Goal: Communication & Community: Answer question/provide support

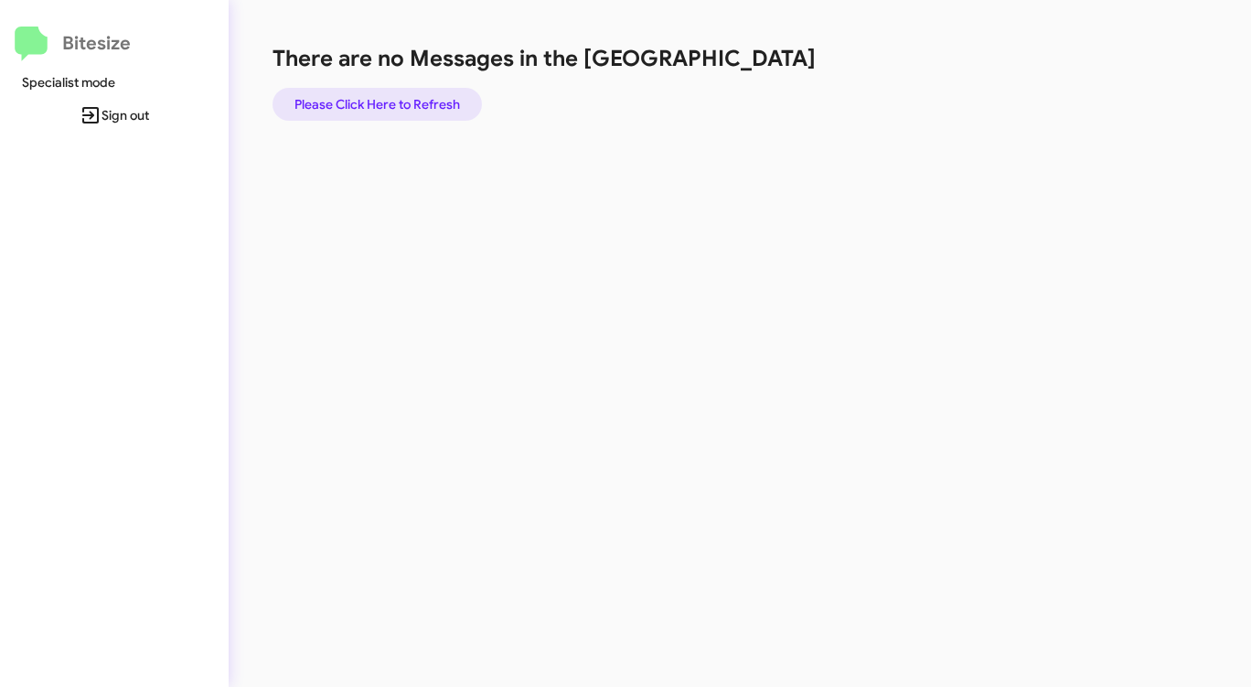
click at [392, 101] on span "Please Click Here to Refresh" at bounding box center [376, 104] width 165 height 33
click at [399, 98] on span "Please Click Here to Refresh" at bounding box center [376, 104] width 165 height 33
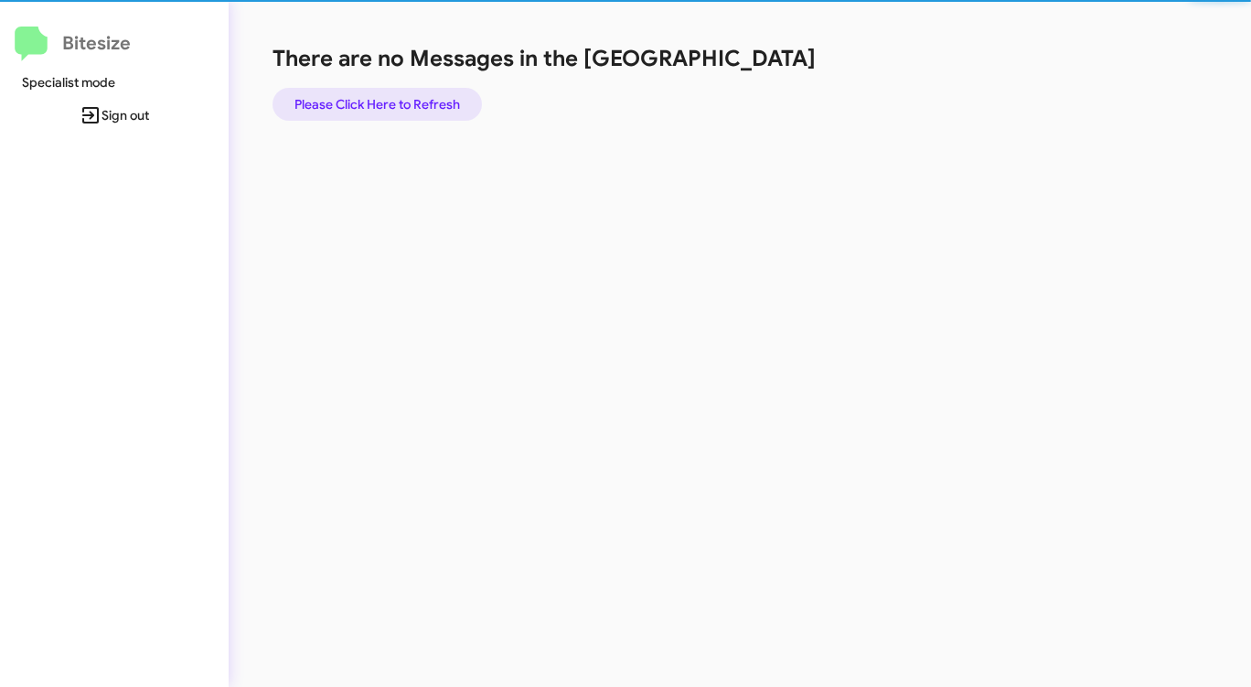
click at [399, 98] on span "Please Click Here to Refresh" at bounding box center [376, 104] width 165 height 33
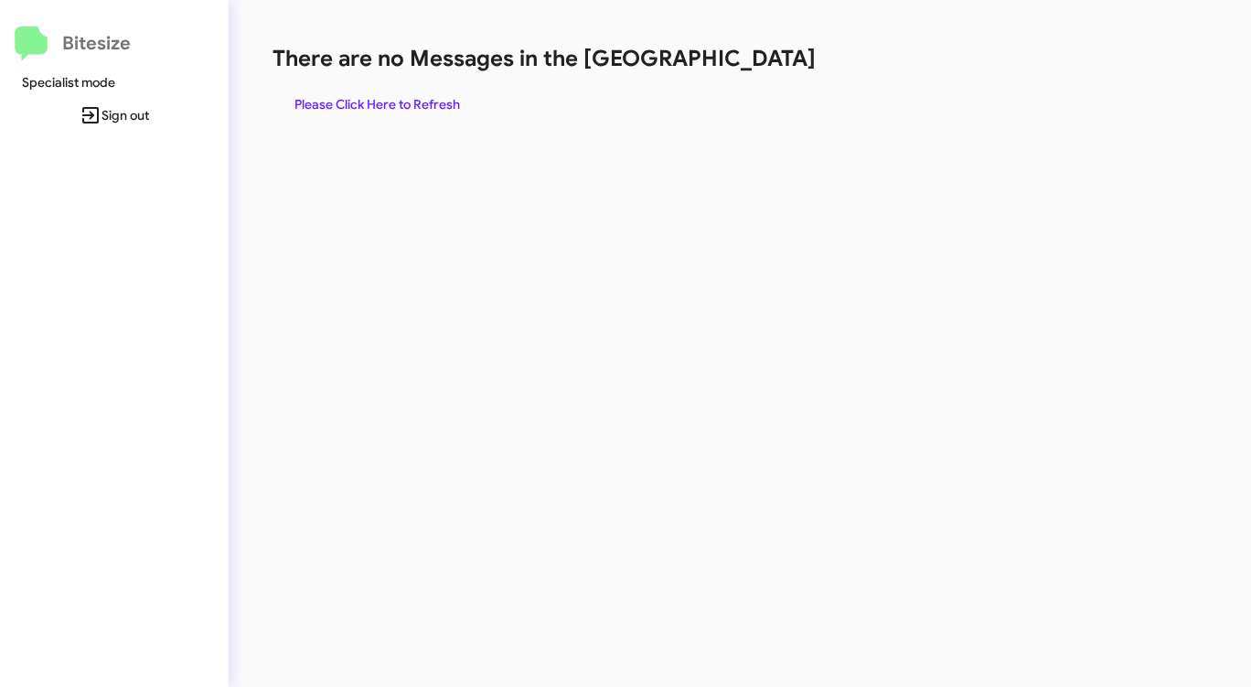
click at [363, 104] on span "Please Click Here to Refresh" at bounding box center [376, 104] width 165 height 33
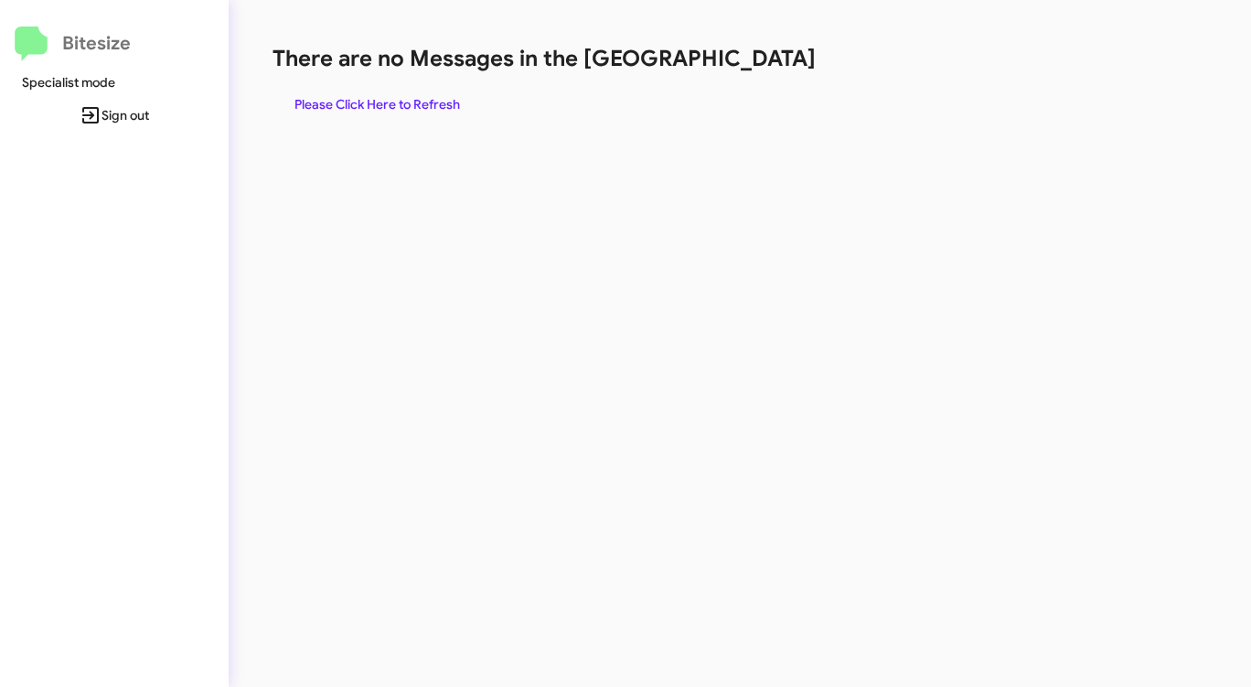
click at [363, 104] on span "Please Click Here to Refresh" at bounding box center [376, 104] width 165 height 33
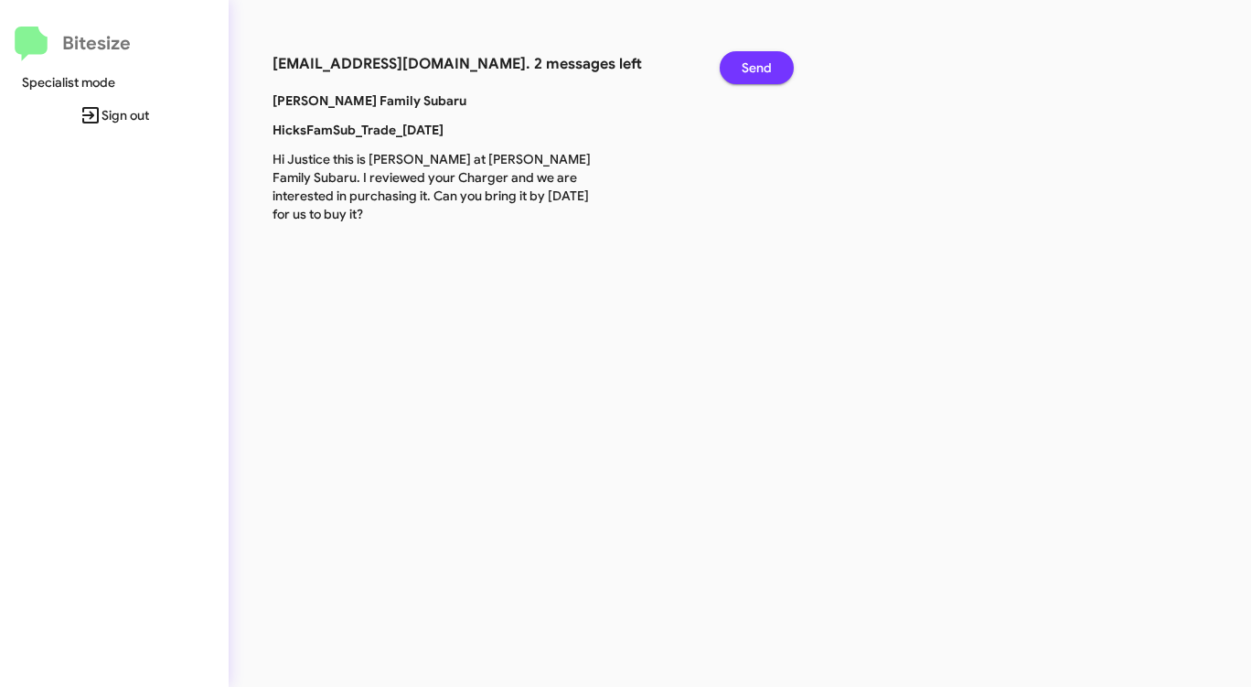
click at [754, 66] on span "Send" at bounding box center [756, 67] width 30 height 33
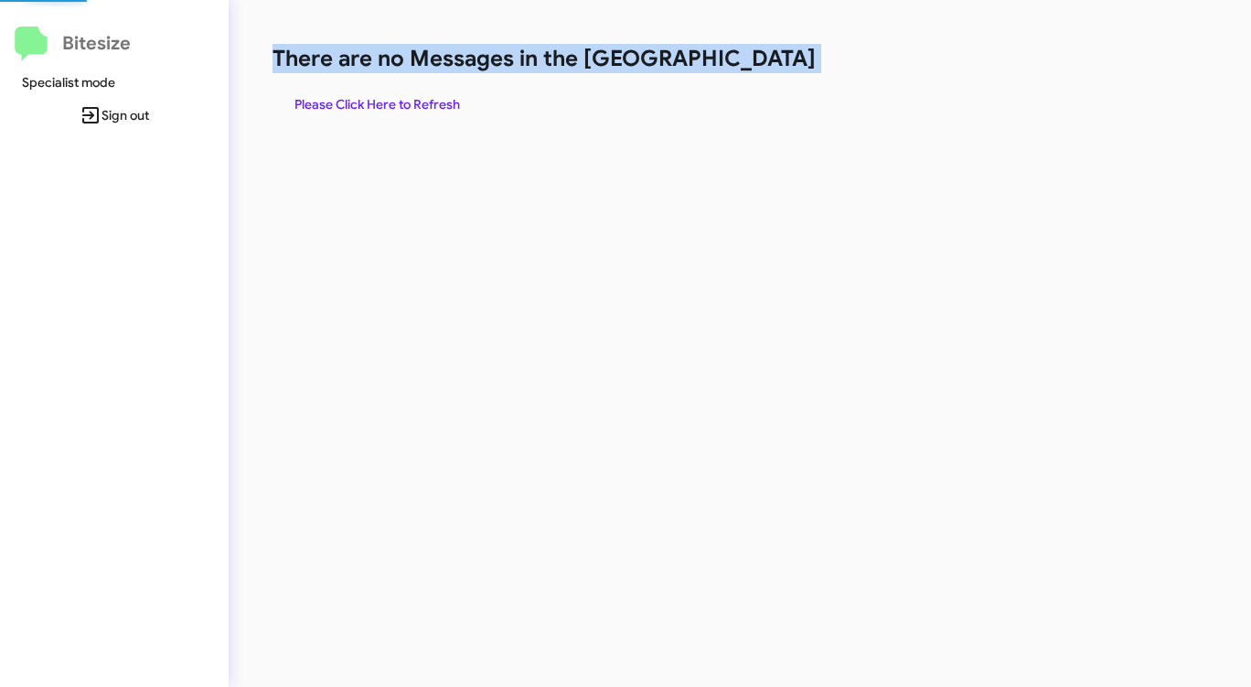
click at [754, 66] on h1 "There are no Messages in the [GEOGRAPHIC_DATA]" at bounding box center [654, 58] width 764 height 29
click at [418, 96] on span "Please Click Here to Refresh" at bounding box center [376, 104] width 165 height 33
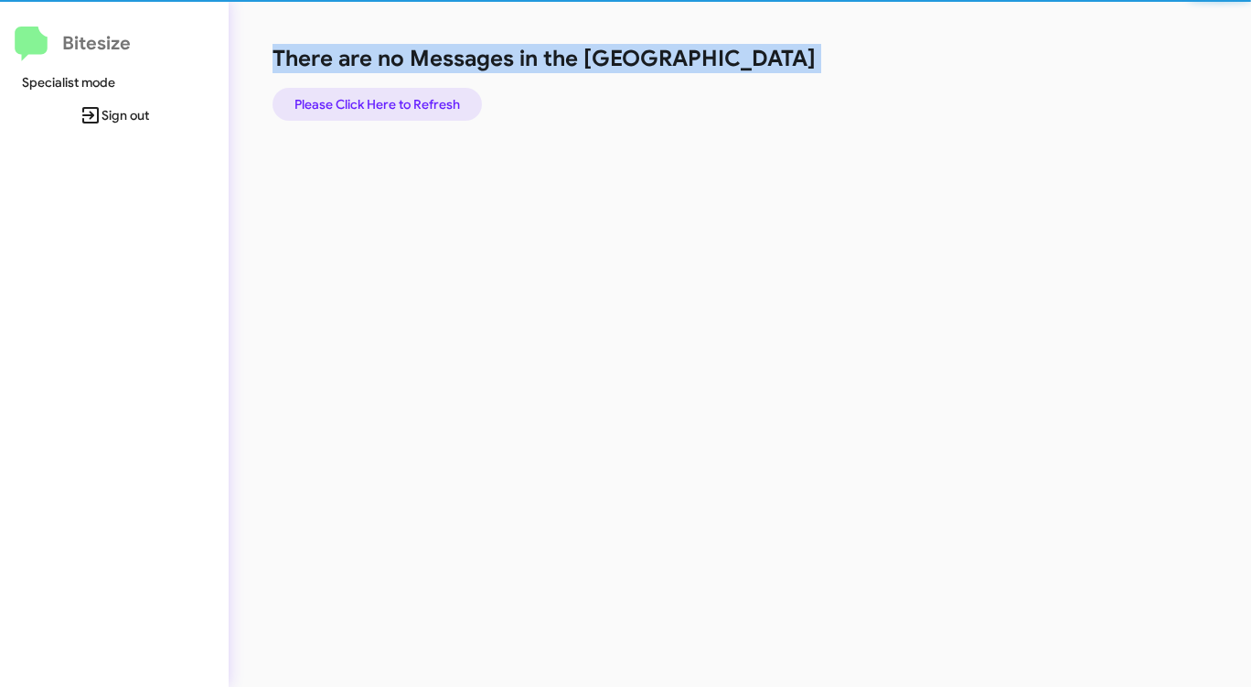
click at [418, 96] on span "Please Click Here to Refresh" at bounding box center [376, 104] width 165 height 33
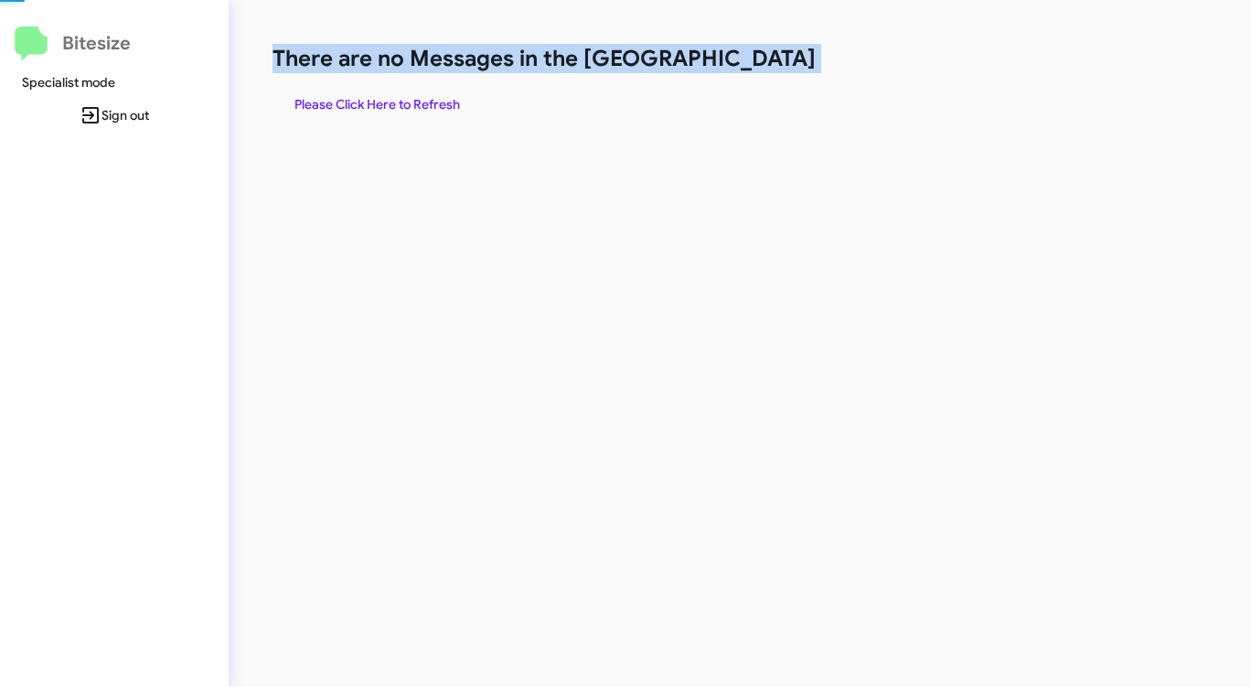
click at [418, 96] on span "Please Click Here to Refresh" at bounding box center [376, 104] width 165 height 33
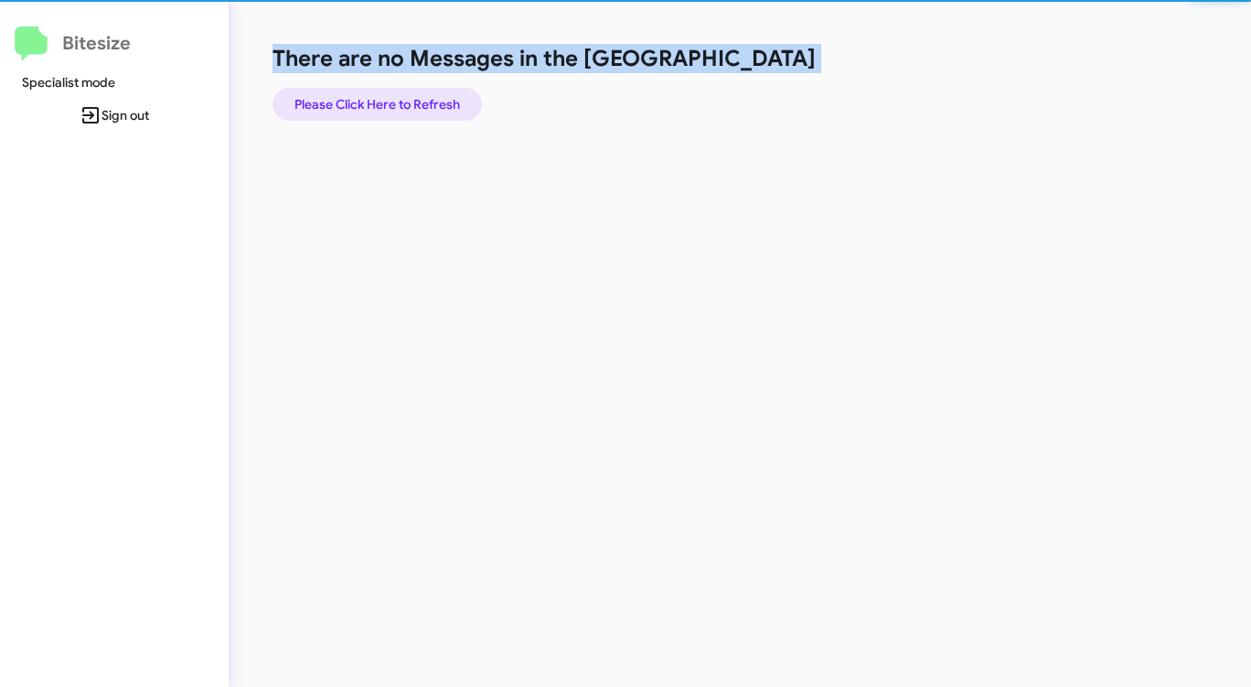
click at [418, 96] on span "Please Click Here to Refresh" at bounding box center [376, 104] width 165 height 33
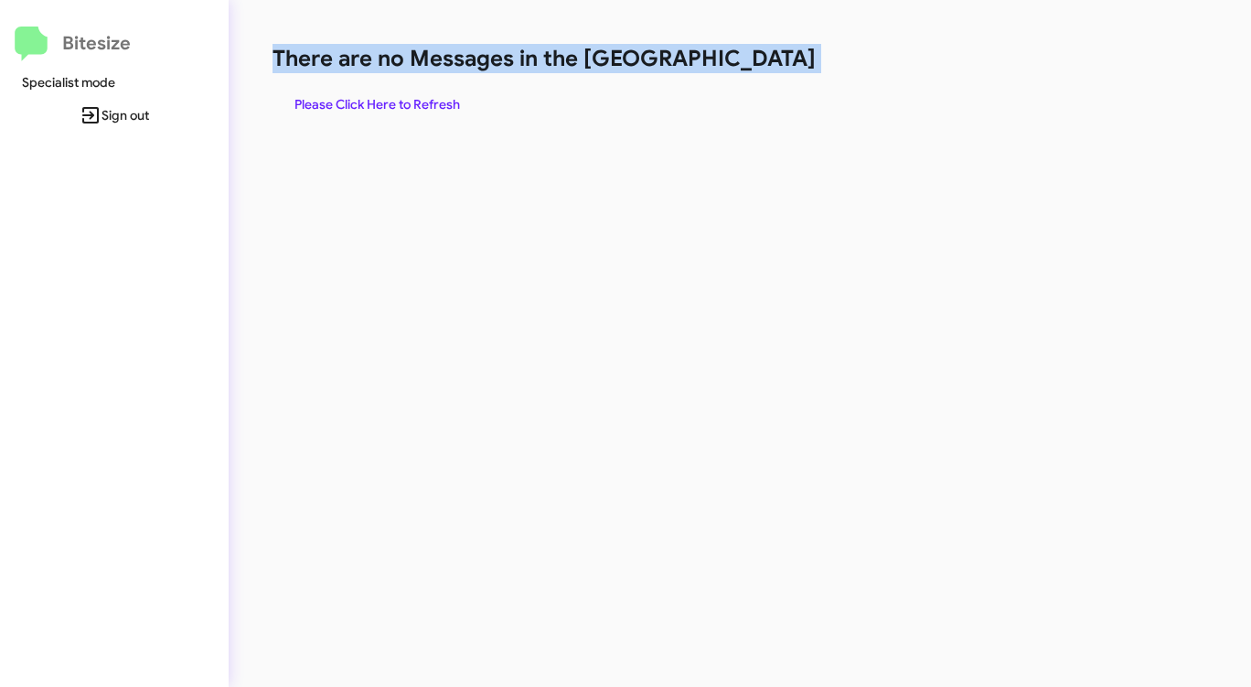
click at [419, 96] on span "Please Click Here to Refresh" at bounding box center [376, 104] width 165 height 33
click at [422, 95] on span "Please Click Here to Refresh" at bounding box center [376, 104] width 165 height 33
click at [423, 95] on span "Please Click Here to Refresh" at bounding box center [376, 104] width 165 height 33
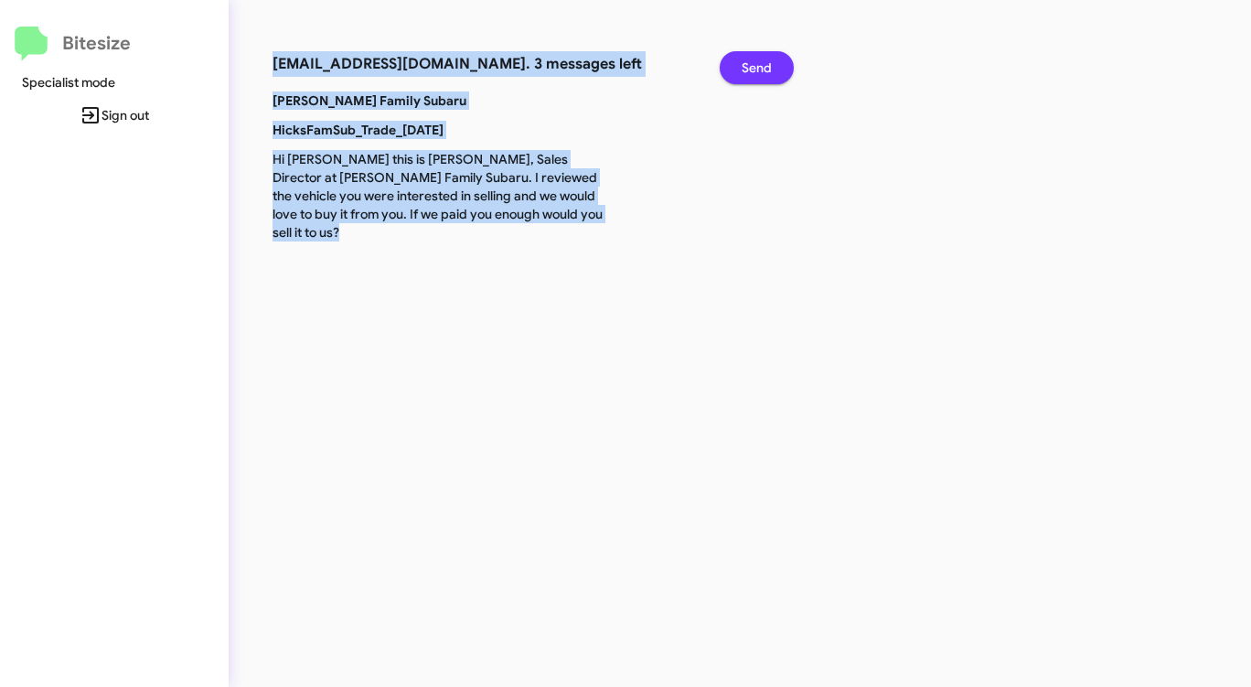
click at [766, 59] on span "Send" at bounding box center [756, 67] width 30 height 33
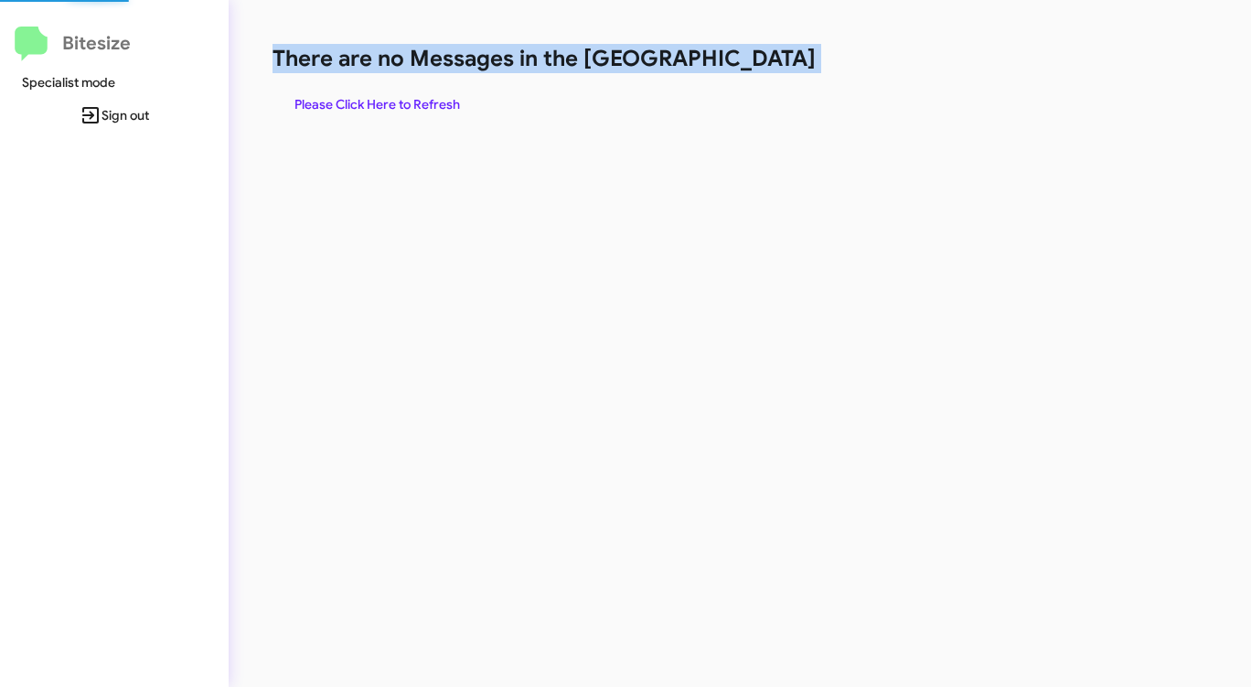
click at [766, 59] on h1 "There are no Messages in the [GEOGRAPHIC_DATA]" at bounding box center [654, 58] width 764 height 29
click at [417, 98] on span "Please Click Here to Refresh" at bounding box center [376, 104] width 165 height 33
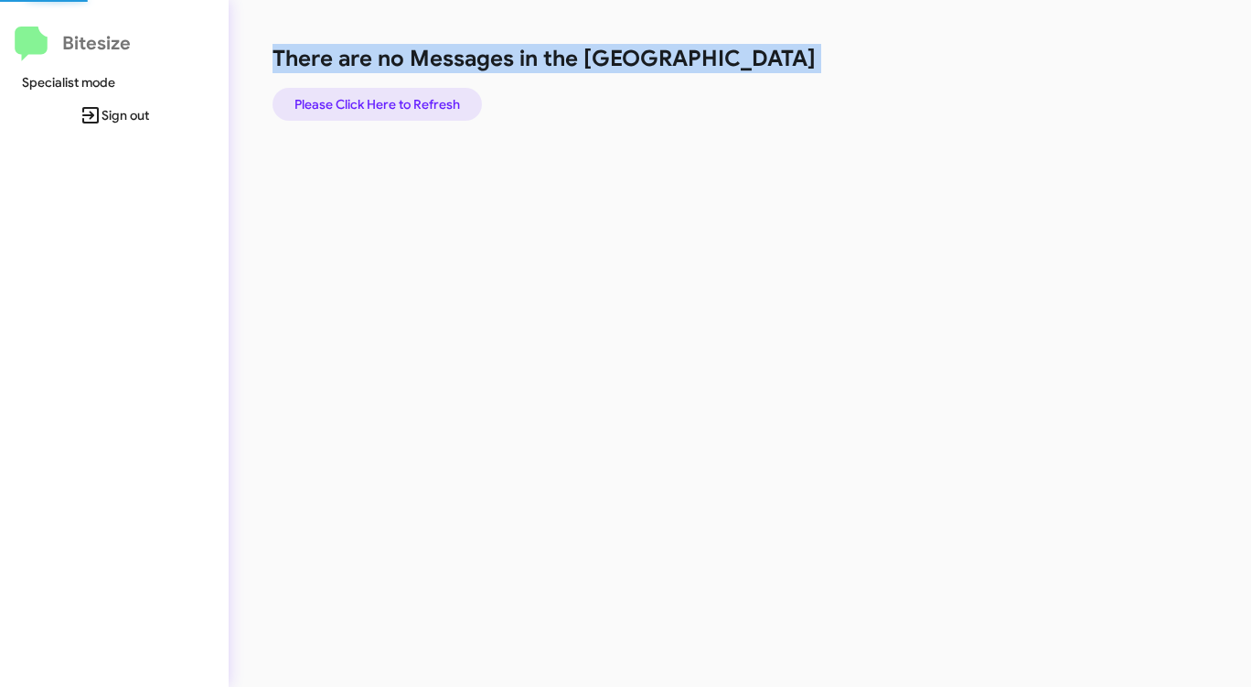
click at [417, 98] on span "Please Click Here to Refresh" at bounding box center [376, 104] width 165 height 33
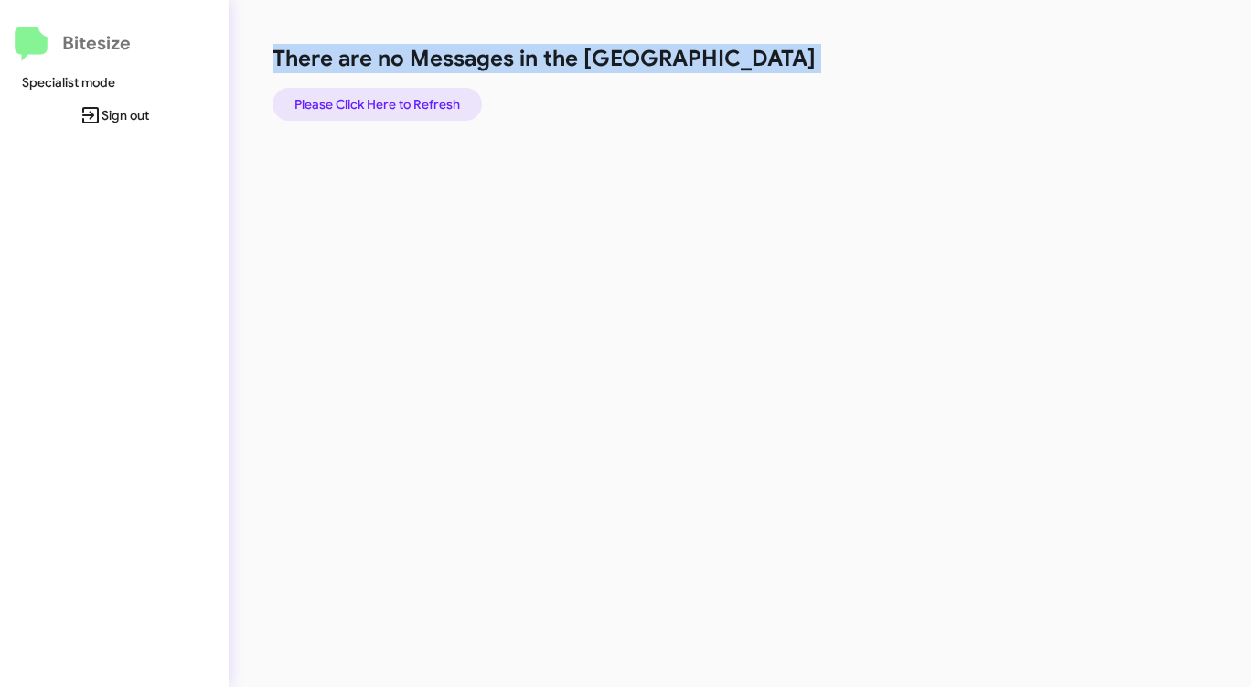
click at [417, 98] on span "Please Click Here to Refresh" at bounding box center [376, 104] width 165 height 33
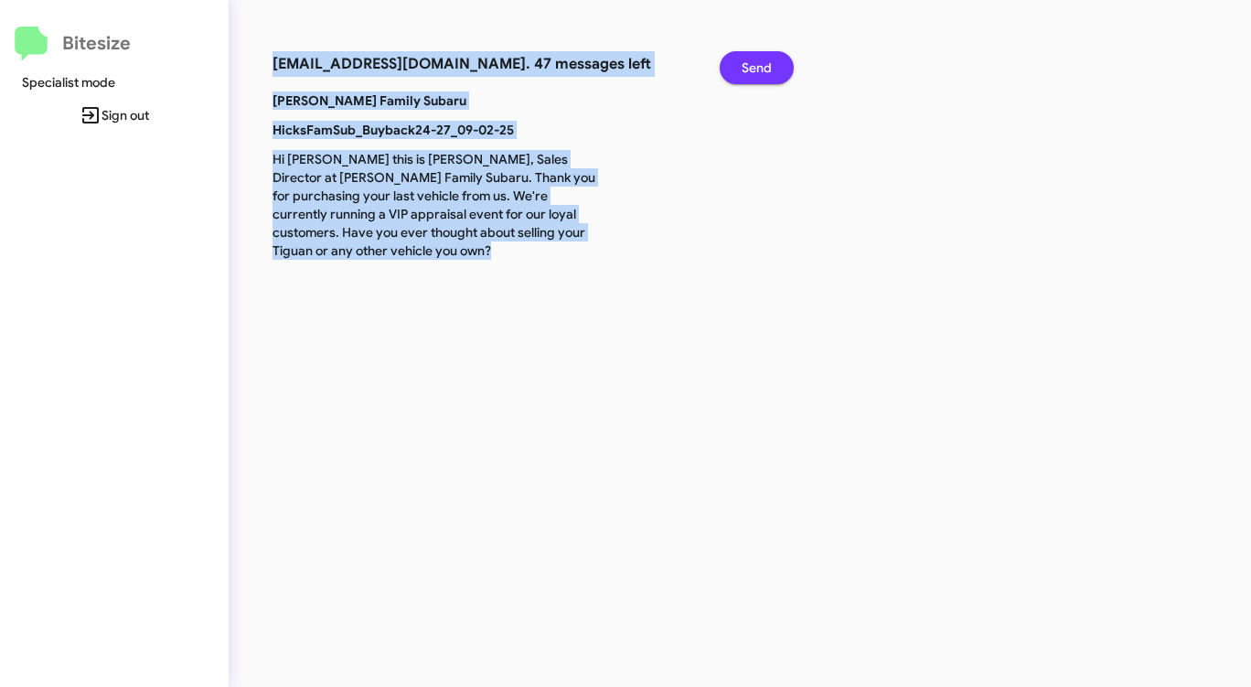
click at [763, 58] on span "Send" at bounding box center [756, 67] width 30 height 33
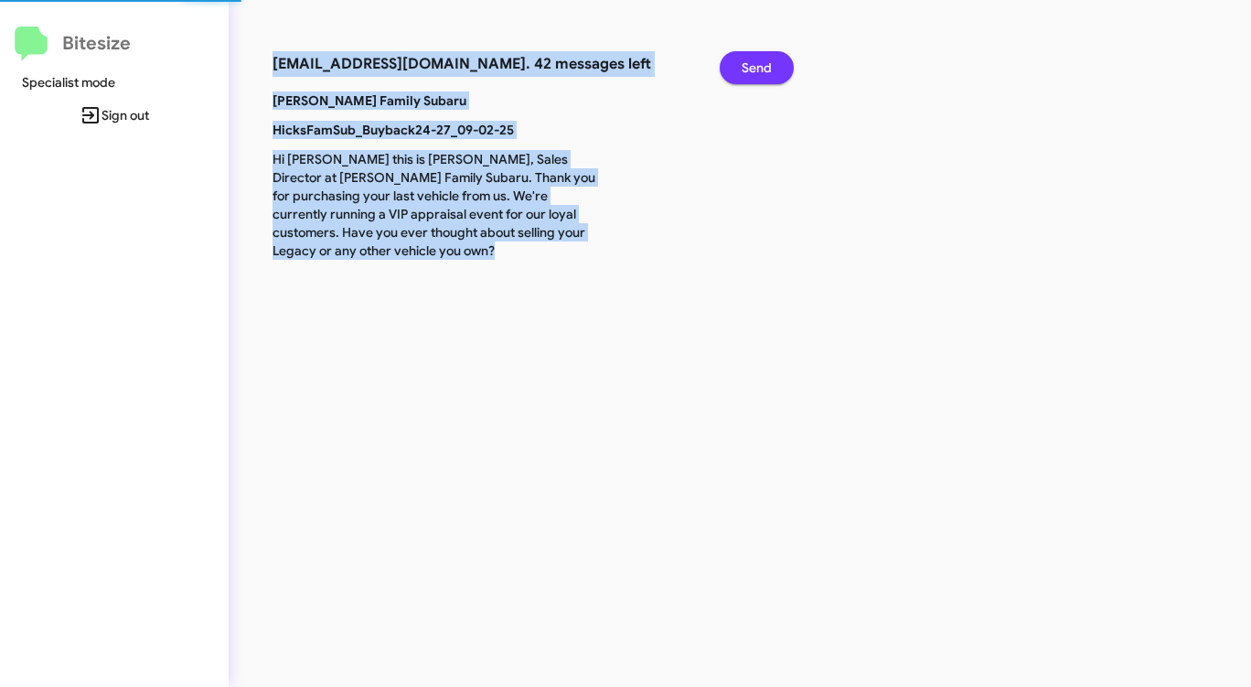
click at [763, 58] on span "Send" at bounding box center [756, 67] width 30 height 33
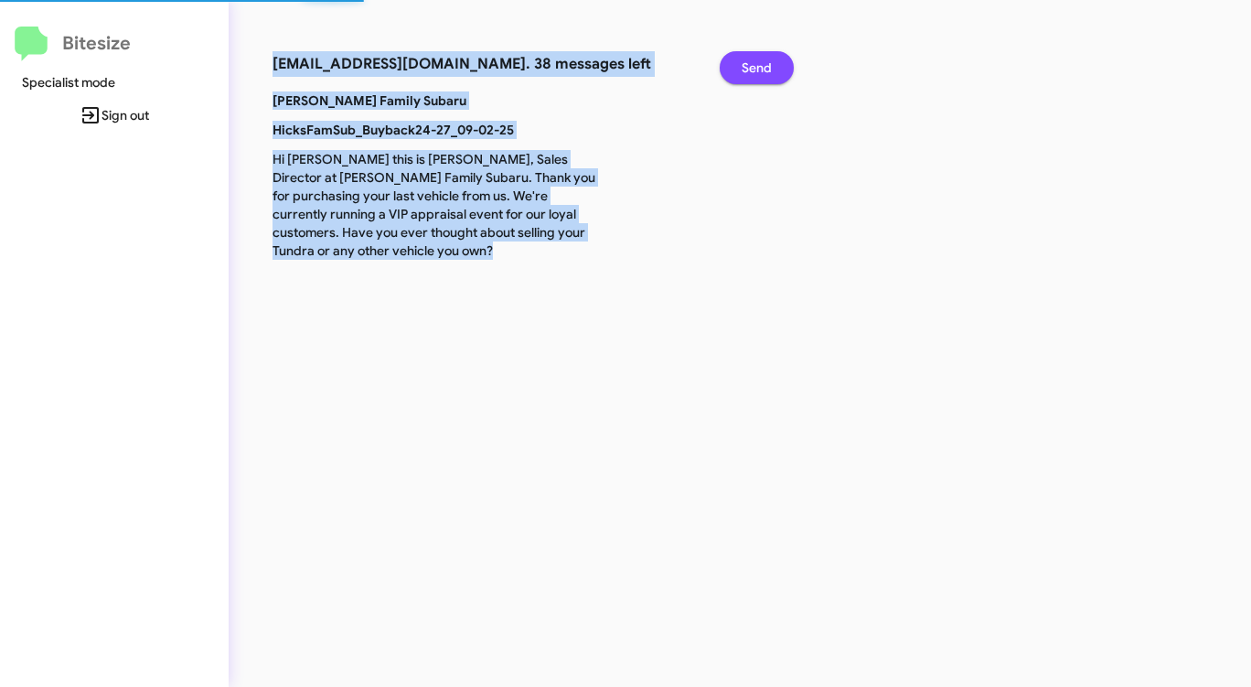
click at [763, 58] on span "Send" at bounding box center [756, 67] width 30 height 33
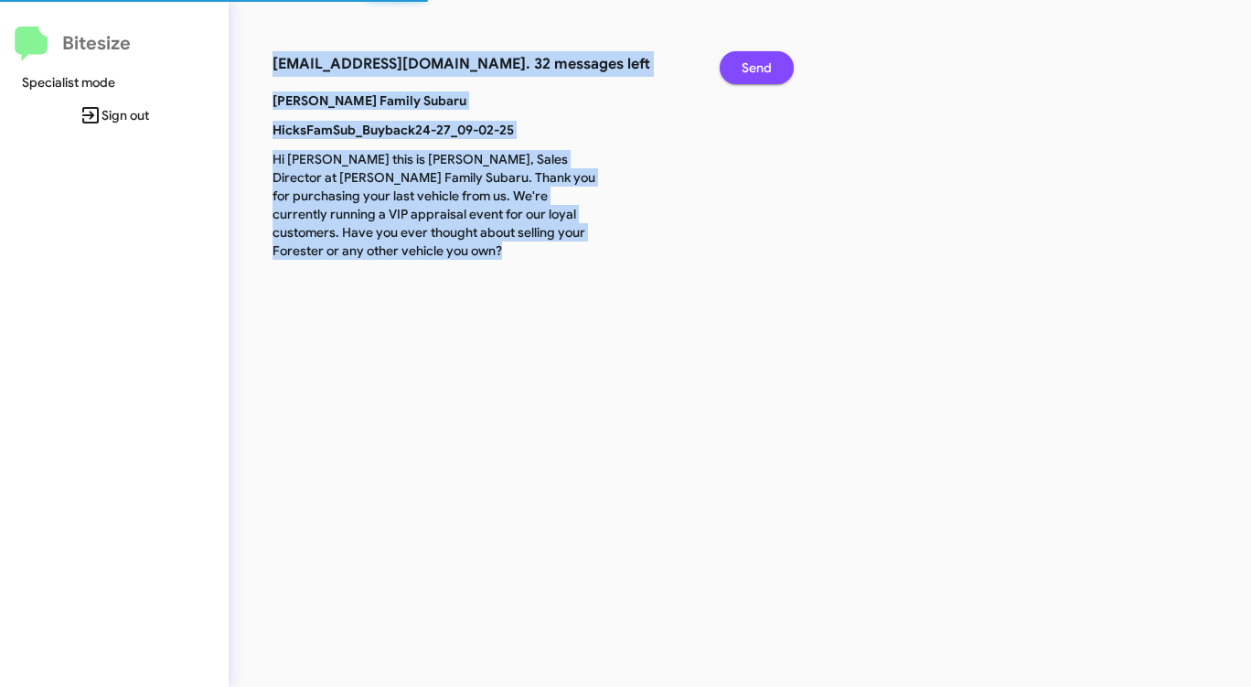
click at [763, 58] on span "Send" at bounding box center [756, 67] width 30 height 33
click at [762, 58] on span "Send" at bounding box center [756, 67] width 30 height 33
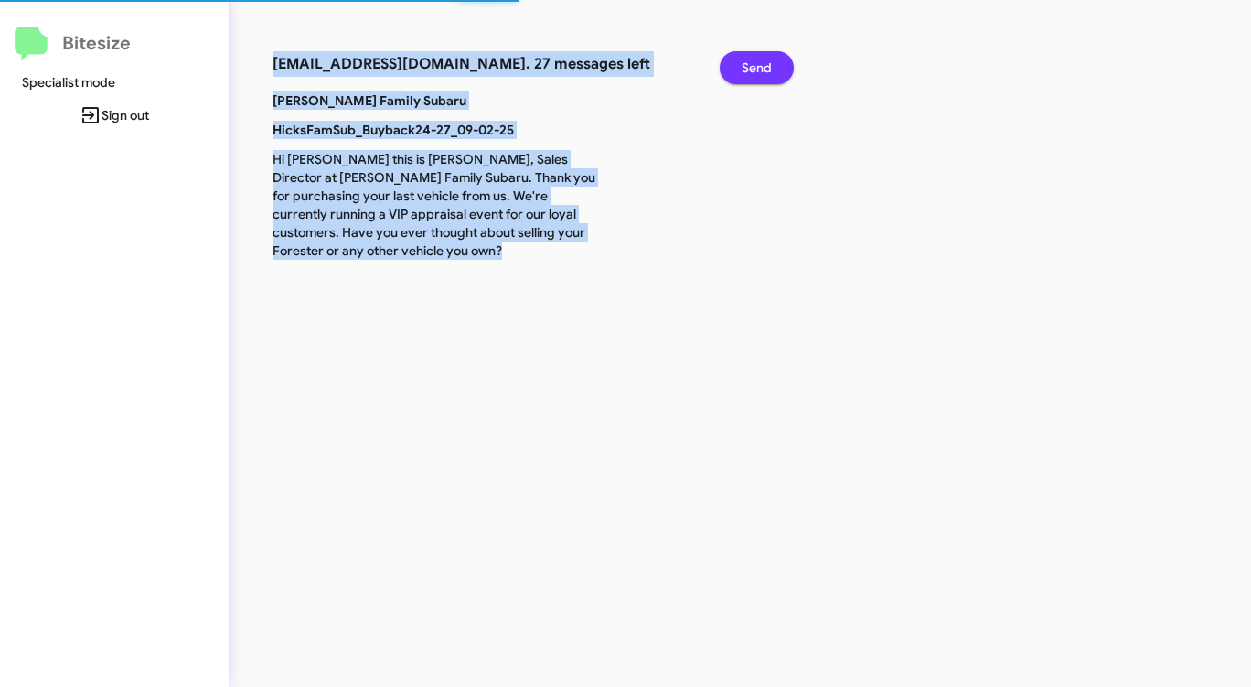
click at [762, 59] on span "Send" at bounding box center [756, 67] width 30 height 33
click at [761, 59] on span "Send" at bounding box center [756, 67] width 30 height 33
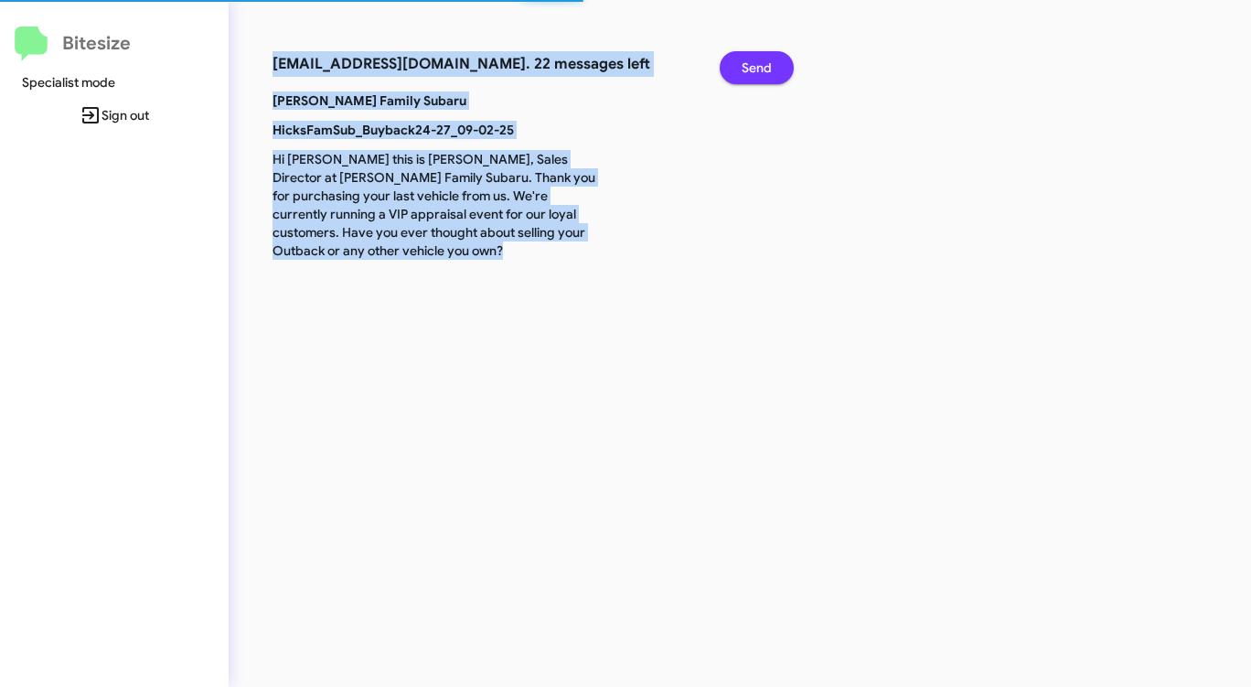
click at [755, 60] on span "Send" at bounding box center [756, 67] width 30 height 33
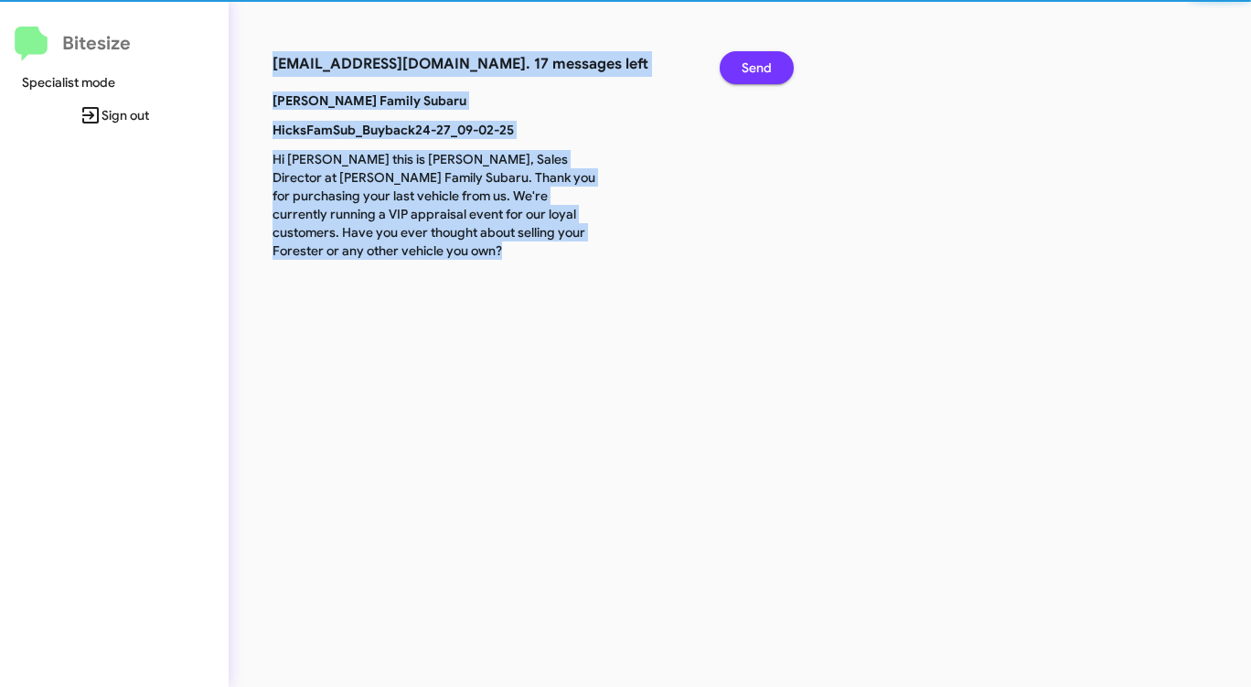
click at [755, 60] on span "Send" at bounding box center [756, 67] width 30 height 33
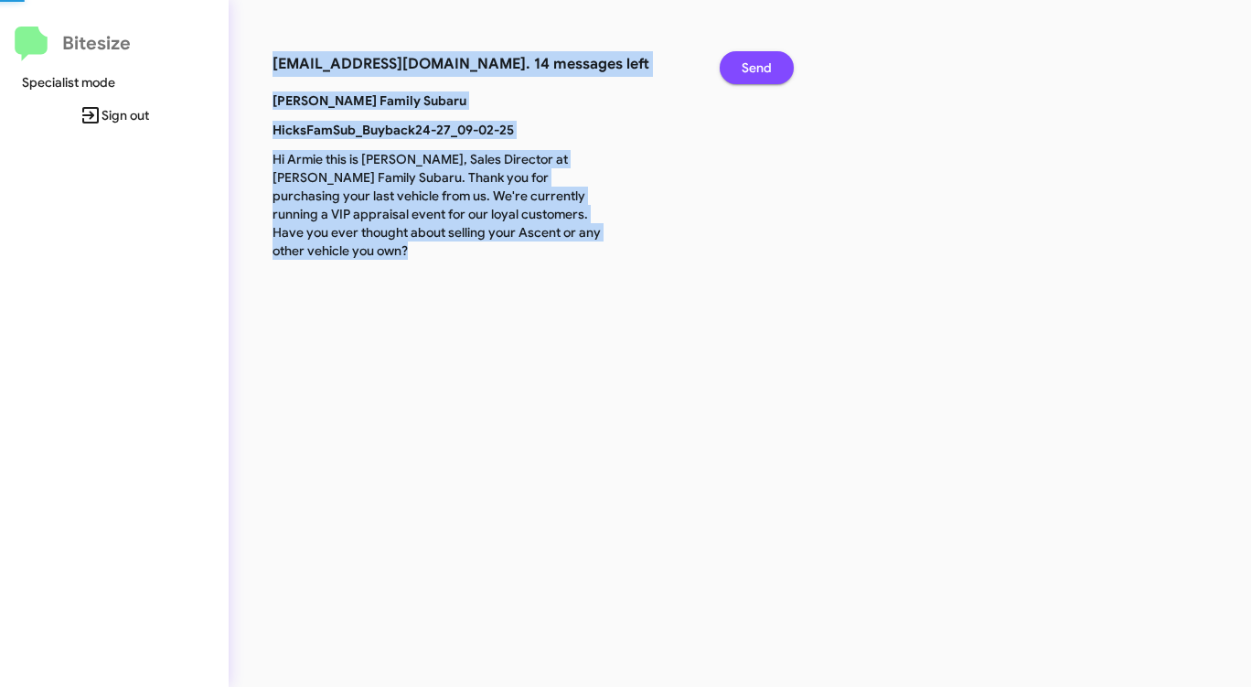
click at [755, 60] on span "Send" at bounding box center [756, 67] width 30 height 33
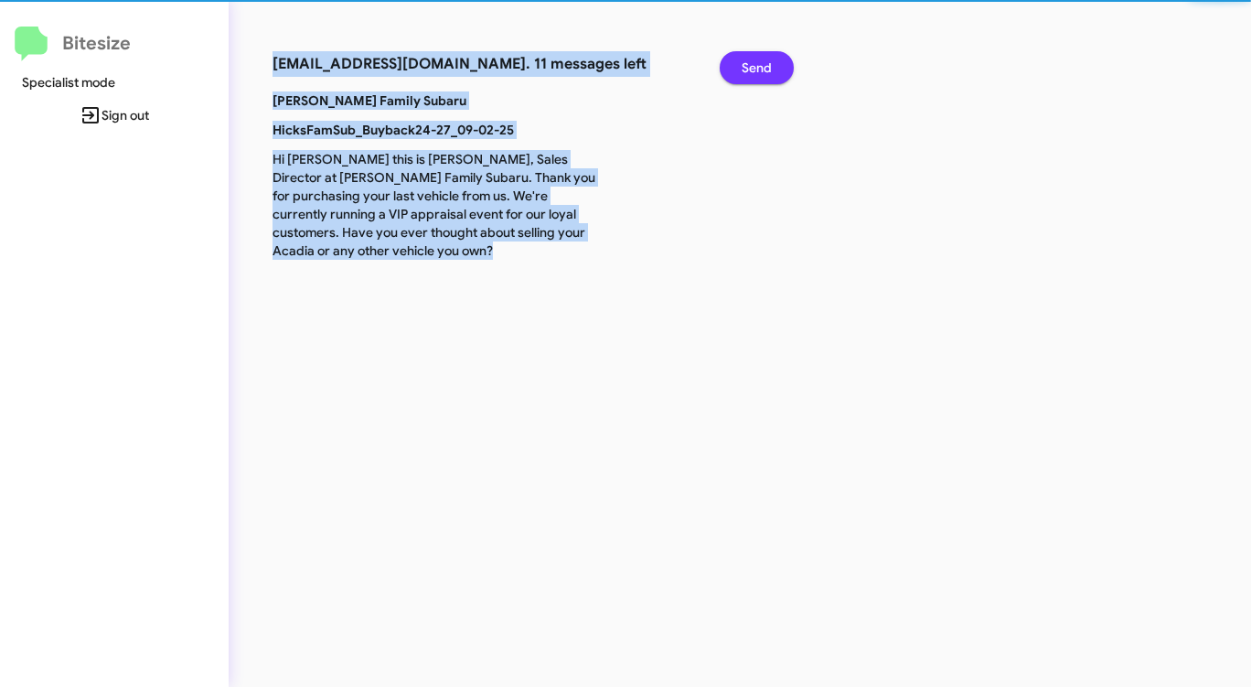
click at [755, 60] on span "Send" at bounding box center [756, 67] width 30 height 33
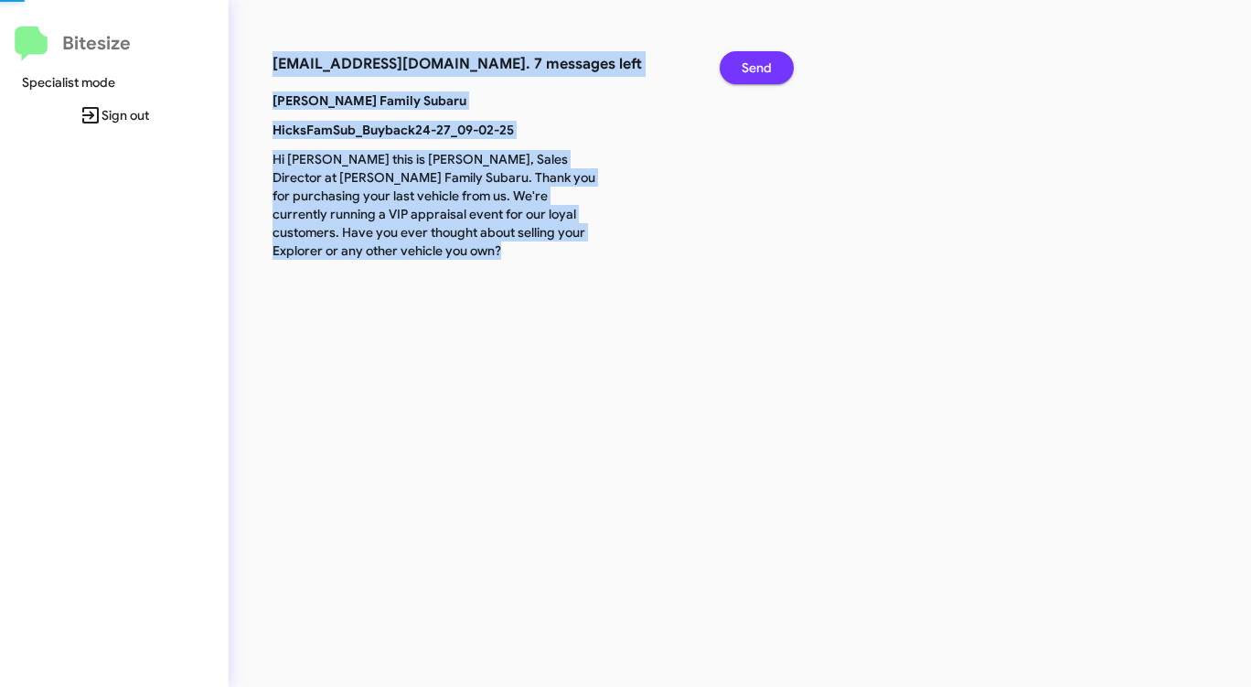
click at [755, 60] on span "Send" at bounding box center [756, 67] width 30 height 33
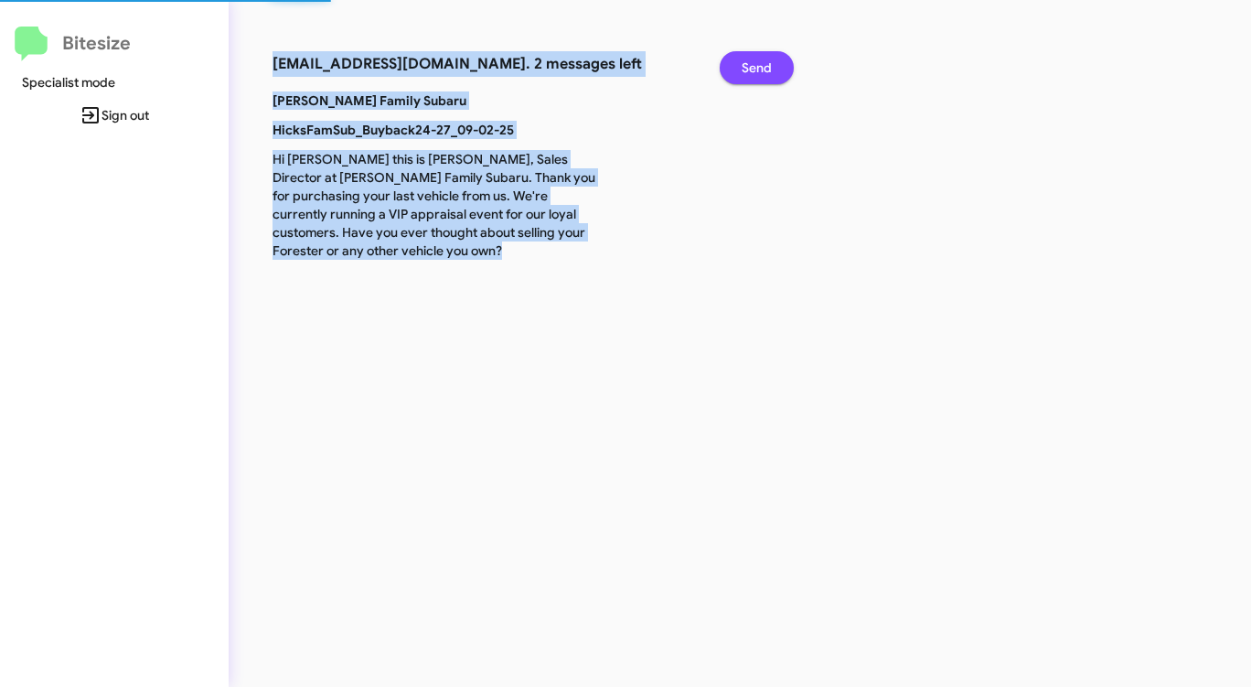
click at [755, 60] on span "Send" at bounding box center [756, 67] width 30 height 33
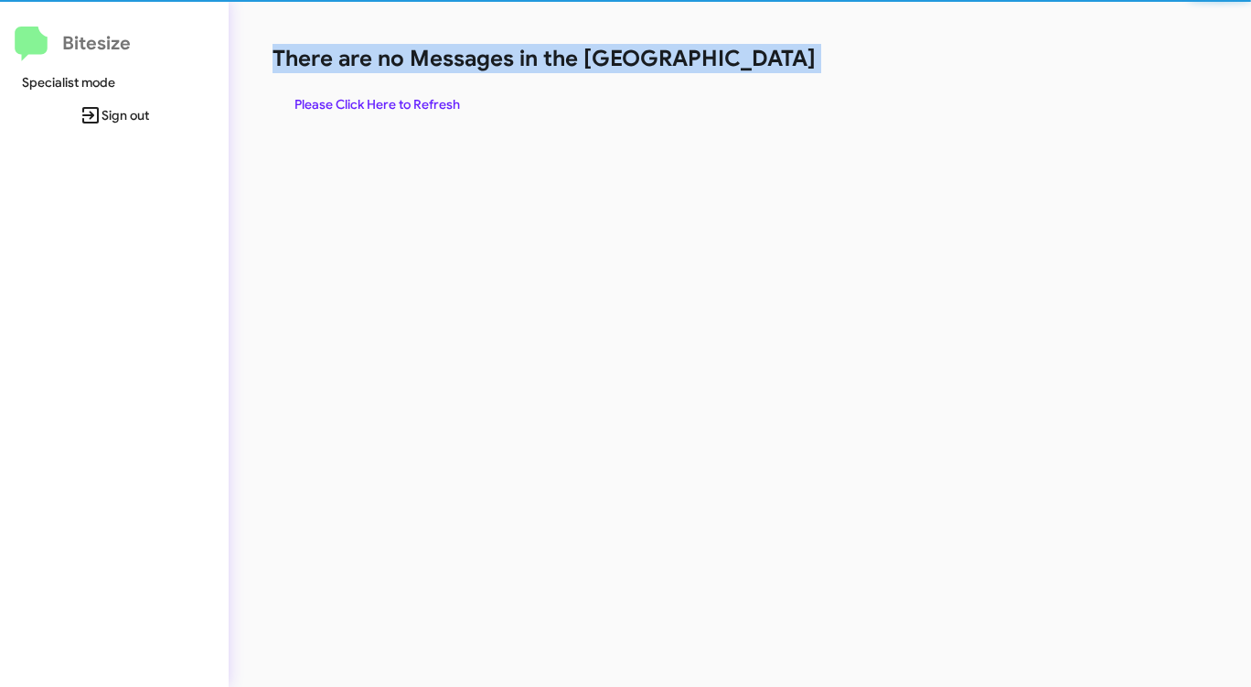
click at [755, 60] on h1 "There are no Messages in the [GEOGRAPHIC_DATA]" at bounding box center [654, 58] width 764 height 29
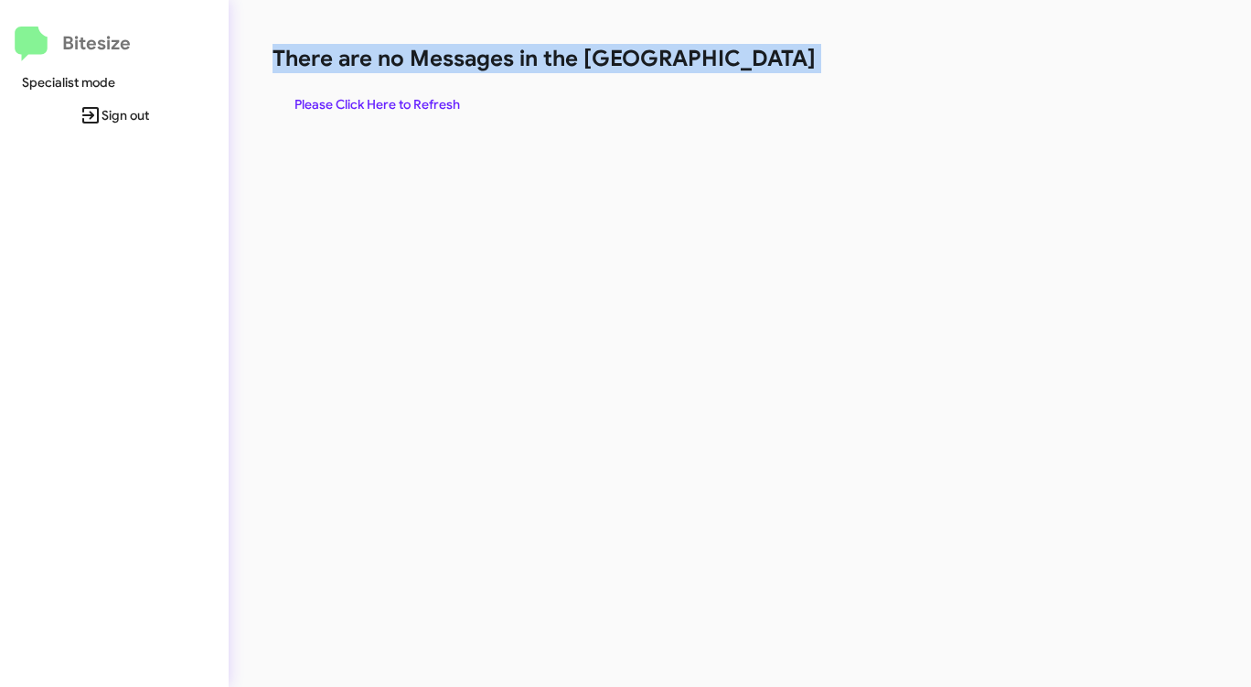
click at [755, 60] on h1 "There are no Messages in the [GEOGRAPHIC_DATA]" at bounding box center [654, 58] width 764 height 29
click at [409, 99] on span "Please Click Here to Refresh" at bounding box center [376, 104] width 165 height 33
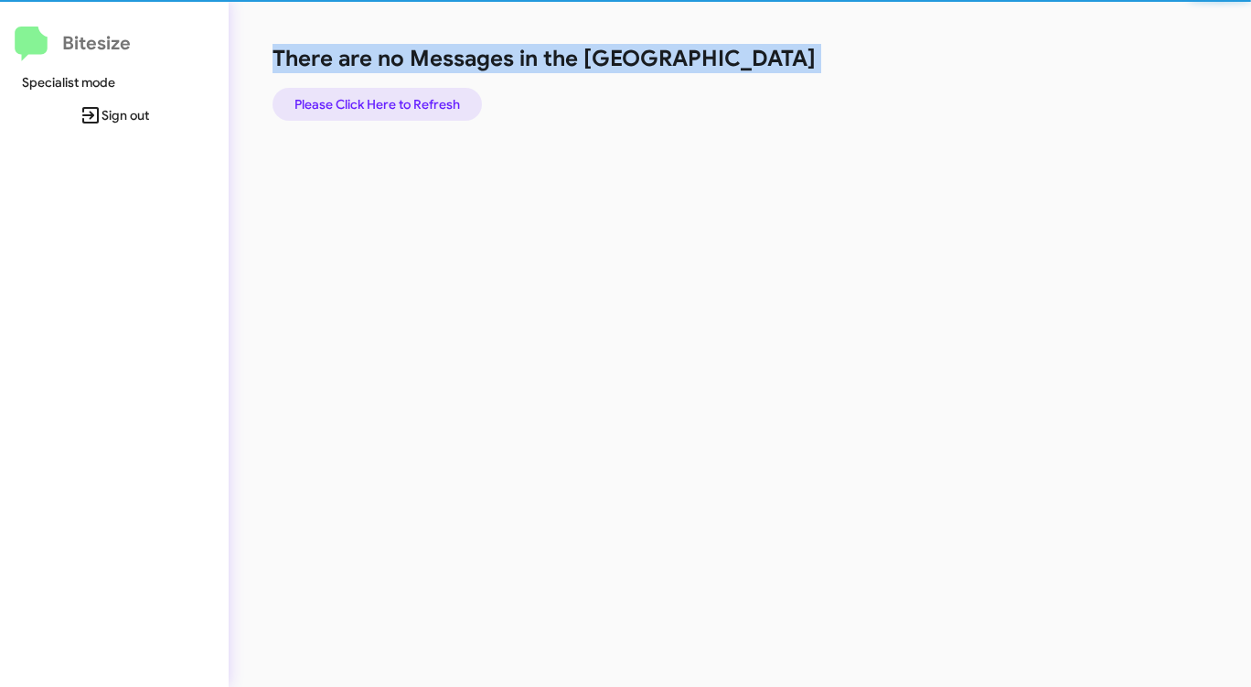
click at [409, 99] on span "Please Click Here to Refresh" at bounding box center [376, 104] width 165 height 33
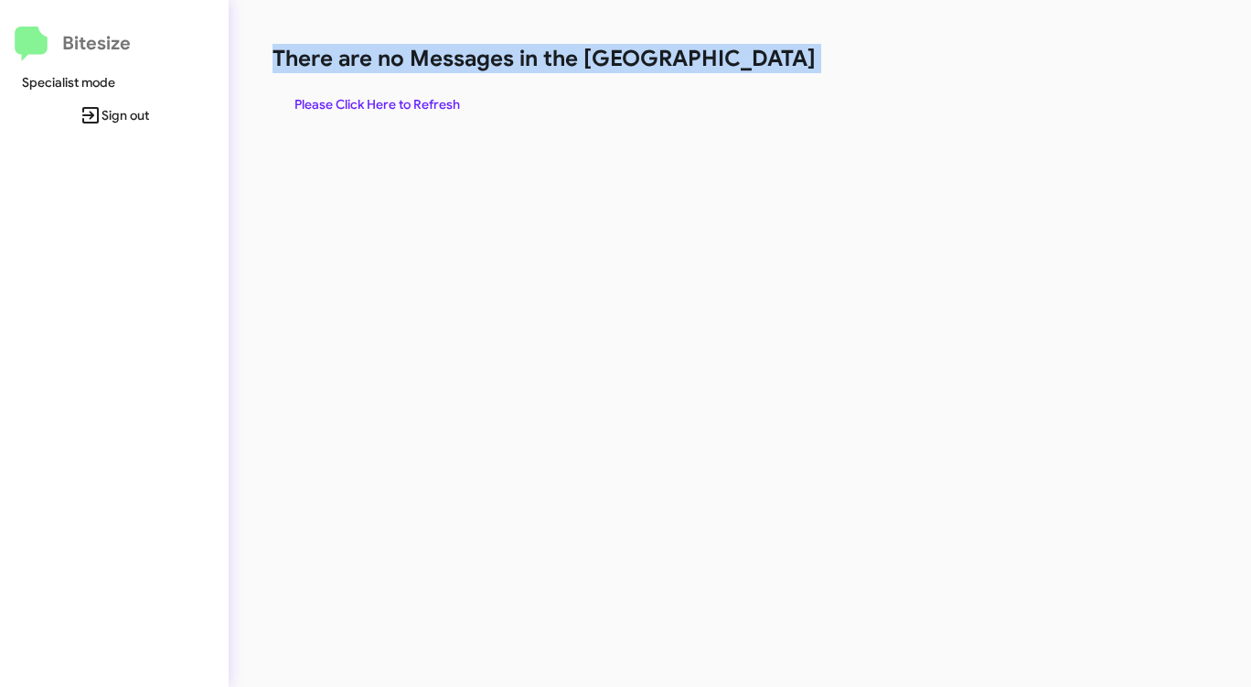
click at [409, 99] on span "Please Click Here to Refresh" at bounding box center [376, 104] width 165 height 33
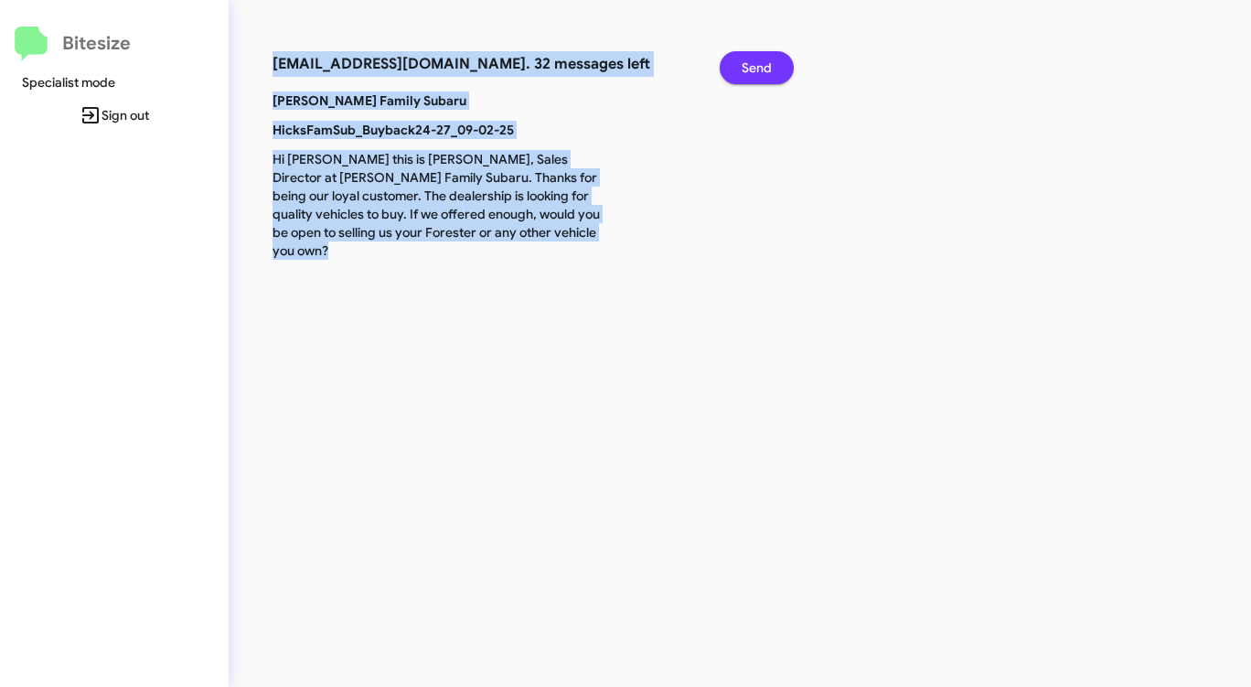
click at [750, 69] on span "Send" at bounding box center [756, 67] width 30 height 33
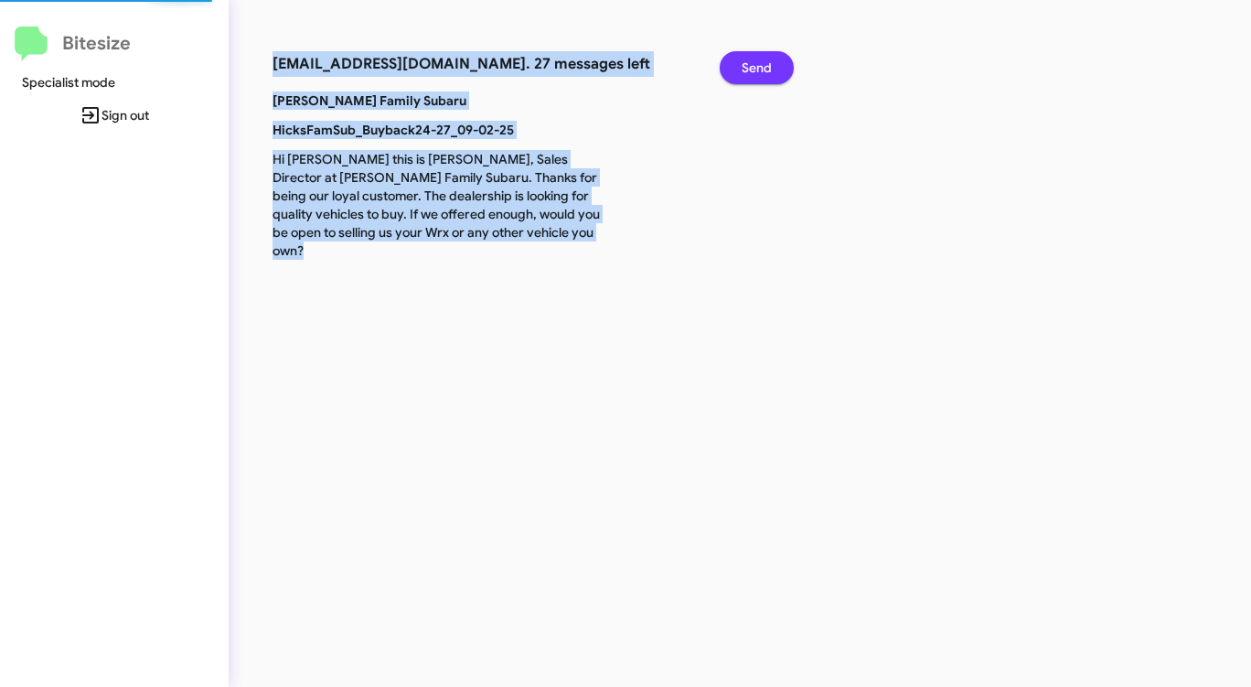
click at [750, 69] on span "Send" at bounding box center [756, 67] width 30 height 33
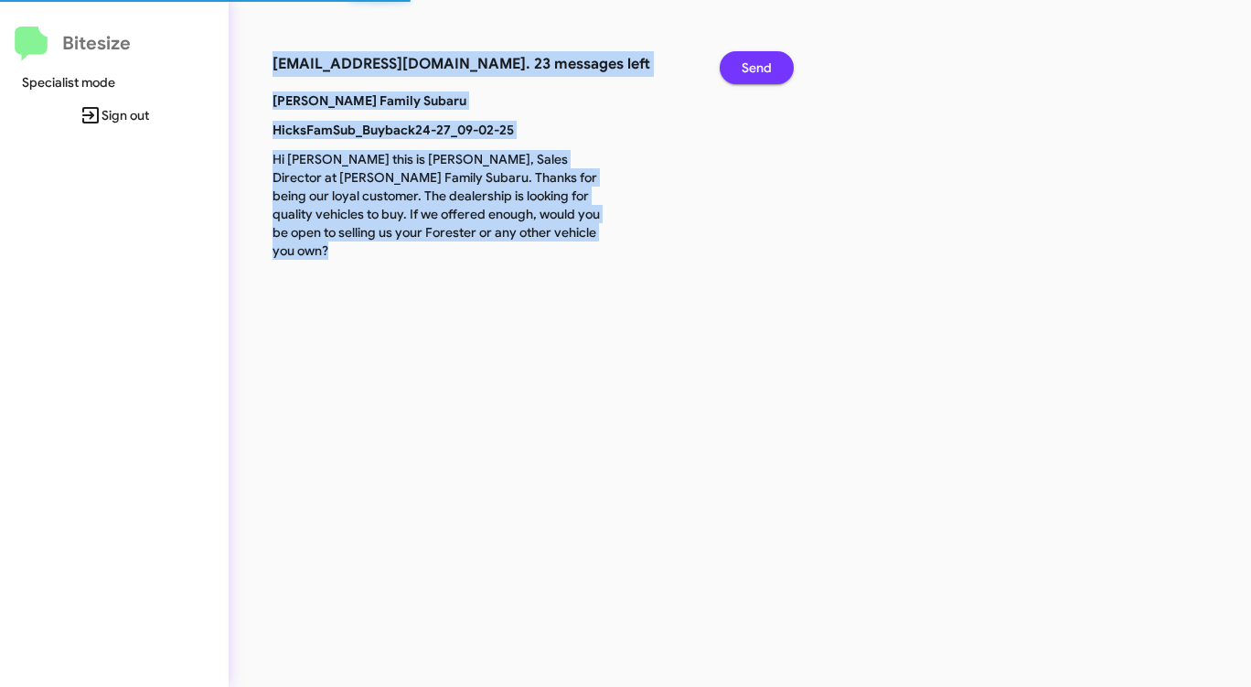
click at [750, 69] on span "Send" at bounding box center [756, 67] width 30 height 33
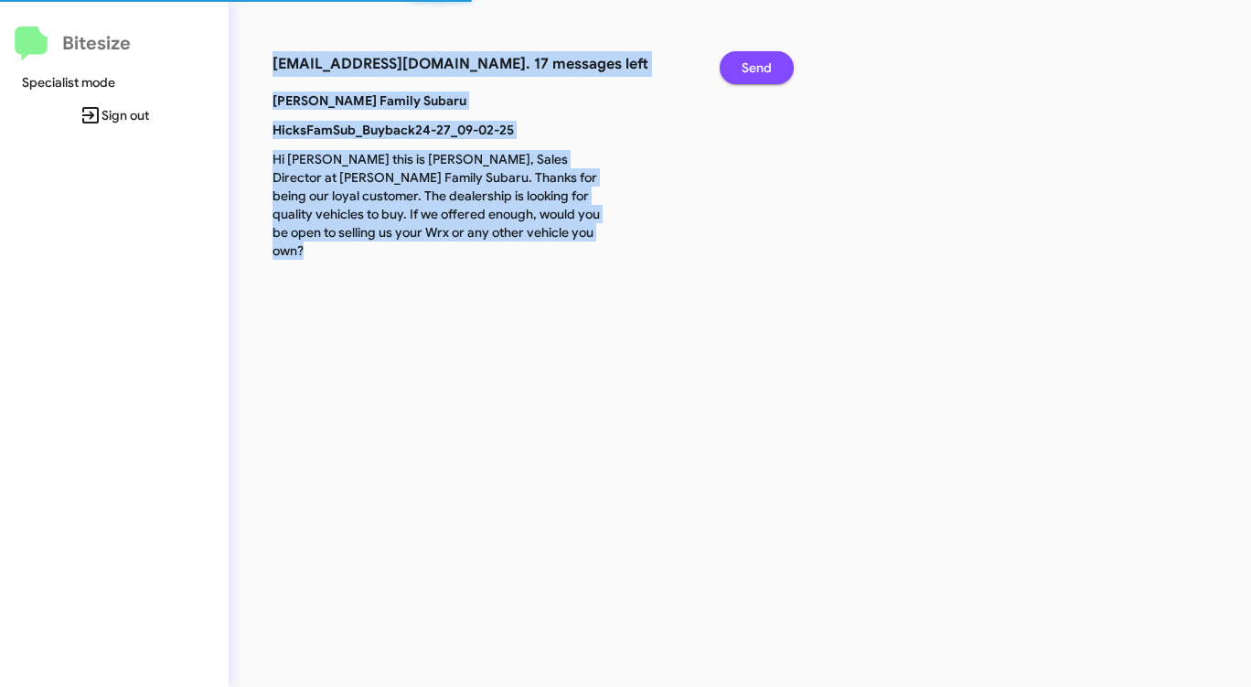
click at [750, 69] on span "Send" at bounding box center [756, 67] width 30 height 33
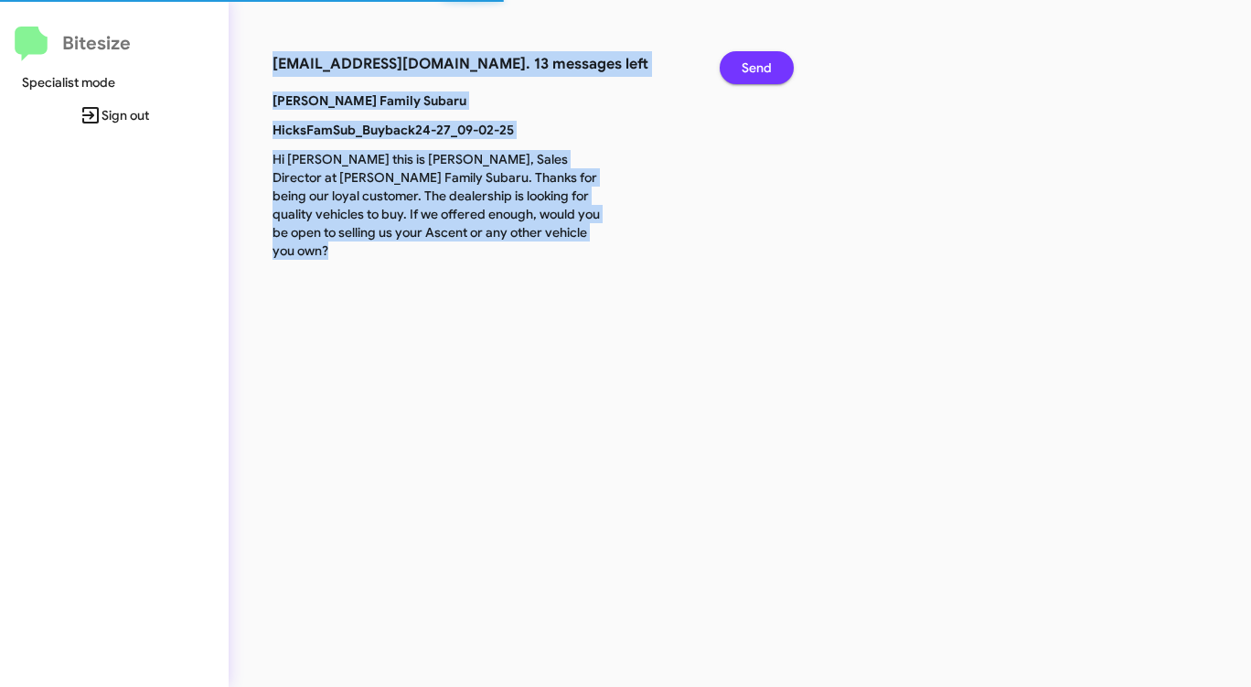
click at [750, 69] on span "Send" at bounding box center [756, 67] width 30 height 33
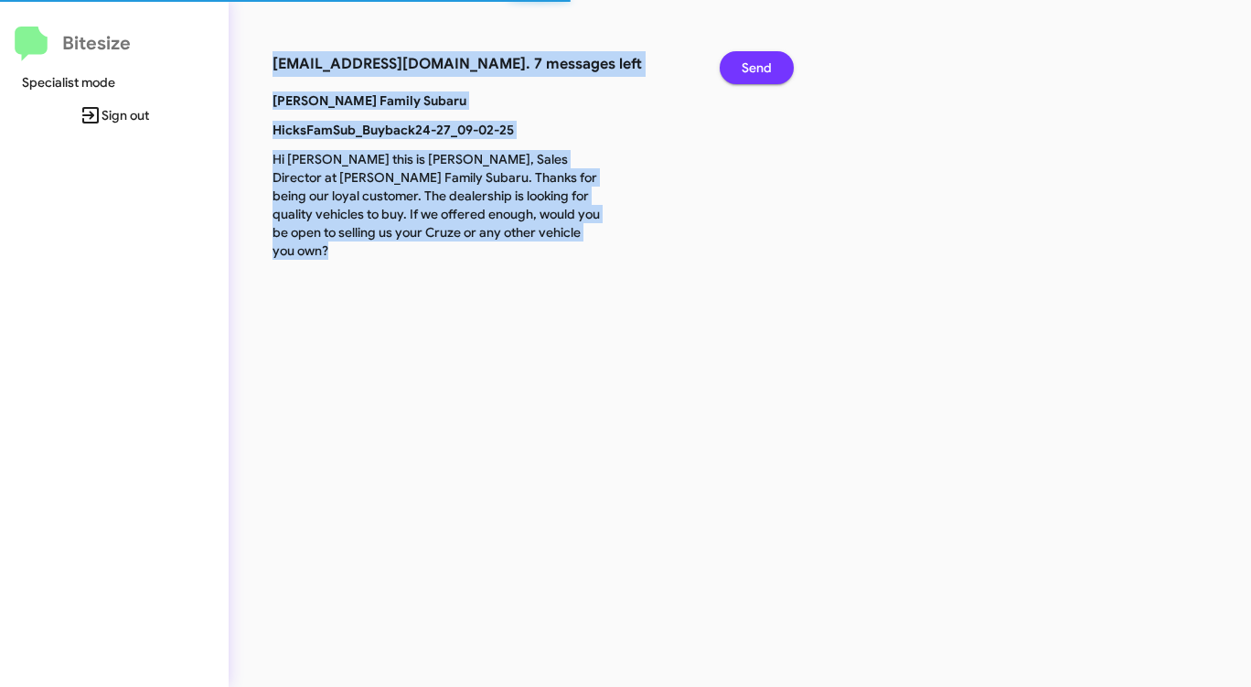
click at [750, 69] on span "Send" at bounding box center [756, 67] width 30 height 33
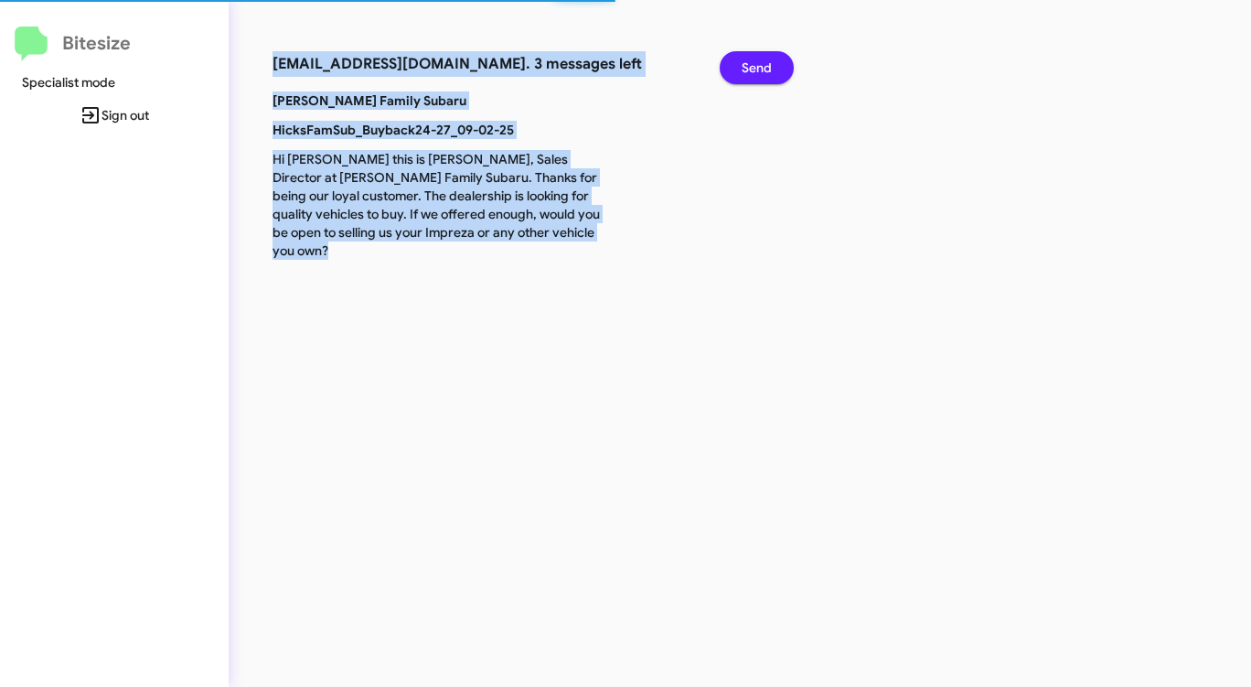
click at [750, 69] on span "Send" at bounding box center [756, 67] width 30 height 33
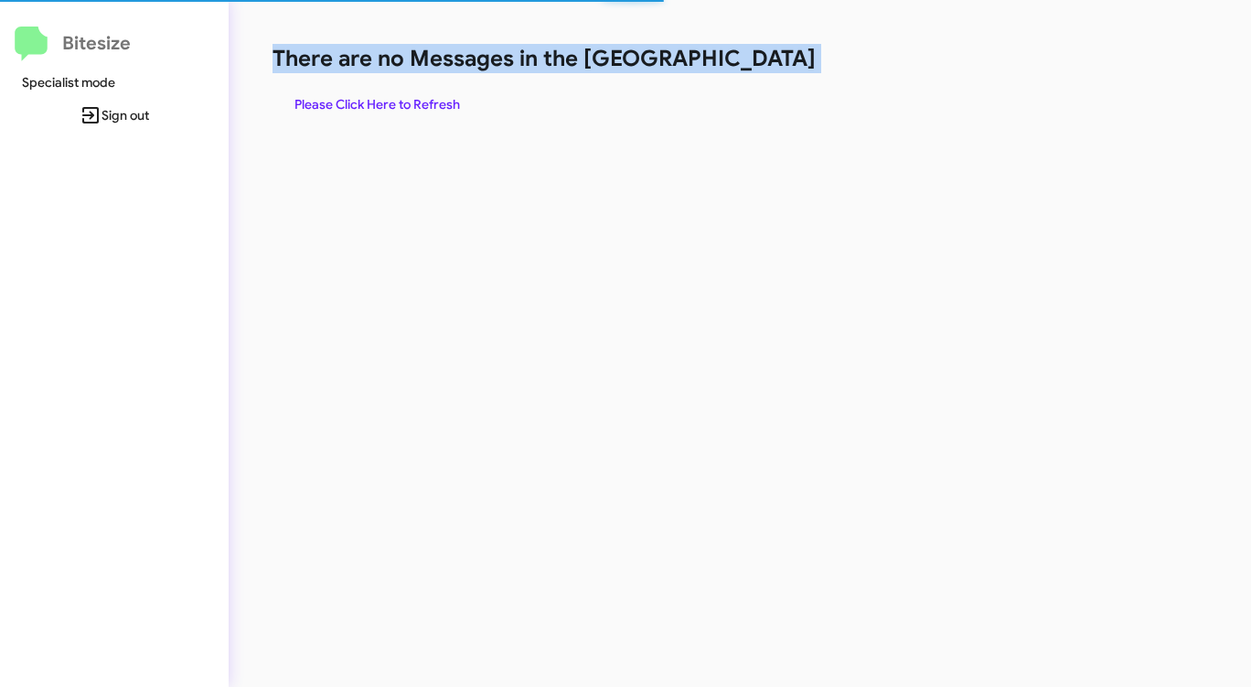
click at [750, 69] on h1 "There are no Messages in the [GEOGRAPHIC_DATA]" at bounding box center [654, 58] width 764 height 29
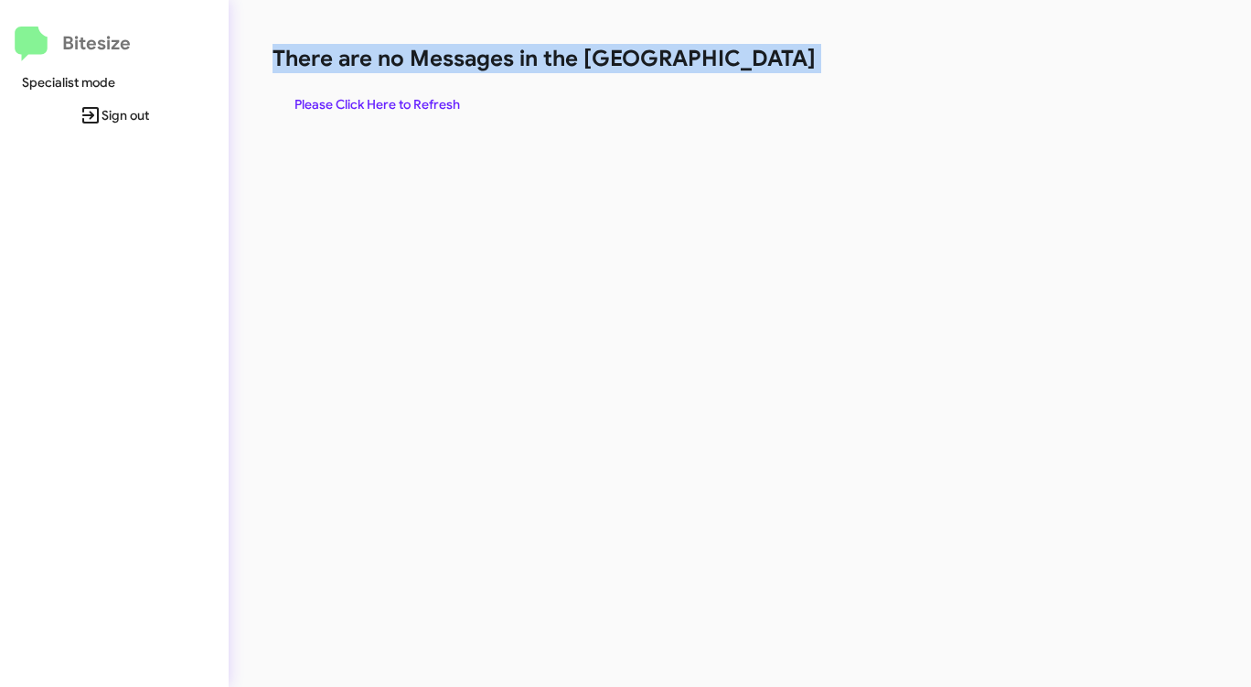
click at [750, 69] on h1 "There are no Messages in the [GEOGRAPHIC_DATA]" at bounding box center [654, 58] width 764 height 29
click at [357, 101] on span "Please Click Here to Refresh" at bounding box center [376, 104] width 165 height 33
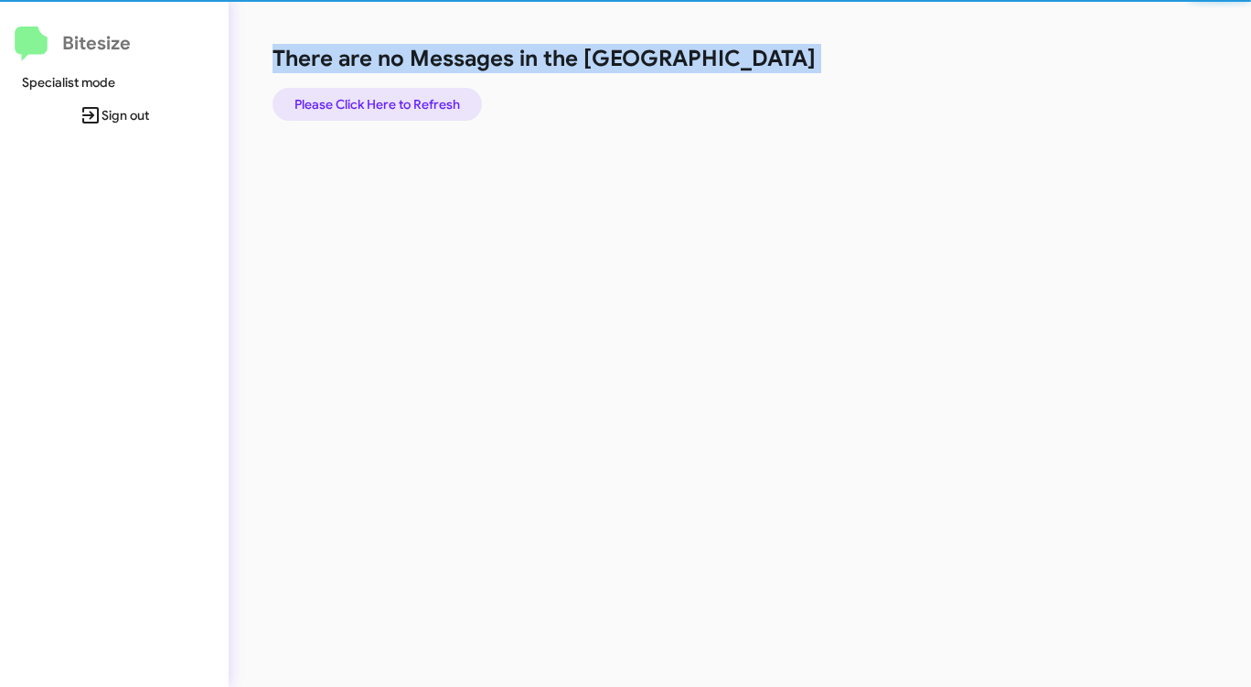
click at [357, 101] on span "Please Click Here to Refresh" at bounding box center [376, 104] width 165 height 33
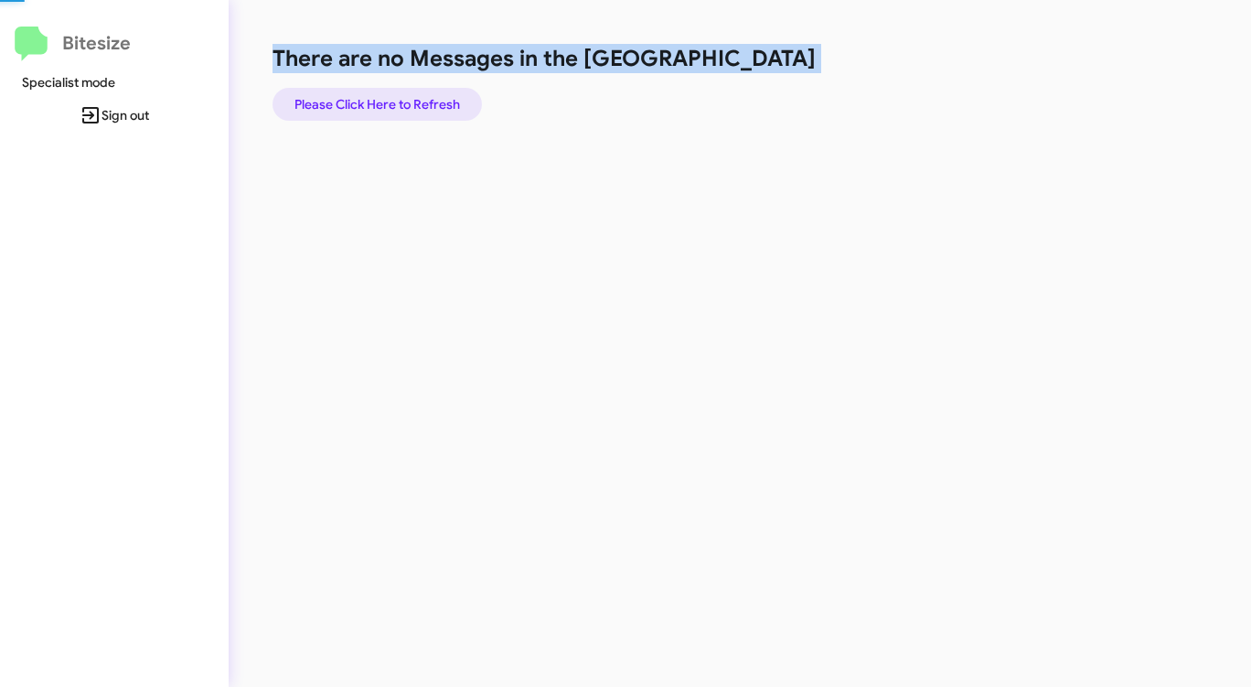
click at [357, 101] on span "Please Click Here to Refresh" at bounding box center [376, 104] width 165 height 33
click at [357, 100] on span "Please Click Here to Refresh" at bounding box center [376, 104] width 165 height 33
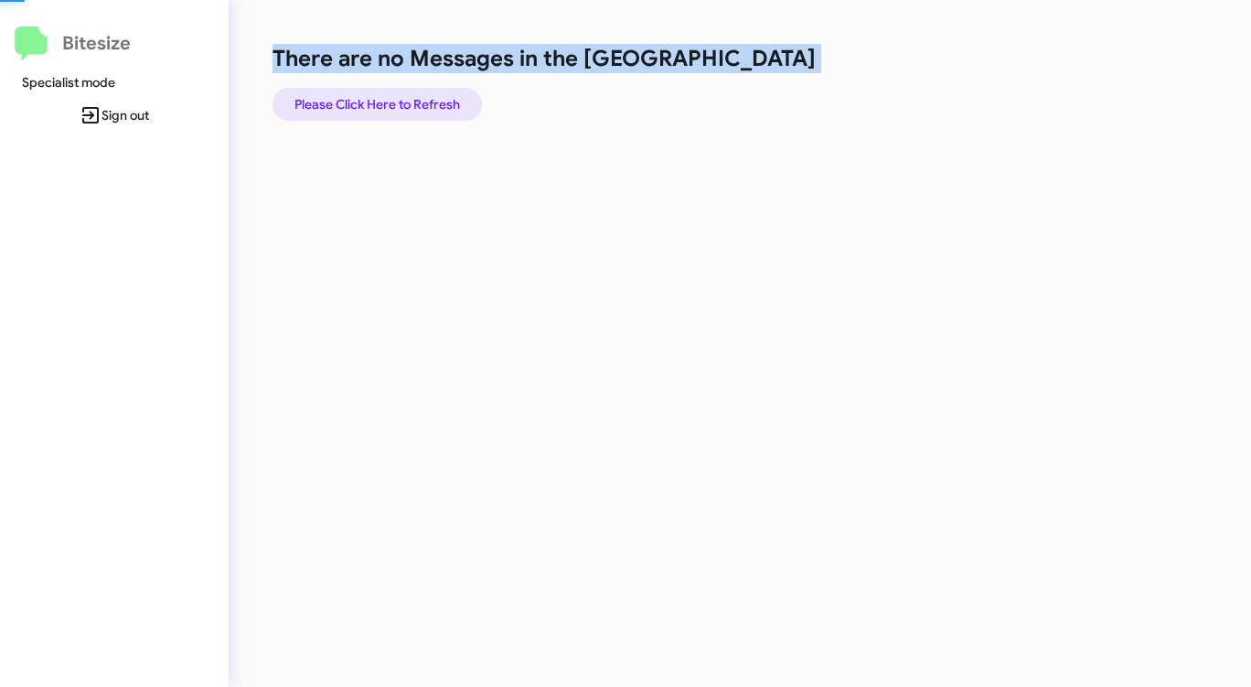
click at [357, 100] on span "Please Click Here to Refresh" at bounding box center [376, 104] width 165 height 33
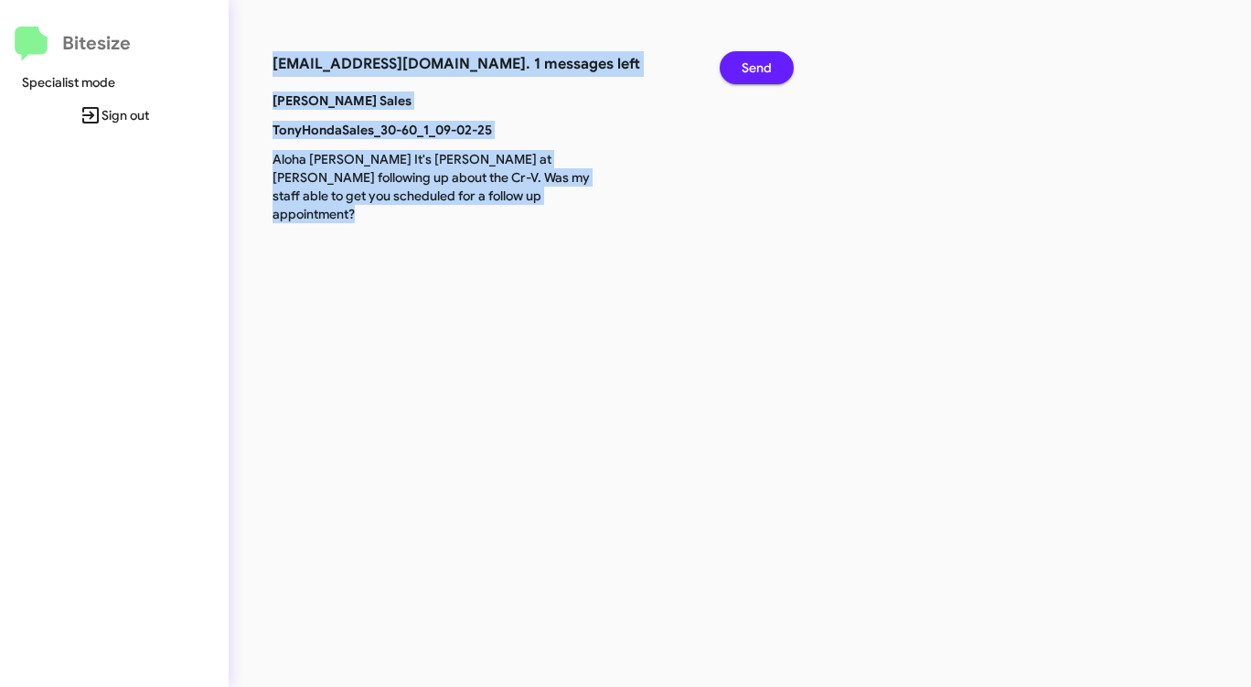
click at [744, 63] on span "Send" at bounding box center [756, 67] width 30 height 33
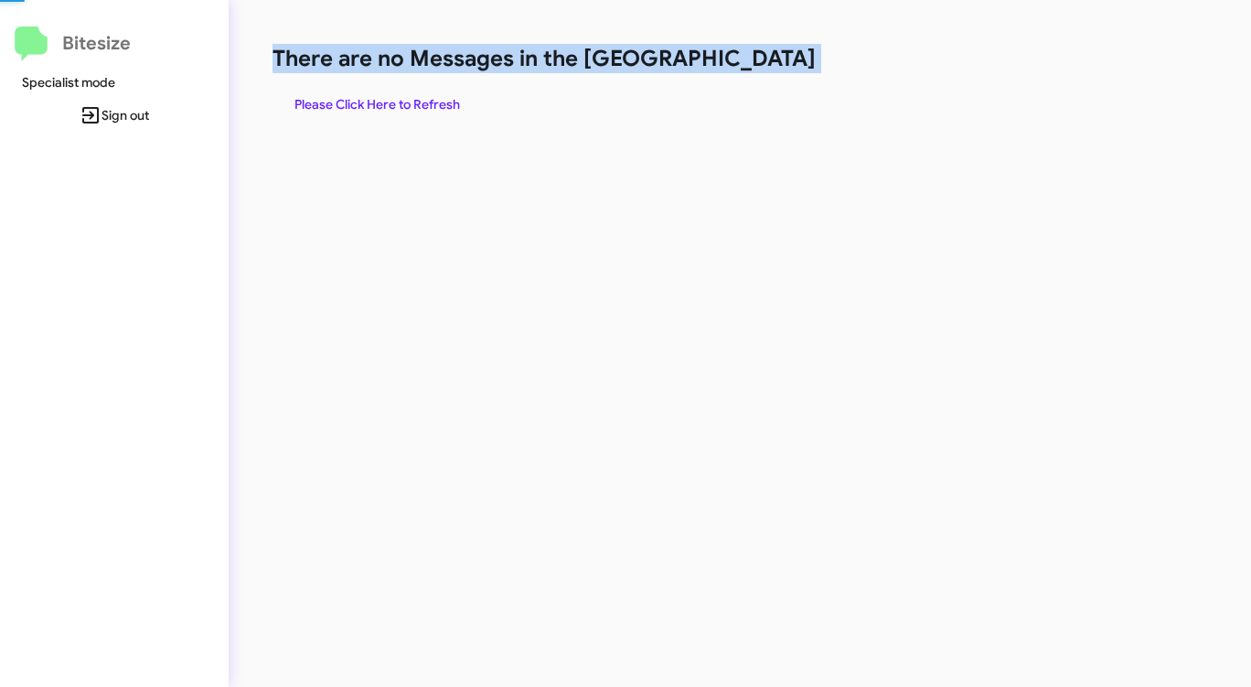
click at [744, 63] on h1 "There are no Messages in the [GEOGRAPHIC_DATA]" at bounding box center [654, 58] width 764 height 29
click at [409, 104] on span "Please Click Here to Refresh" at bounding box center [376, 104] width 165 height 33
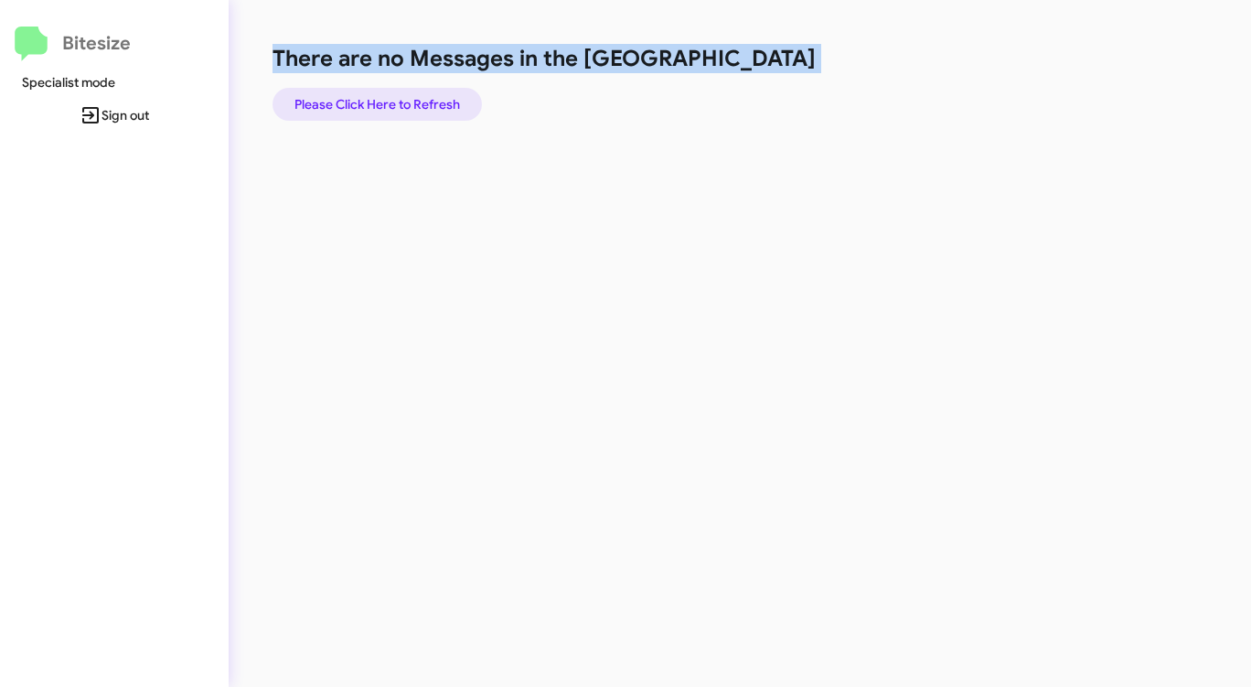
click at [409, 104] on span "Please Click Here to Refresh" at bounding box center [376, 104] width 165 height 33
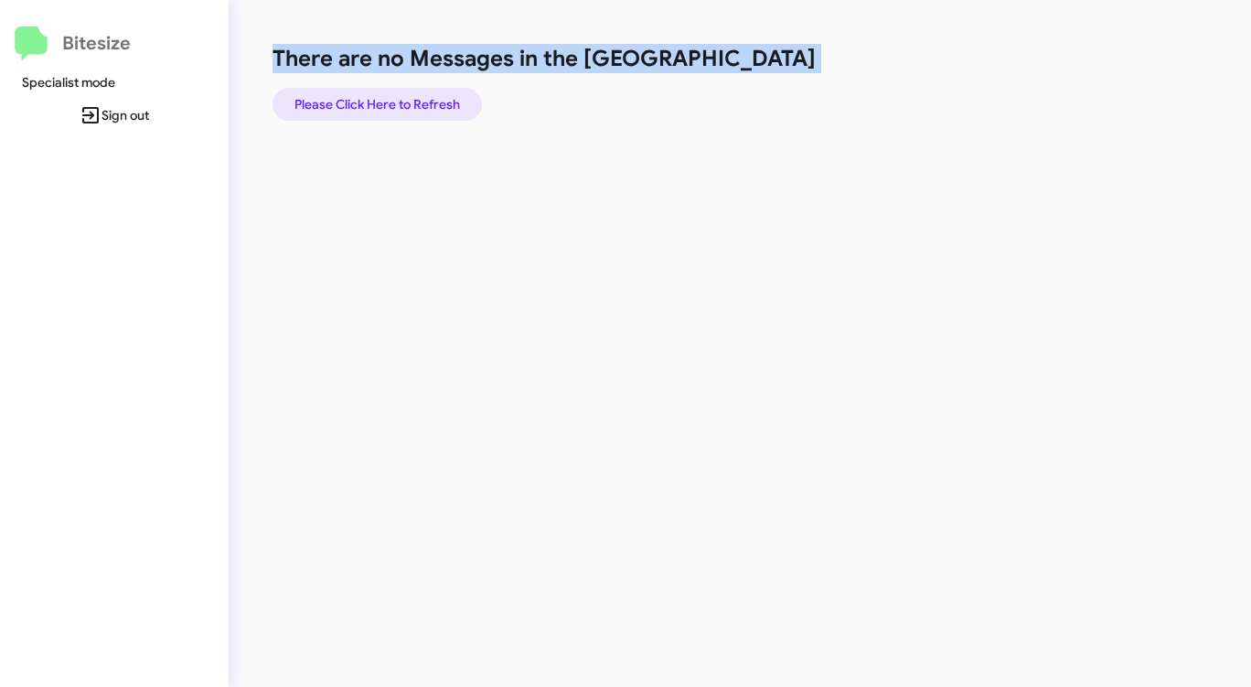
click at [409, 104] on span "Please Click Here to Refresh" at bounding box center [376, 104] width 165 height 33
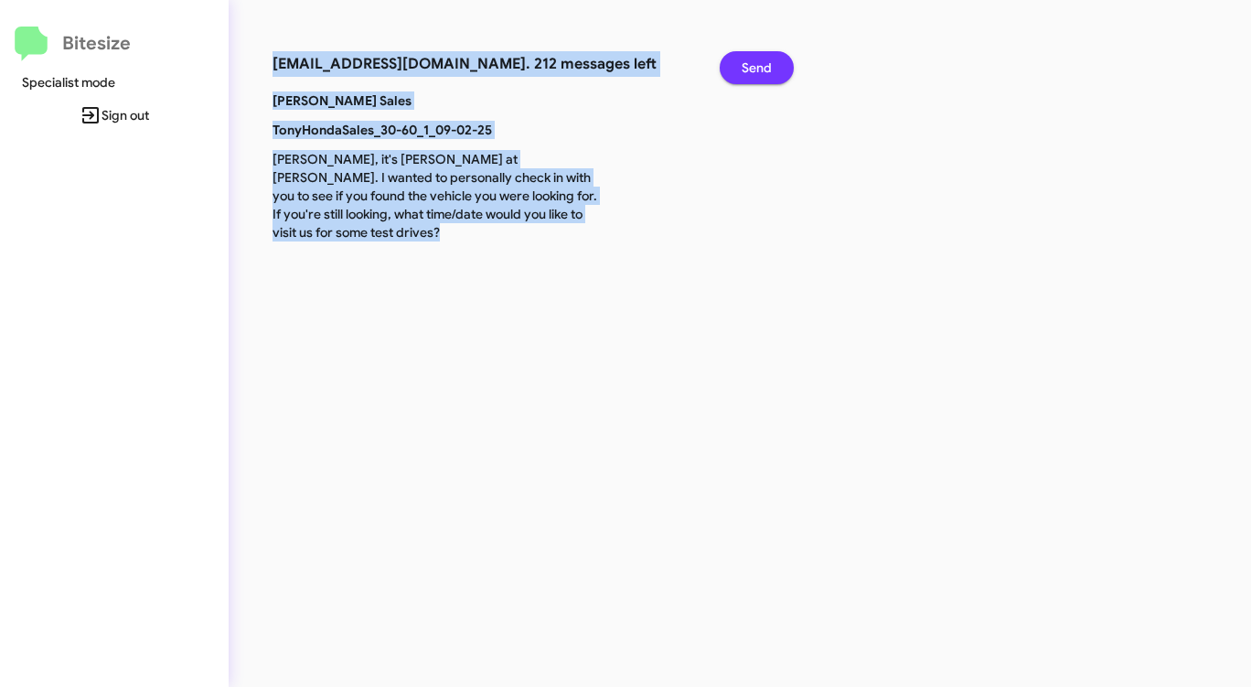
click at [756, 65] on span "Send" at bounding box center [756, 67] width 30 height 33
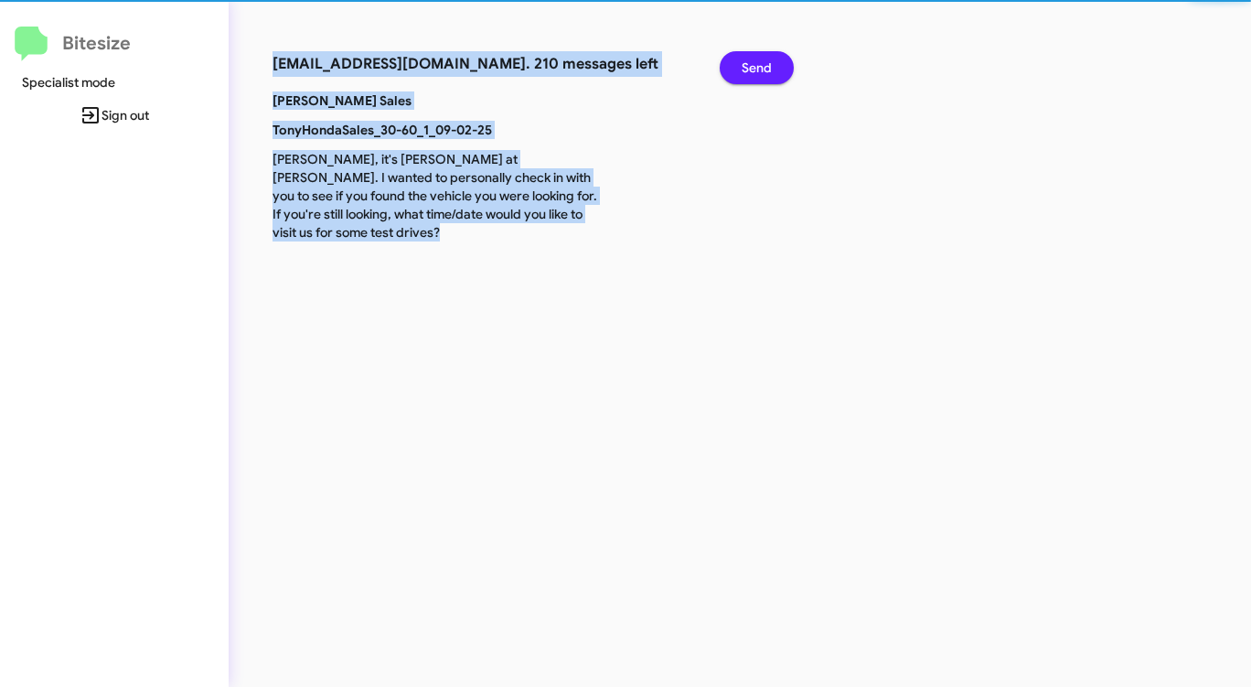
click at [756, 65] on span "Send" at bounding box center [756, 67] width 30 height 33
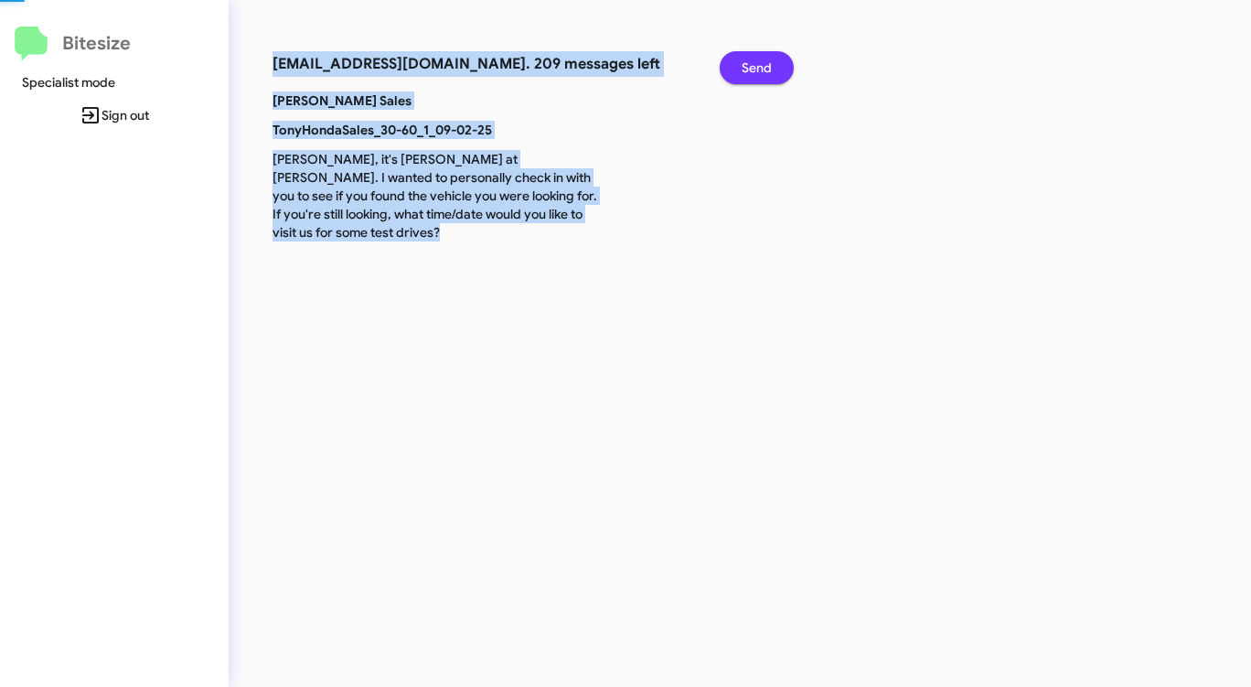
click at [756, 65] on span "Send" at bounding box center [756, 67] width 30 height 33
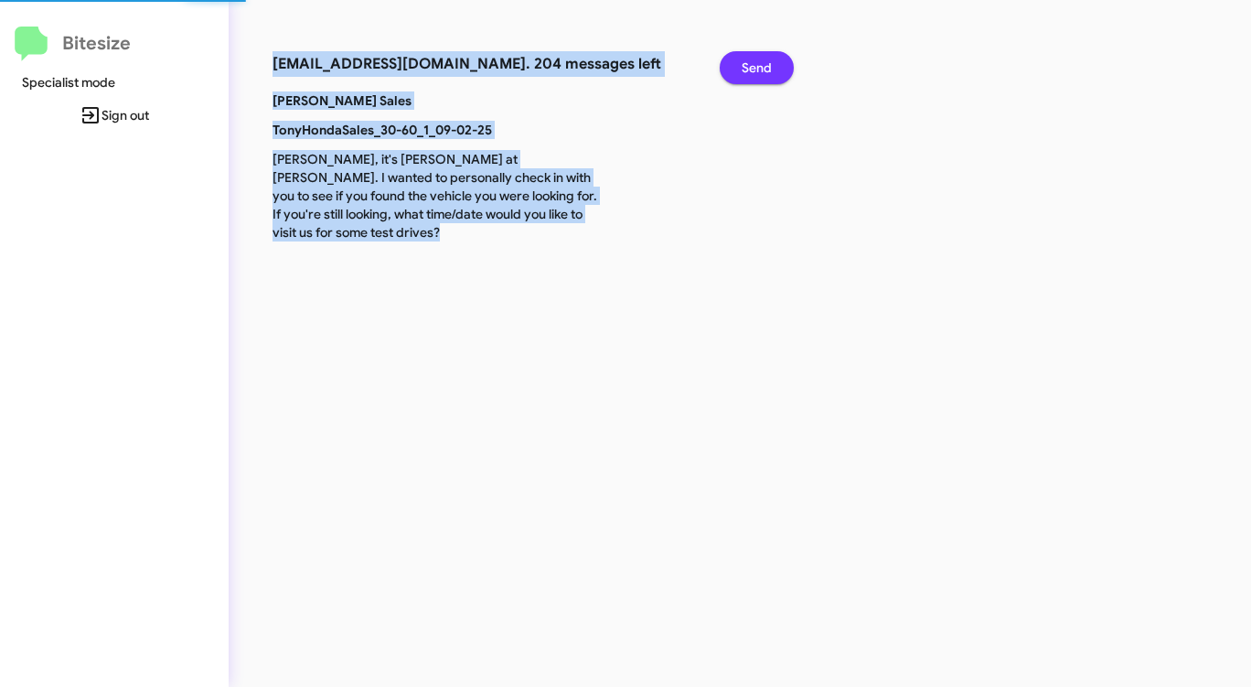
click at [756, 65] on span "Send" at bounding box center [756, 67] width 30 height 33
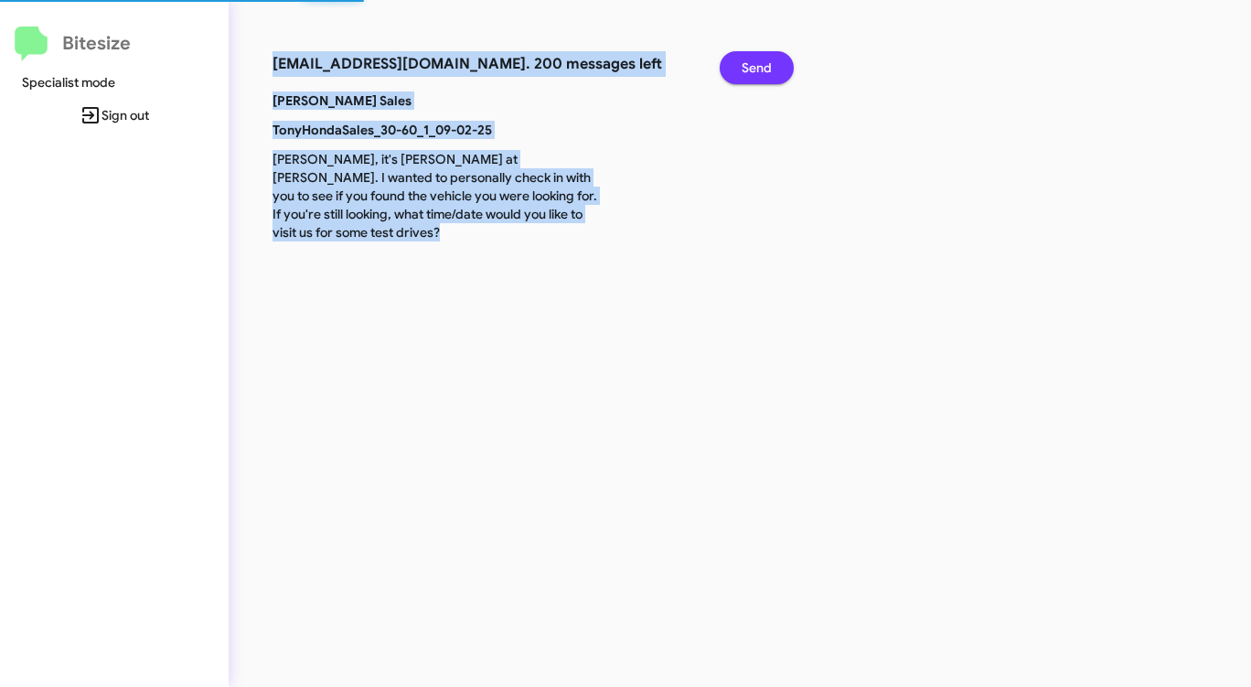
click at [756, 65] on span "Send" at bounding box center [756, 67] width 30 height 33
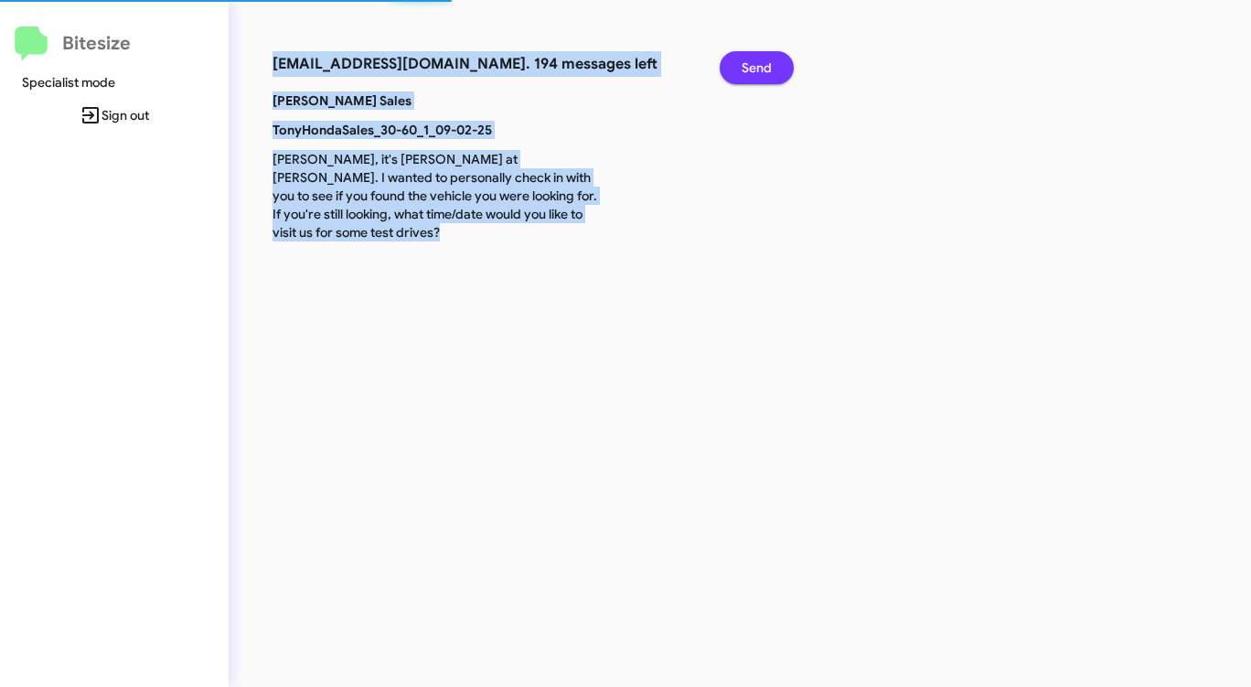
click at [756, 65] on span "Send" at bounding box center [756, 67] width 30 height 33
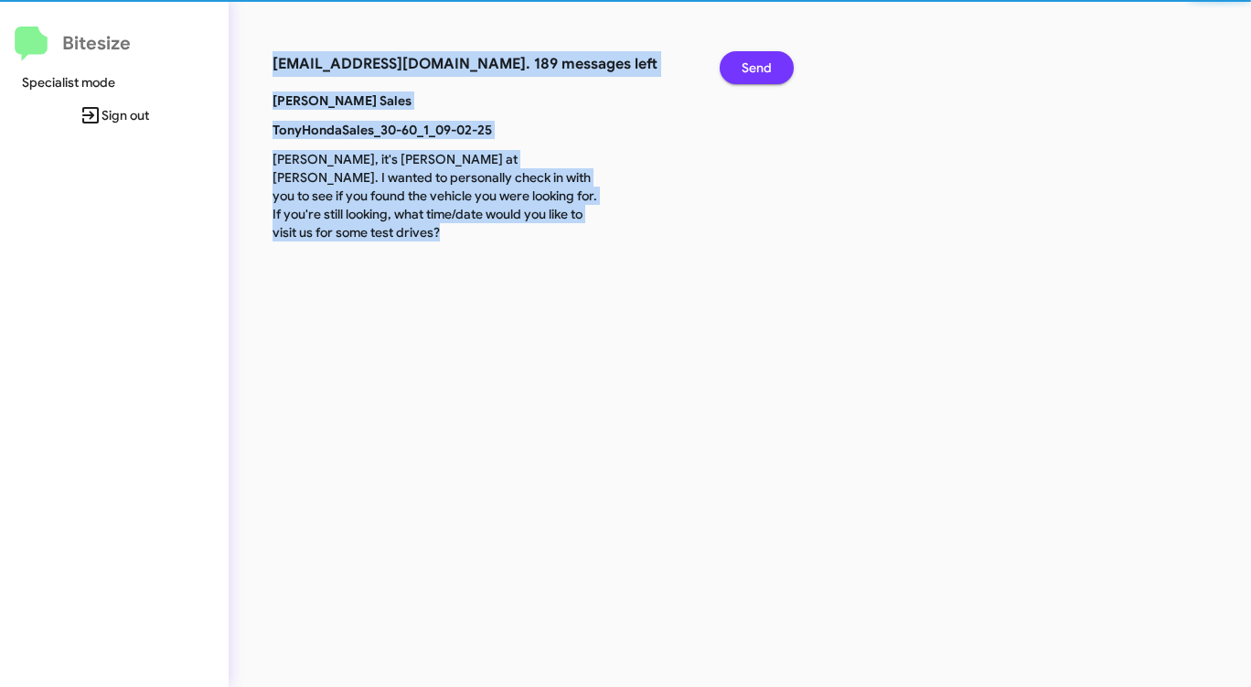
click at [756, 65] on span "Send" at bounding box center [756, 67] width 30 height 33
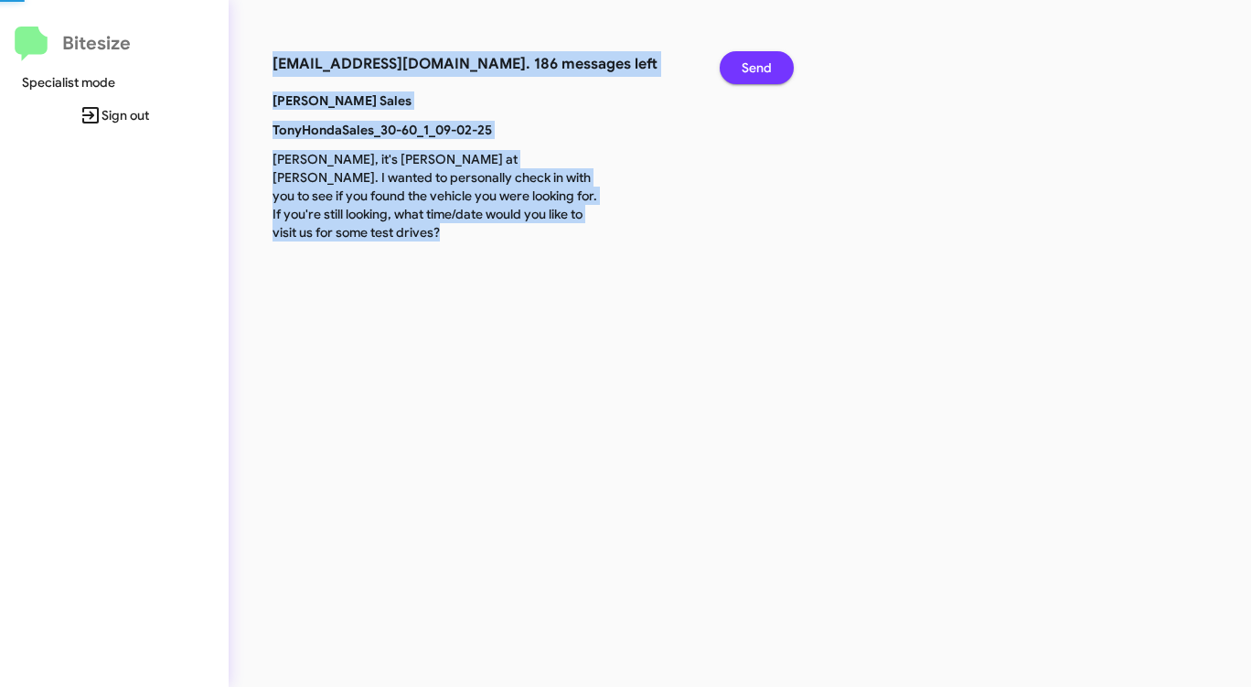
click at [755, 65] on span "Send" at bounding box center [756, 67] width 30 height 33
click at [753, 65] on span "Send" at bounding box center [756, 67] width 30 height 33
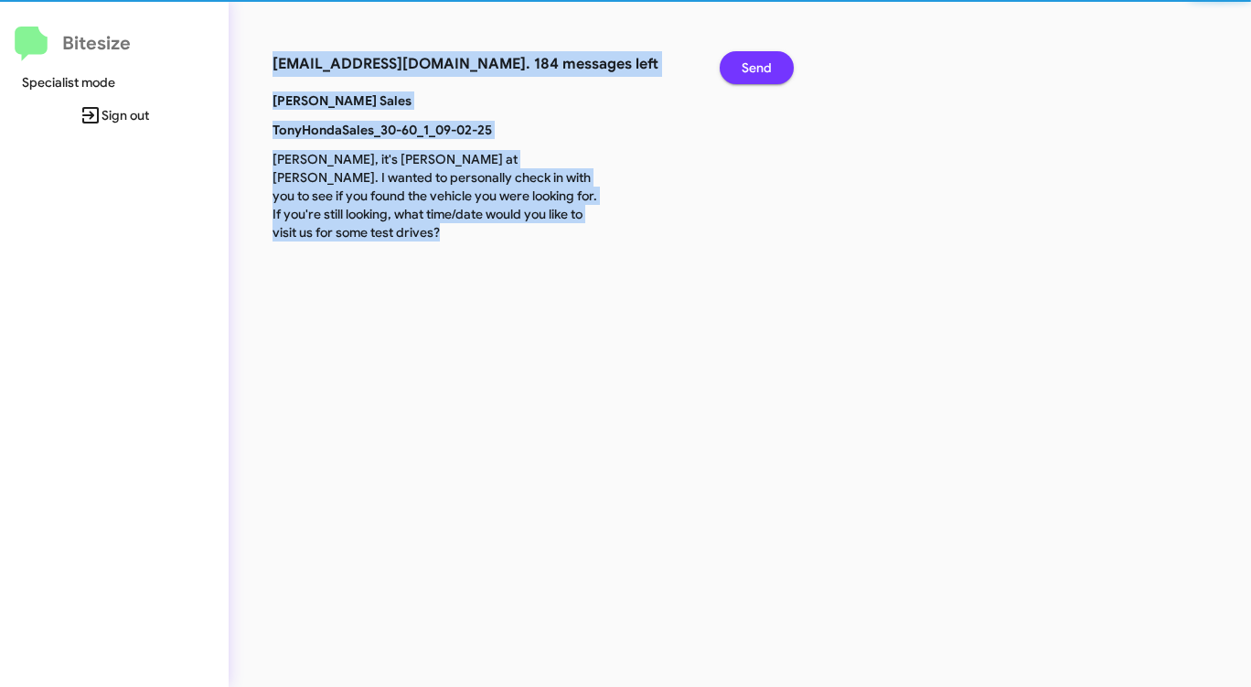
click at [753, 65] on span "Send" at bounding box center [756, 67] width 30 height 33
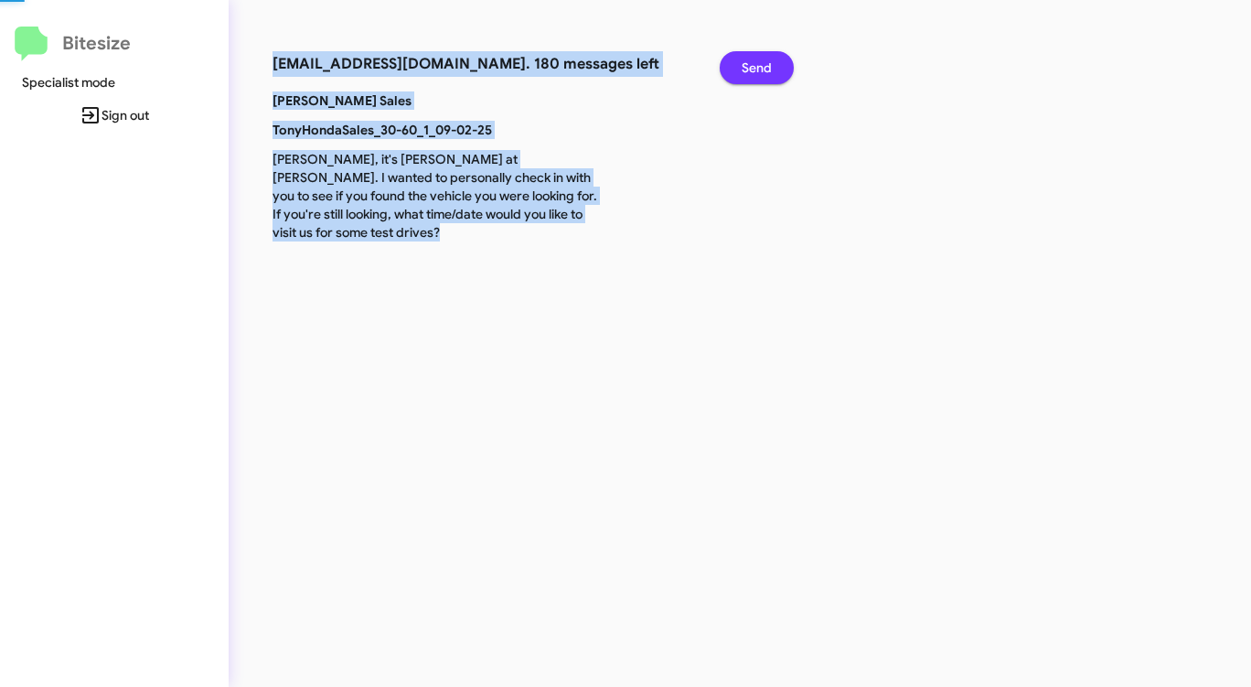
click at [753, 65] on span "Send" at bounding box center [756, 67] width 30 height 33
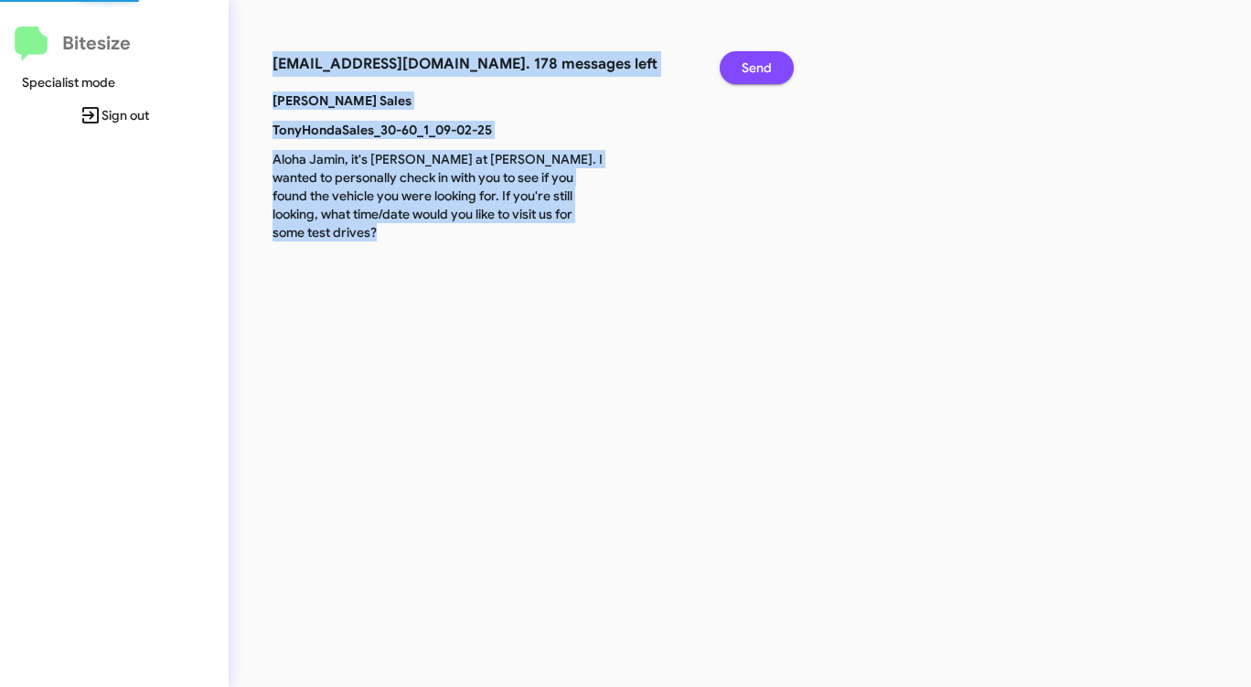
click at [753, 65] on span "Send" at bounding box center [756, 67] width 30 height 33
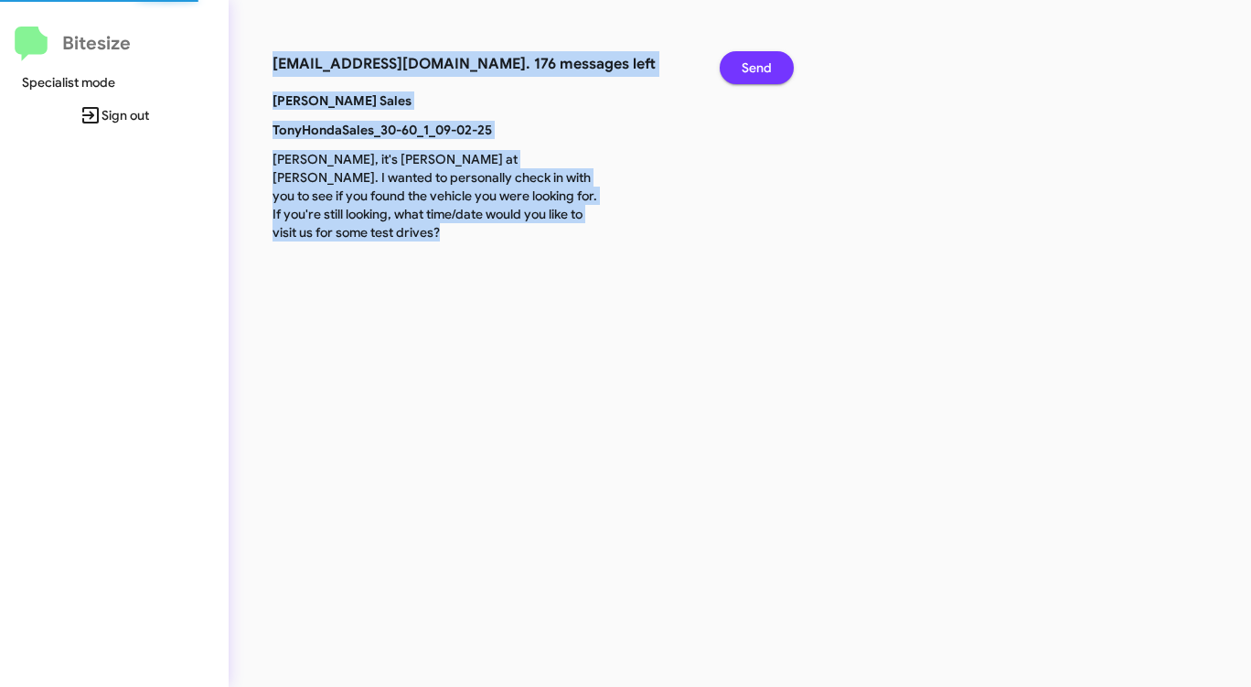
click at [753, 65] on span "Send" at bounding box center [756, 67] width 30 height 33
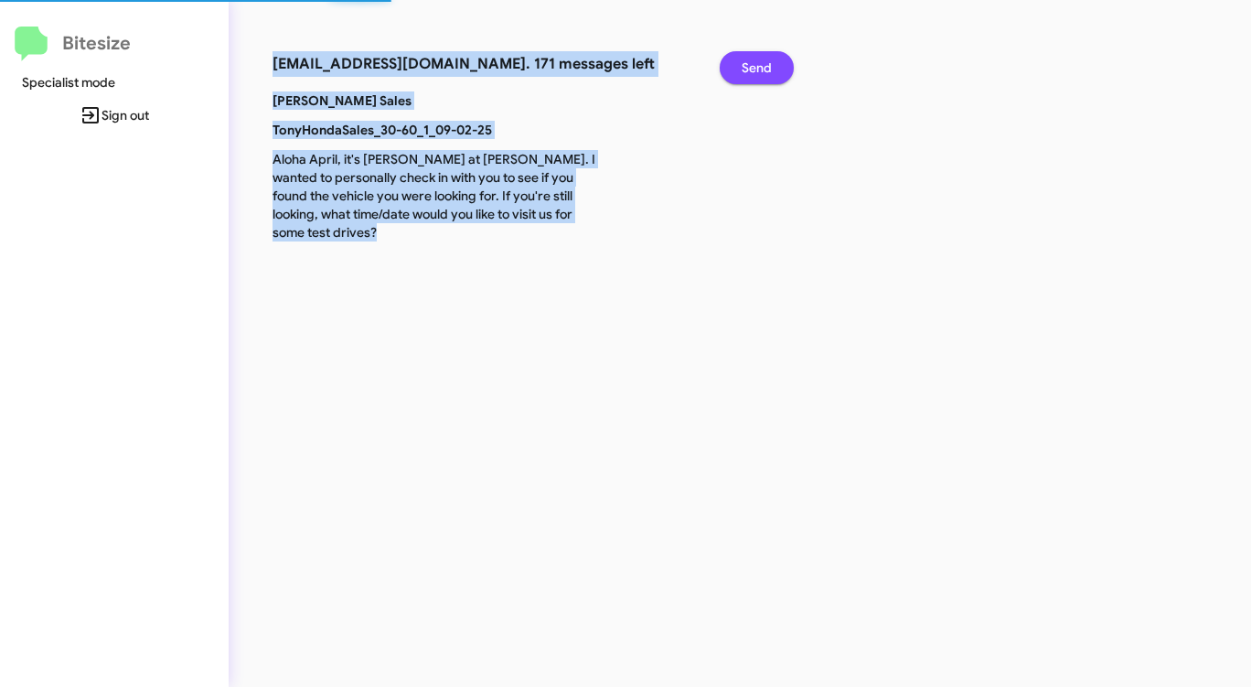
click at [753, 65] on span "Send" at bounding box center [756, 67] width 30 height 33
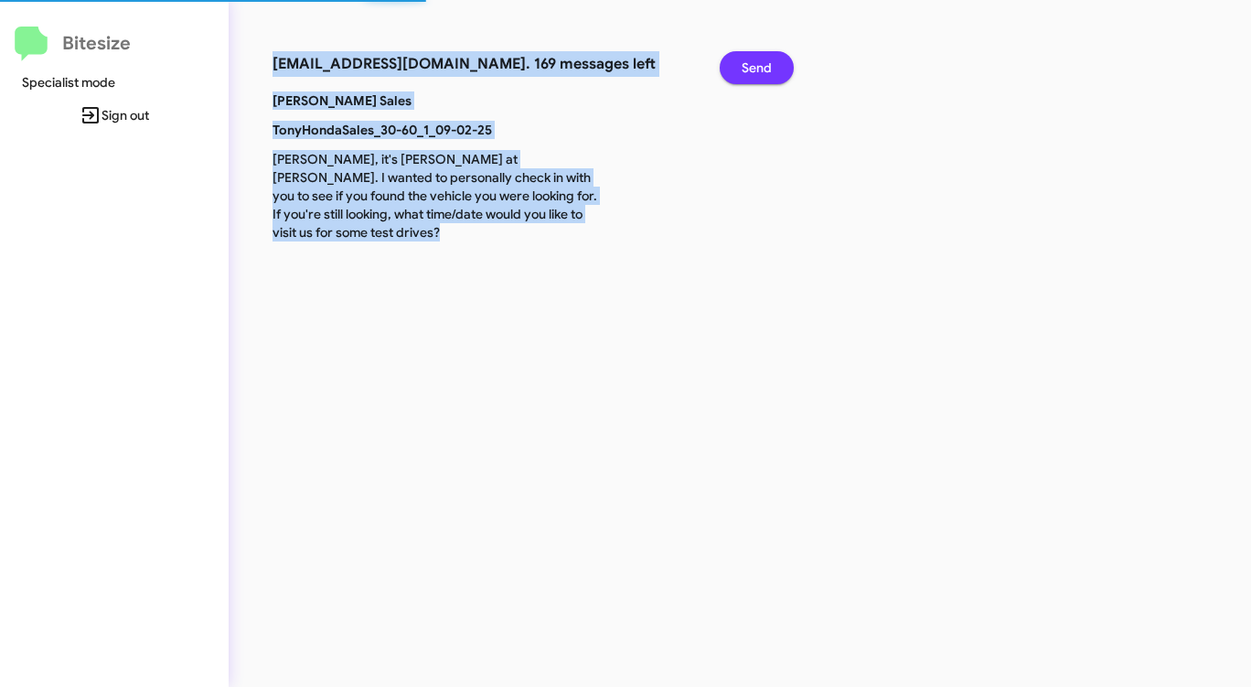
click at [753, 65] on span "Send" at bounding box center [756, 67] width 30 height 33
click at [752, 65] on span "Send" at bounding box center [756, 67] width 30 height 33
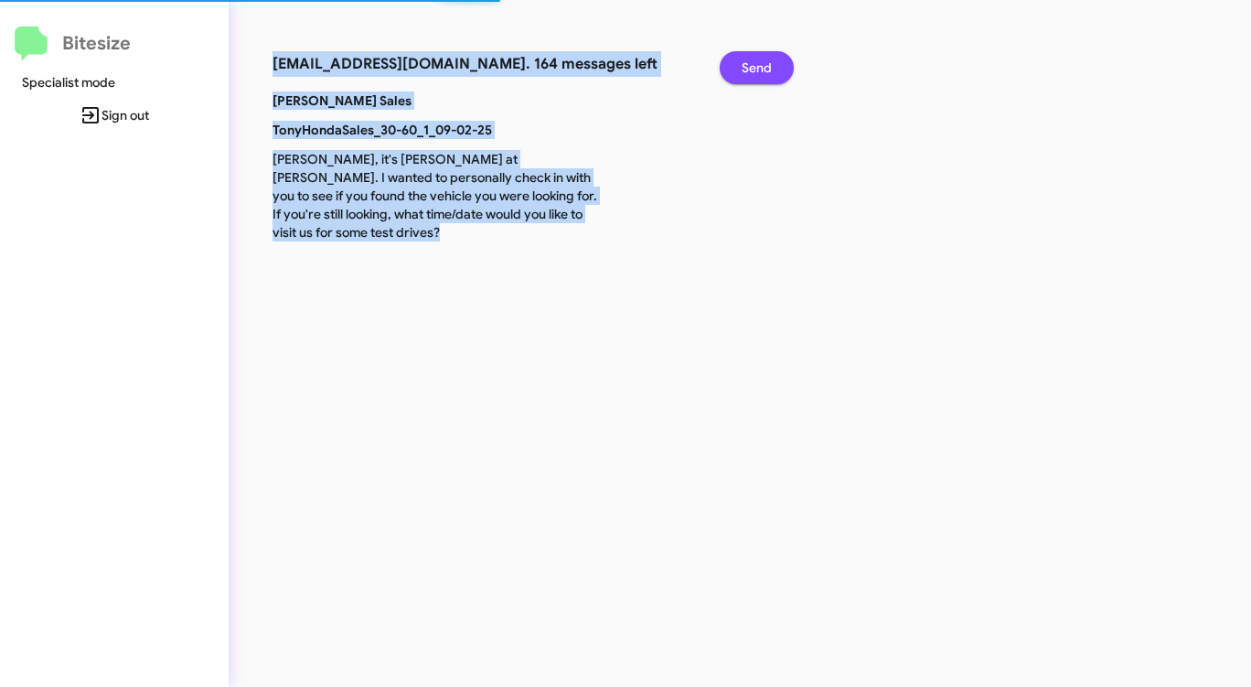
click at [752, 65] on span "Send" at bounding box center [756, 67] width 30 height 33
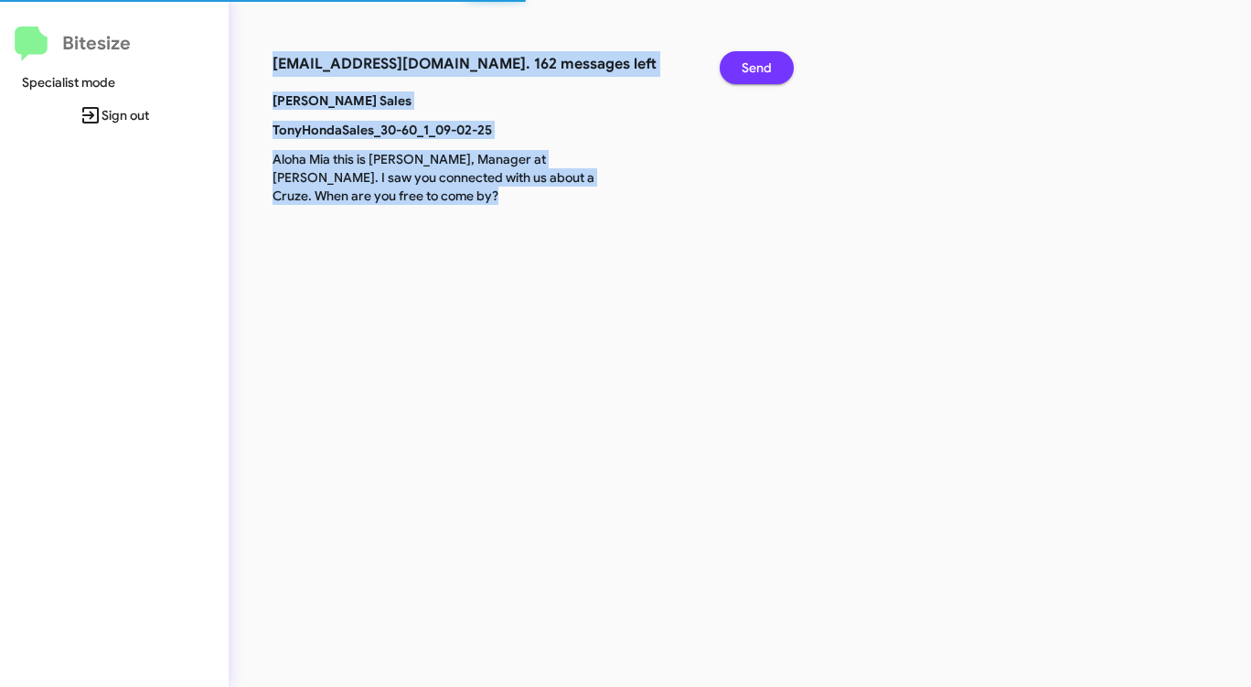
click at [752, 65] on span "Send" at bounding box center [756, 67] width 30 height 33
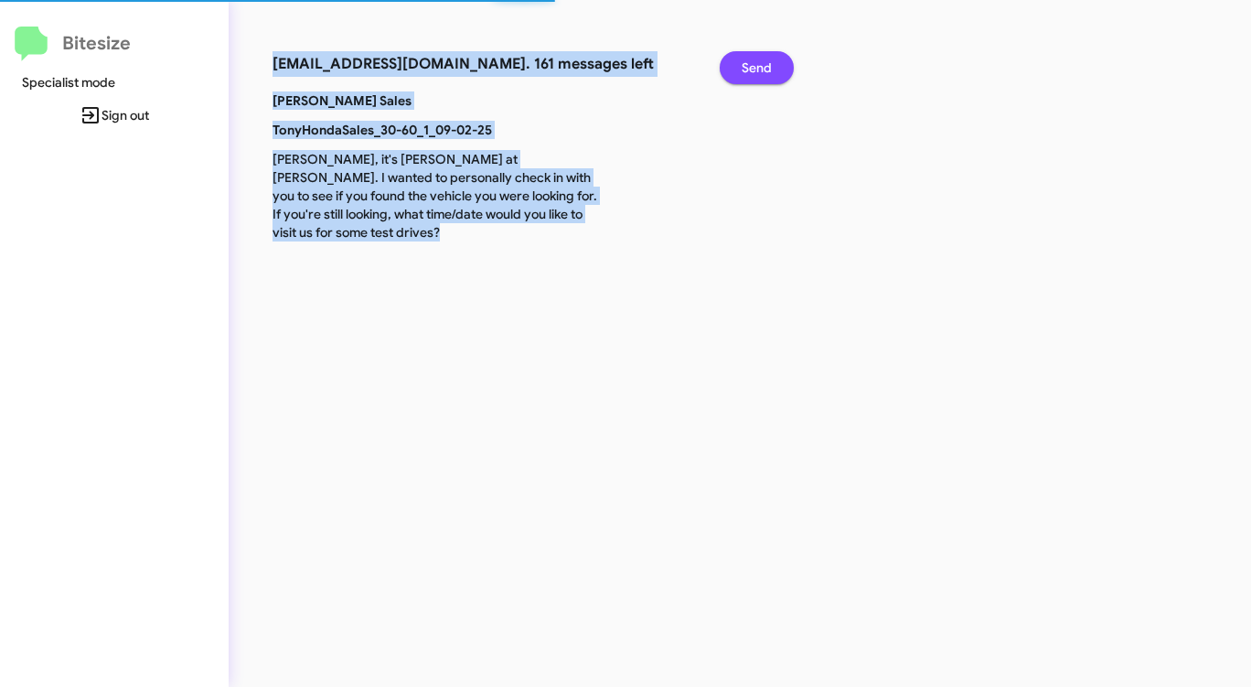
click at [751, 65] on span "Send" at bounding box center [756, 67] width 30 height 33
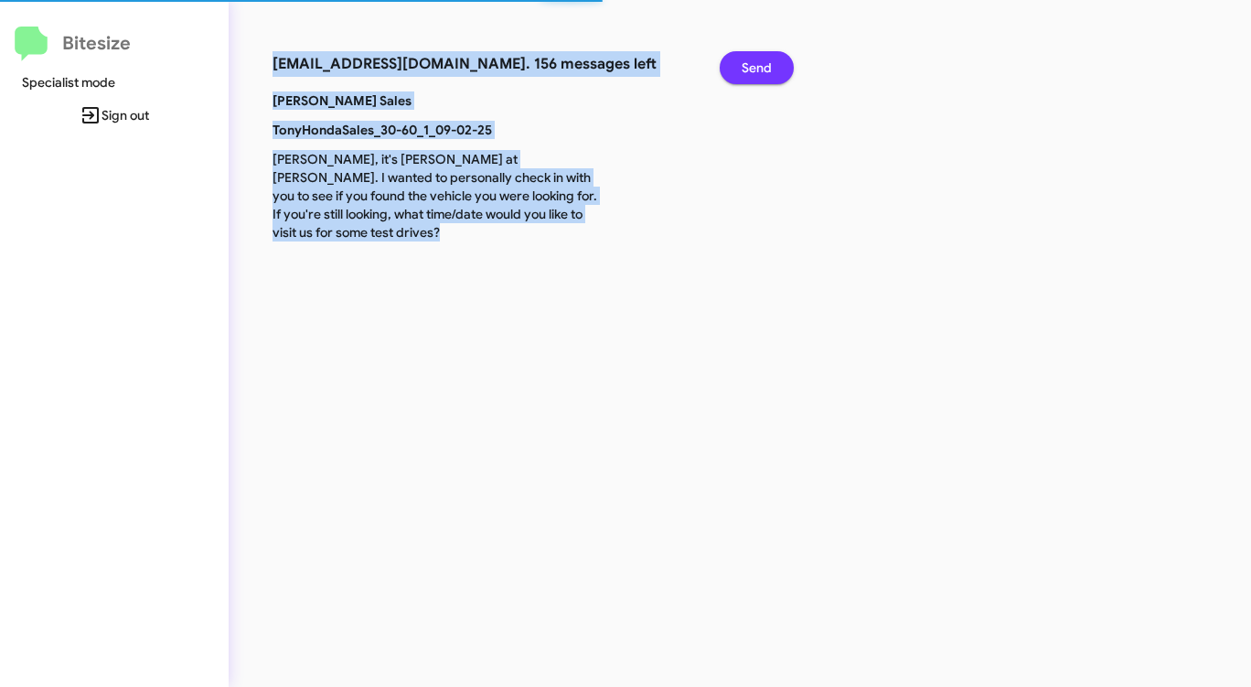
click at [751, 65] on span "Send" at bounding box center [756, 67] width 30 height 33
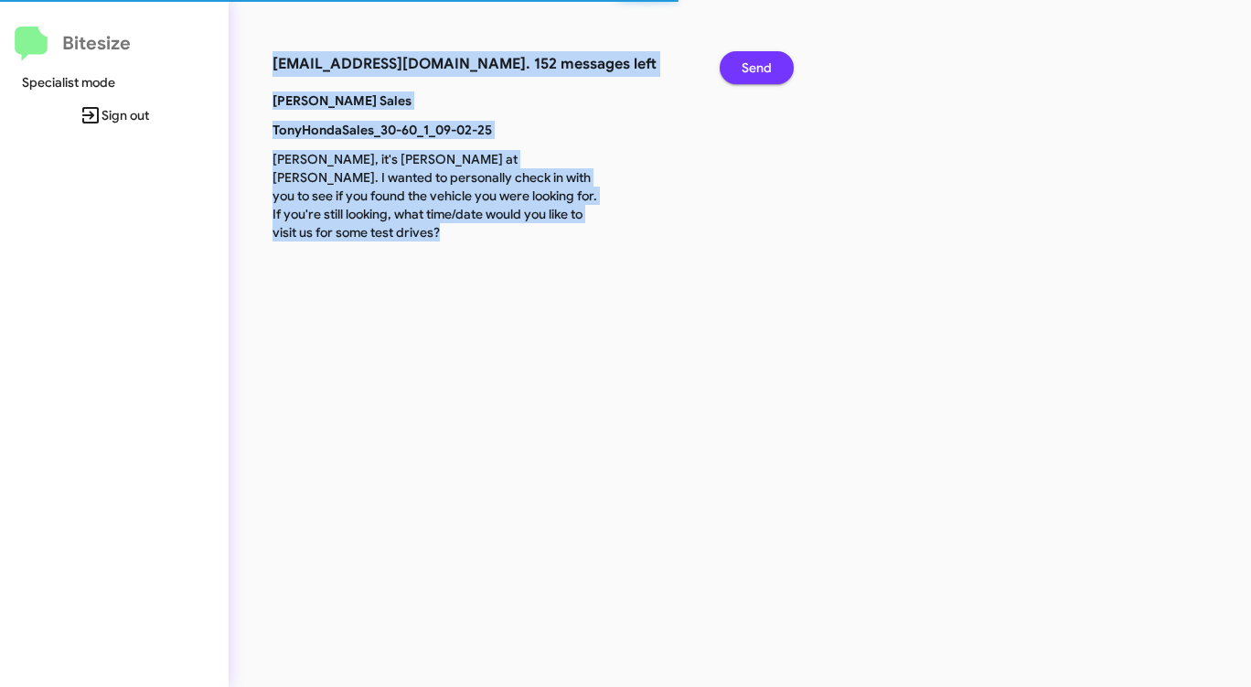
click at [751, 65] on span "Send" at bounding box center [756, 67] width 30 height 33
click at [748, 66] on span "Send" at bounding box center [756, 67] width 30 height 33
click at [743, 66] on span "Send" at bounding box center [756, 67] width 30 height 33
click at [742, 66] on span "Send" at bounding box center [756, 67] width 30 height 33
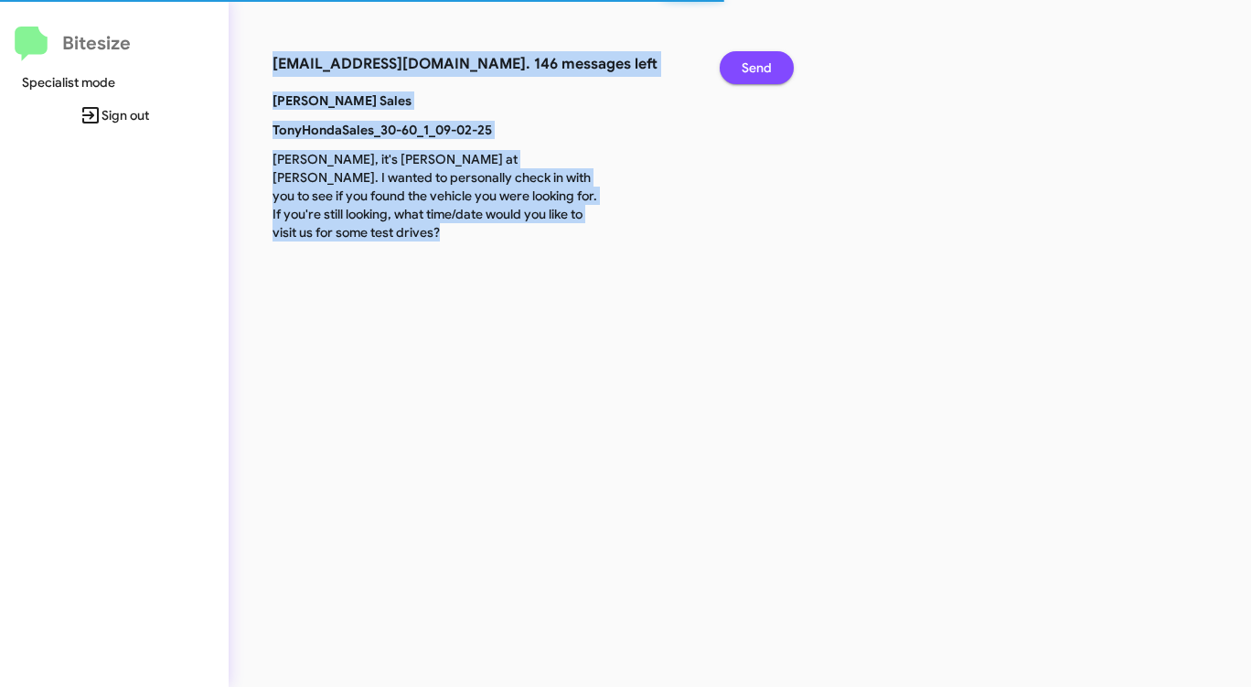
click at [741, 66] on span "Send" at bounding box center [756, 67] width 30 height 33
click at [741, 66] on button "Send" at bounding box center [756, 67] width 74 height 33
click at [736, 67] on button "Send" at bounding box center [756, 67] width 74 height 33
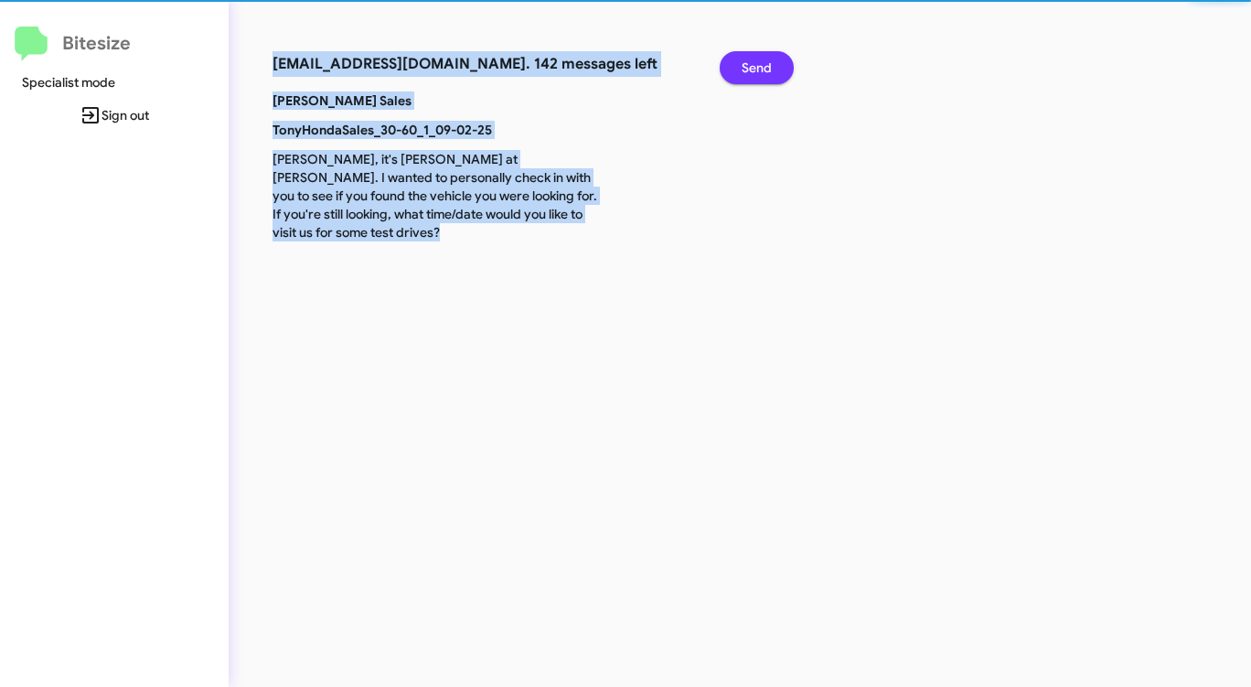
click at [736, 67] on button "Send" at bounding box center [756, 67] width 74 height 33
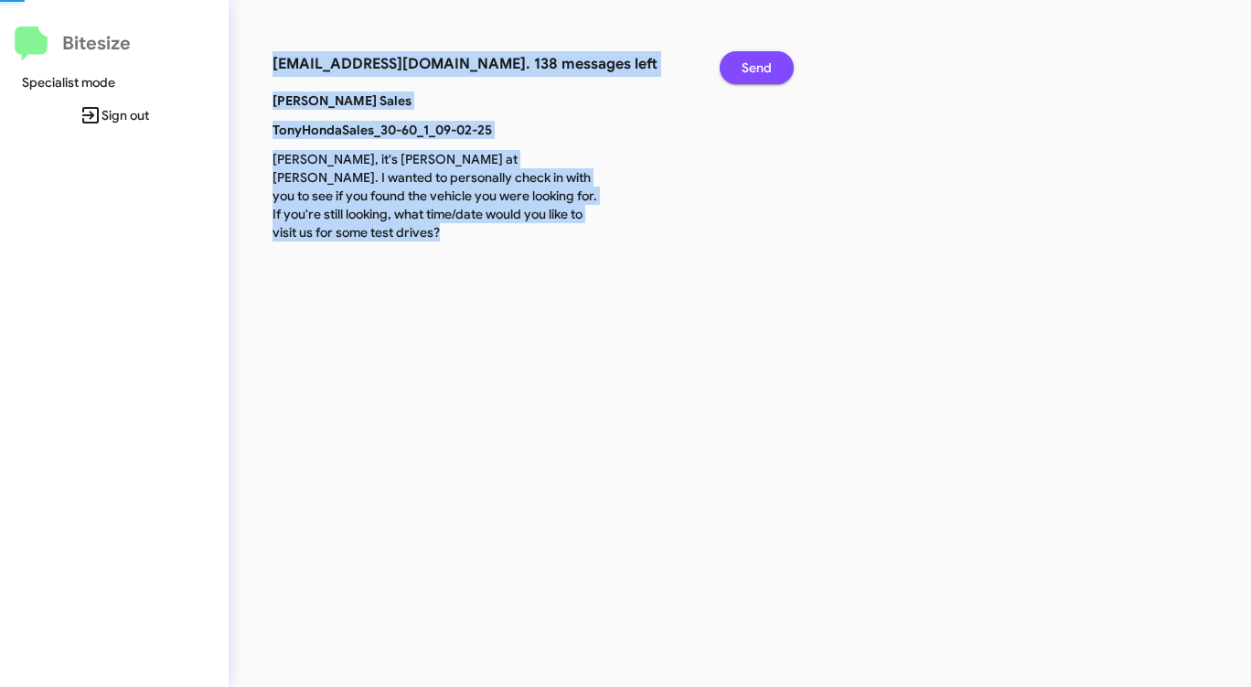
click at [736, 67] on button "Send" at bounding box center [756, 67] width 74 height 33
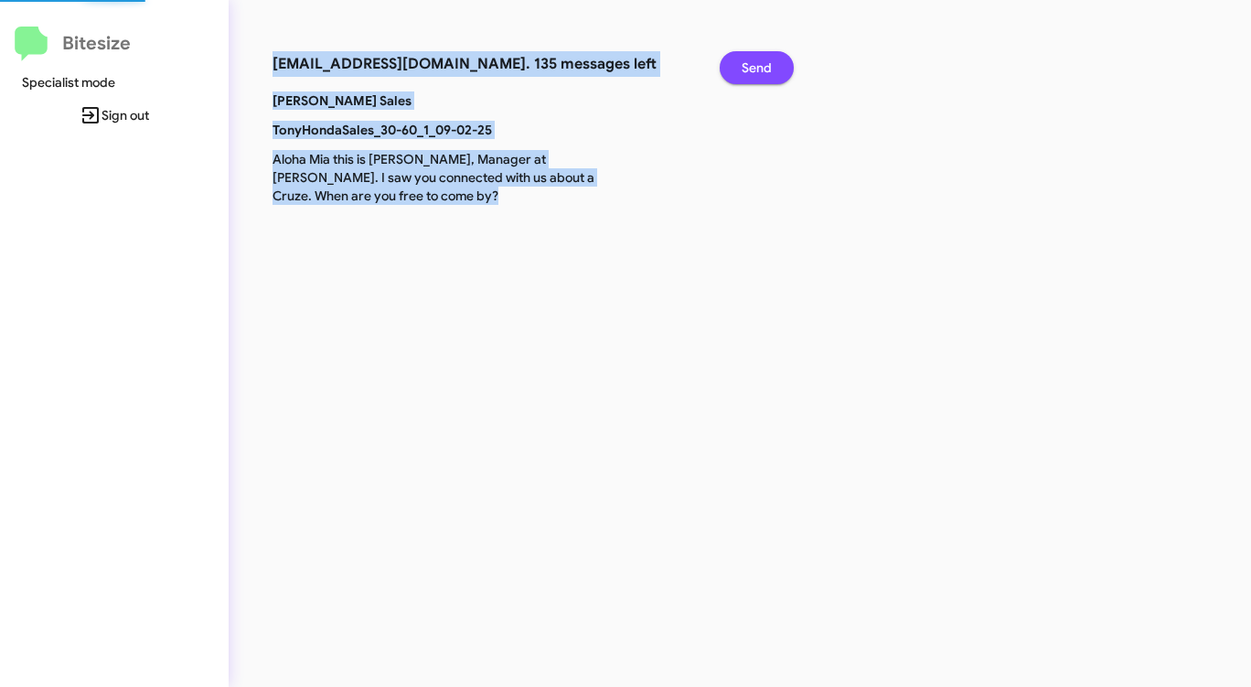
click at [736, 67] on button "Send" at bounding box center [756, 67] width 74 height 33
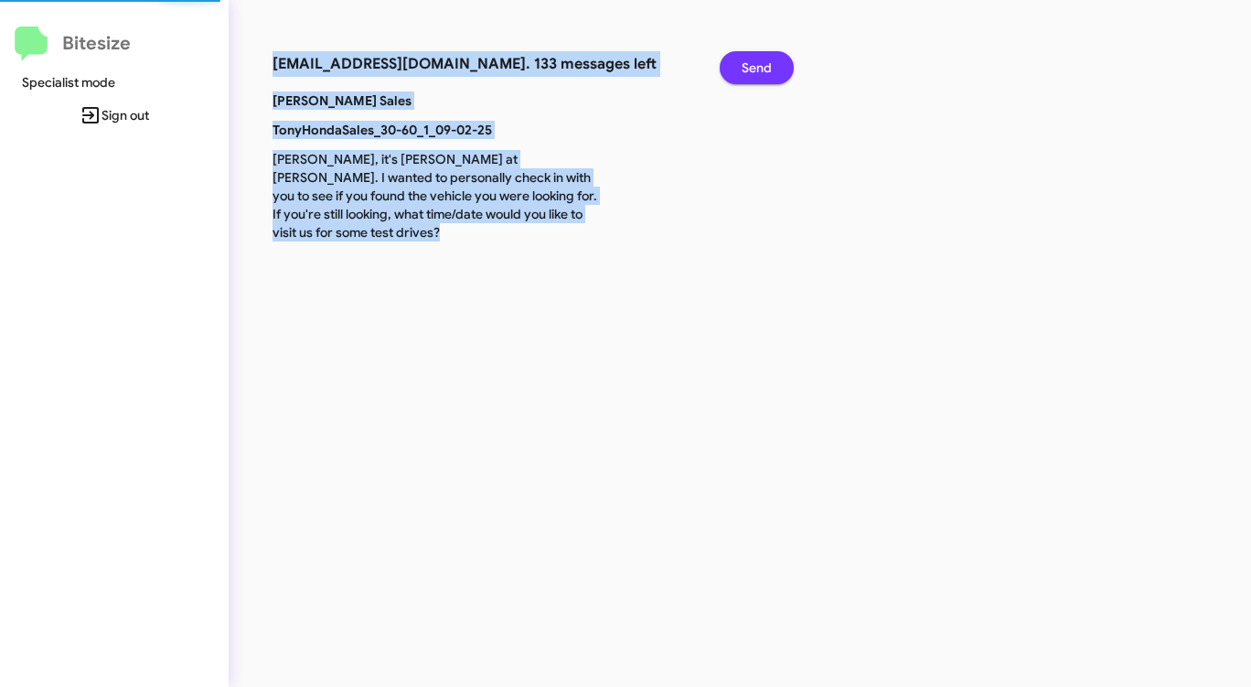
click at [735, 67] on button "Send" at bounding box center [756, 67] width 74 height 33
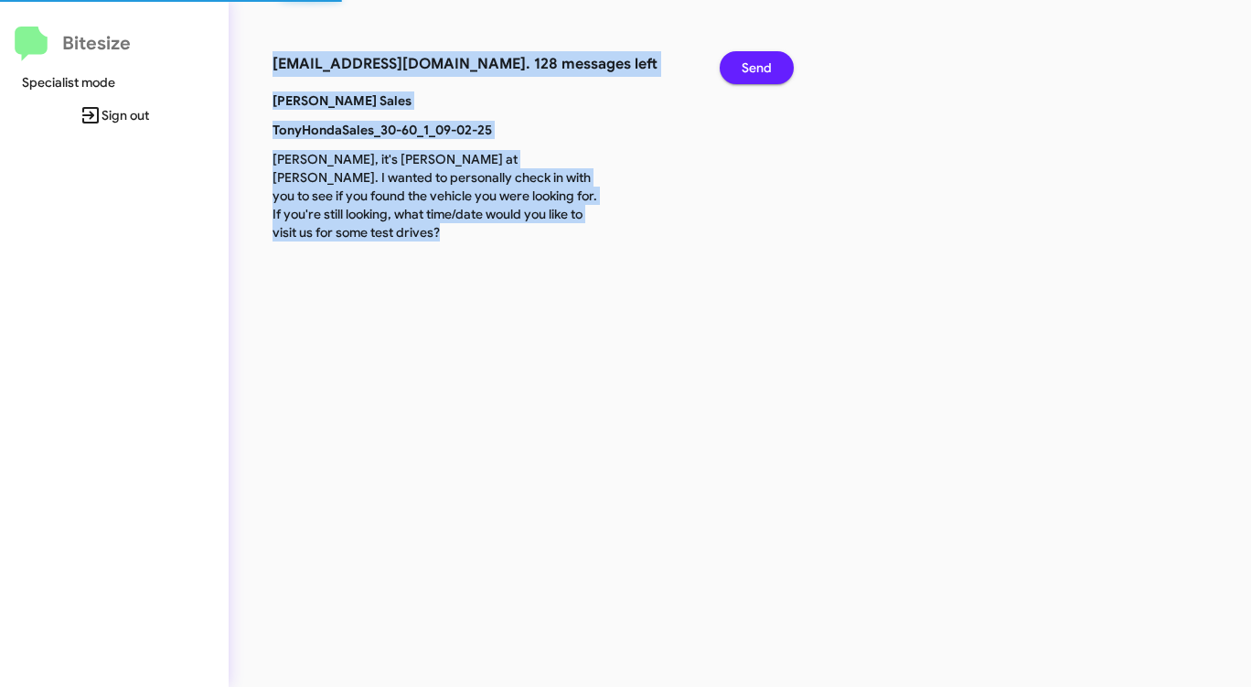
click at [735, 67] on button "Send" at bounding box center [756, 67] width 74 height 33
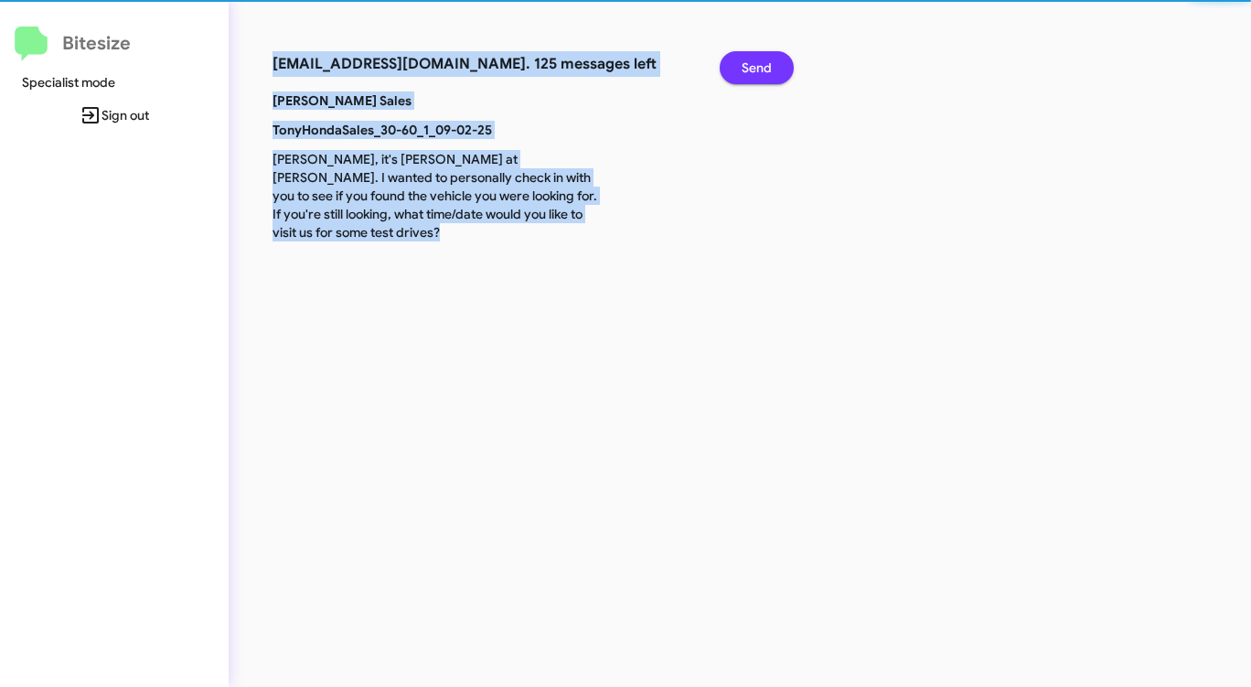
click at [733, 70] on button "Send" at bounding box center [756, 67] width 74 height 33
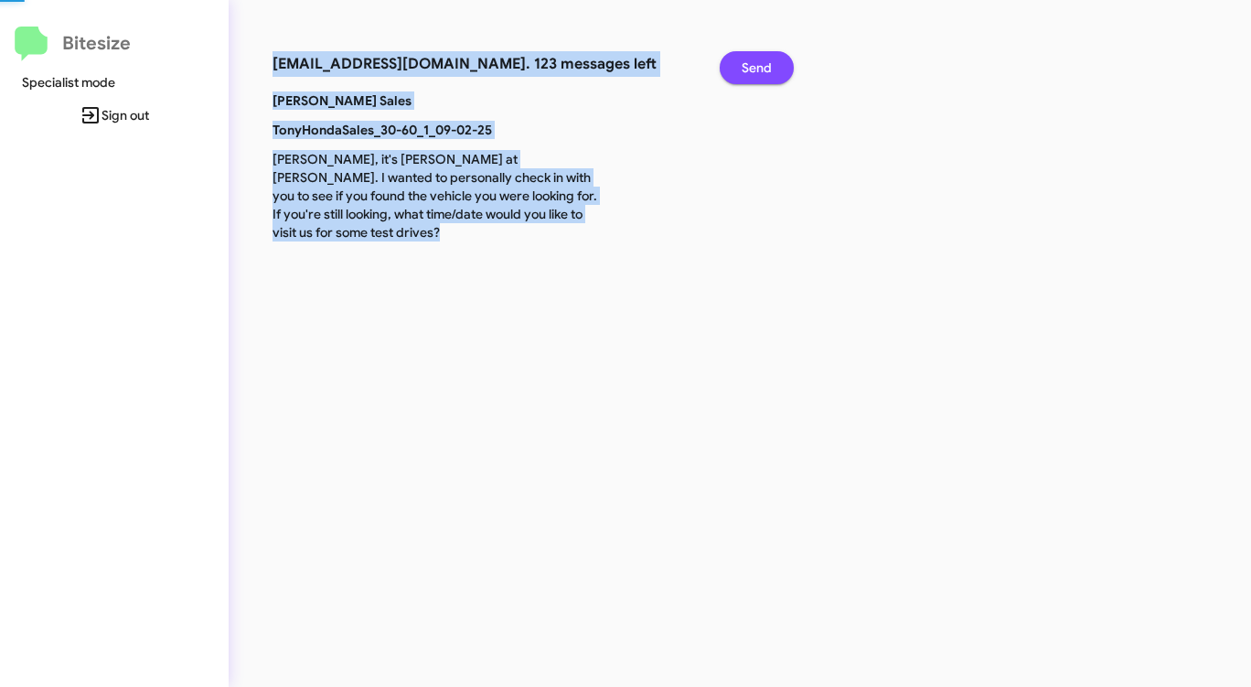
click at [733, 70] on button "Send" at bounding box center [756, 67] width 74 height 33
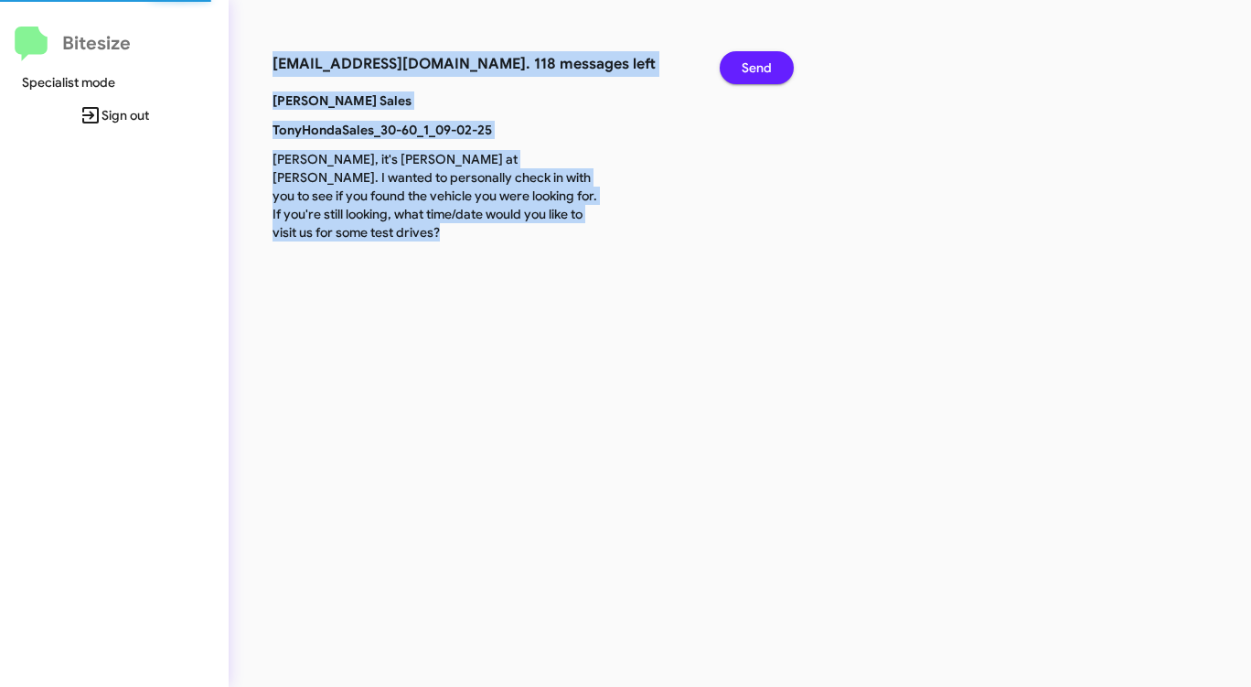
click at [733, 70] on button "Send" at bounding box center [756, 67] width 74 height 33
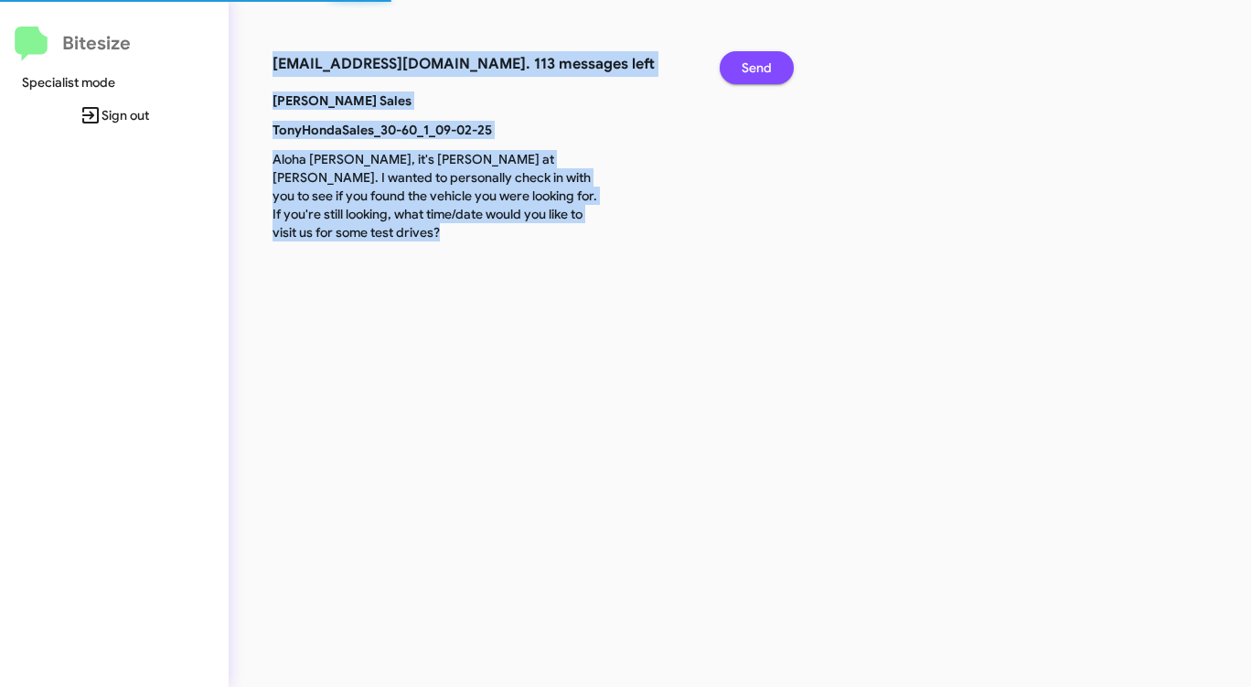
click at [733, 70] on button "Send" at bounding box center [756, 67] width 74 height 33
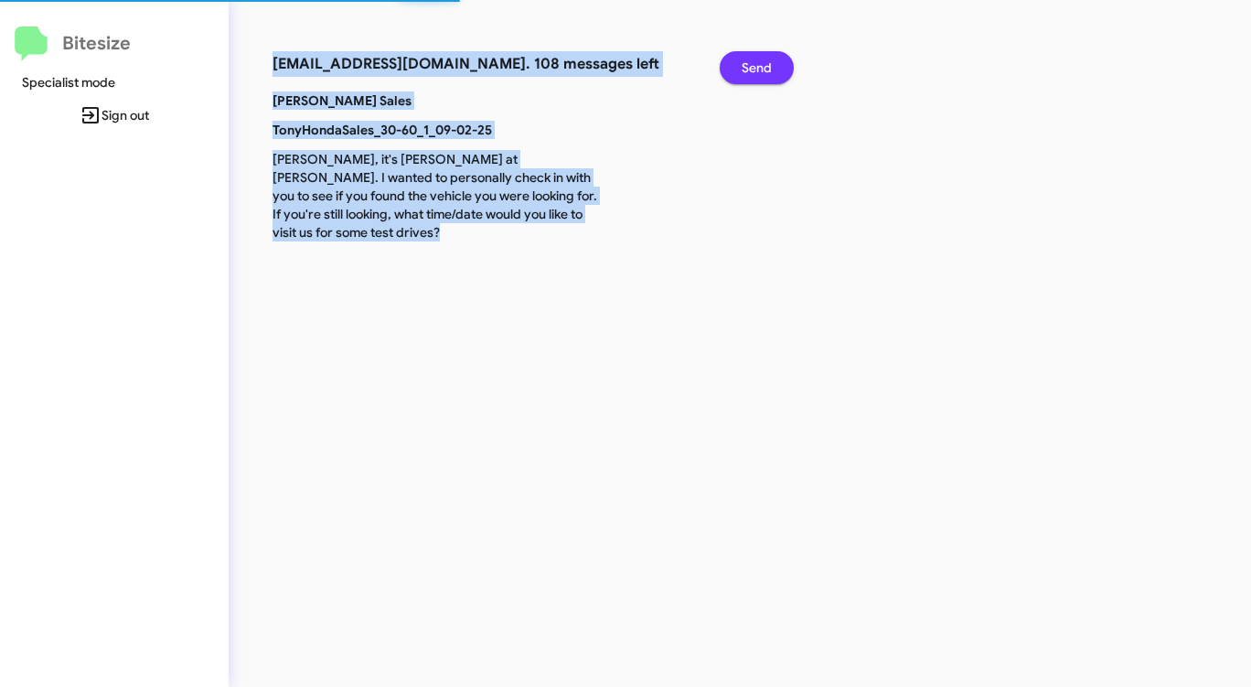
click at [733, 70] on button "Send" at bounding box center [756, 67] width 74 height 33
click at [732, 70] on button "Send" at bounding box center [756, 67] width 74 height 33
click at [731, 70] on button "Send" at bounding box center [756, 67] width 74 height 33
click at [755, 69] on span "Send" at bounding box center [756, 67] width 30 height 33
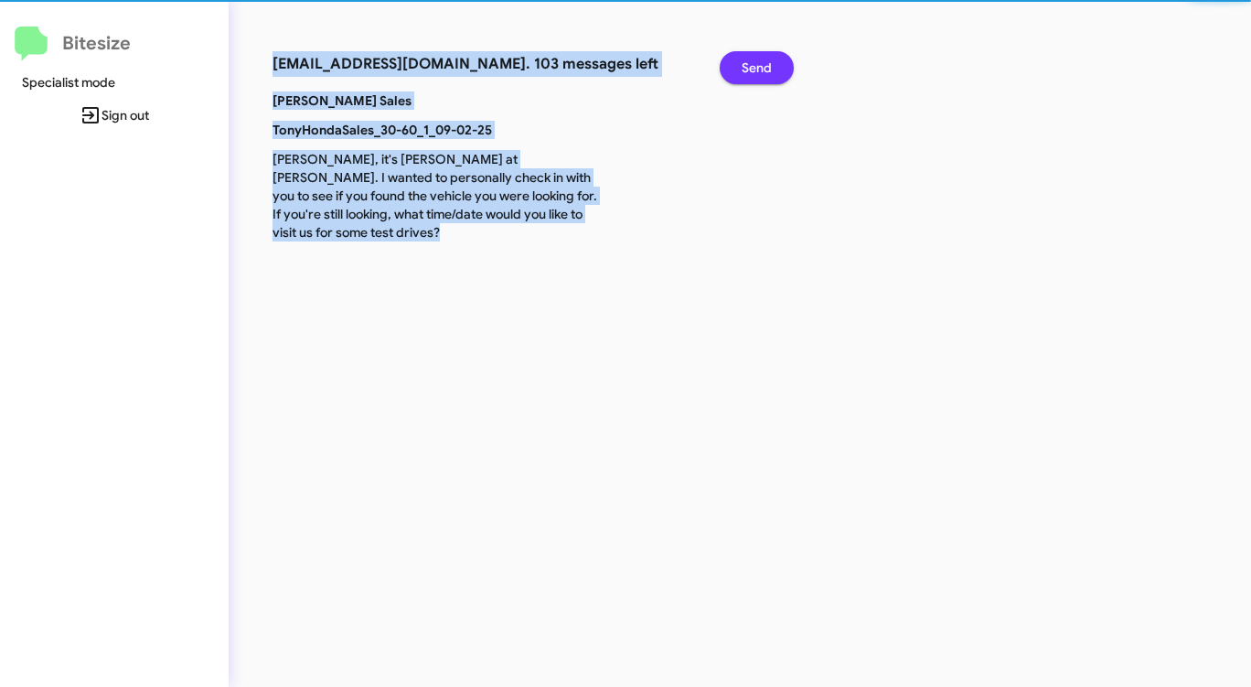
click at [755, 69] on span "Send" at bounding box center [756, 67] width 30 height 33
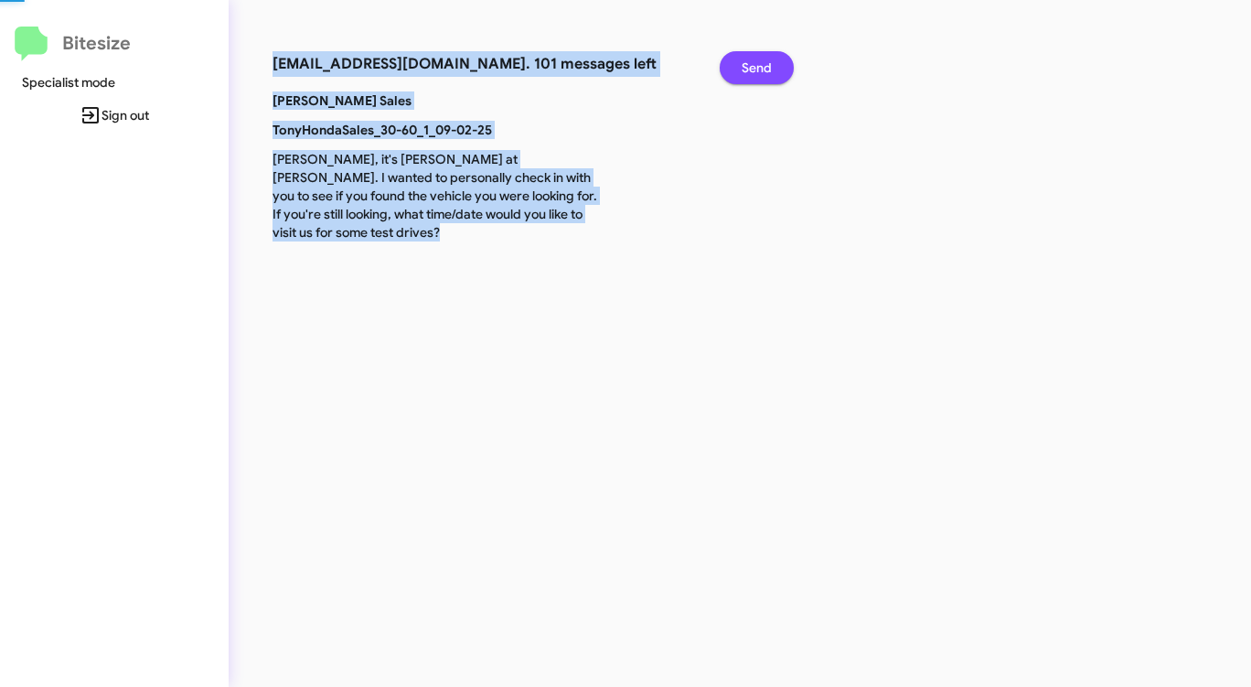
click at [755, 69] on span "Send" at bounding box center [756, 67] width 30 height 33
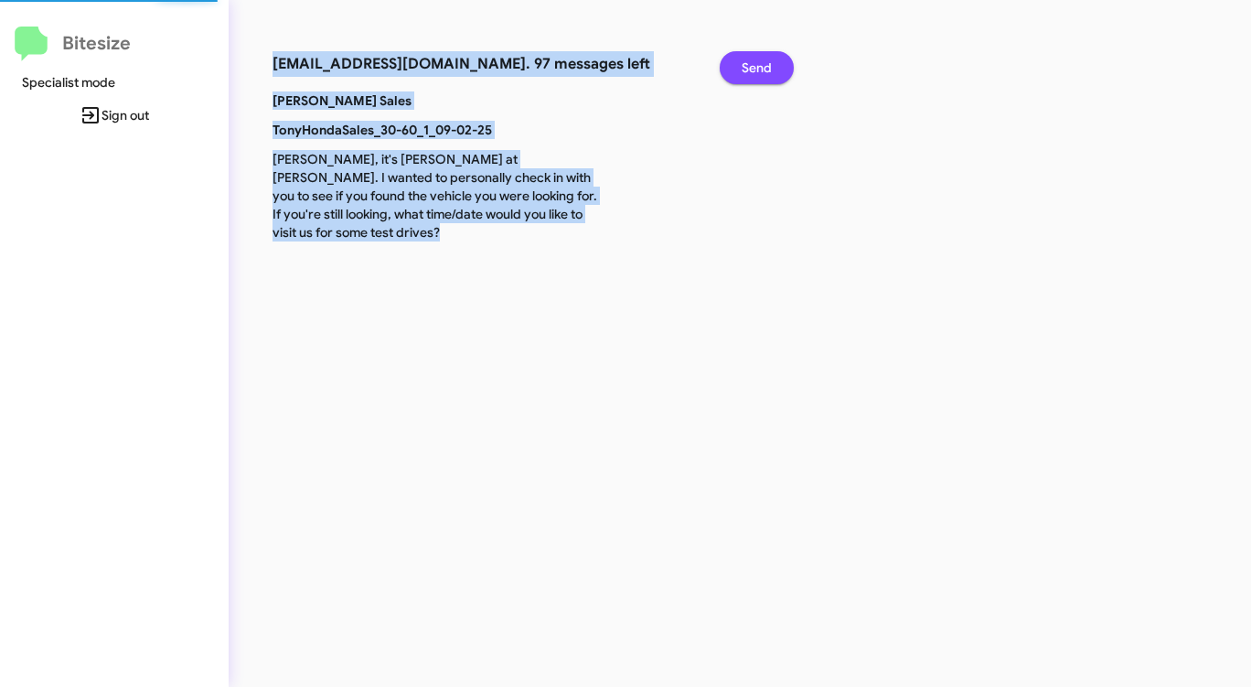
click at [755, 69] on span "Send" at bounding box center [756, 67] width 30 height 33
click at [754, 69] on span "Send" at bounding box center [756, 67] width 30 height 33
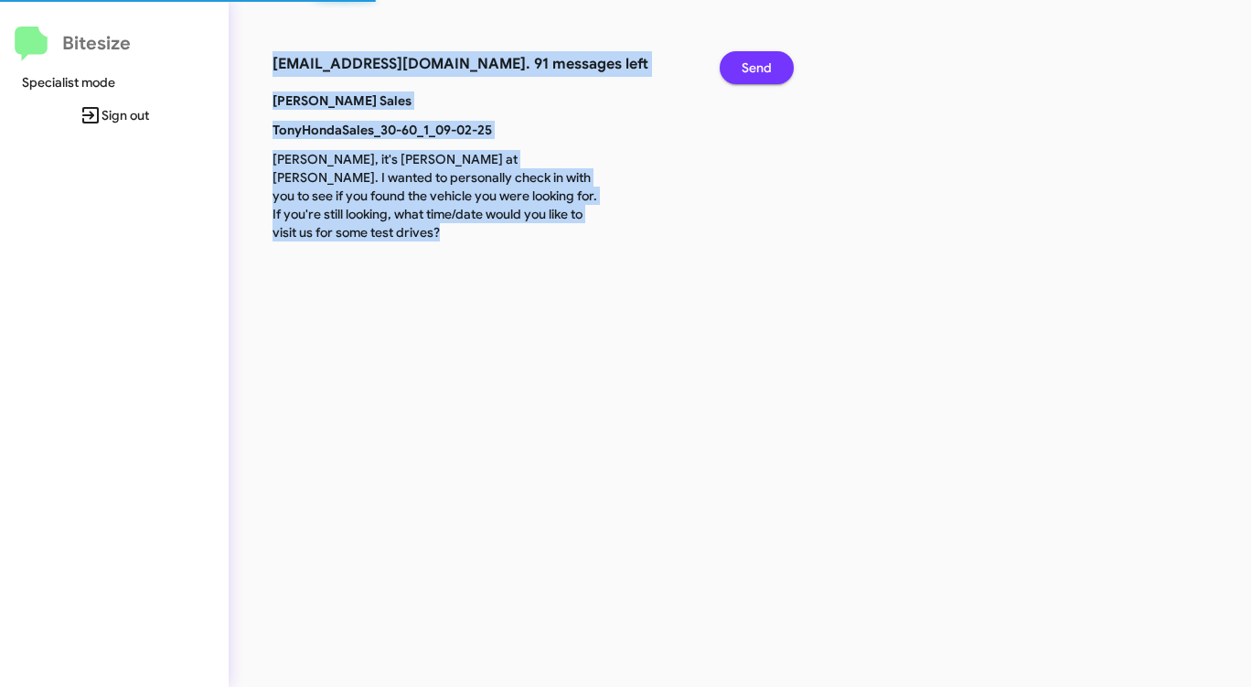
click at [754, 69] on span "Send" at bounding box center [756, 67] width 30 height 33
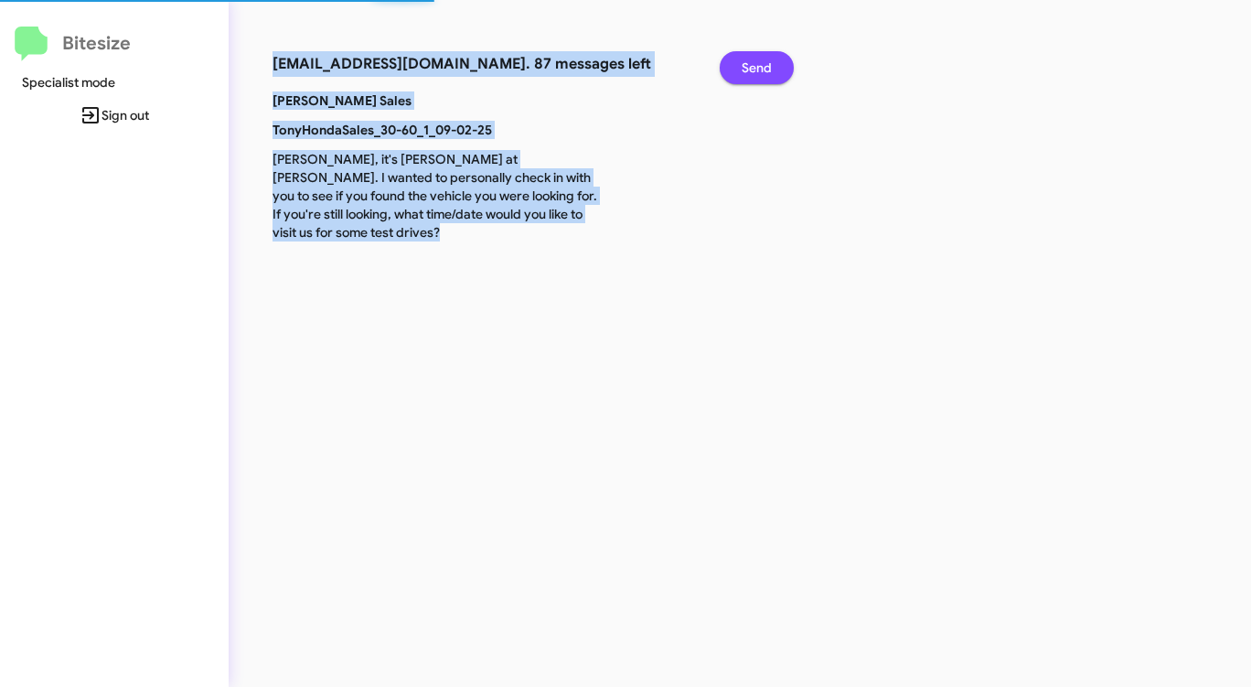
click at [754, 69] on span "Send" at bounding box center [756, 67] width 30 height 33
click at [753, 69] on span "Send" at bounding box center [756, 67] width 30 height 33
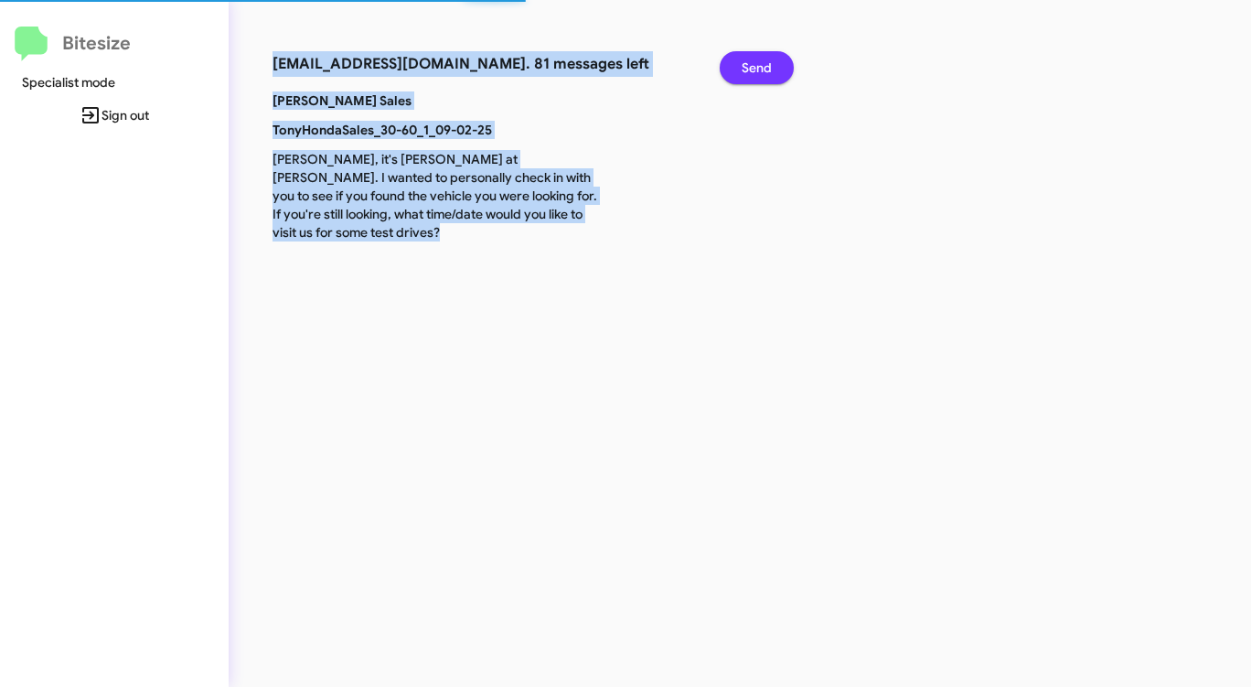
click at [753, 69] on span "Send" at bounding box center [756, 67] width 30 height 33
click at [752, 69] on span "Send" at bounding box center [756, 67] width 30 height 33
click at [751, 69] on span "Send" at bounding box center [756, 67] width 30 height 33
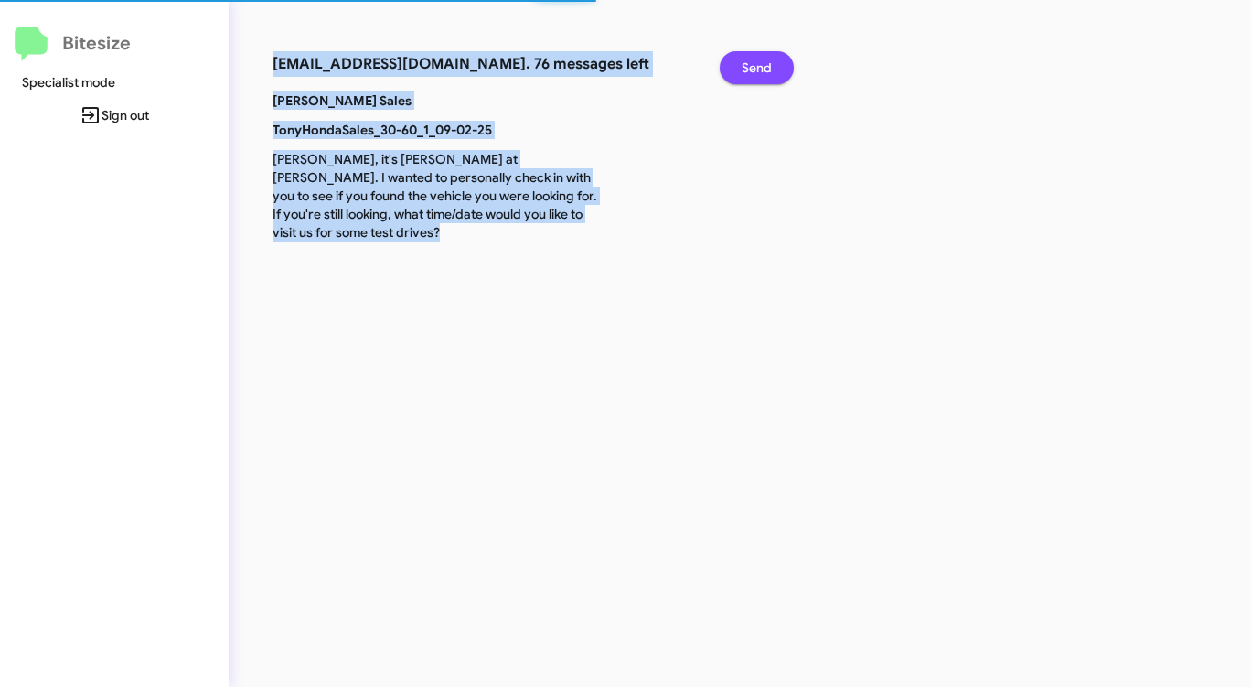
click at [751, 69] on span "Send" at bounding box center [756, 67] width 30 height 33
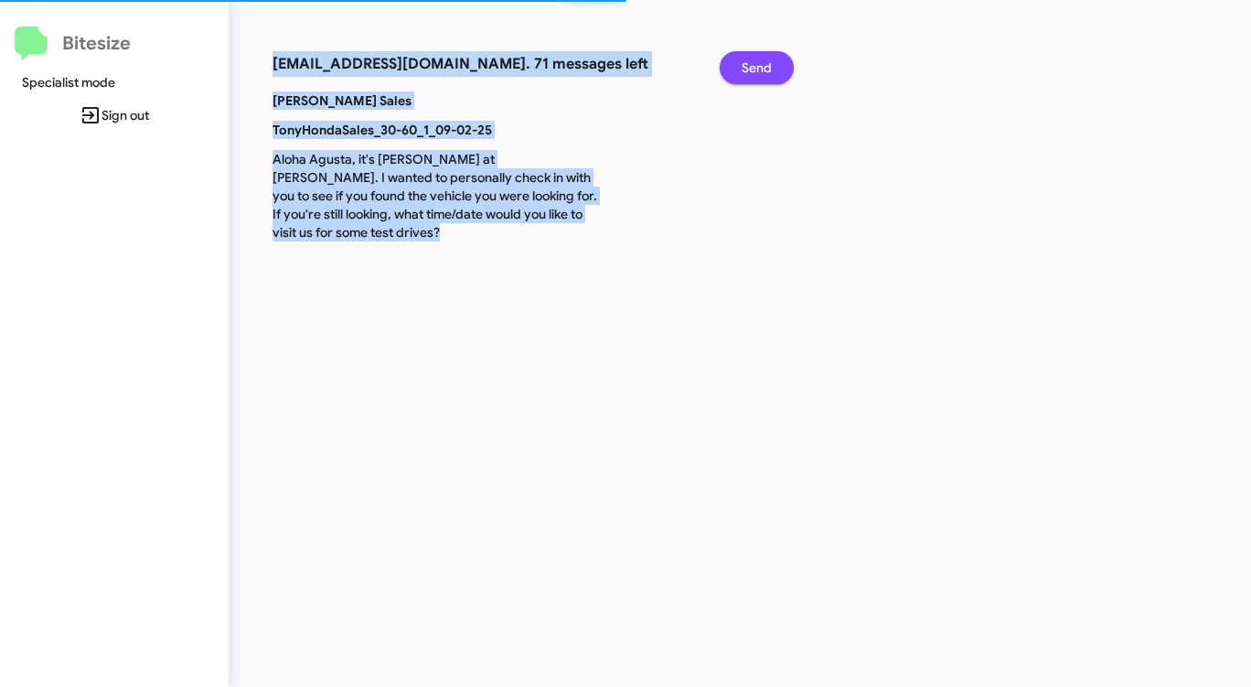
click at [751, 69] on span "Send" at bounding box center [756, 67] width 30 height 33
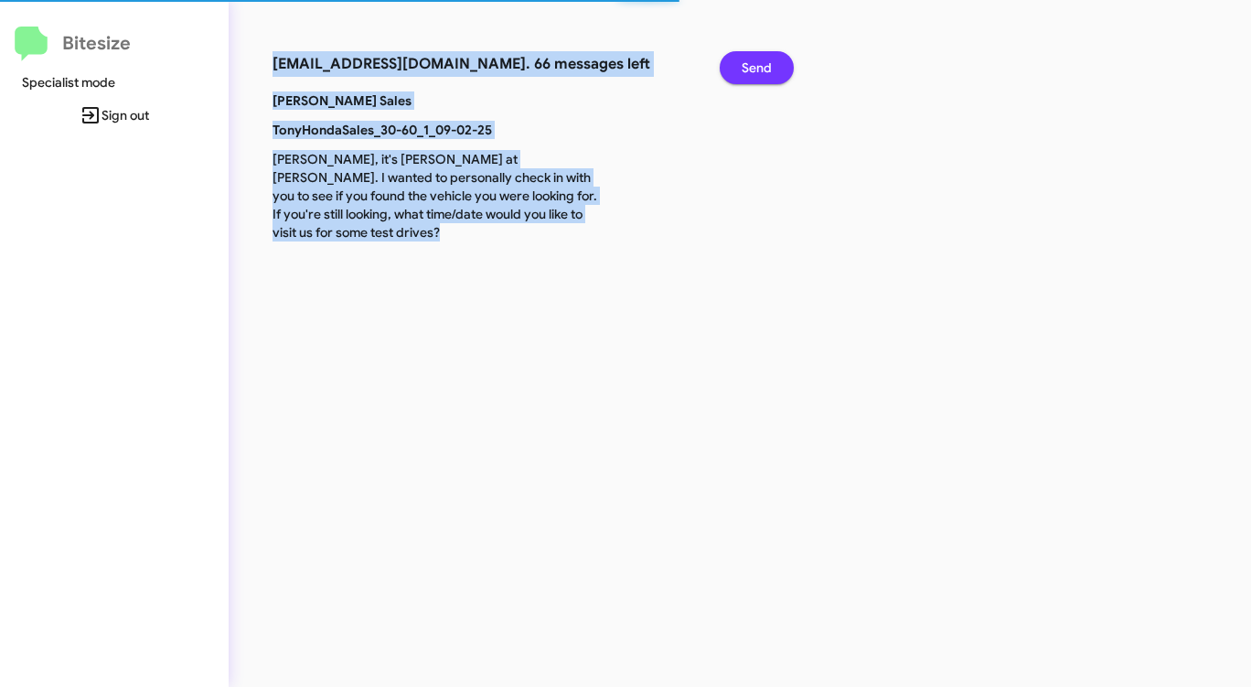
click at [751, 69] on span "Send" at bounding box center [756, 67] width 30 height 33
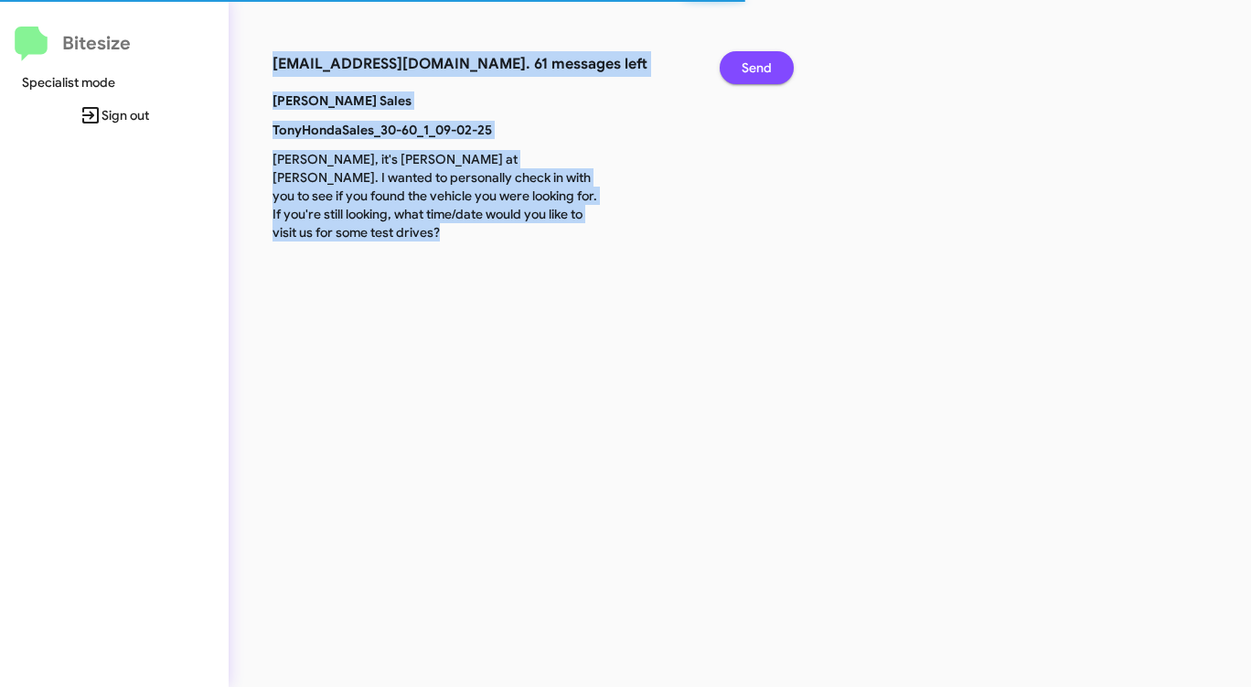
click at [751, 69] on span "Send" at bounding box center [756, 67] width 30 height 33
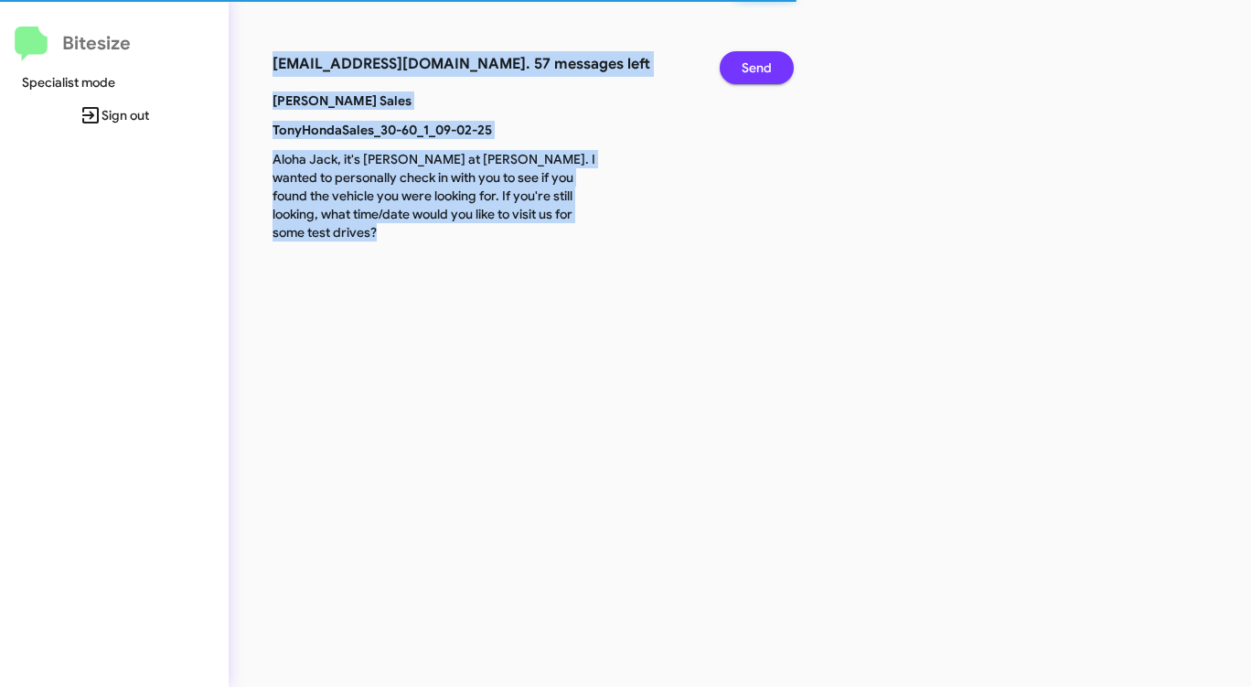
click at [751, 69] on span "Send" at bounding box center [756, 67] width 30 height 33
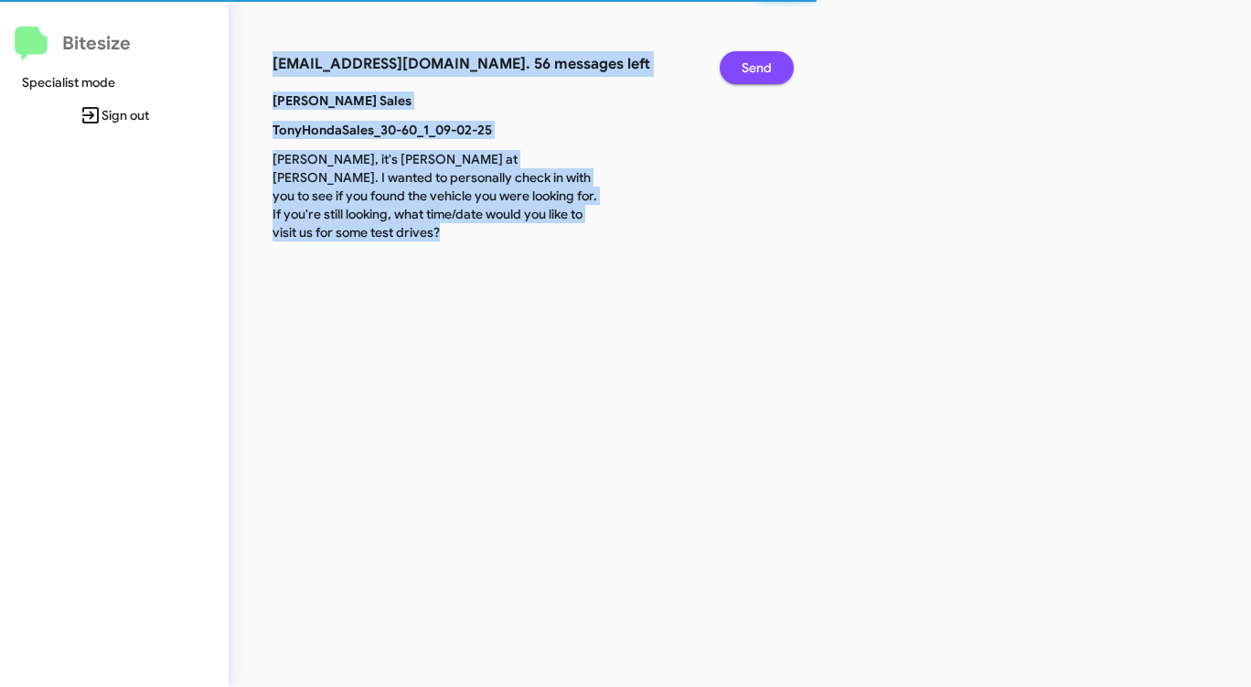
click at [751, 69] on span "Send" at bounding box center [756, 67] width 30 height 33
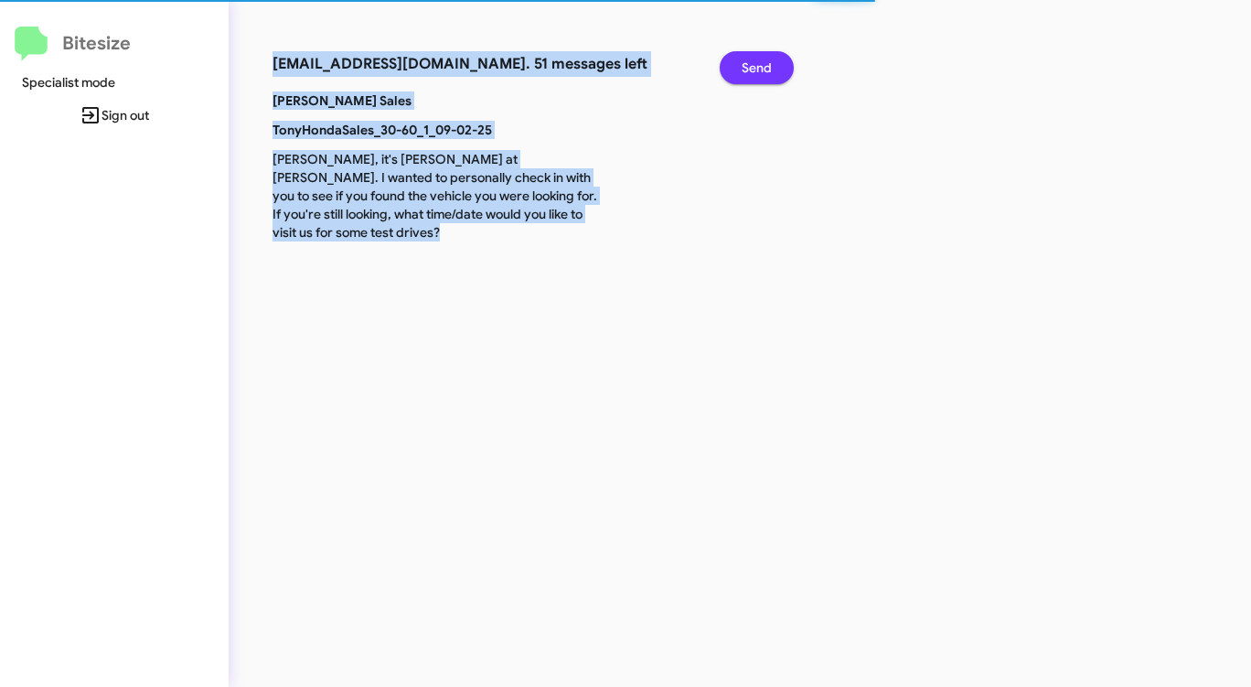
click at [751, 69] on span "Send" at bounding box center [756, 67] width 30 height 33
click at [750, 70] on span "Send" at bounding box center [756, 67] width 30 height 33
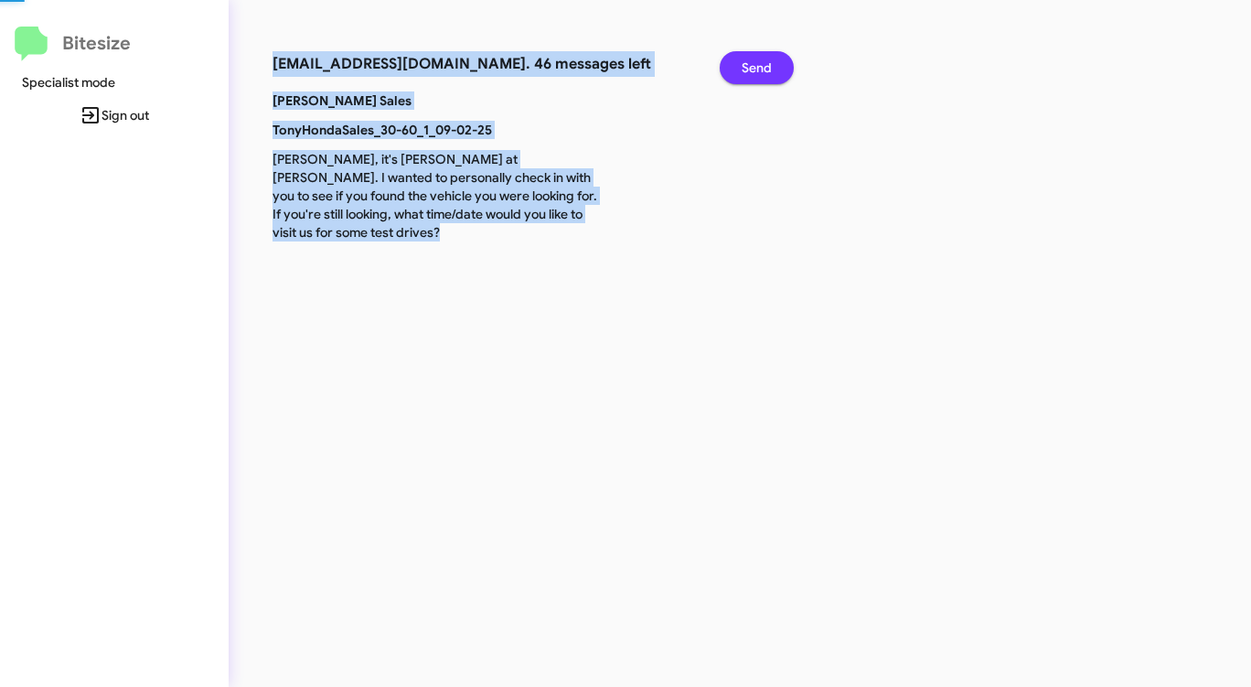
click at [749, 70] on span "Send" at bounding box center [756, 67] width 30 height 33
click at [748, 70] on span "Send" at bounding box center [756, 67] width 30 height 33
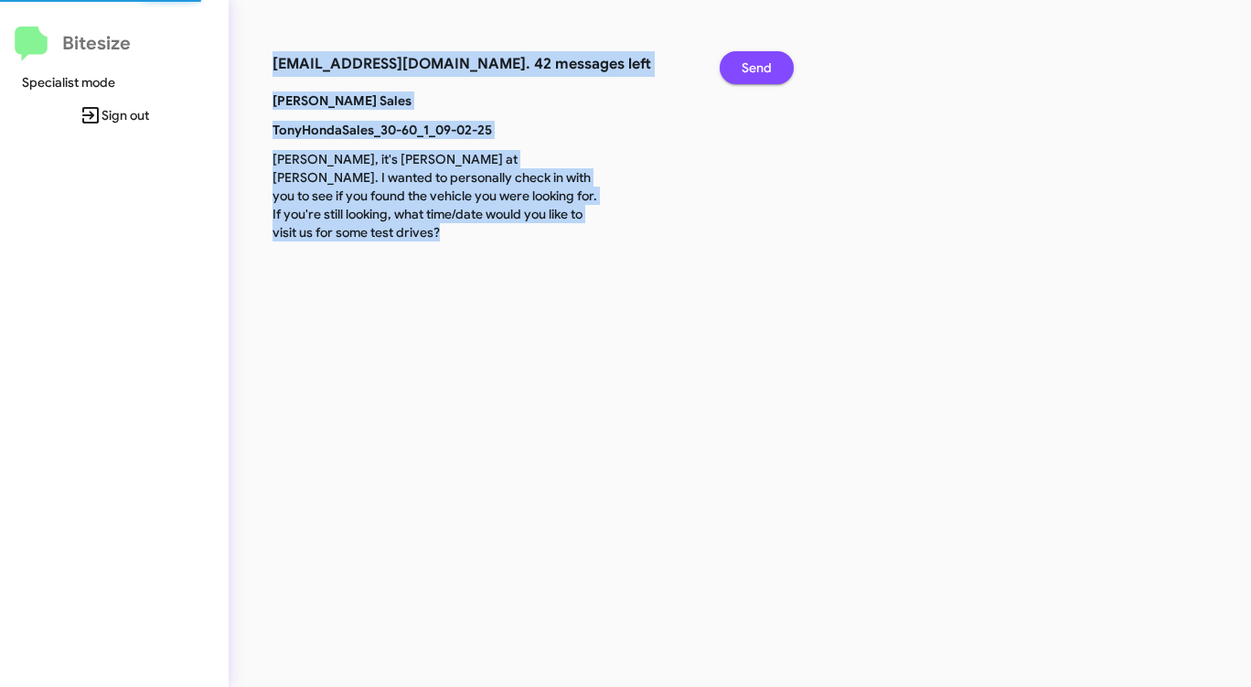
click at [747, 70] on span "Send" at bounding box center [756, 67] width 30 height 33
click at [746, 70] on span "Send" at bounding box center [756, 67] width 30 height 33
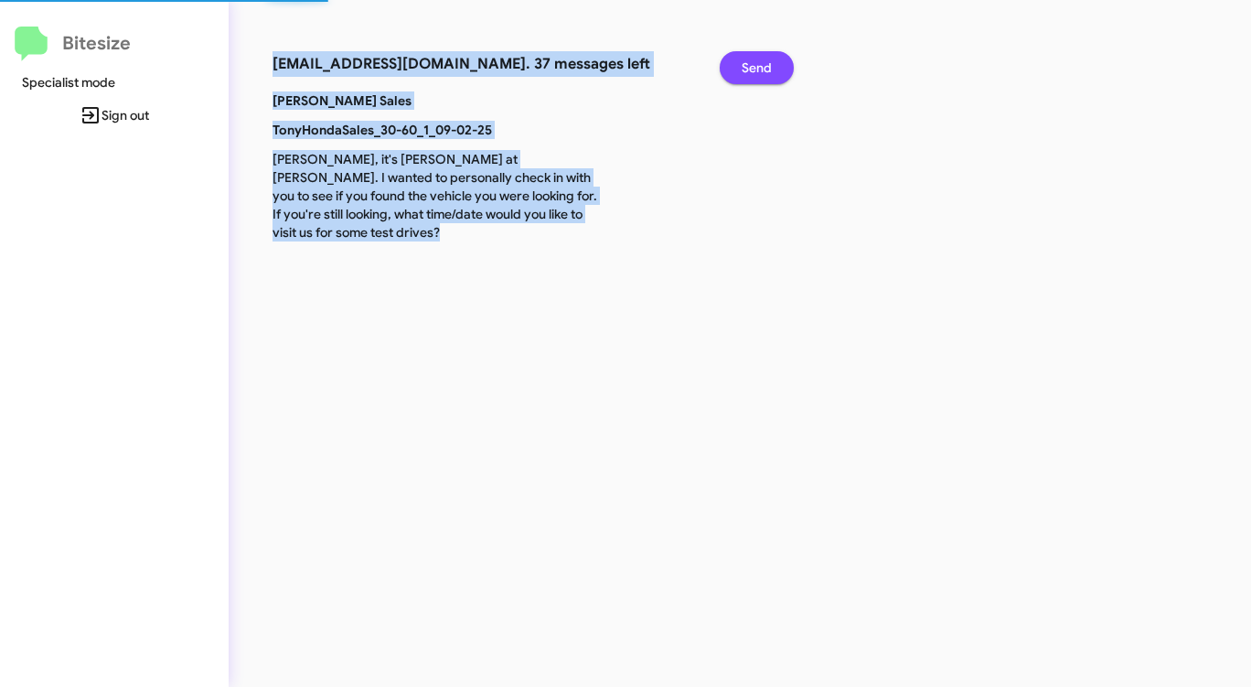
click at [746, 70] on span "Send" at bounding box center [756, 67] width 30 height 33
click at [745, 70] on span "Send" at bounding box center [756, 67] width 30 height 33
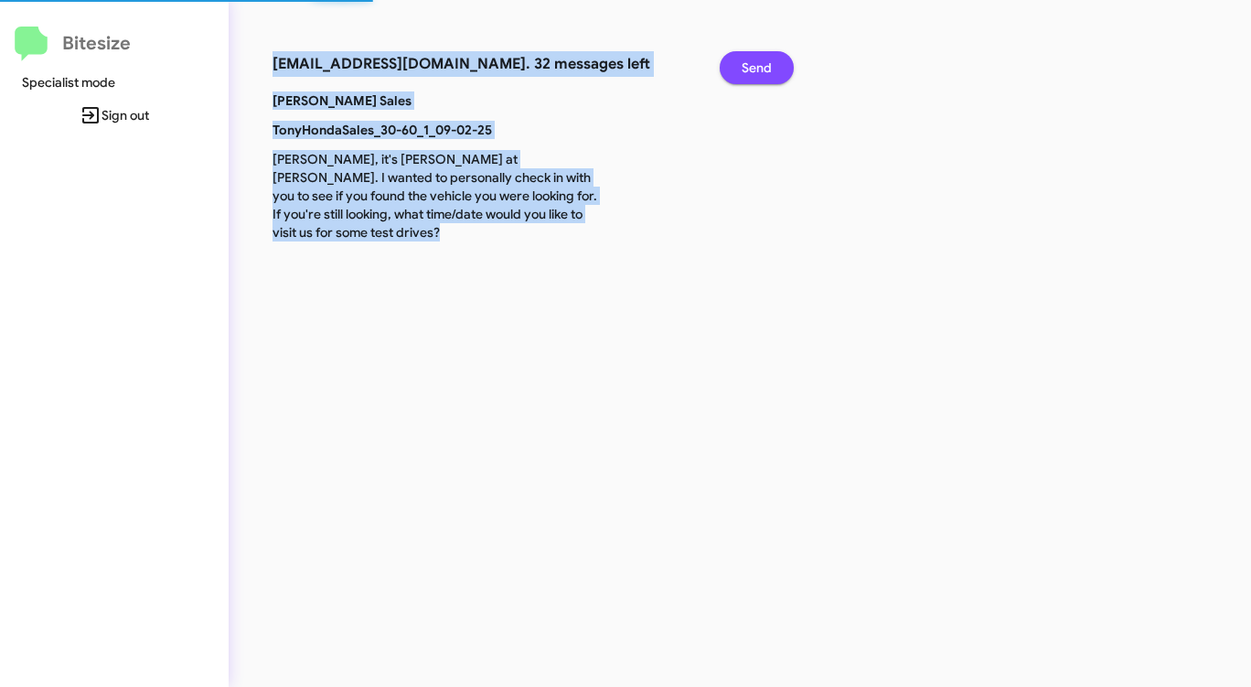
click at [745, 70] on span "Send" at bounding box center [756, 67] width 30 height 33
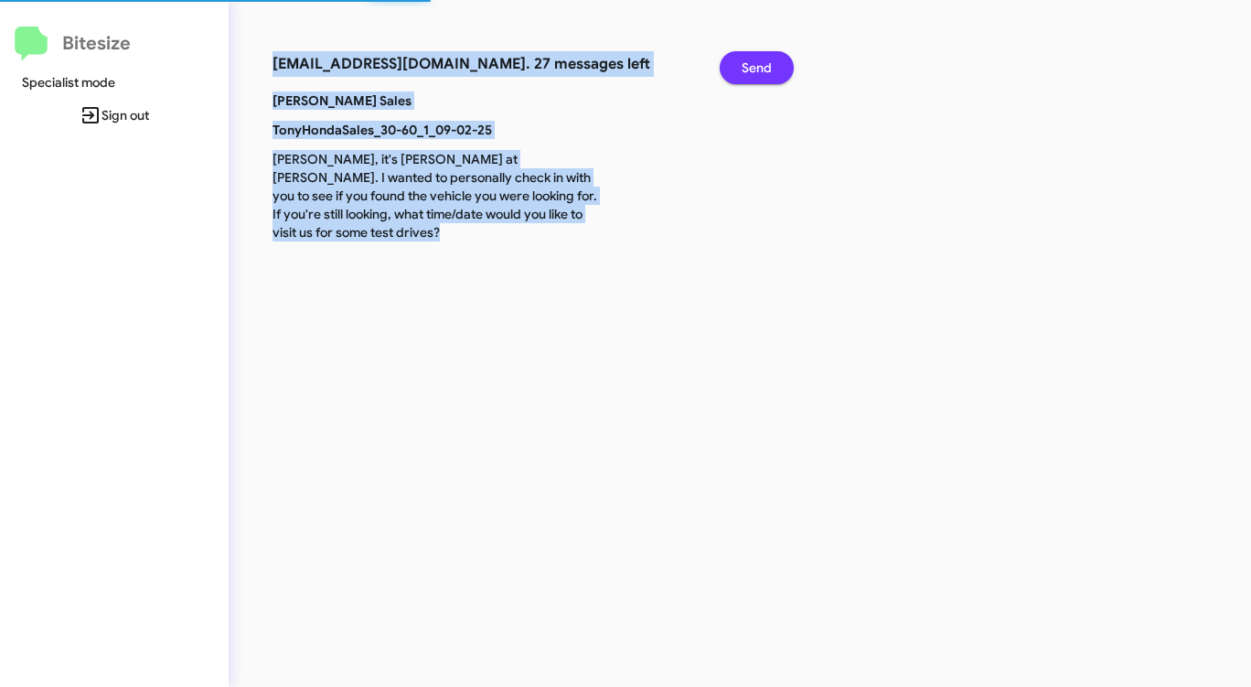
click at [745, 70] on span "Send" at bounding box center [756, 67] width 30 height 33
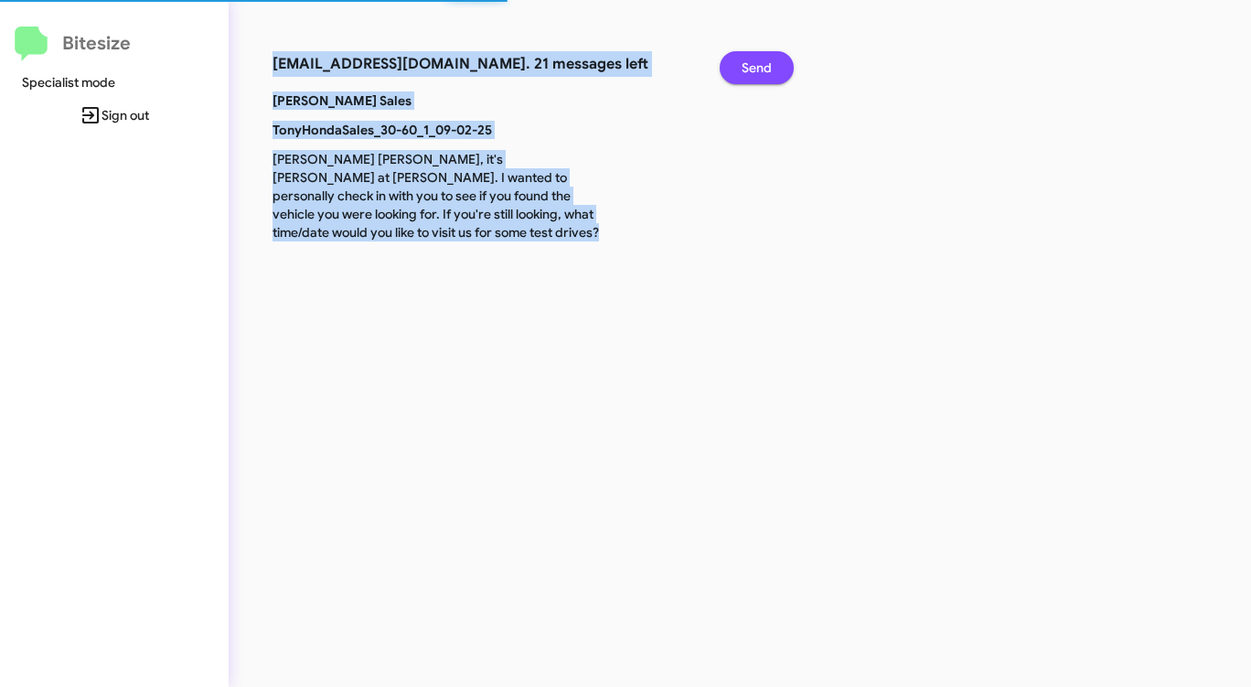
click at [745, 71] on span "Send" at bounding box center [756, 67] width 30 height 33
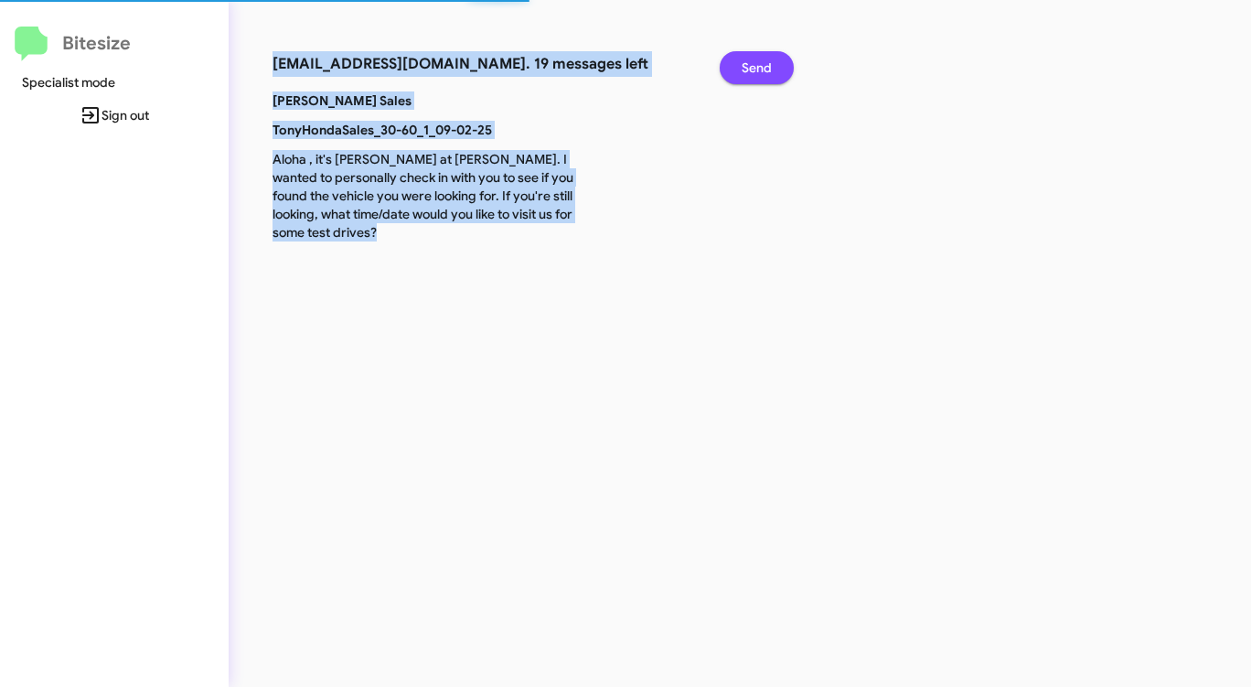
click at [745, 71] on span "Send" at bounding box center [756, 67] width 30 height 33
click at [744, 71] on span "Send" at bounding box center [756, 67] width 30 height 33
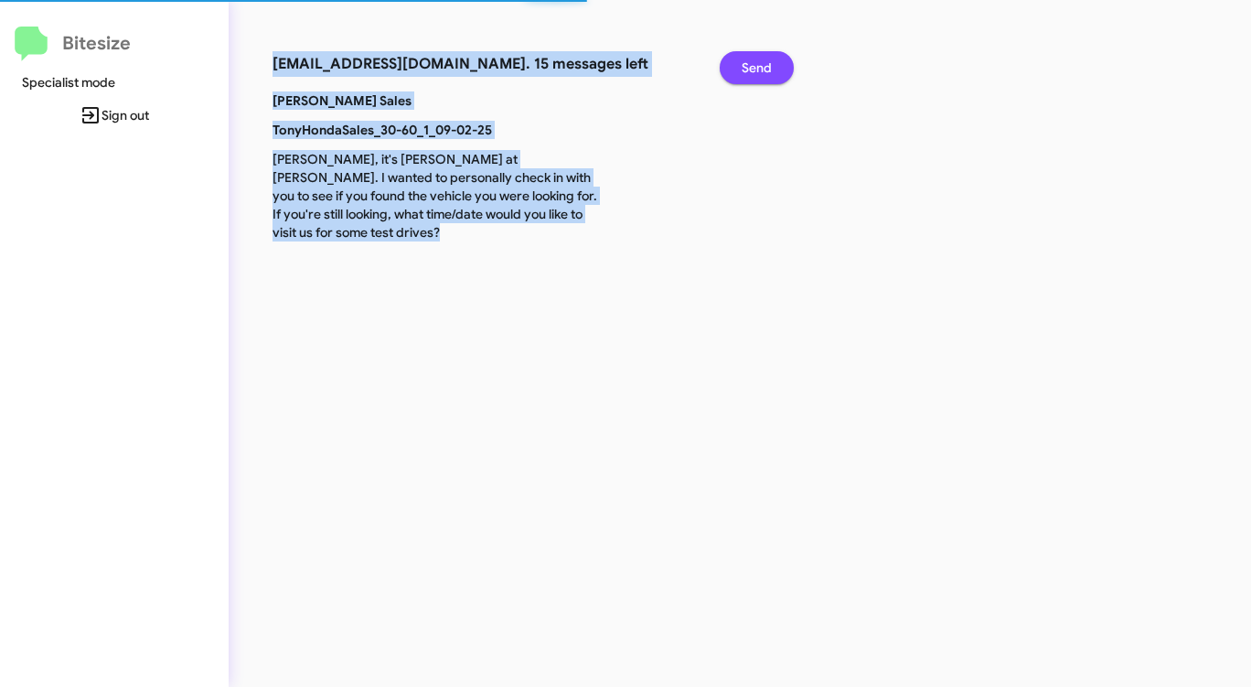
click at [744, 71] on span "Send" at bounding box center [756, 67] width 30 height 33
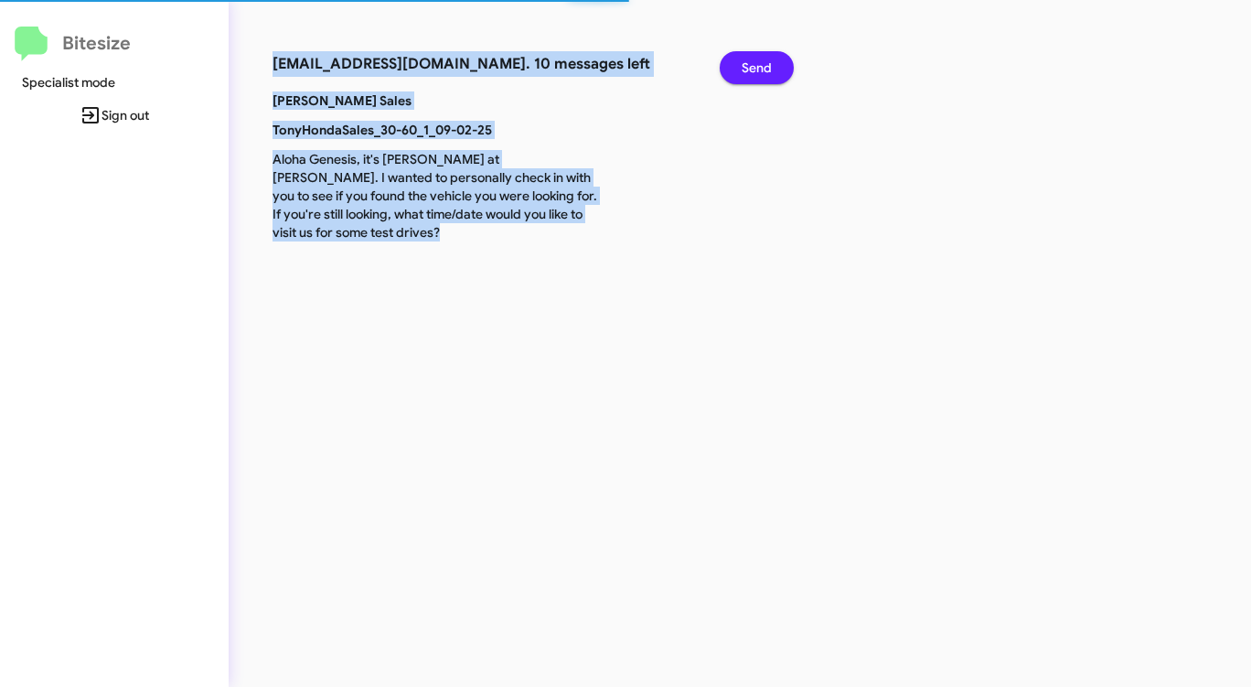
click at [742, 72] on span "Send" at bounding box center [756, 67] width 30 height 33
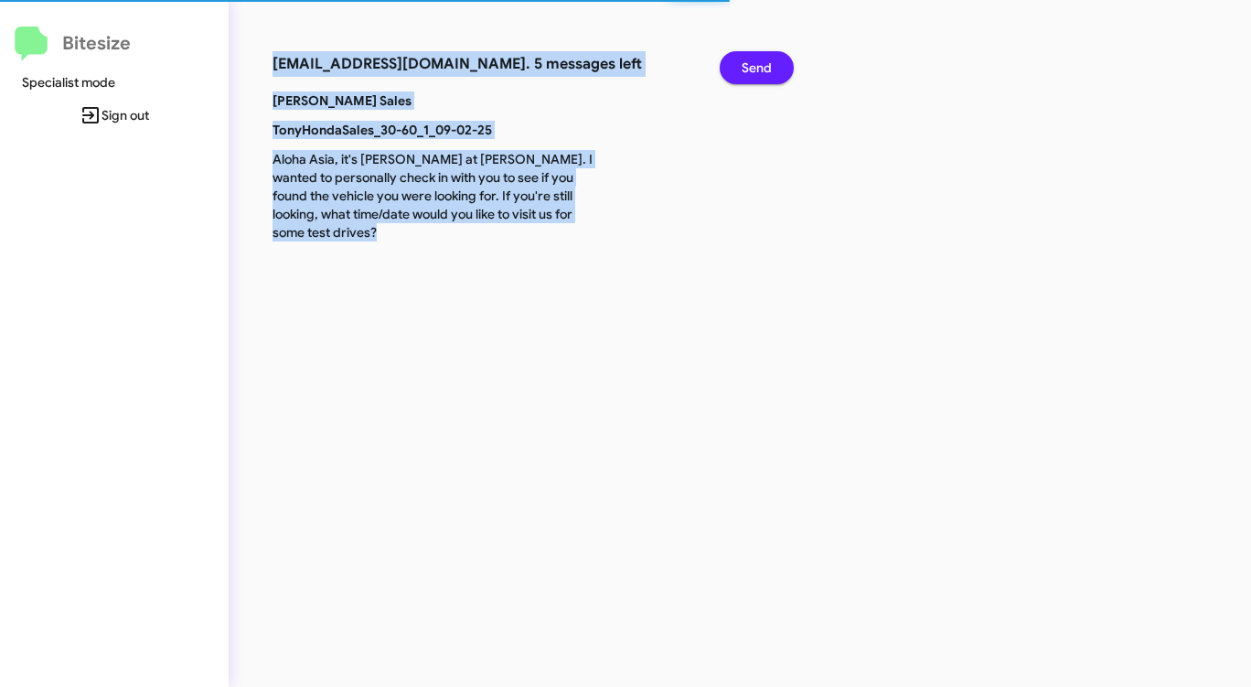
click at [742, 72] on span "Send" at bounding box center [756, 67] width 30 height 33
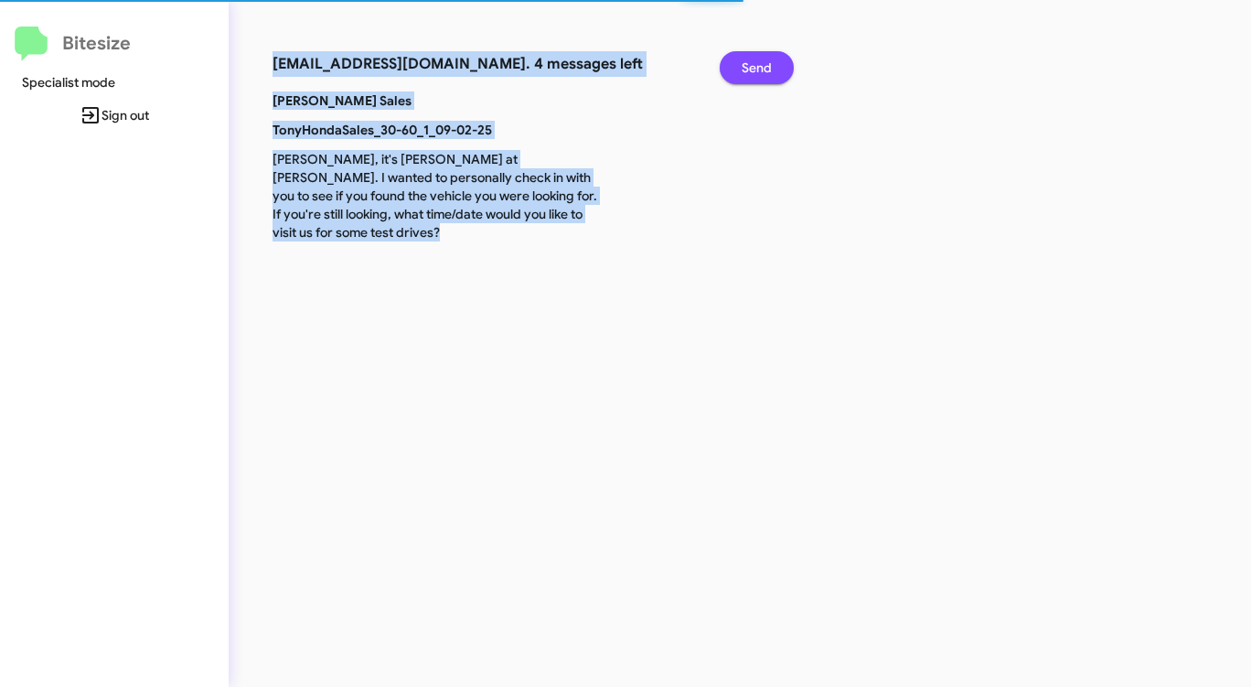
click at [742, 72] on span "Send" at bounding box center [756, 67] width 30 height 33
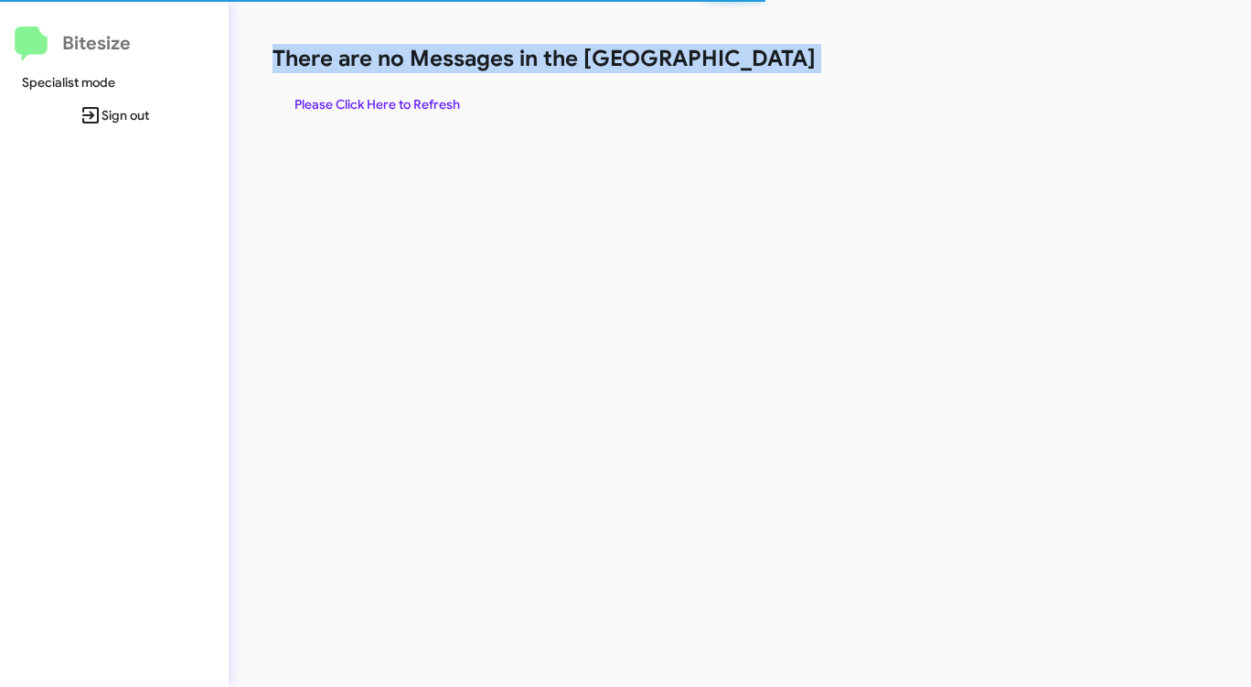
click at [742, 72] on h1 "There are no Messages in the [GEOGRAPHIC_DATA]" at bounding box center [654, 58] width 764 height 29
click at [399, 95] on span "Please Click Here to Refresh" at bounding box center [376, 104] width 165 height 33
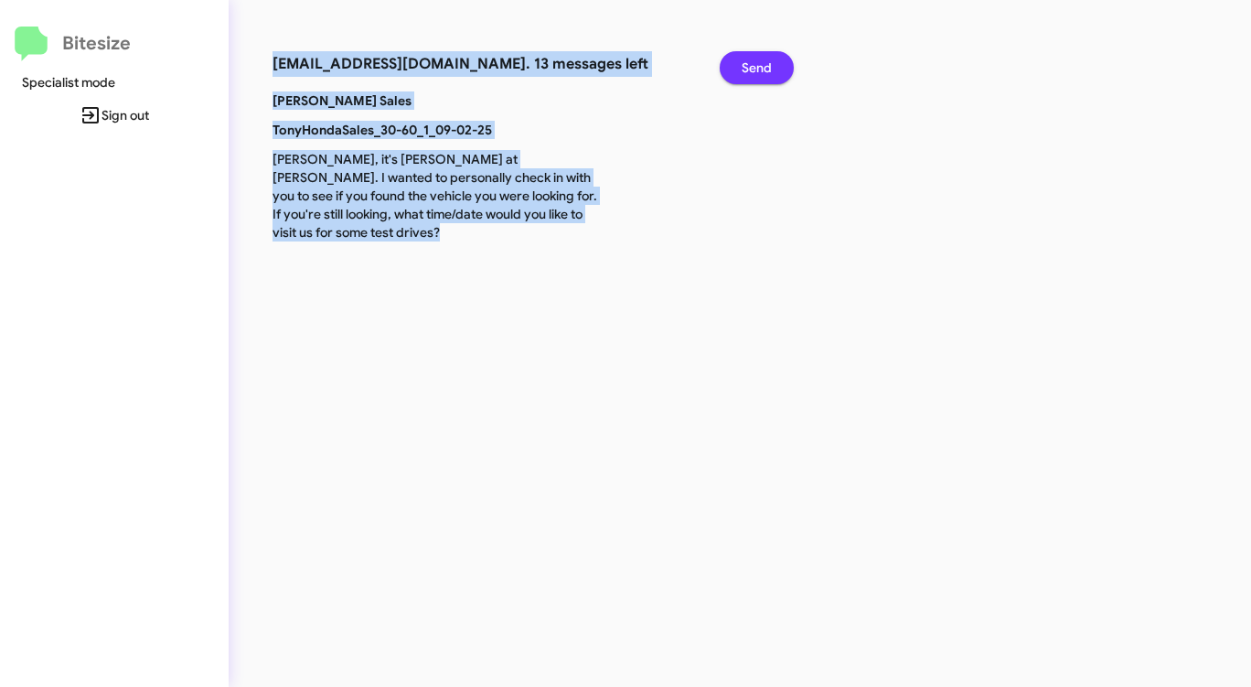
click at [776, 67] on button "Send" at bounding box center [756, 67] width 74 height 33
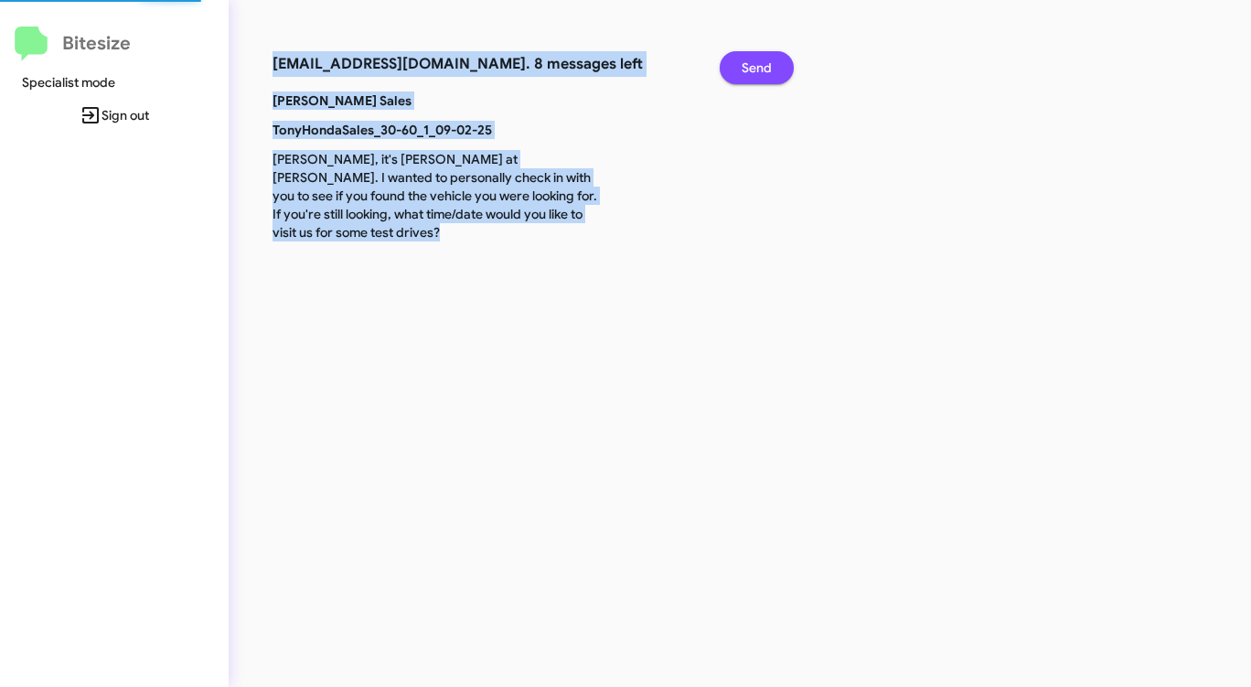
click at [776, 67] on button "Send" at bounding box center [756, 67] width 74 height 33
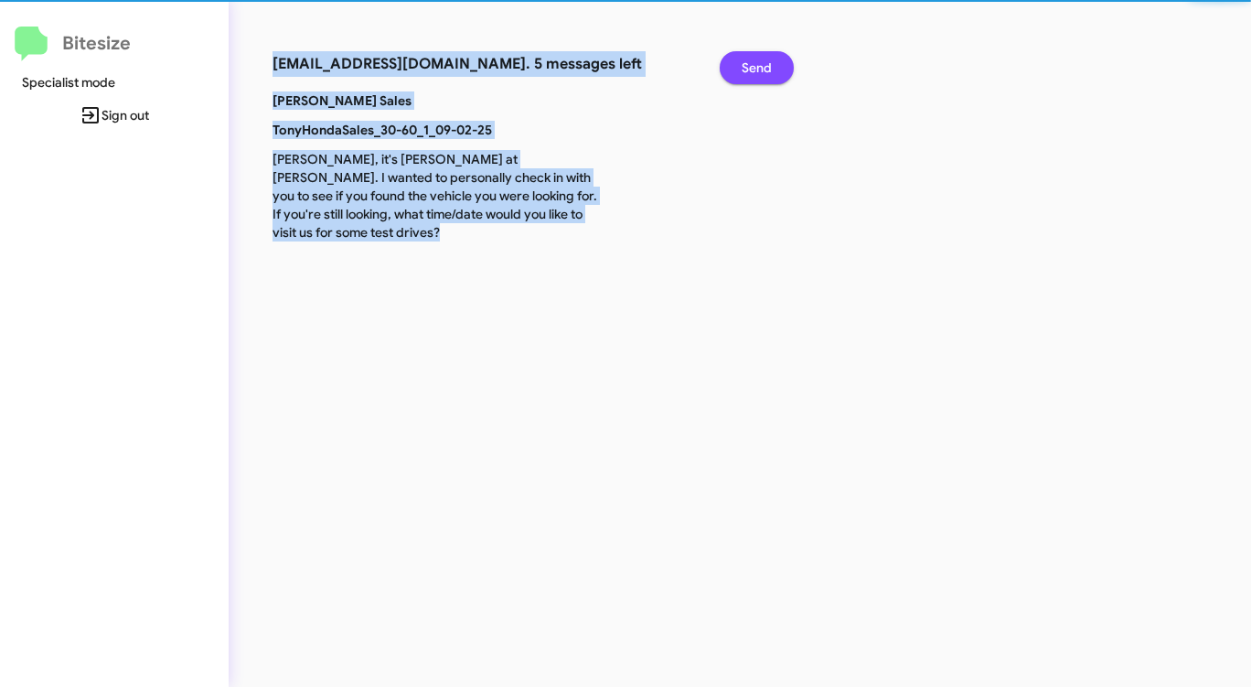
click at [776, 67] on button "Send" at bounding box center [756, 67] width 74 height 33
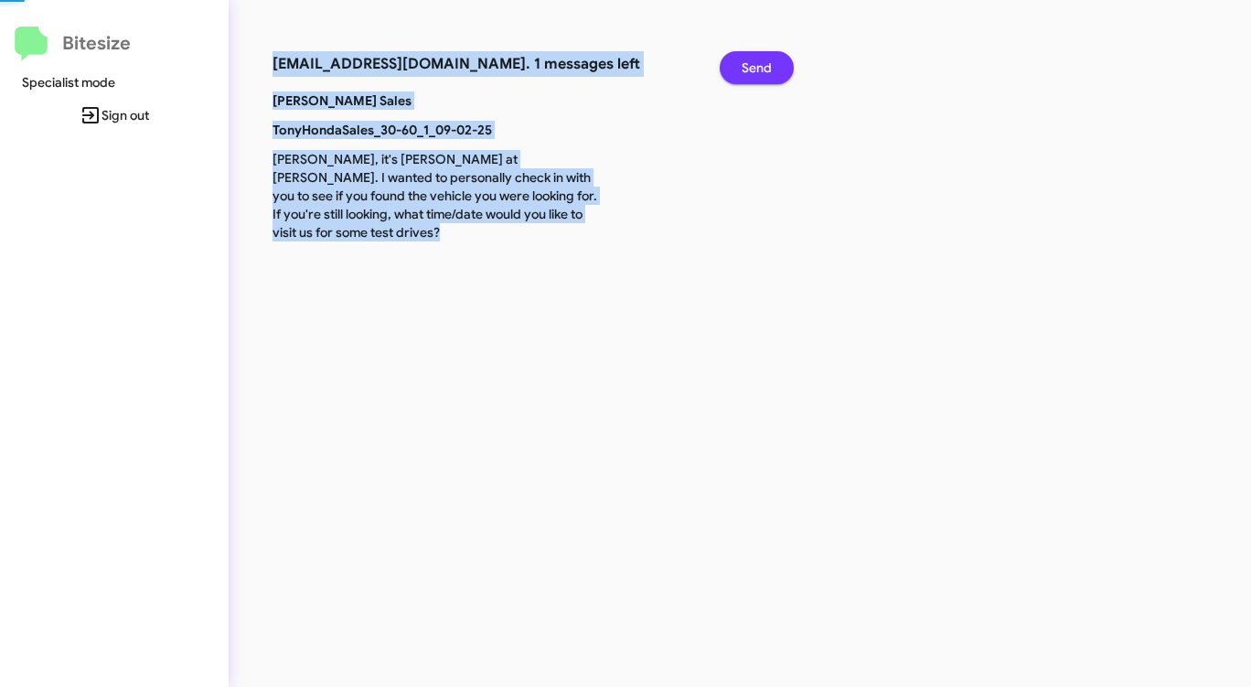
click at [776, 67] on button "Send" at bounding box center [756, 67] width 74 height 33
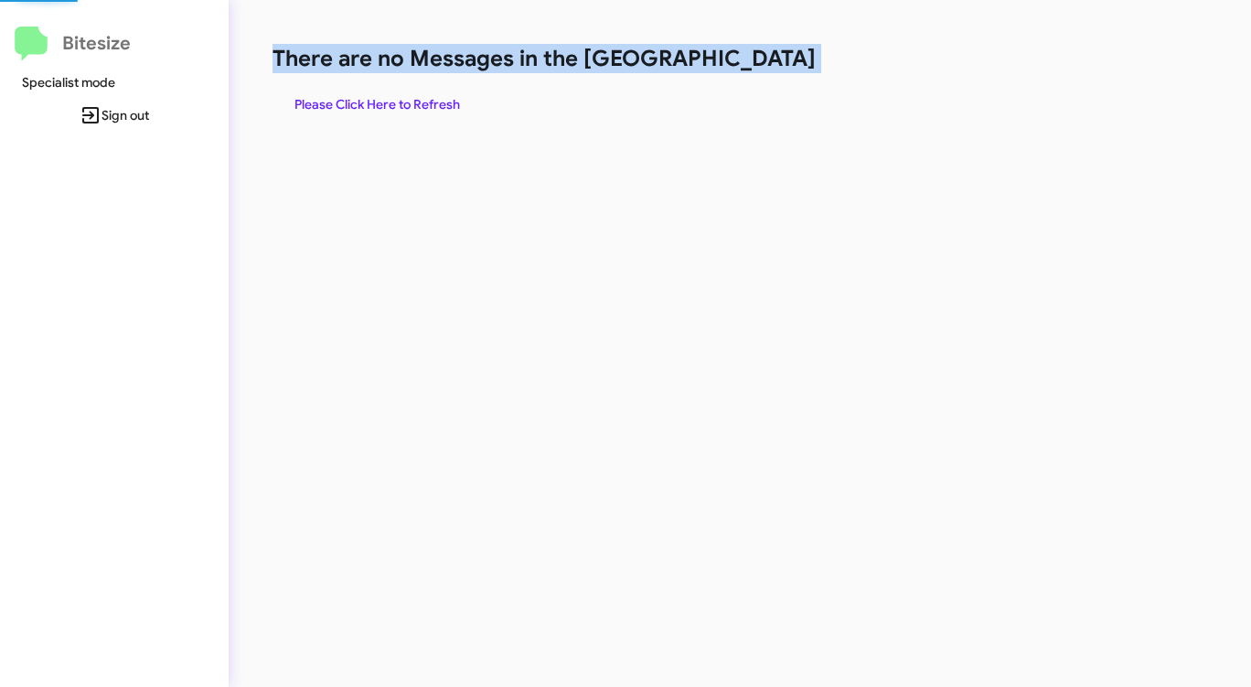
click at [775, 67] on h1 "There are no Messages in the [GEOGRAPHIC_DATA]" at bounding box center [654, 58] width 764 height 29
click at [401, 101] on span "Please Click Here to Refresh" at bounding box center [376, 104] width 165 height 33
click at [403, 100] on span "Please Click Here to Refresh" at bounding box center [376, 104] width 165 height 33
click at [404, 99] on span "Please Click Here to Refresh" at bounding box center [376, 104] width 165 height 33
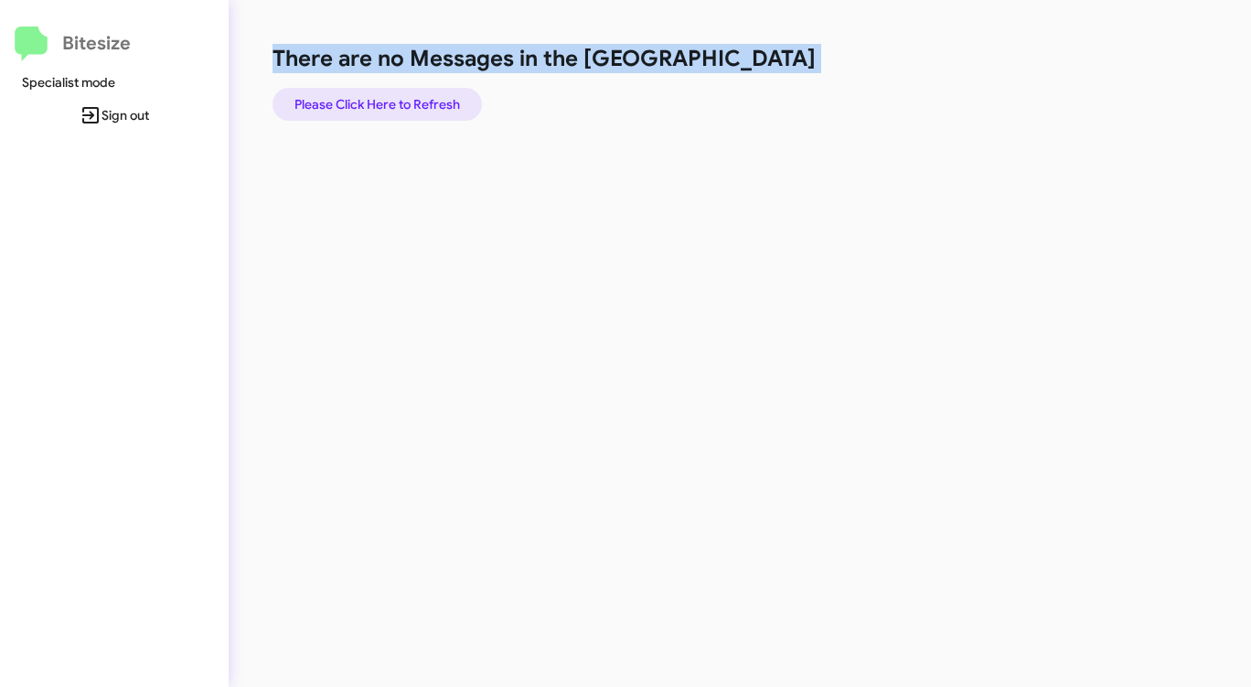
click at [404, 99] on span "Please Click Here to Refresh" at bounding box center [376, 104] width 165 height 33
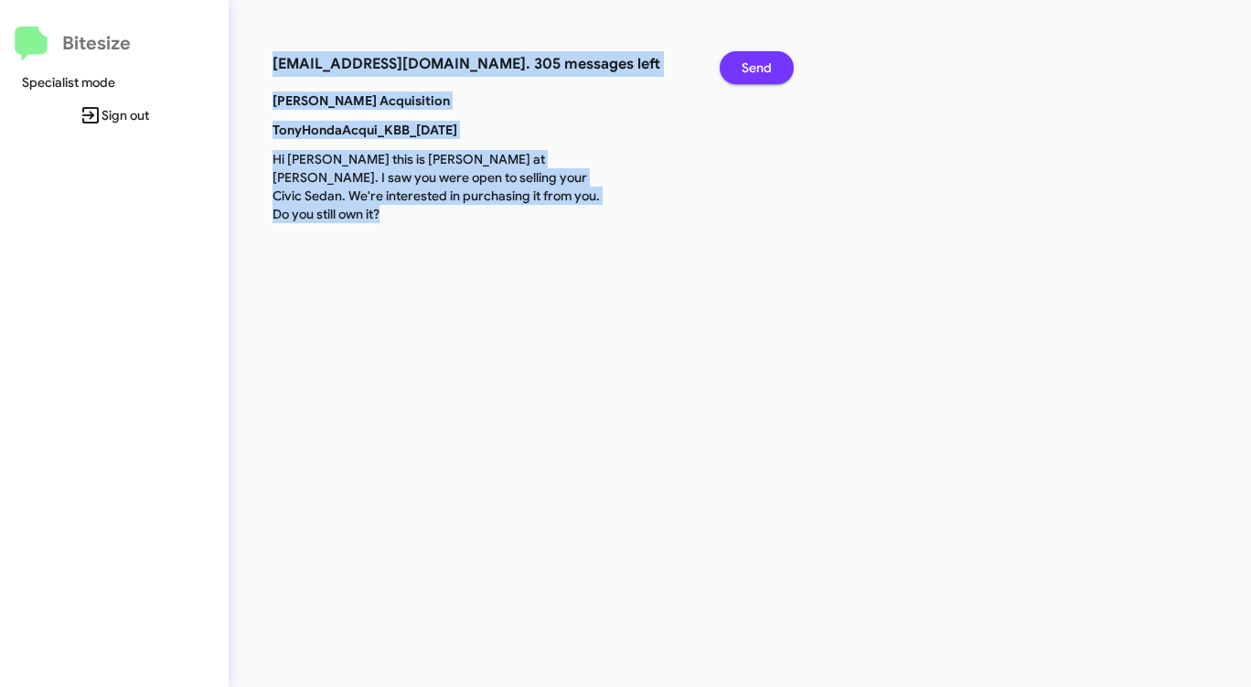
click at [750, 62] on span "Send" at bounding box center [756, 67] width 30 height 33
click at [751, 63] on span "Send" at bounding box center [756, 67] width 30 height 33
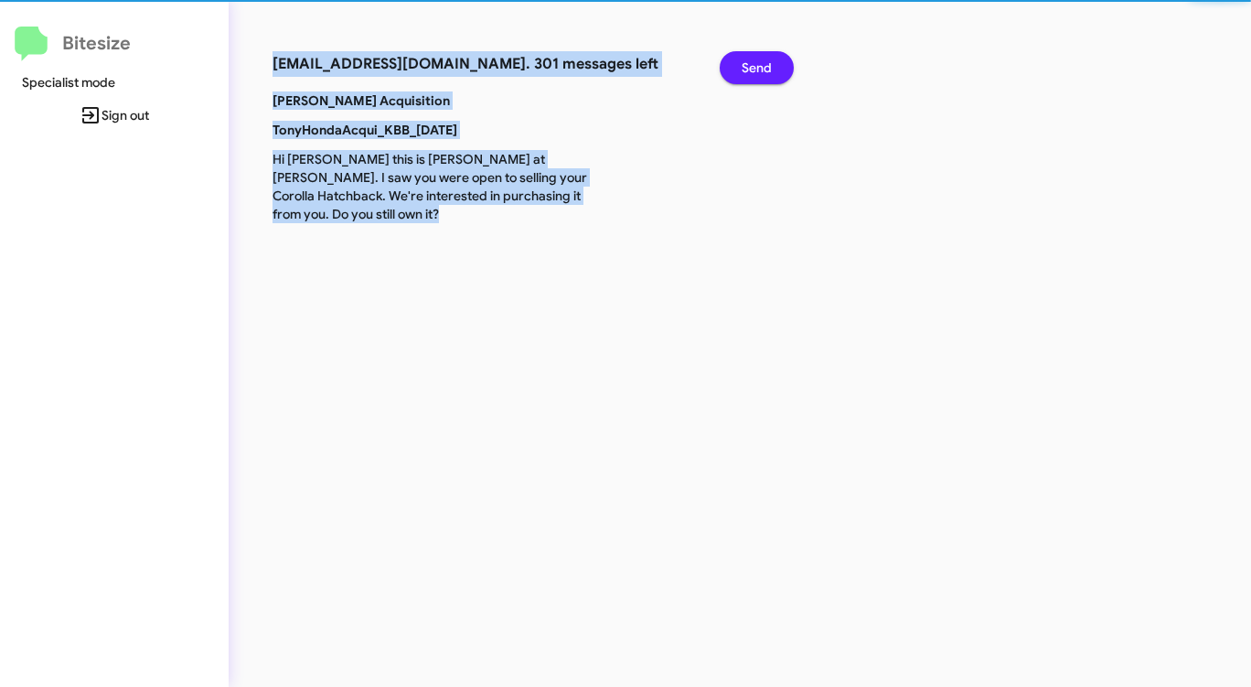
click at [751, 63] on span "Send" at bounding box center [756, 67] width 30 height 33
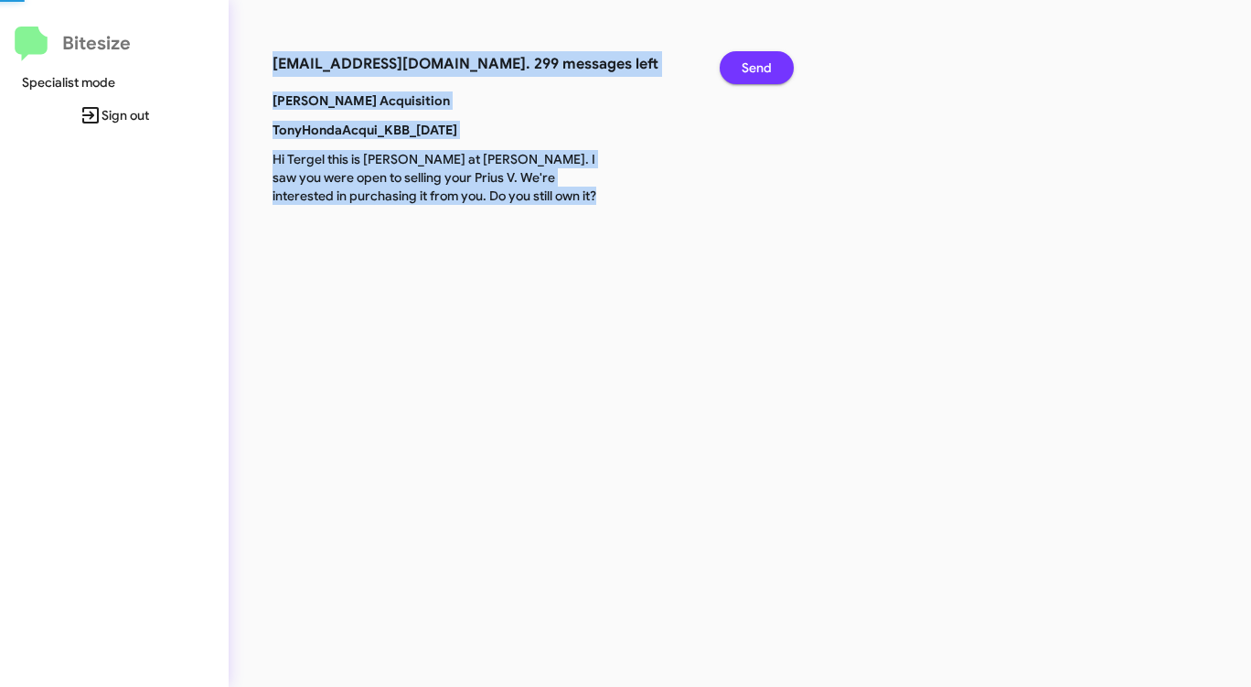
click at [751, 63] on span "Send" at bounding box center [756, 67] width 30 height 33
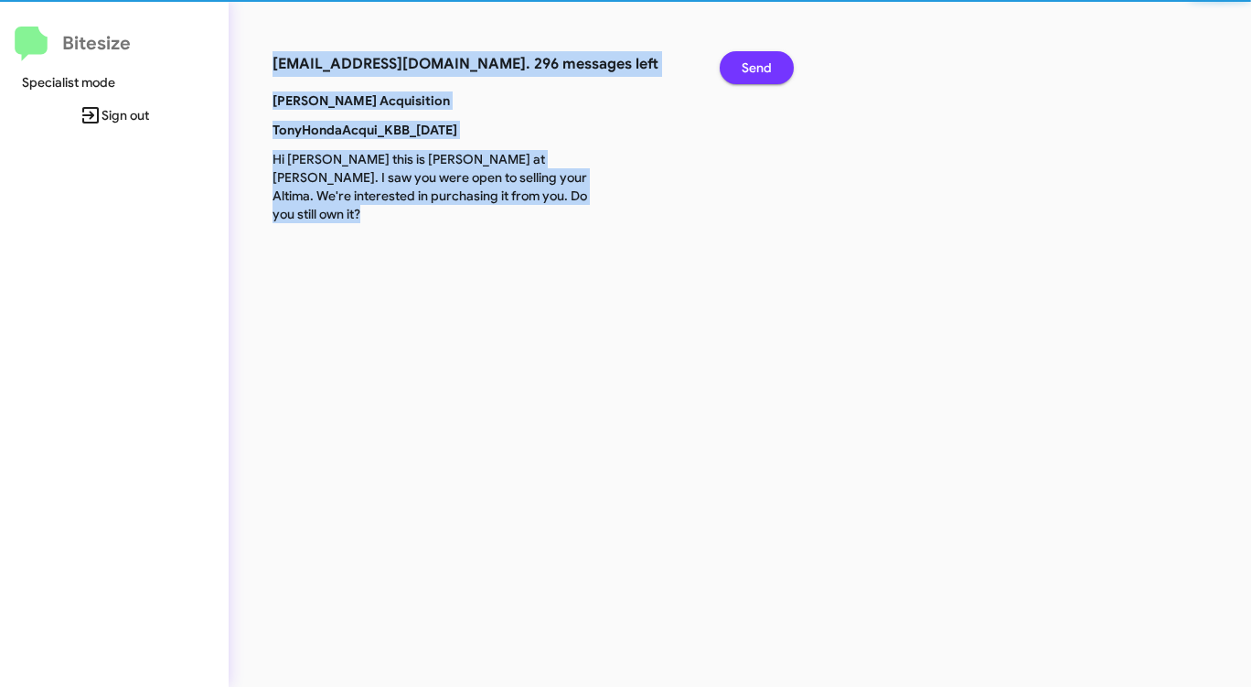
click at [751, 63] on span "Send" at bounding box center [756, 67] width 30 height 33
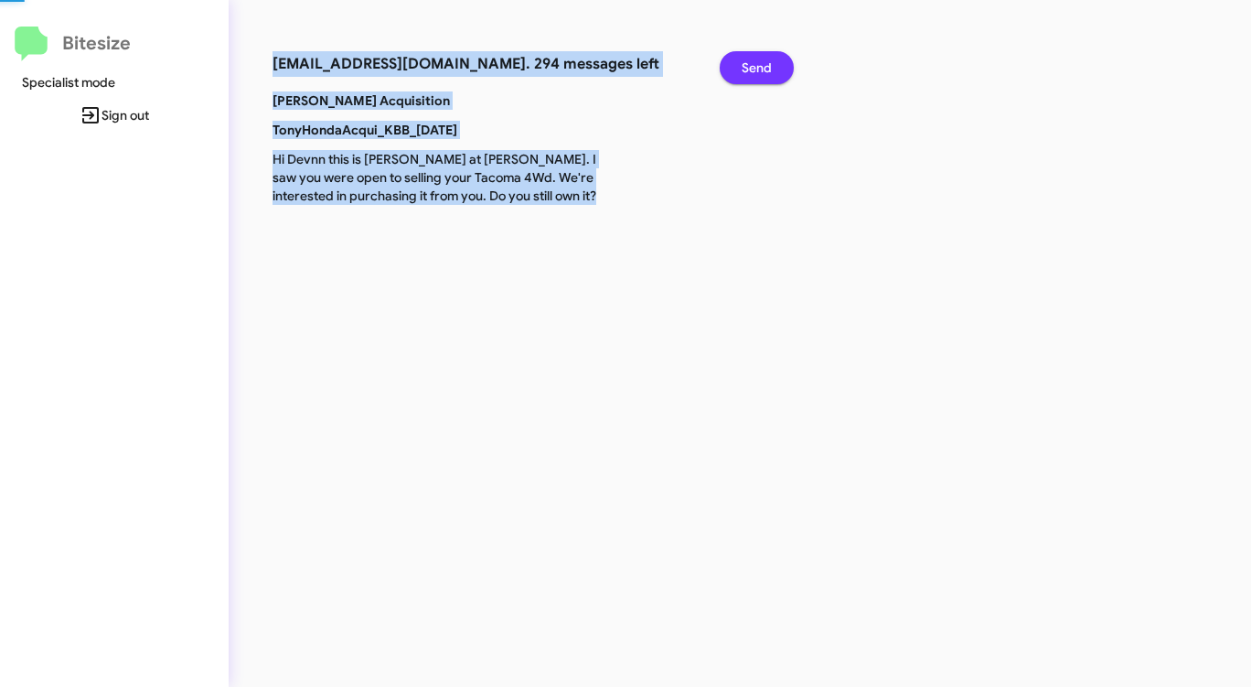
click at [751, 63] on span "Send" at bounding box center [756, 67] width 30 height 33
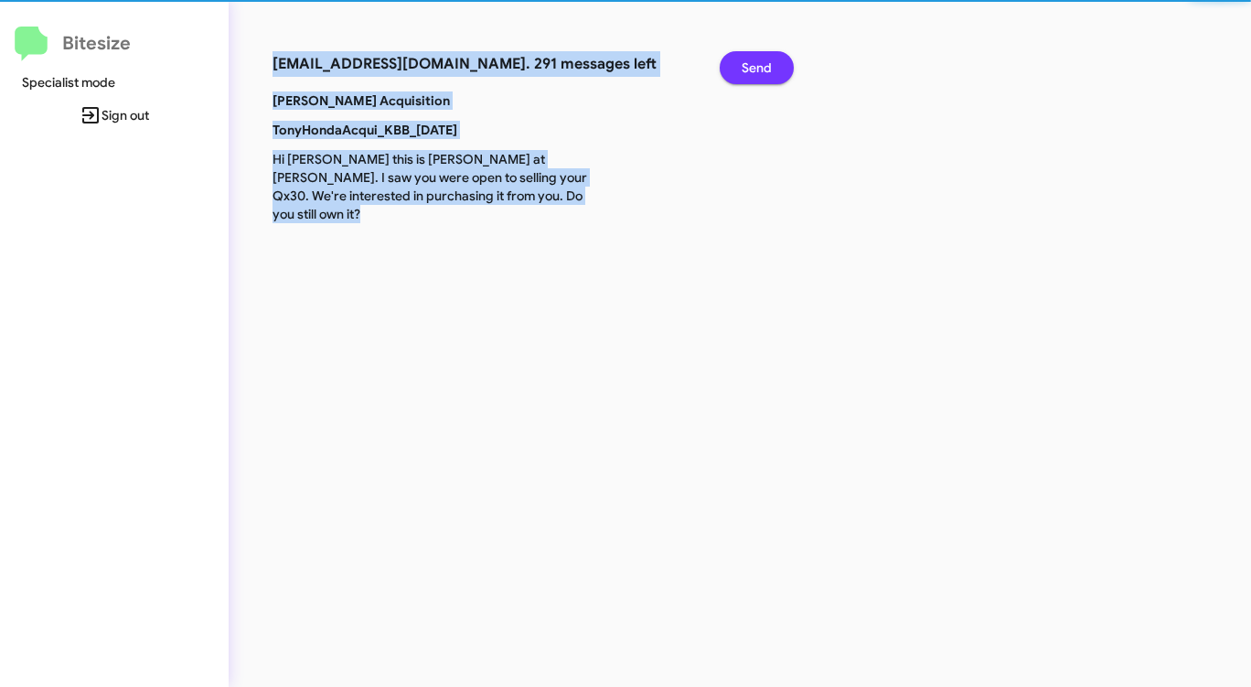
click at [751, 63] on span "Send" at bounding box center [756, 67] width 30 height 33
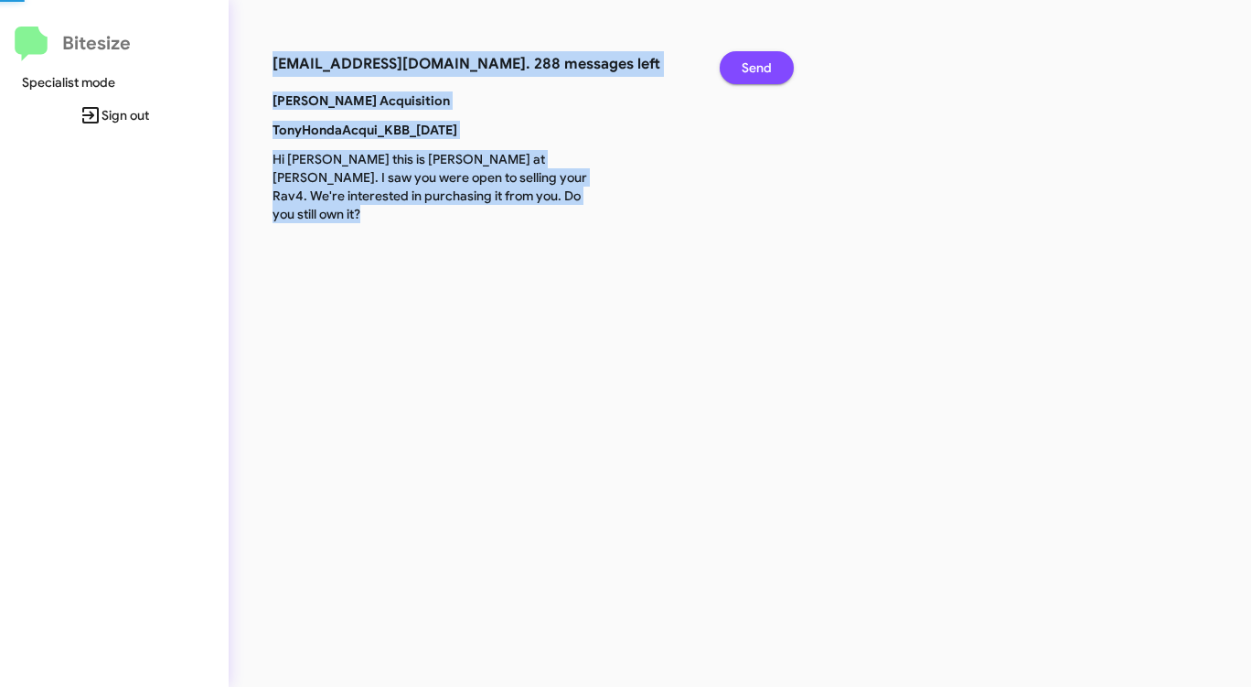
click at [751, 63] on span "Send" at bounding box center [756, 67] width 30 height 33
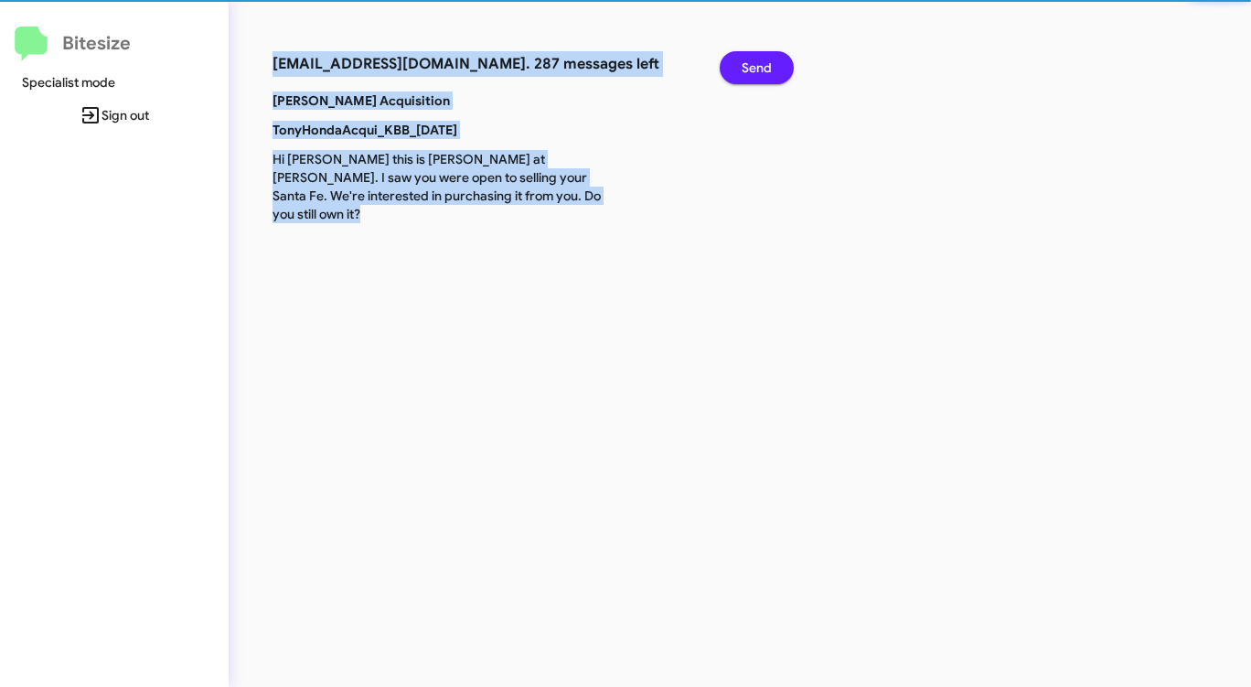
click at [751, 63] on span "Send" at bounding box center [756, 67] width 30 height 33
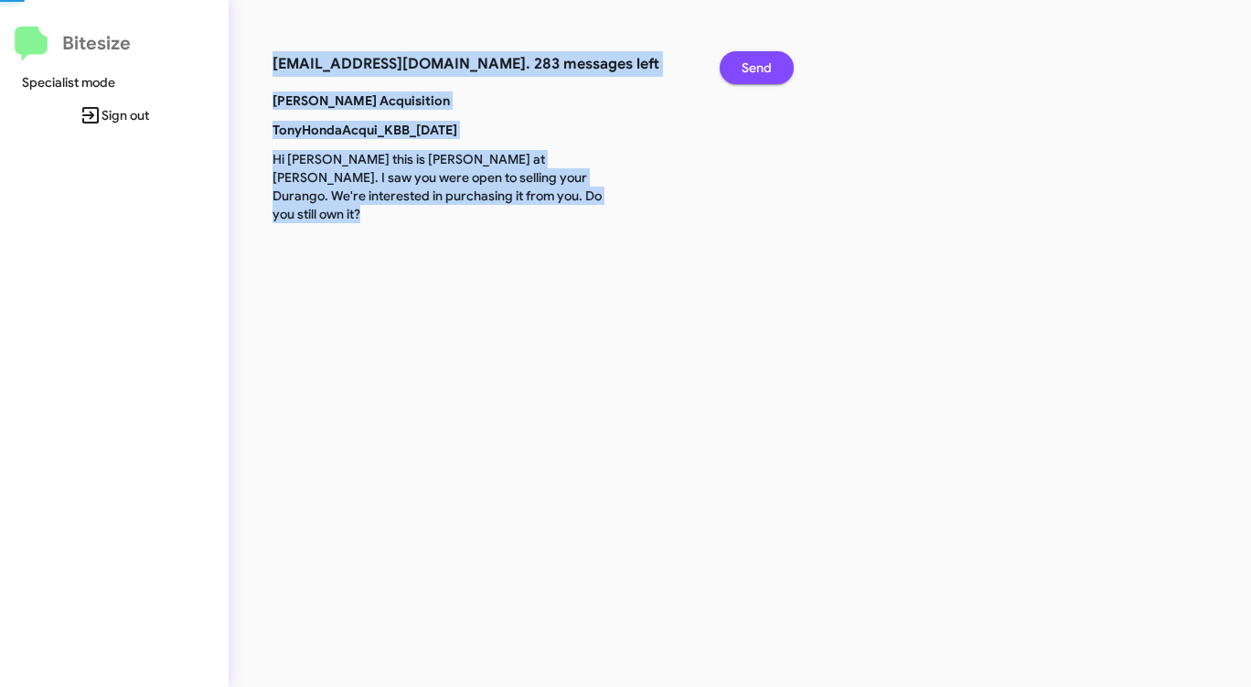
click at [751, 63] on span "Send" at bounding box center [756, 67] width 30 height 33
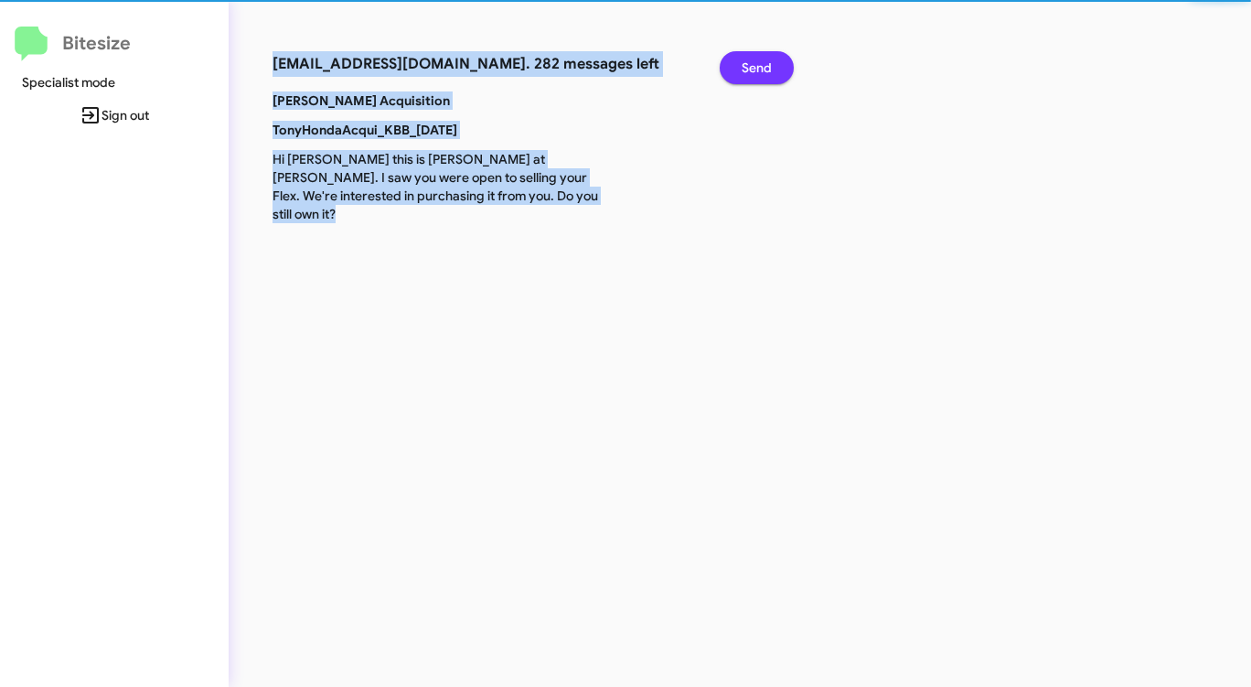
click at [751, 63] on span "Send" at bounding box center [756, 67] width 30 height 33
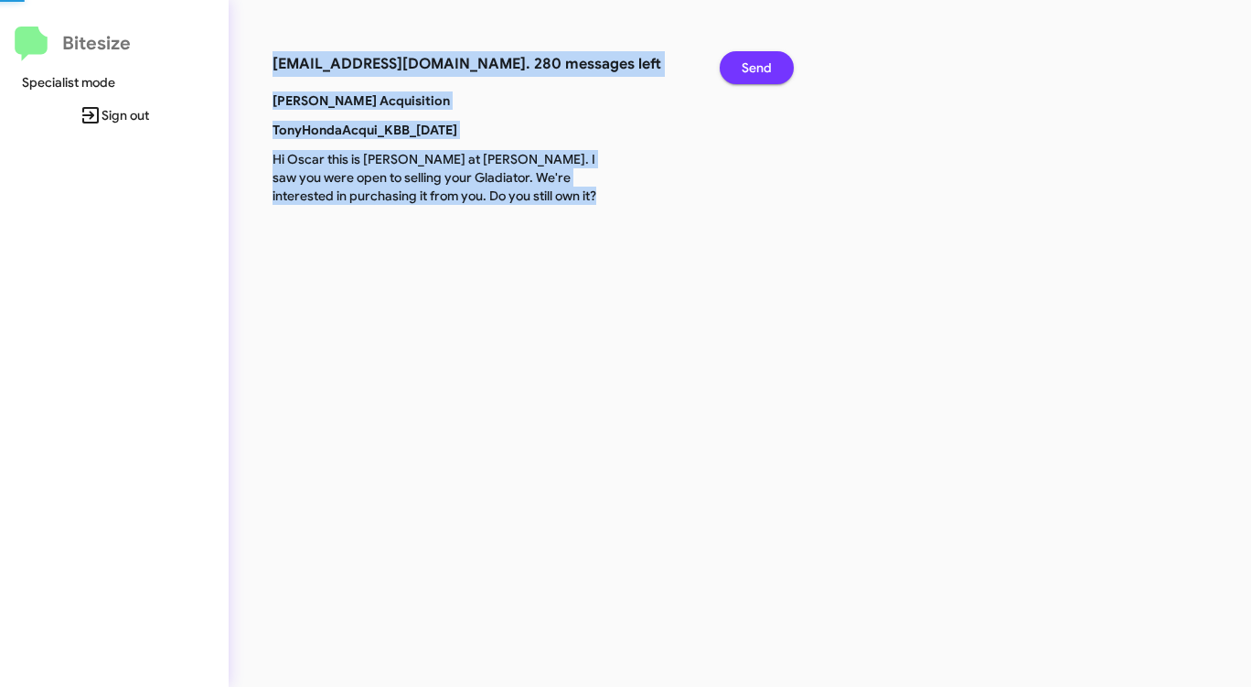
click at [751, 63] on span "Send" at bounding box center [756, 67] width 30 height 33
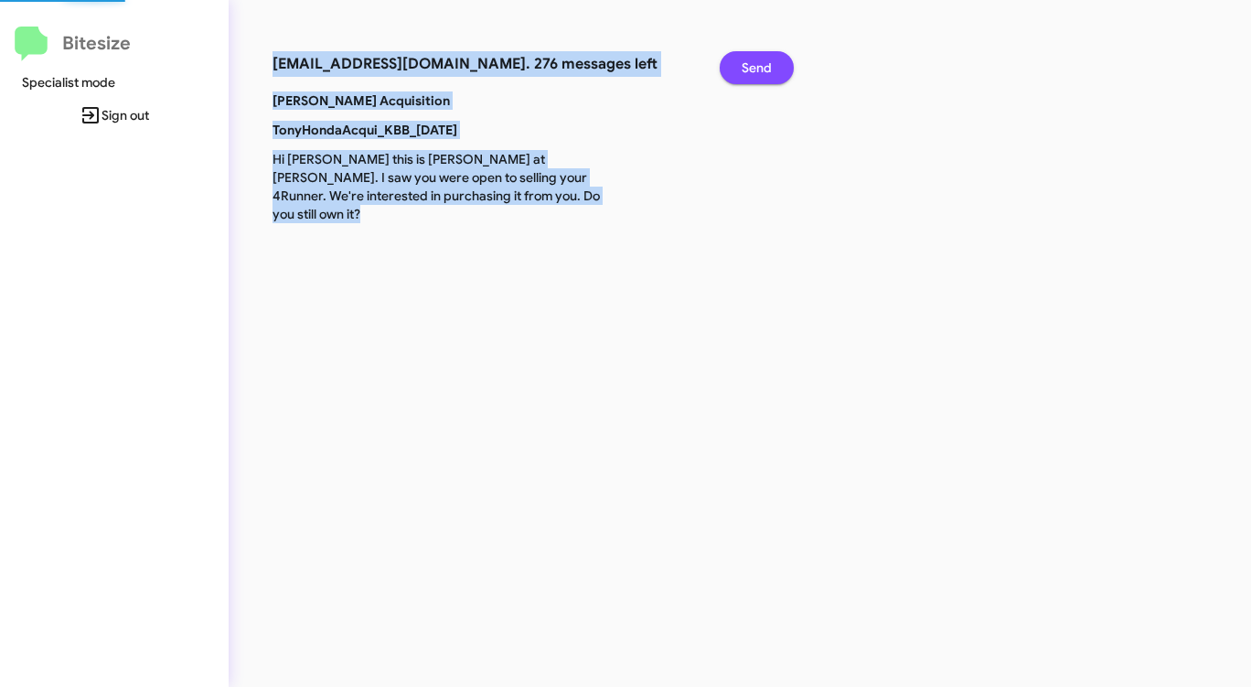
click at [751, 63] on span "Send" at bounding box center [756, 67] width 30 height 33
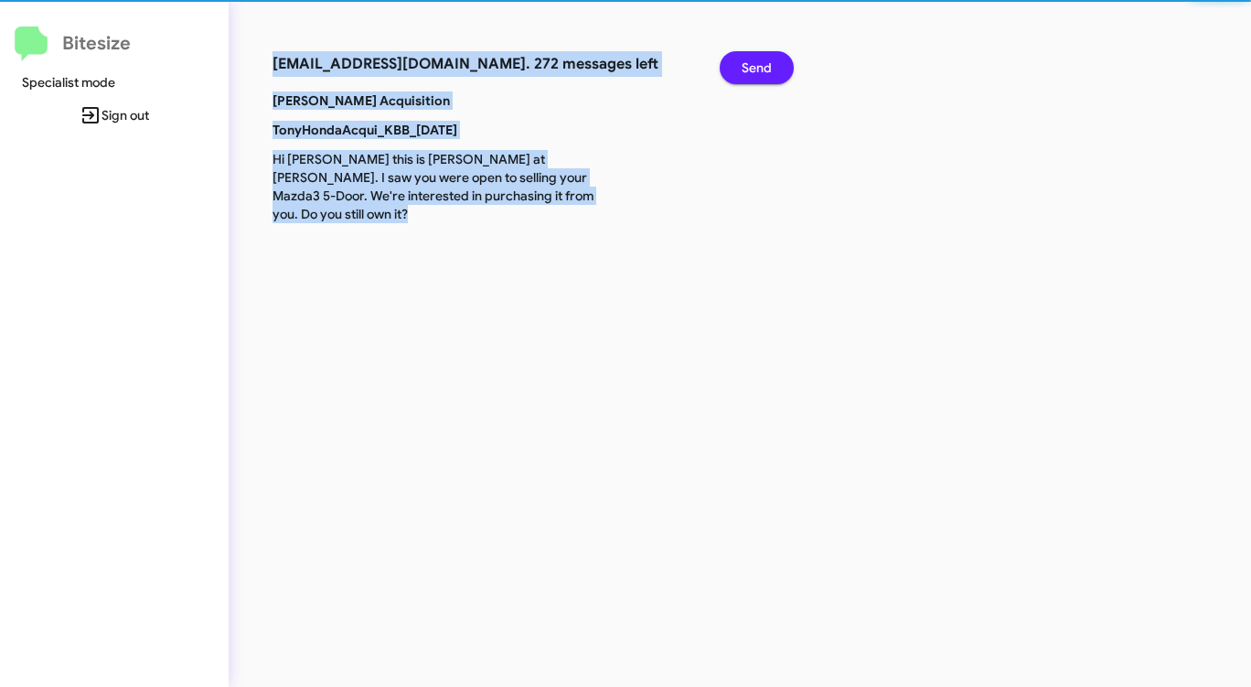
click at [751, 63] on span "Send" at bounding box center [756, 67] width 30 height 33
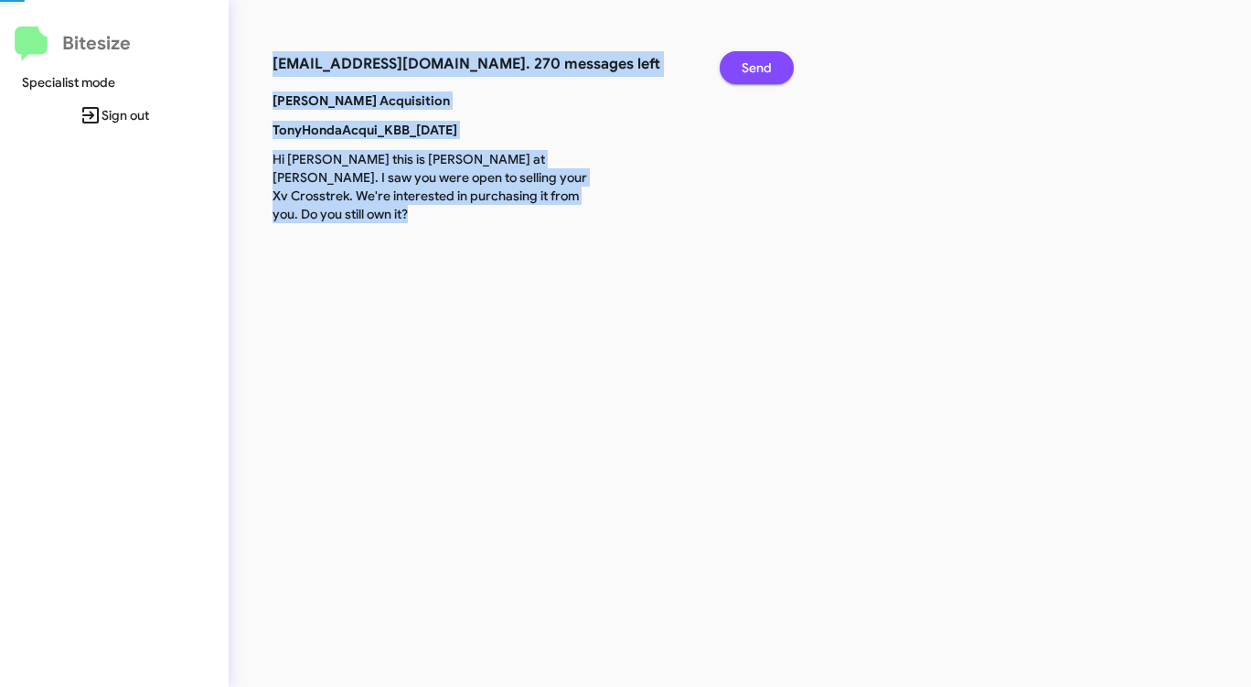
click at [751, 63] on span "Send" at bounding box center [756, 67] width 30 height 33
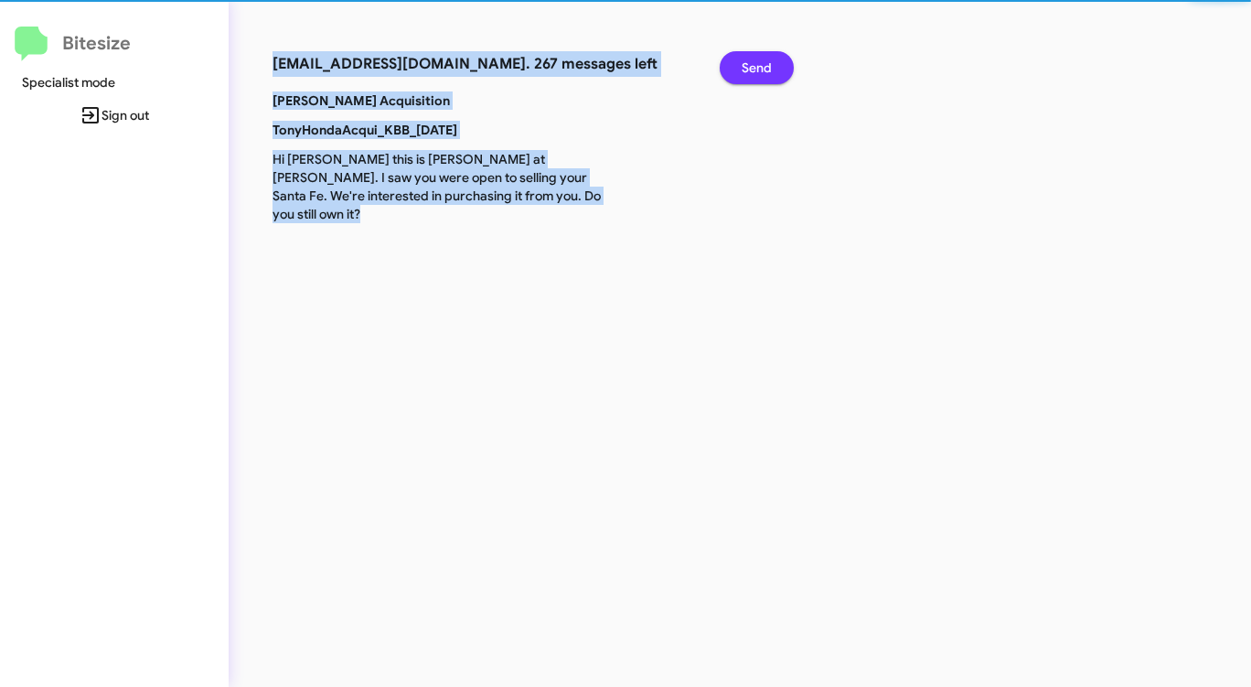
click at [751, 63] on span "Send" at bounding box center [756, 67] width 30 height 33
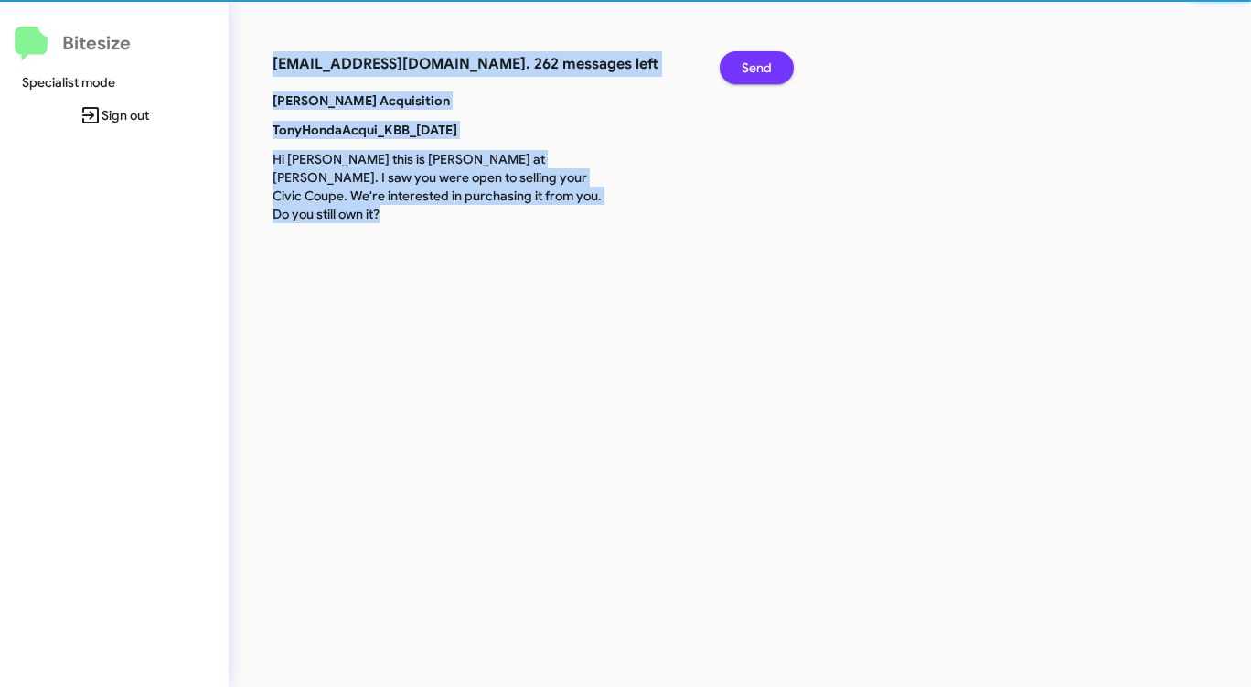
click at [751, 63] on span "Send" at bounding box center [756, 67] width 30 height 33
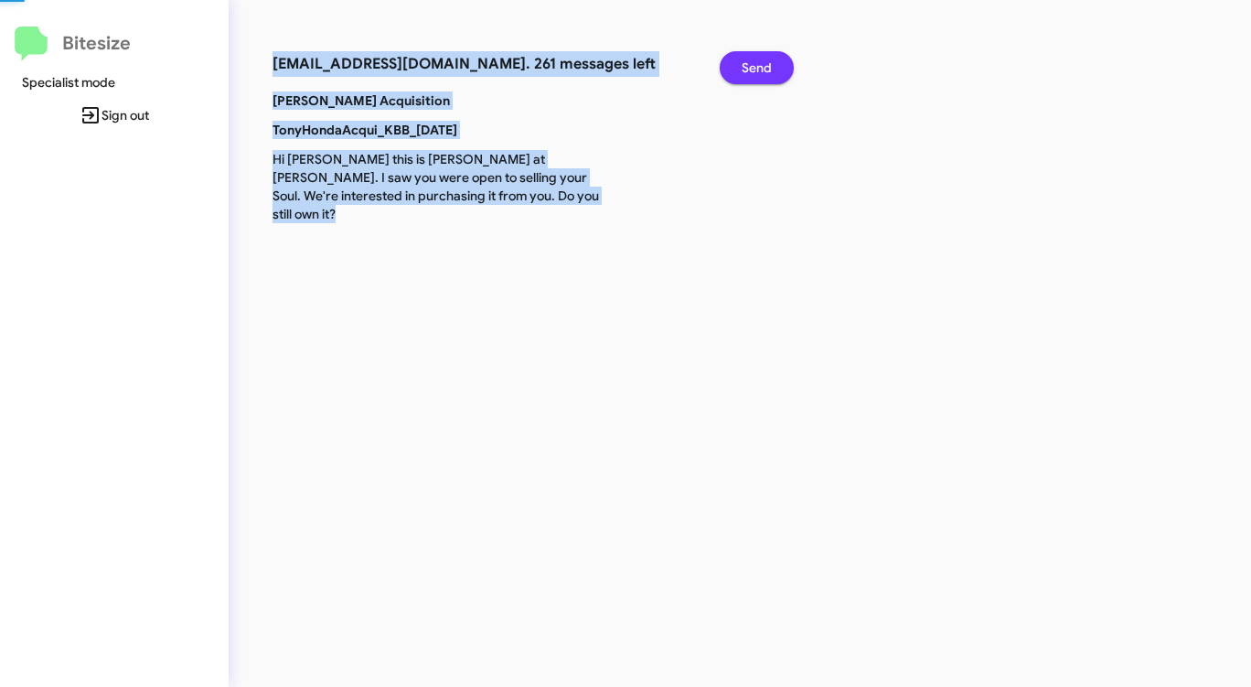
click at [751, 63] on span "Send" at bounding box center [756, 67] width 30 height 33
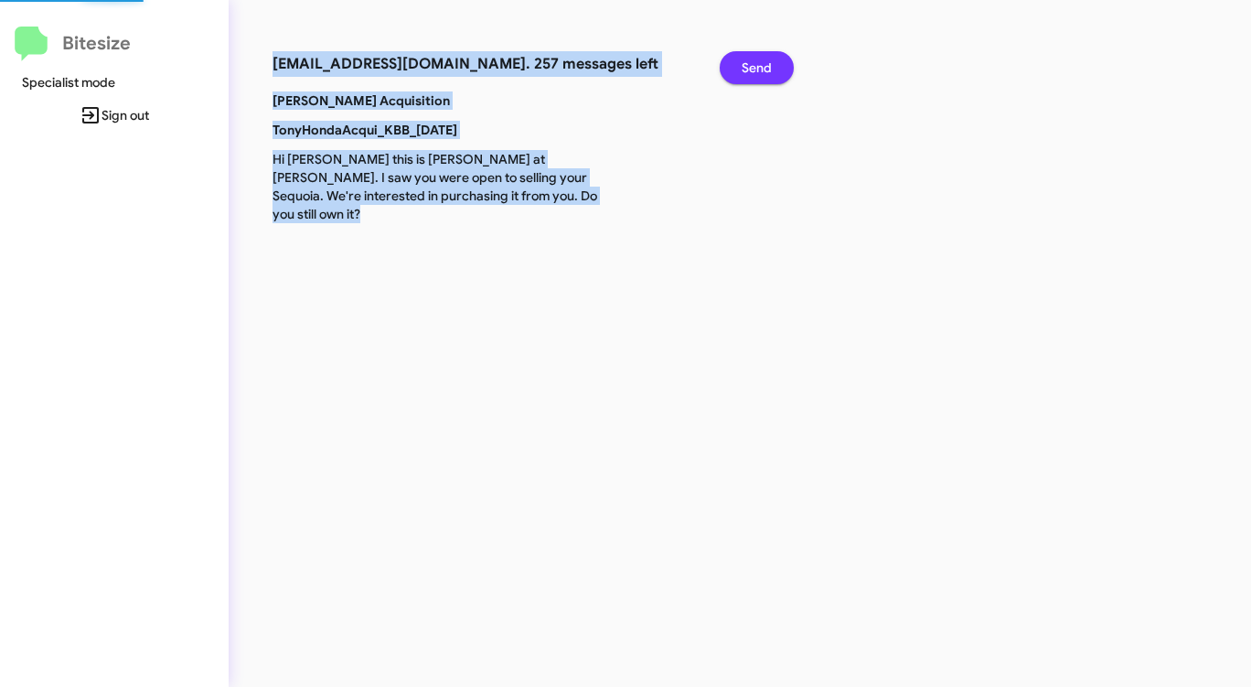
click at [751, 63] on span "Send" at bounding box center [756, 67] width 30 height 33
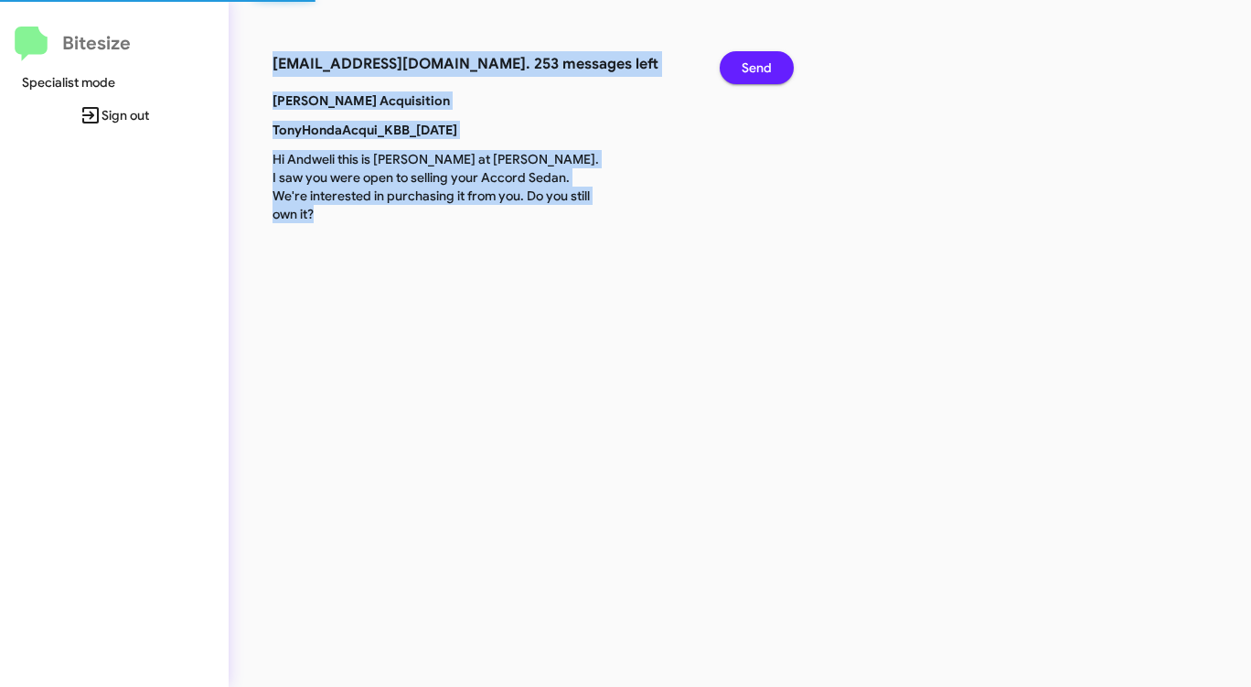
click at [751, 63] on span "Send" at bounding box center [756, 67] width 30 height 33
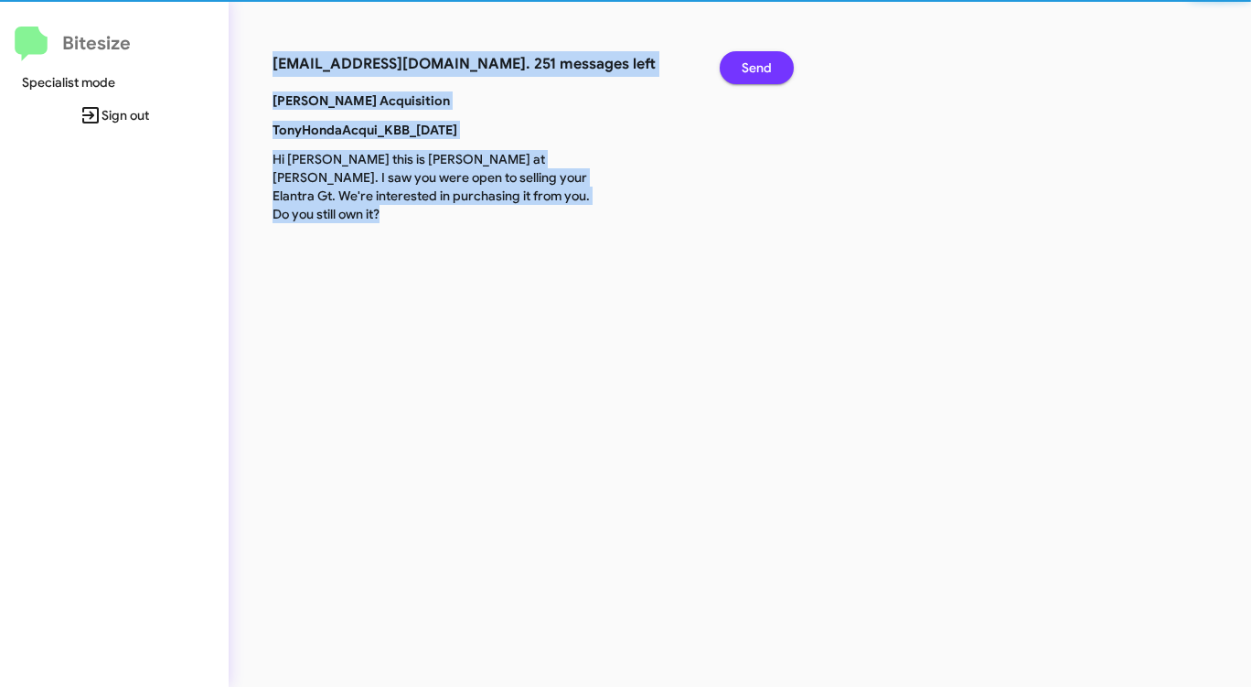
click at [751, 63] on span "Send" at bounding box center [756, 67] width 30 height 33
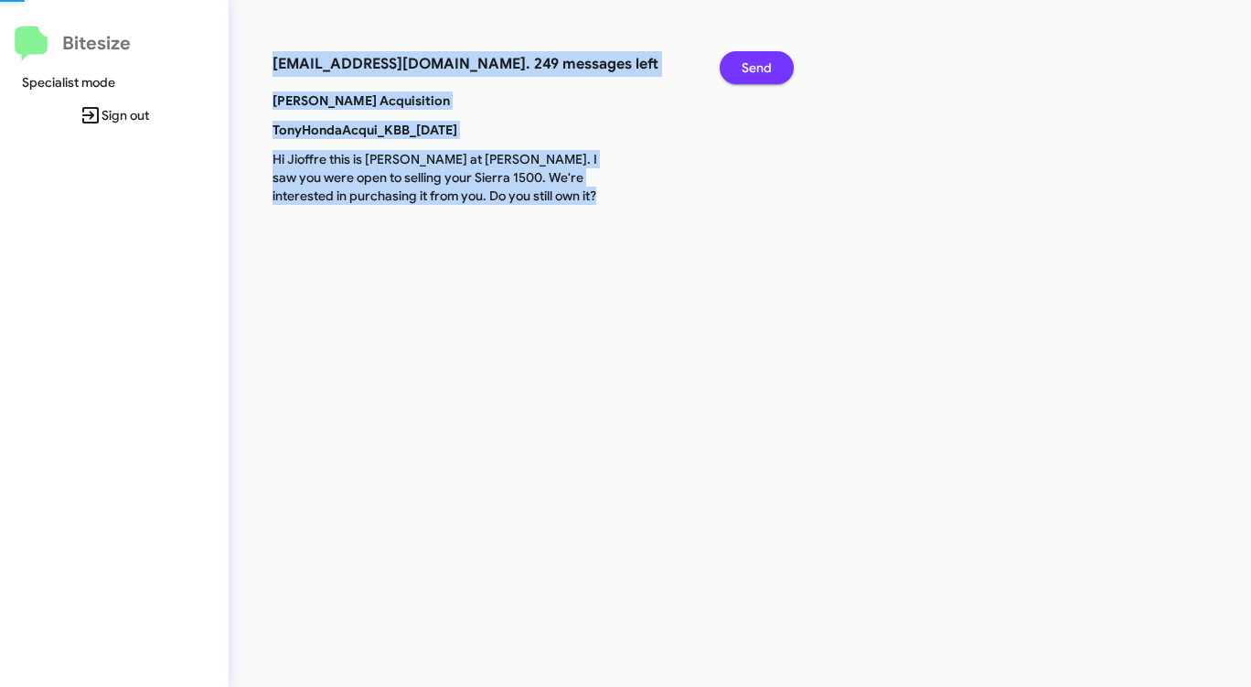
click at [751, 63] on span "Send" at bounding box center [756, 67] width 30 height 33
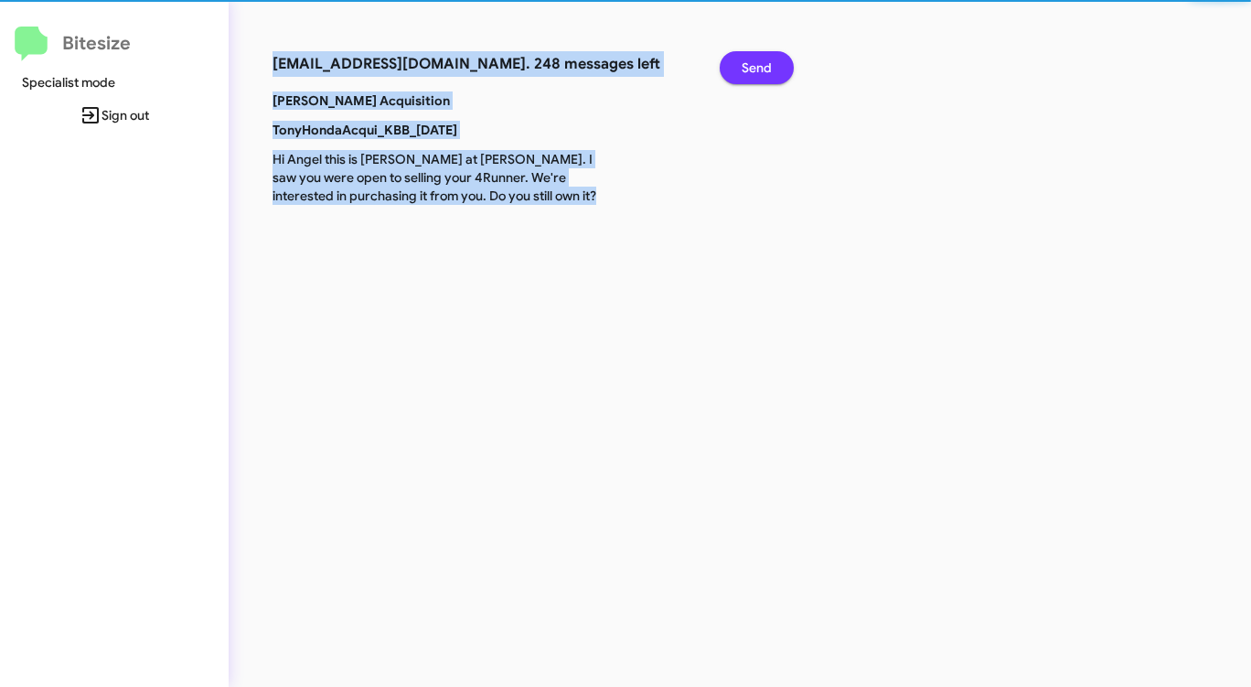
click at [751, 63] on span "Send" at bounding box center [756, 67] width 30 height 33
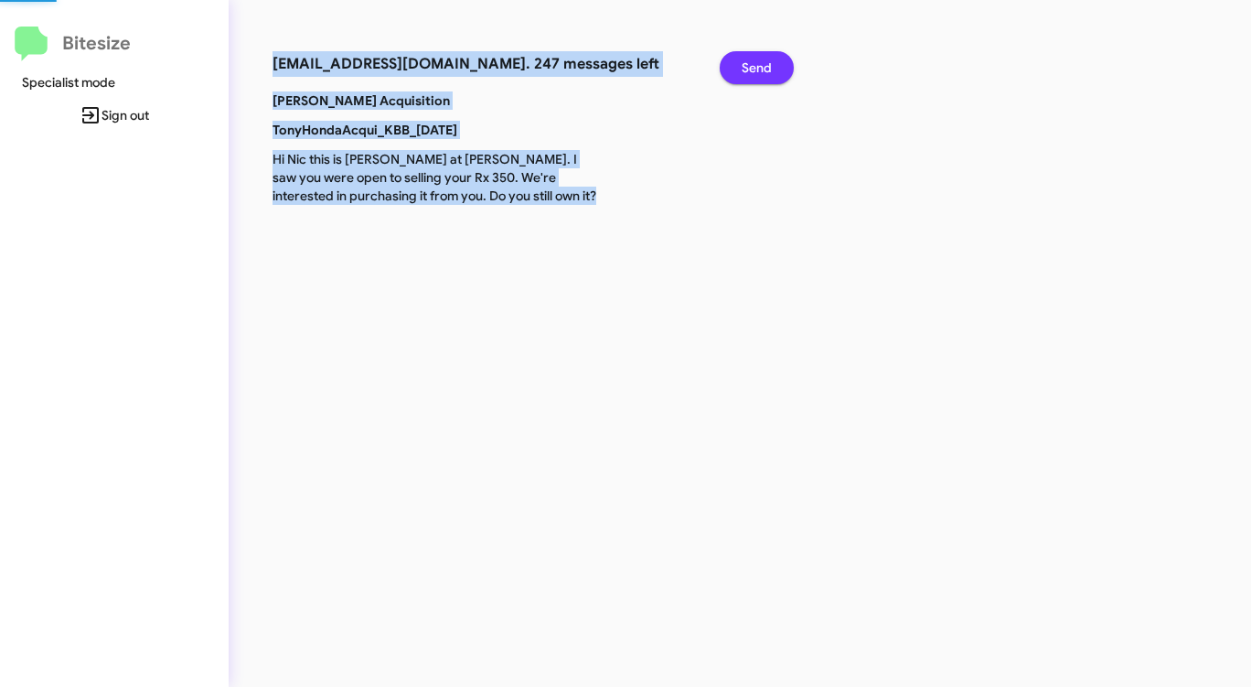
click at [751, 63] on span "Send" at bounding box center [756, 67] width 30 height 33
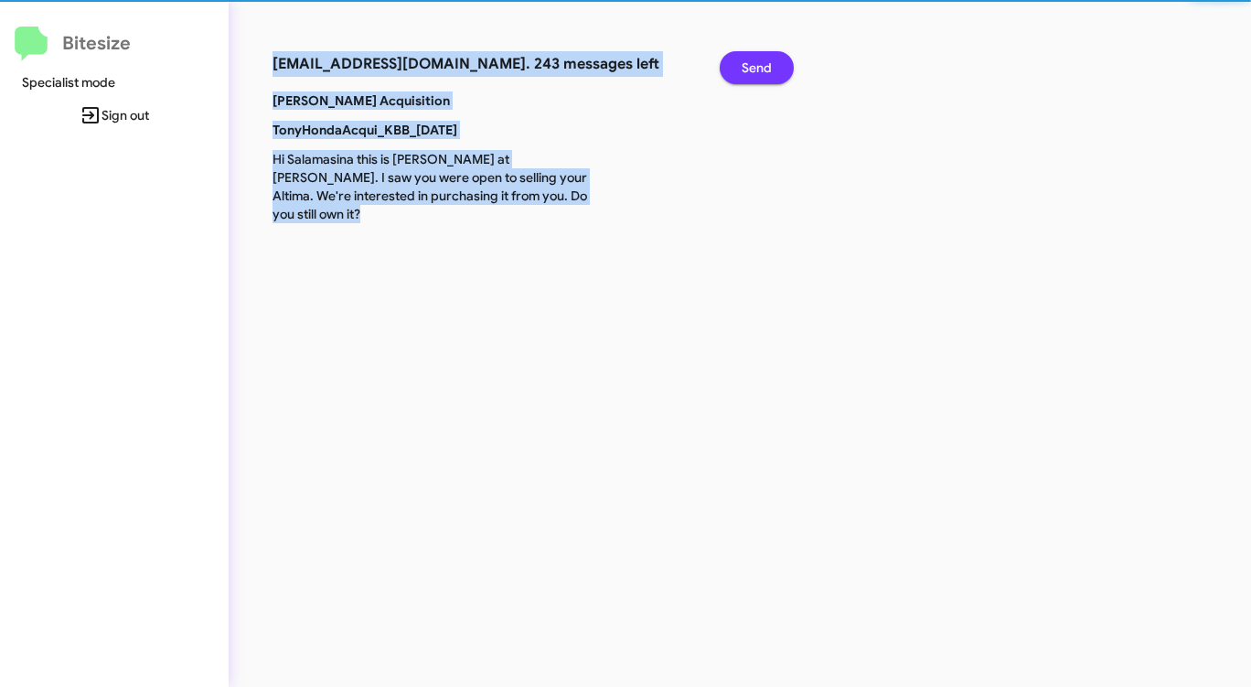
click at [751, 63] on span "Send" at bounding box center [756, 67] width 30 height 33
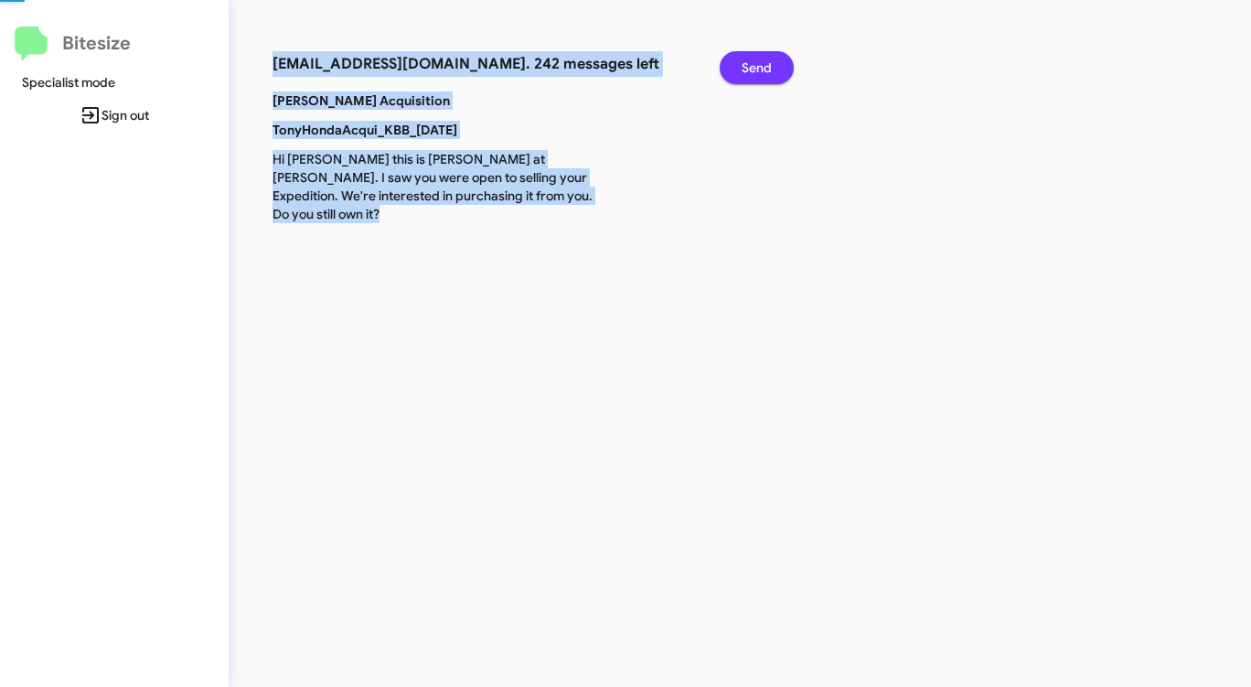
click at [751, 63] on span "Send" at bounding box center [756, 67] width 30 height 33
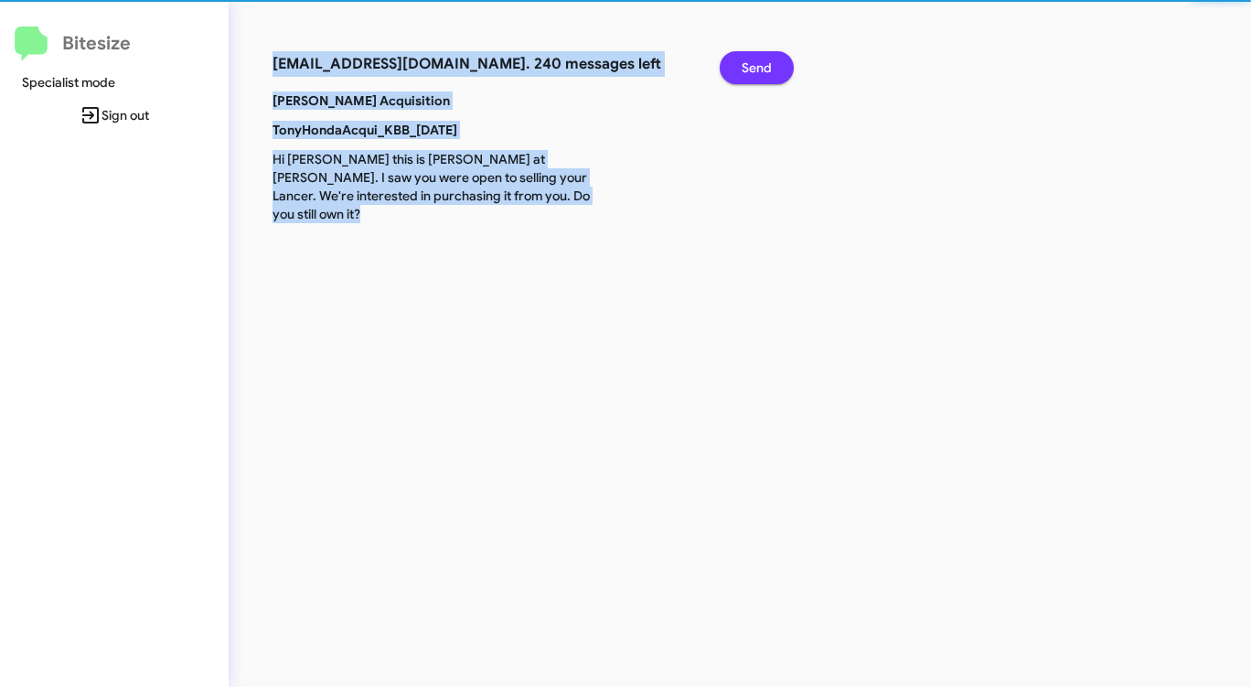
click at [751, 63] on span "Send" at bounding box center [756, 67] width 30 height 33
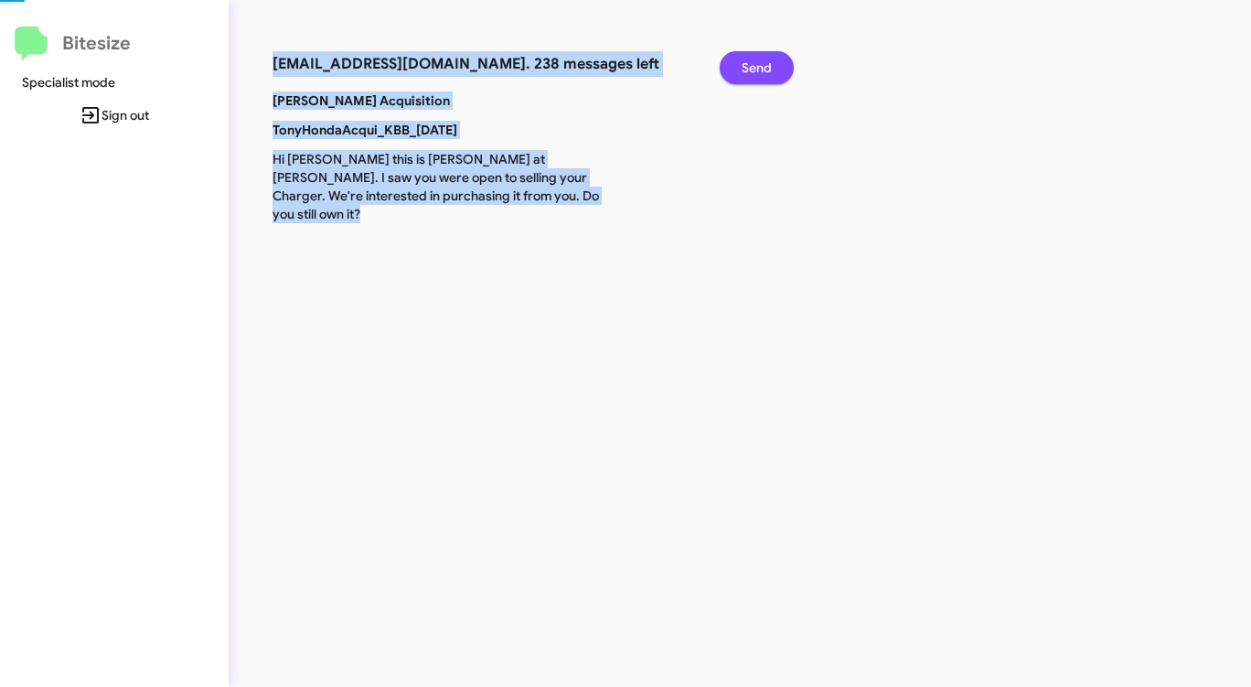
click at [751, 63] on span "Send" at bounding box center [756, 67] width 30 height 33
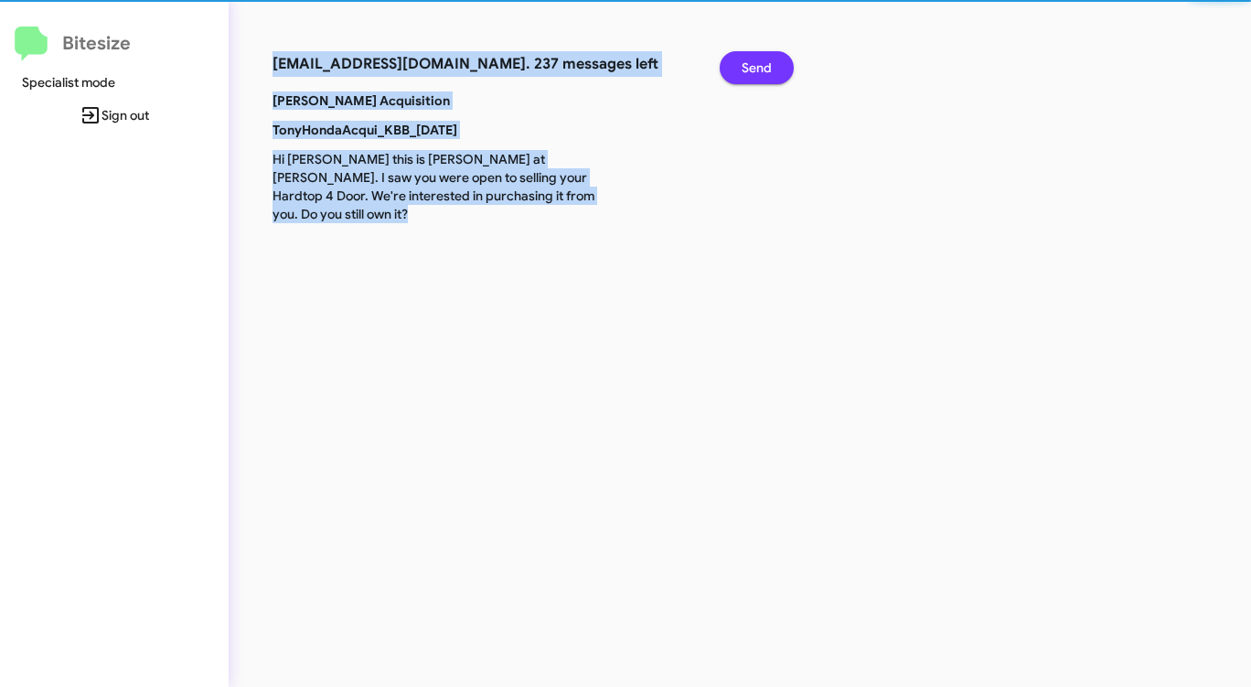
click at [751, 63] on span "Send" at bounding box center [756, 67] width 30 height 33
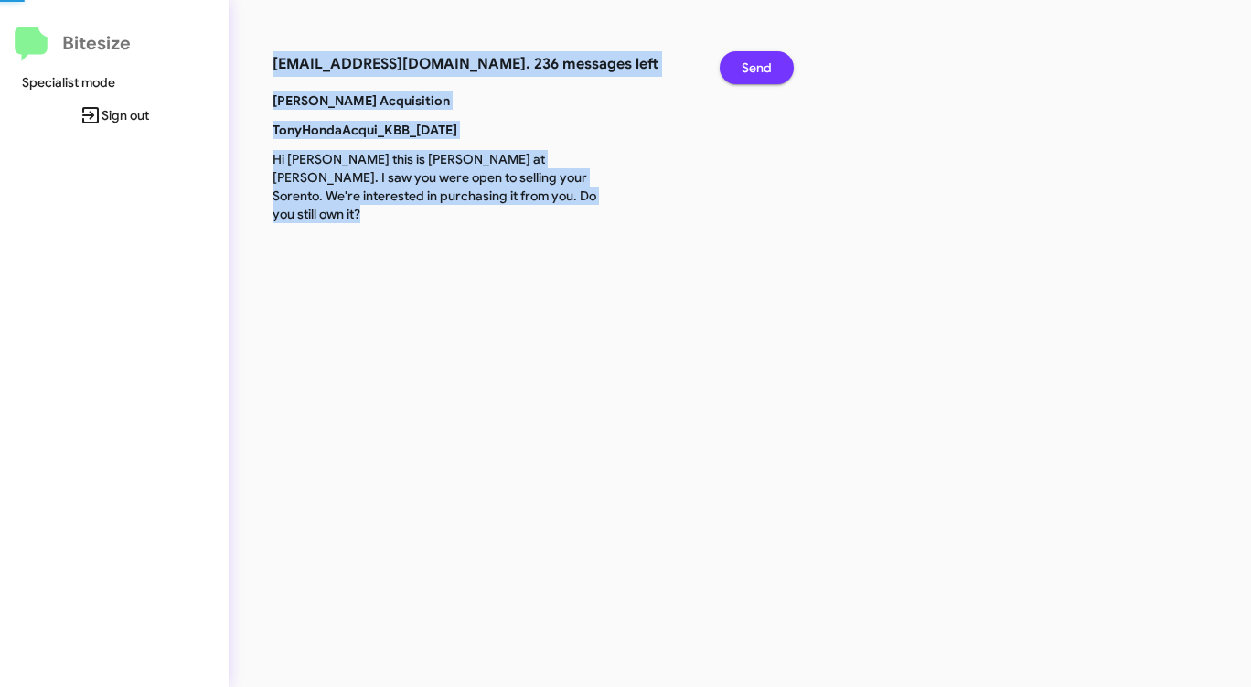
click at [751, 63] on span "Send" at bounding box center [756, 67] width 30 height 33
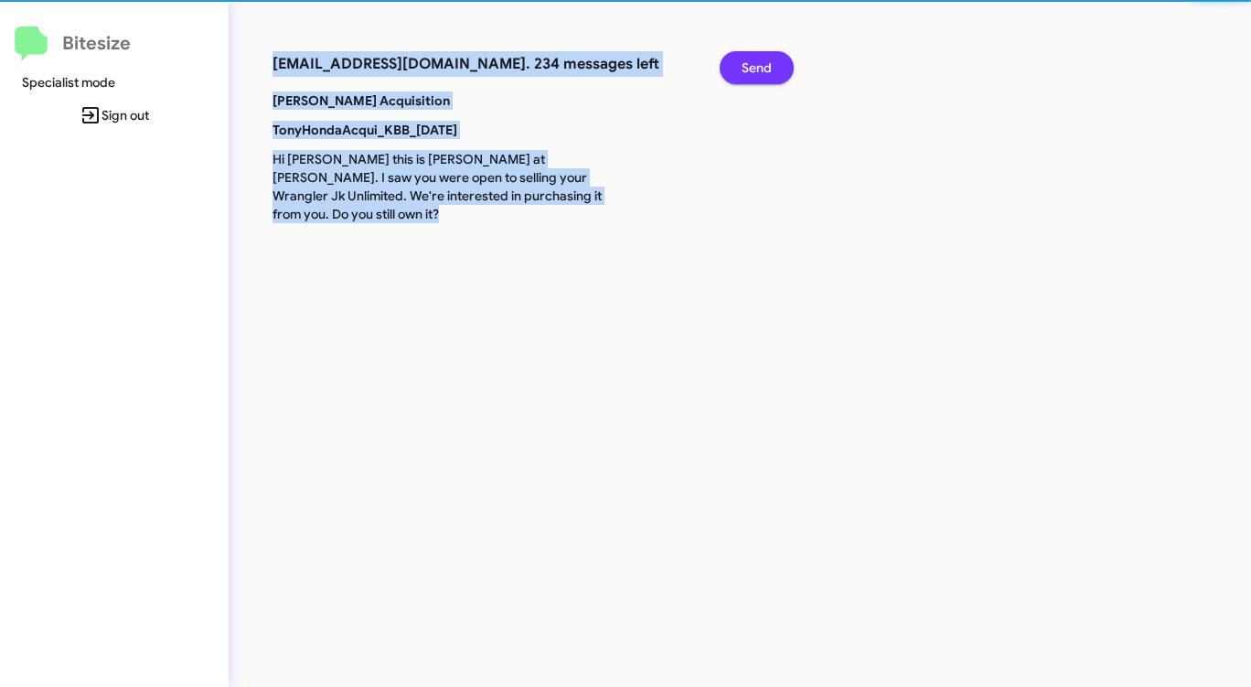
click at [751, 63] on span "Send" at bounding box center [756, 67] width 30 height 33
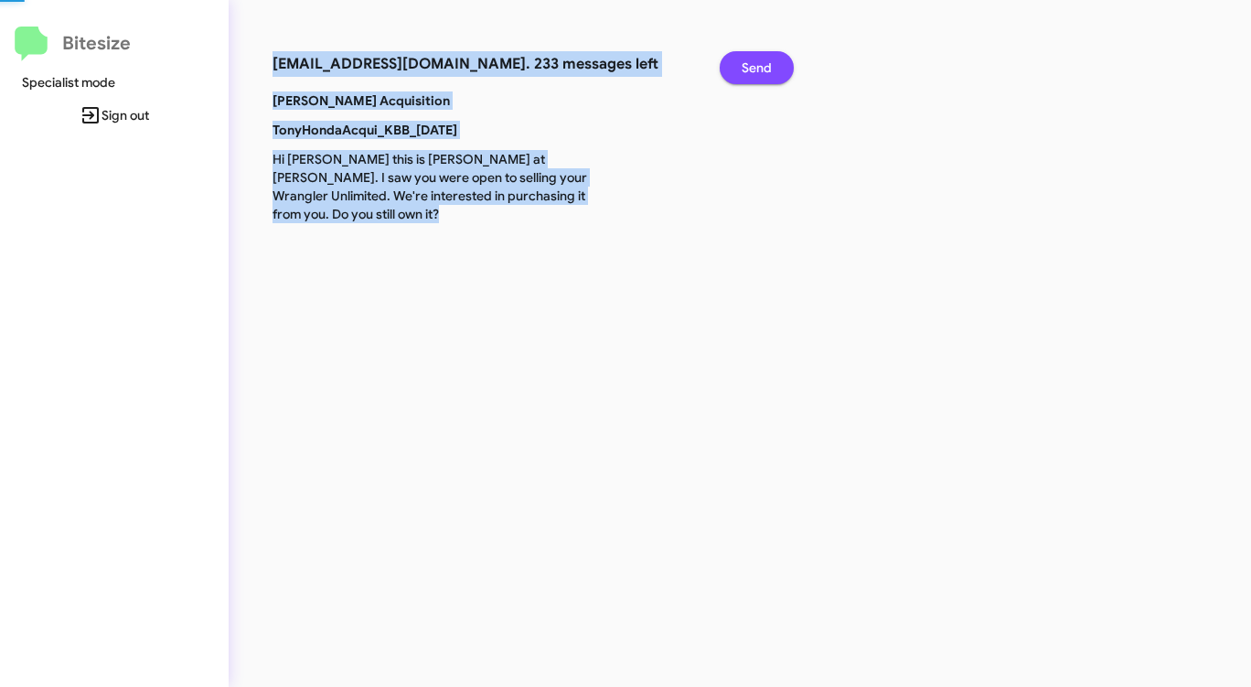
click at [751, 63] on span "Send" at bounding box center [756, 67] width 30 height 33
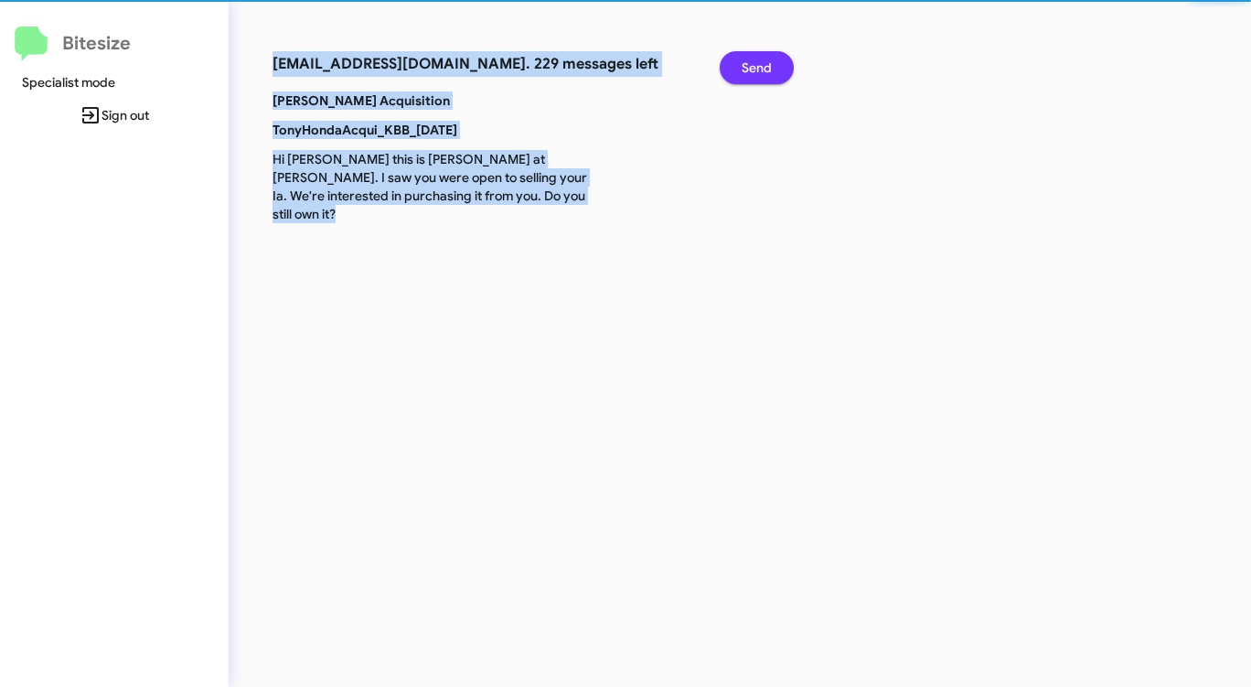
click at [751, 63] on span "Send" at bounding box center [756, 67] width 30 height 33
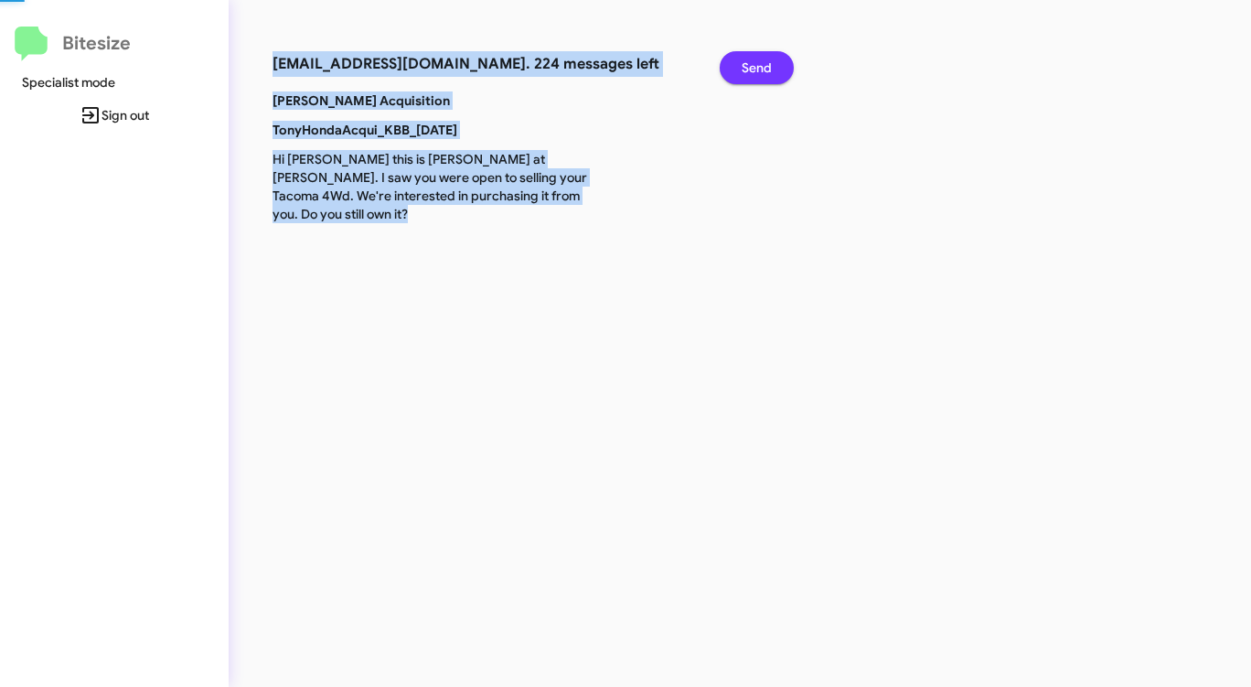
click at [751, 63] on span "Send" at bounding box center [756, 67] width 30 height 33
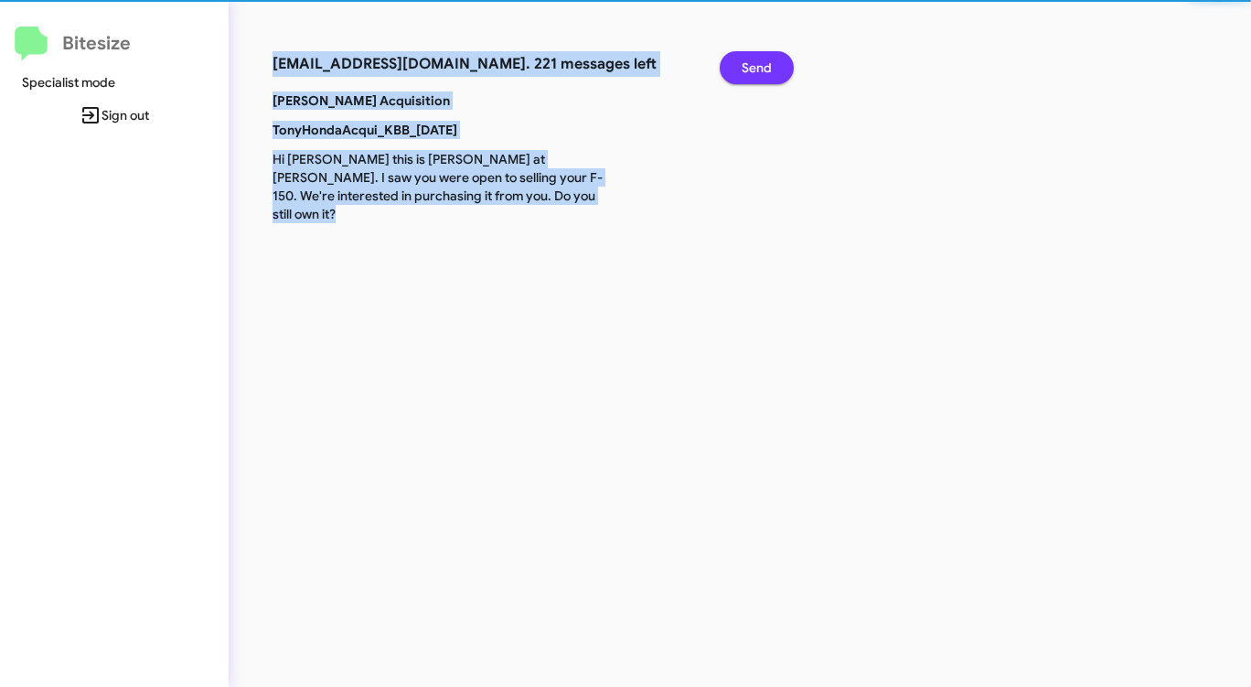
click at [751, 63] on span "Send" at bounding box center [756, 67] width 30 height 33
click at [751, 64] on span "Send" at bounding box center [756, 67] width 30 height 33
click at [747, 68] on span "Send" at bounding box center [756, 67] width 30 height 33
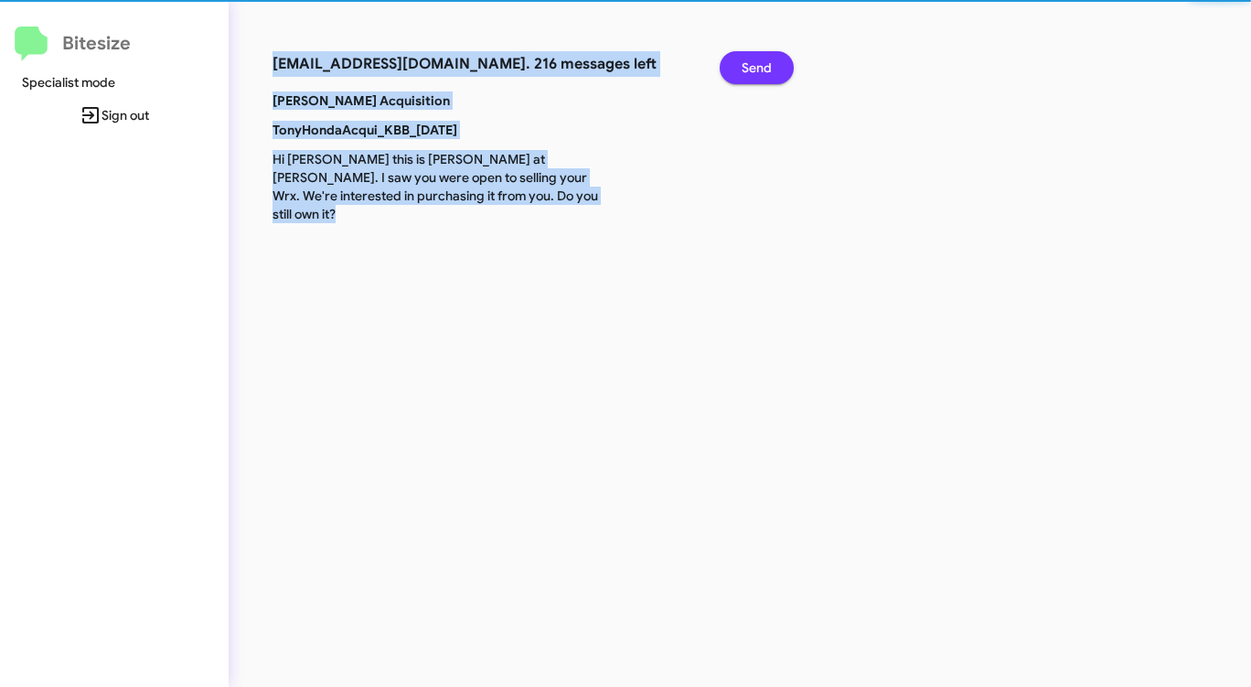
click at [747, 68] on span "Send" at bounding box center [756, 67] width 30 height 33
click at [758, 69] on span "Send" at bounding box center [756, 67] width 30 height 33
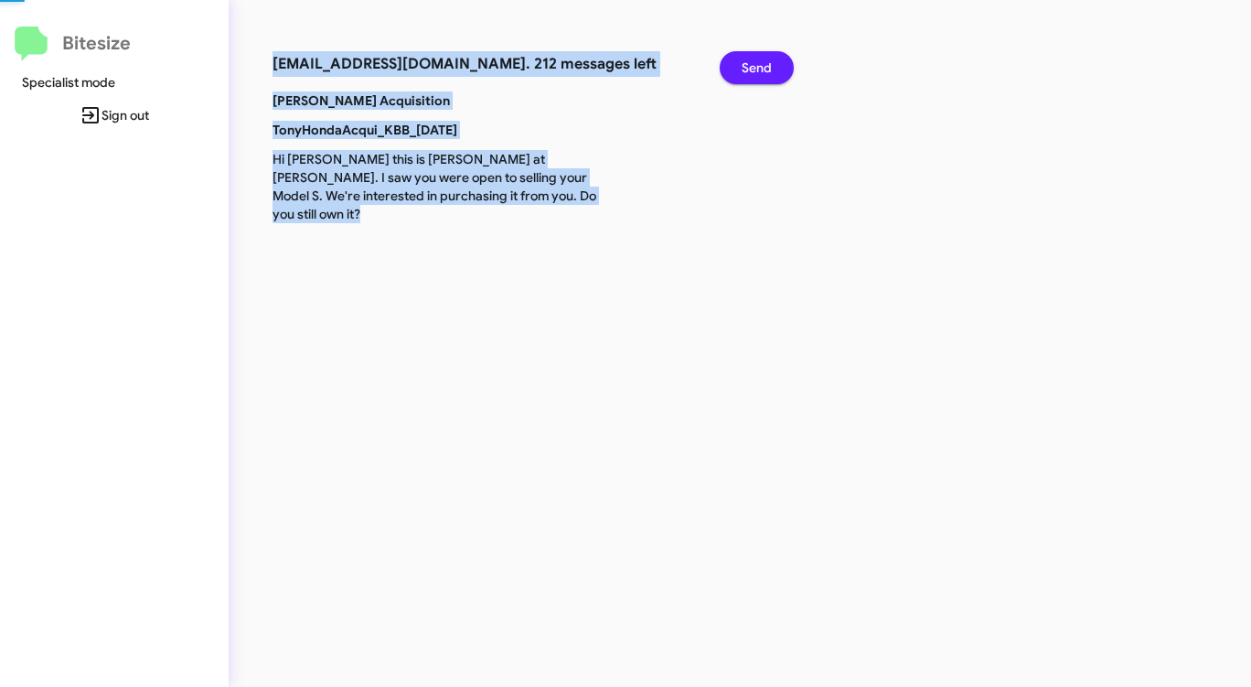
click at [758, 69] on span "Send" at bounding box center [756, 67] width 30 height 33
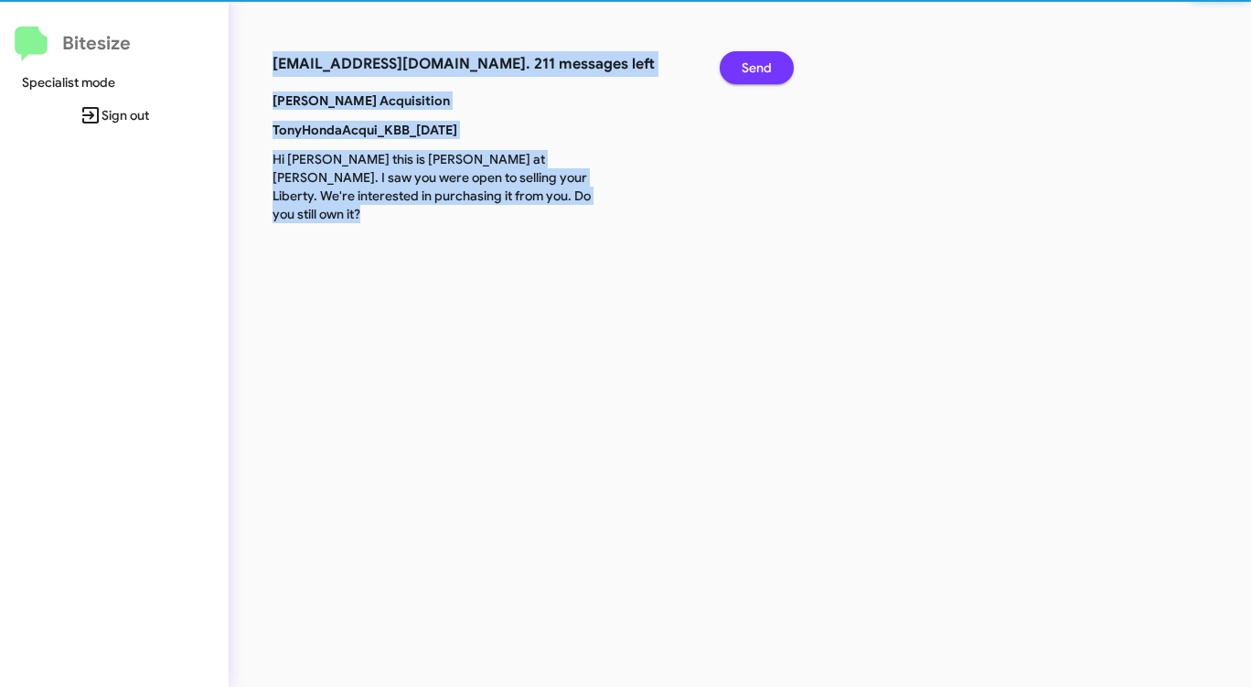
click at [758, 69] on span "Send" at bounding box center [756, 67] width 30 height 33
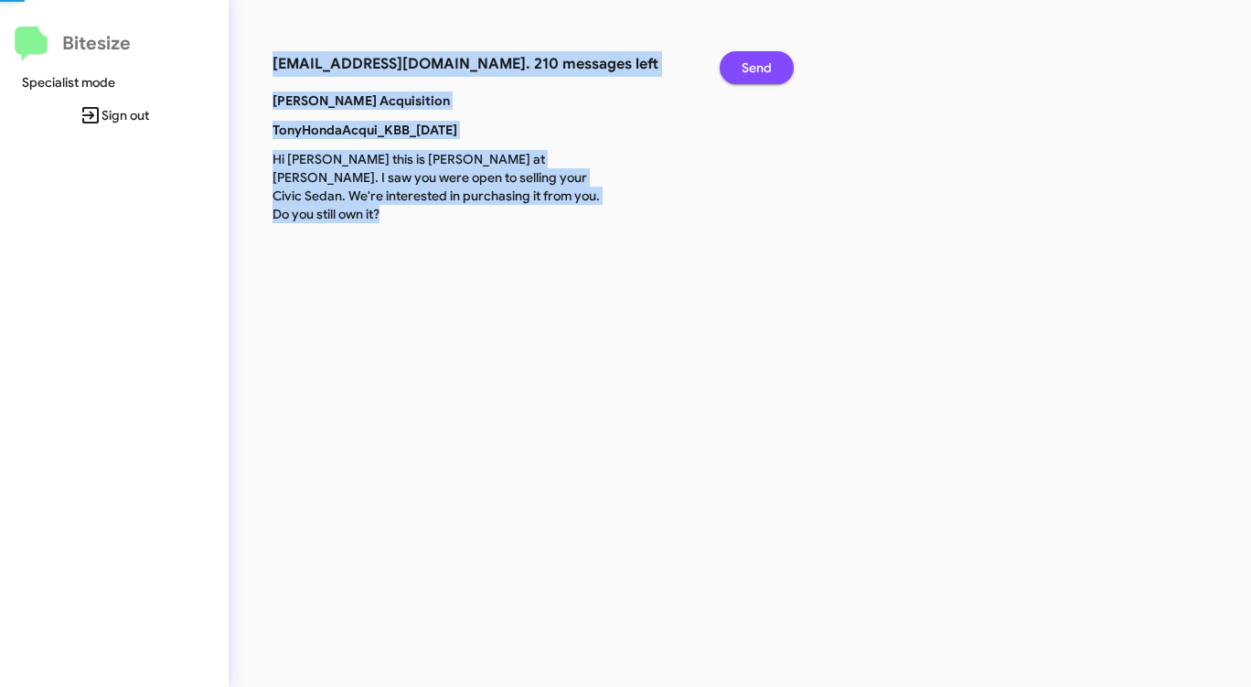
click at [758, 69] on span "Send" at bounding box center [756, 67] width 30 height 33
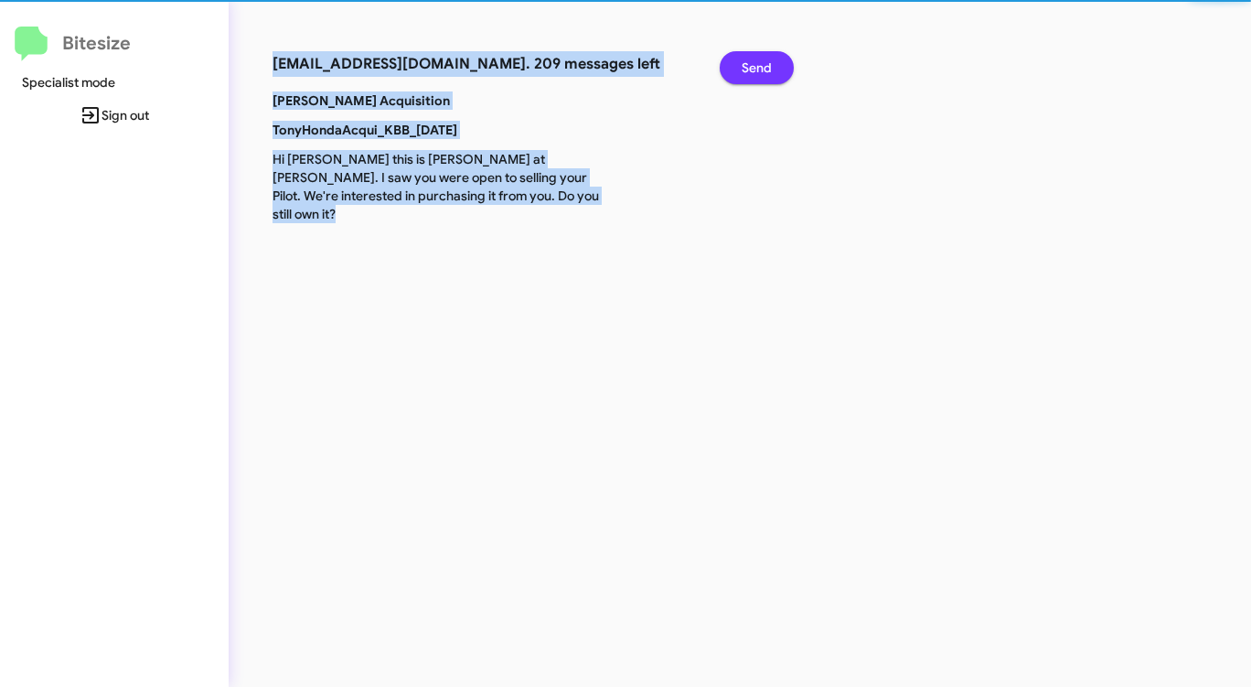
click at [758, 69] on span "Send" at bounding box center [756, 67] width 30 height 33
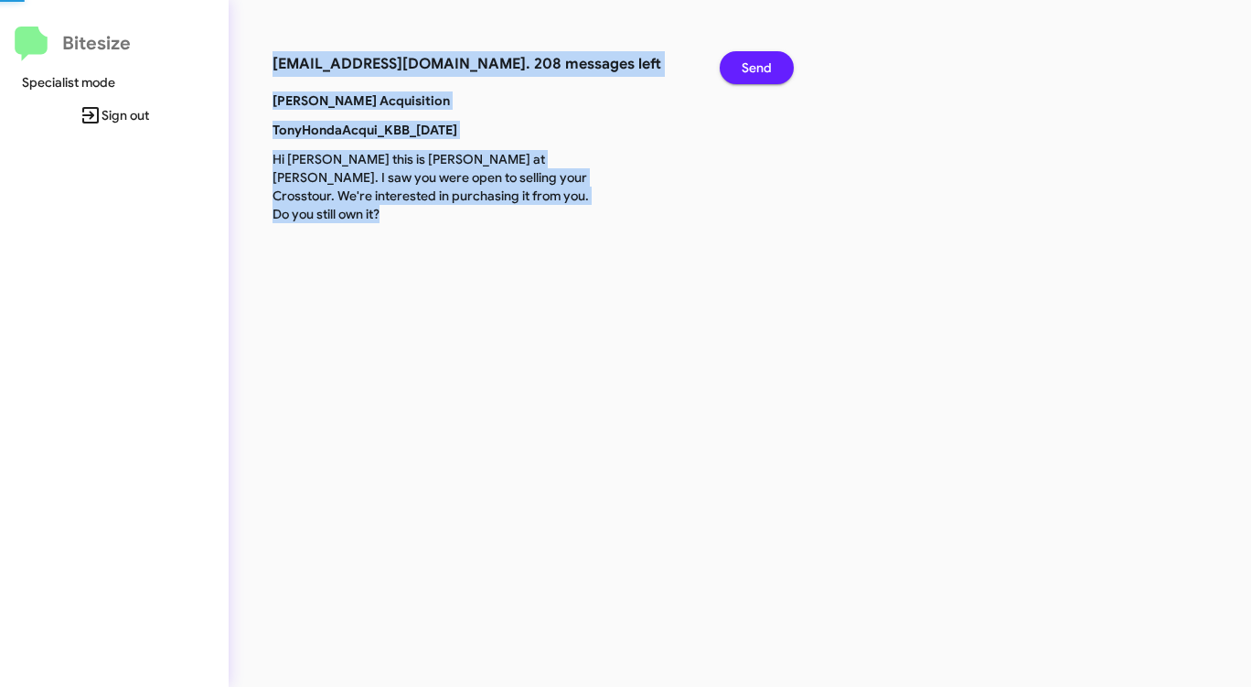
click at [758, 69] on span "Send" at bounding box center [756, 67] width 30 height 33
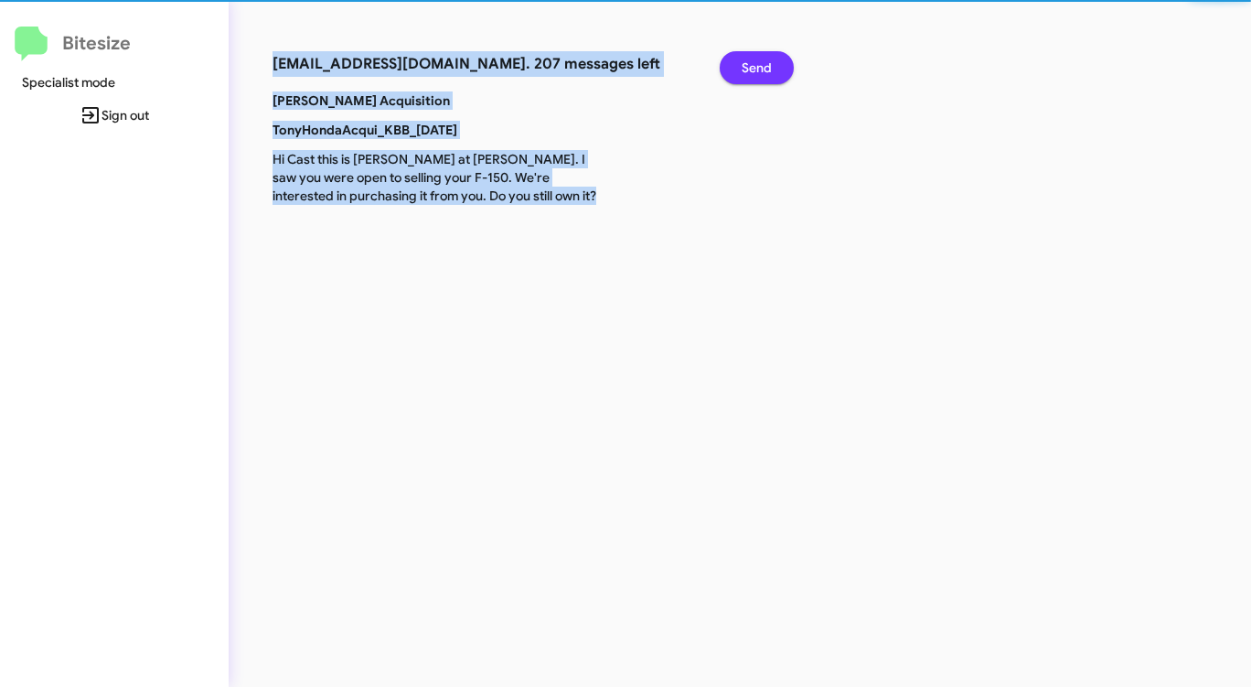
click at [758, 69] on span "Send" at bounding box center [756, 67] width 30 height 33
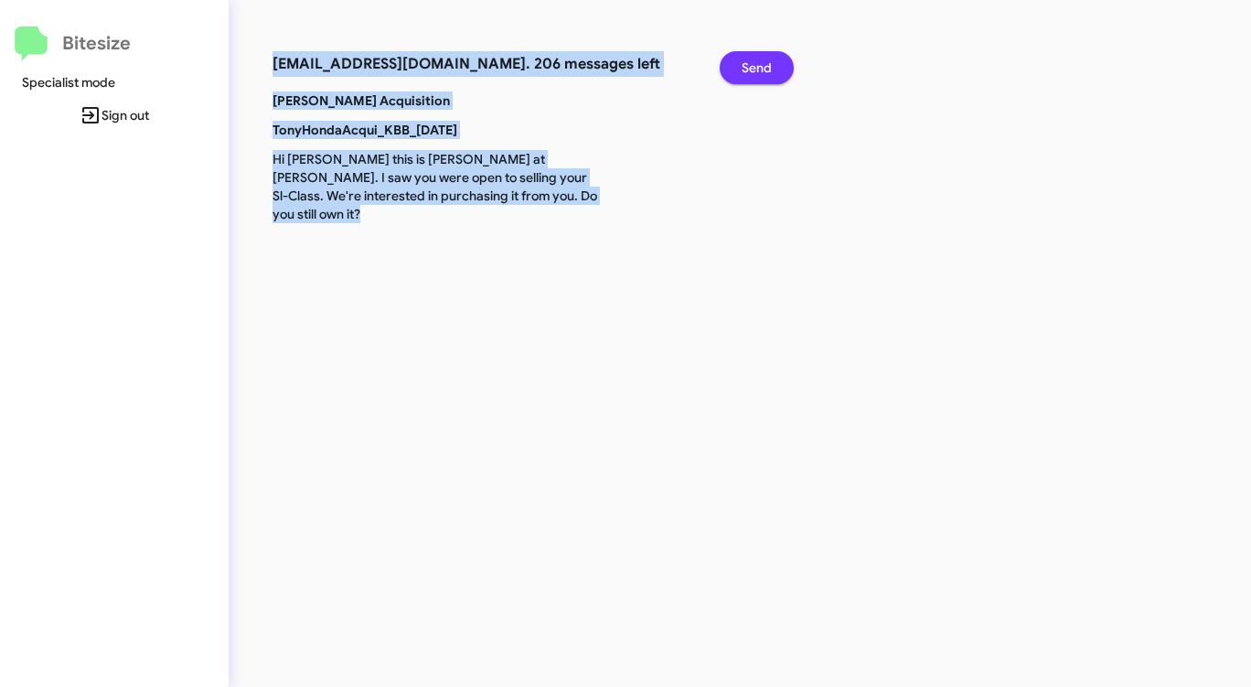
click at [758, 69] on span "Send" at bounding box center [756, 67] width 30 height 33
click at [762, 70] on span "Send" at bounding box center [756, 67] width 30 height 33
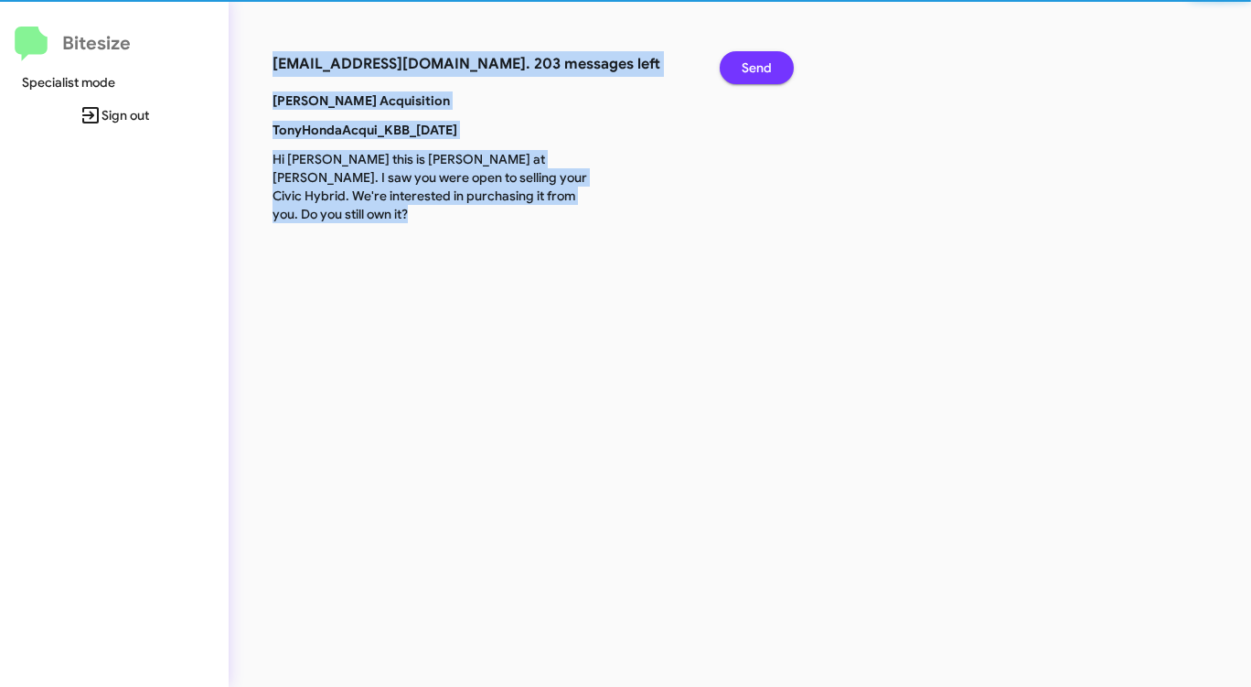
click at [762, 70] on span "Send" at bounding box center [756, 67] width 30 height 33
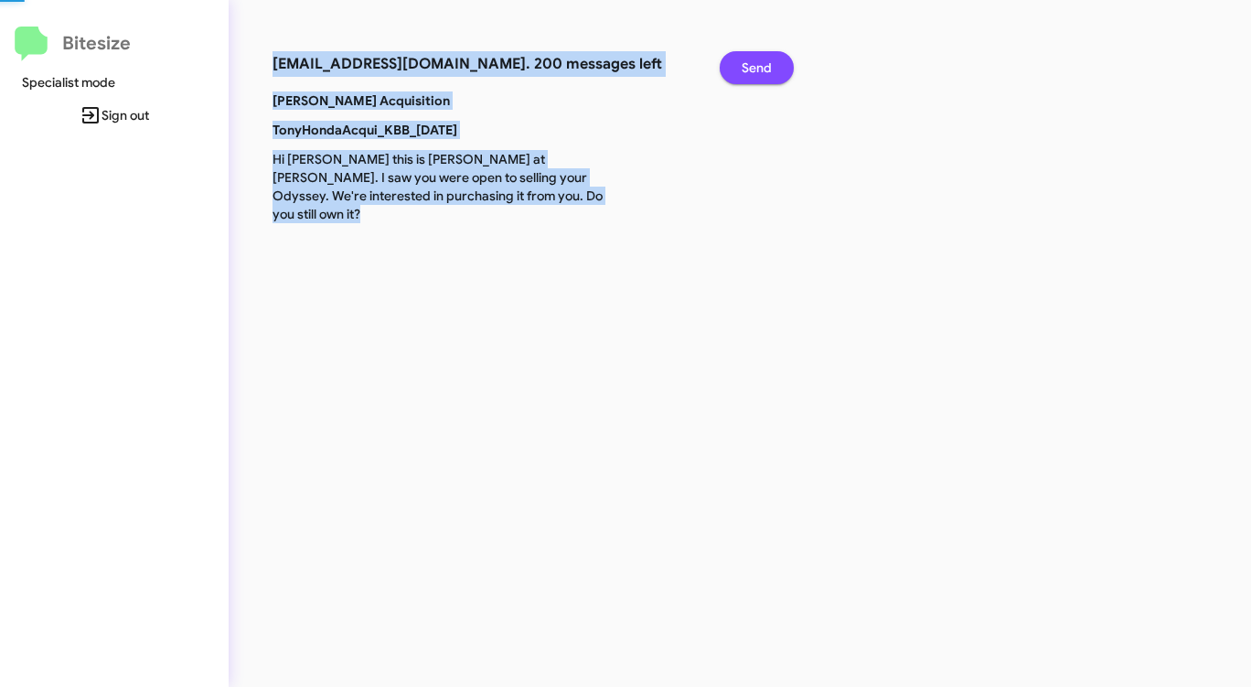
click at [762, 70] on span "Send" at bounding box center [756, 67] width 30 height 33
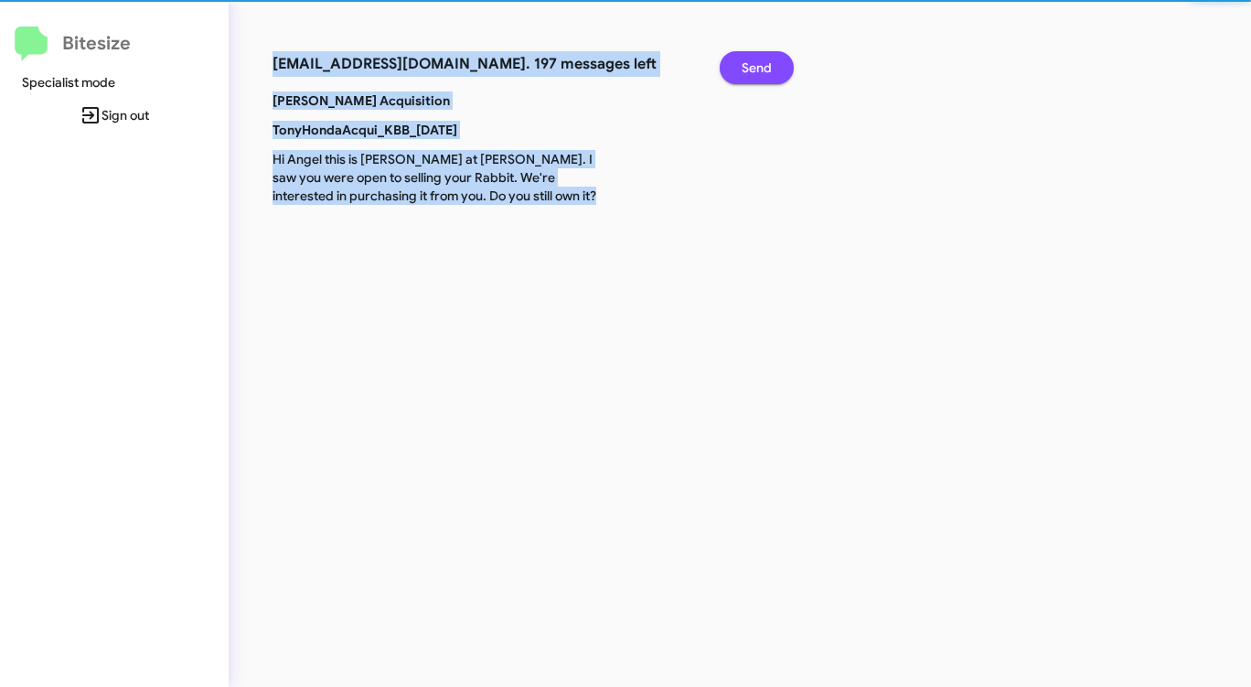
click at [762, 70] on span "Send" at bounding box center [756, 67] width 30 height 33
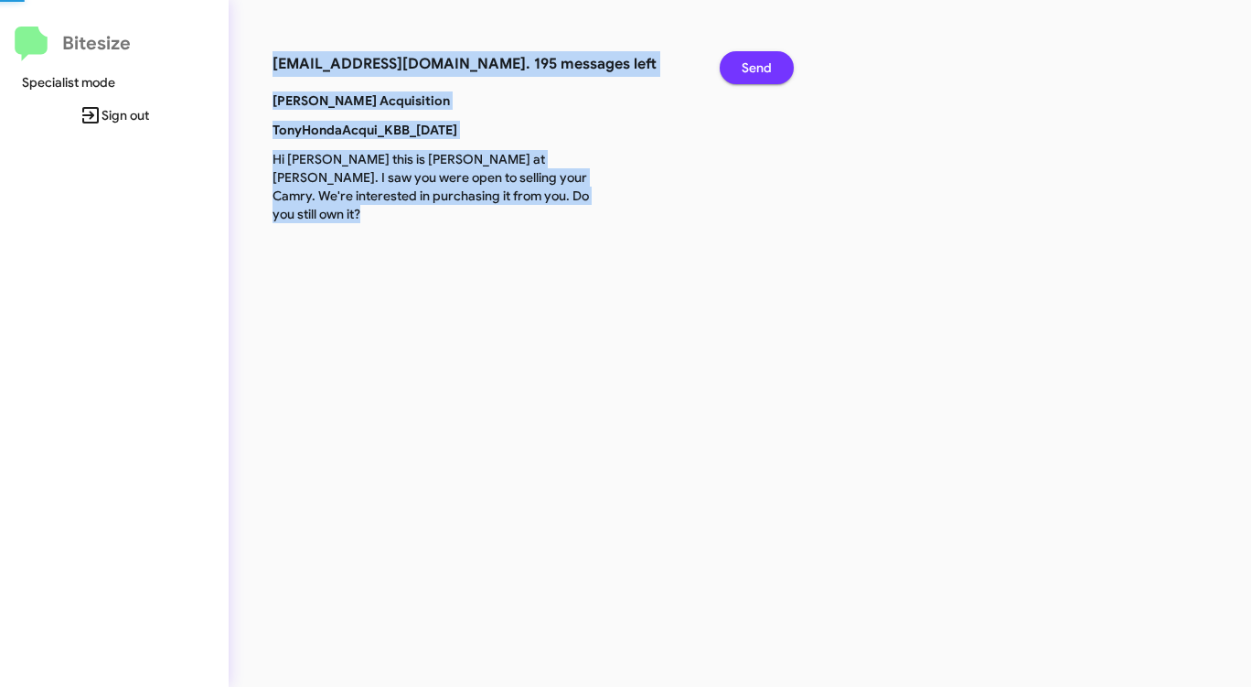
click at [762, 70] on span "Send" at bounding box center [756, 67] width 30 height 33
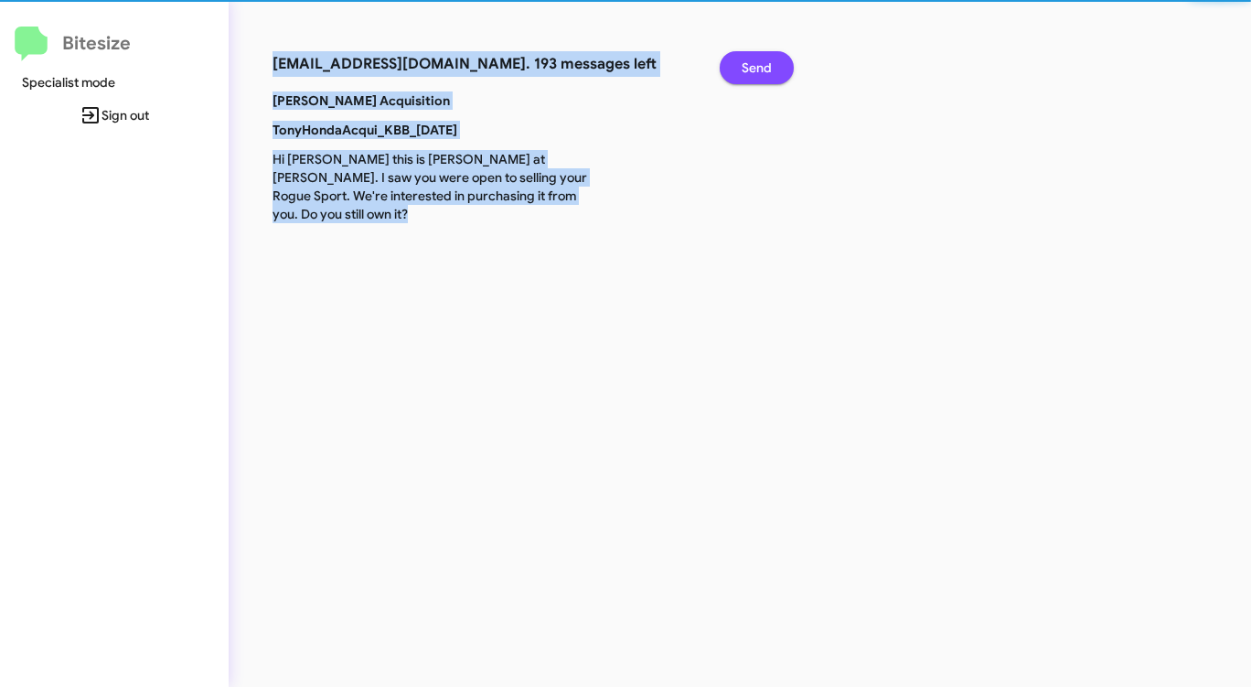
click at [762, 70] on span "Send" at bounding box center [756, 67] width 30 height 33
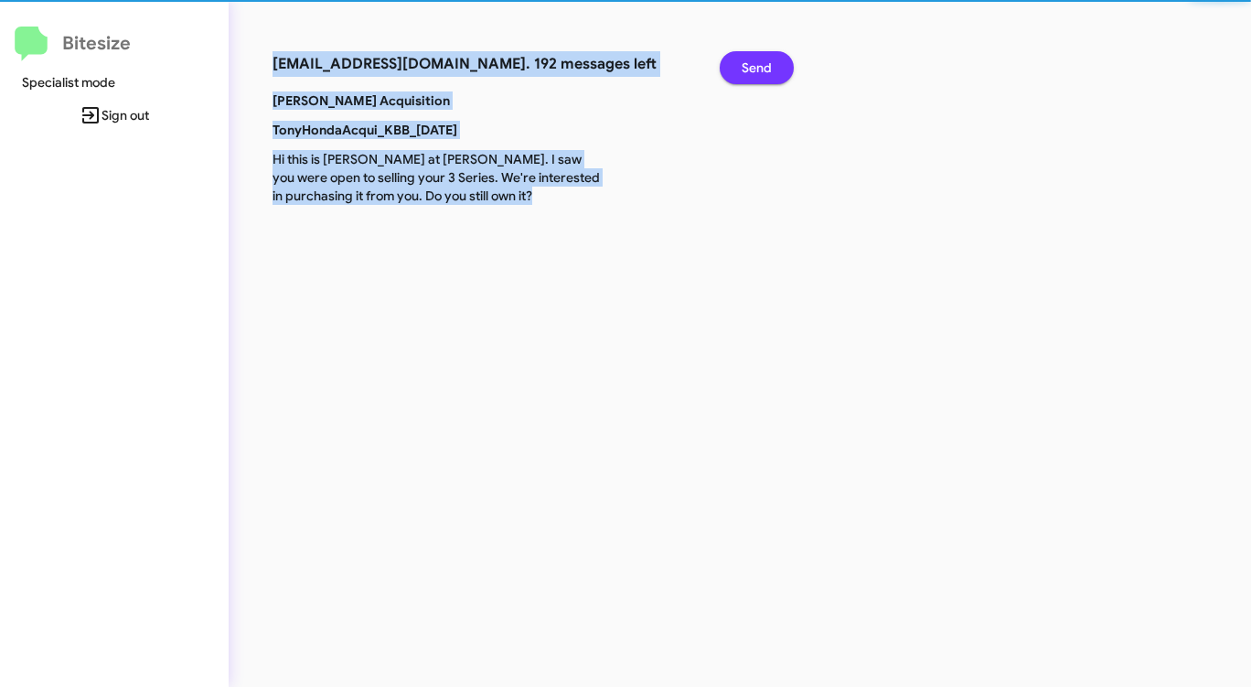
click at [762, 70] on span "Send" at bounding box center [756, 67] width 30 height 33
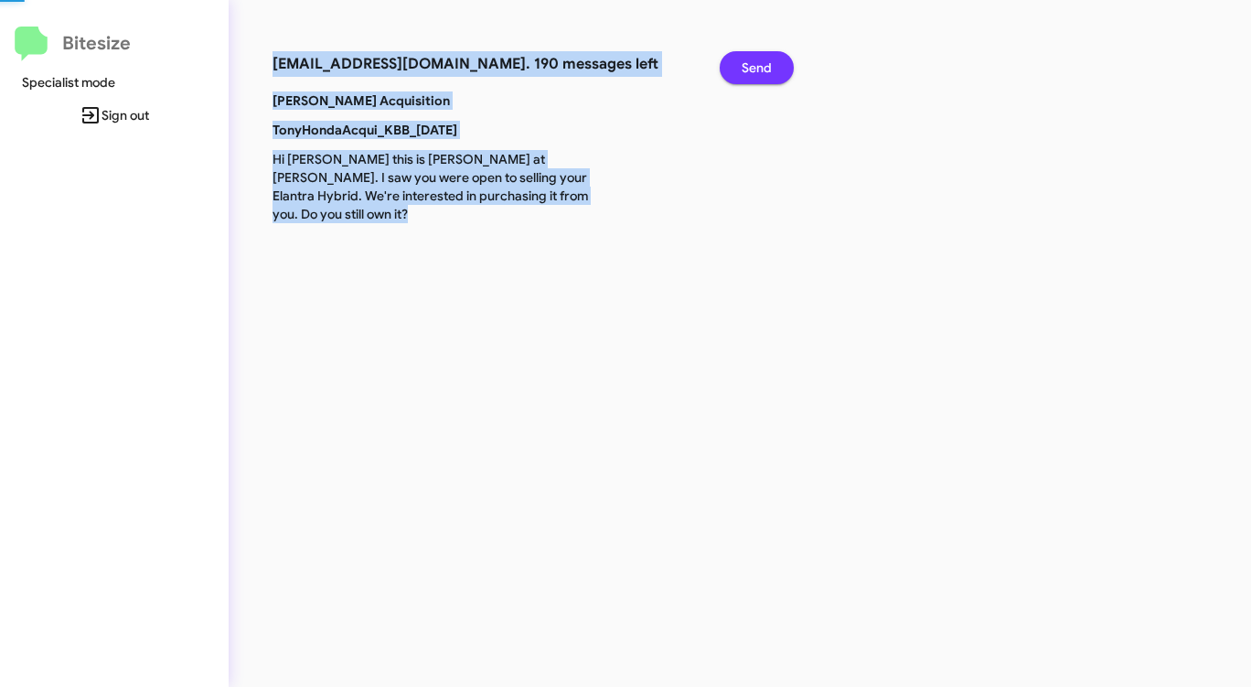
click at [762, 70] on span "Send" at bounding box center [756, 67] width 30 height 33
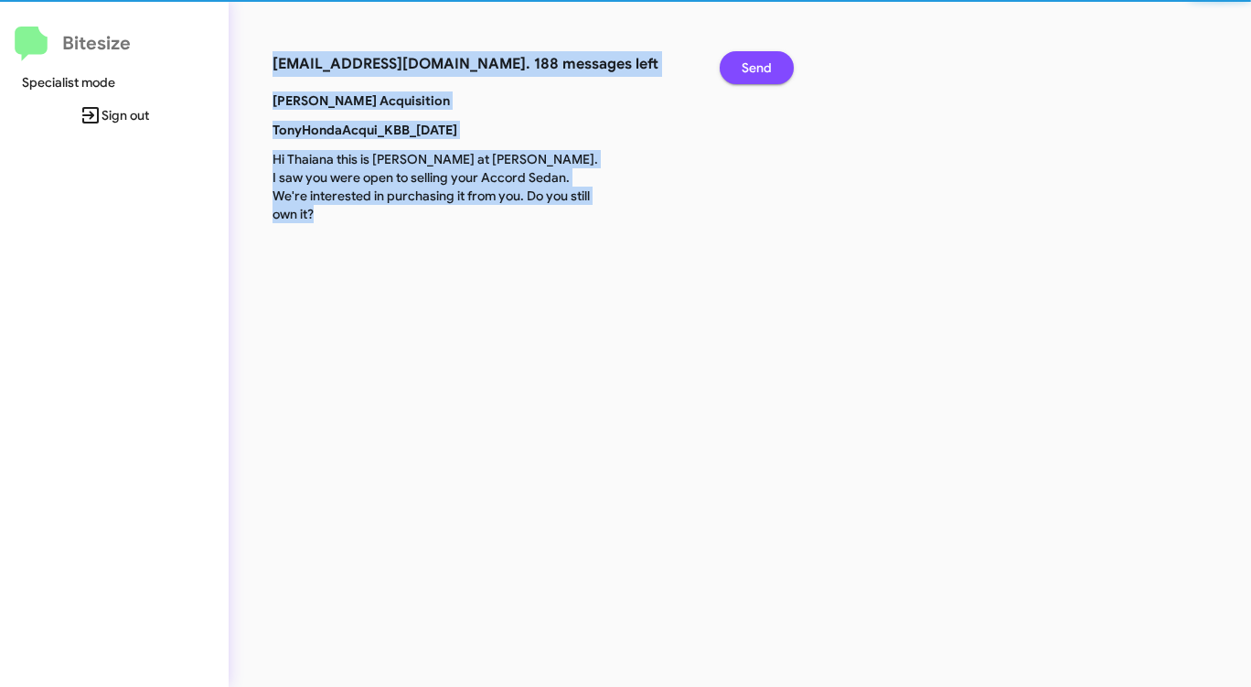
click at [762, 70] on span "Send" at bounding box center [756, 67] width 30 height 33
click at [760, 71] on span "Send" at bounding box center [756, 67] width 30 height 33
click at [759, 71] on span "Send" at bounding box center [756, 67] width 30 height 33
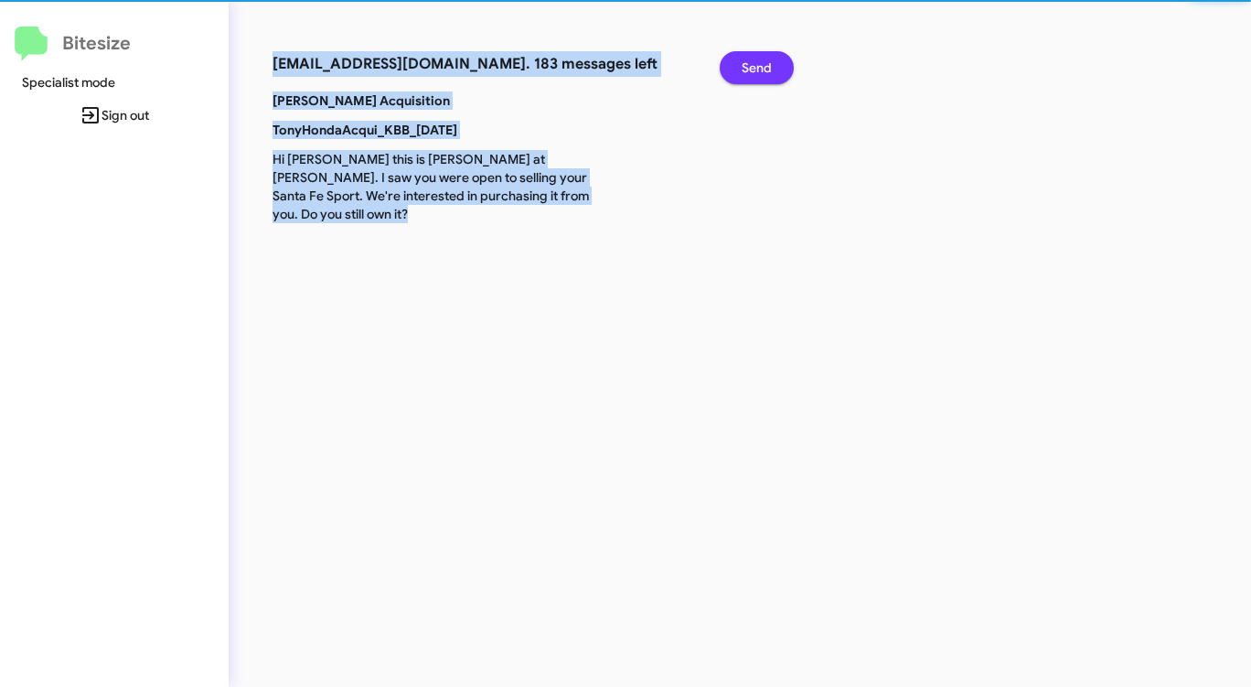
click at [759, 71] on span "Send" at bounding box center [756, 67] width 30 height 33
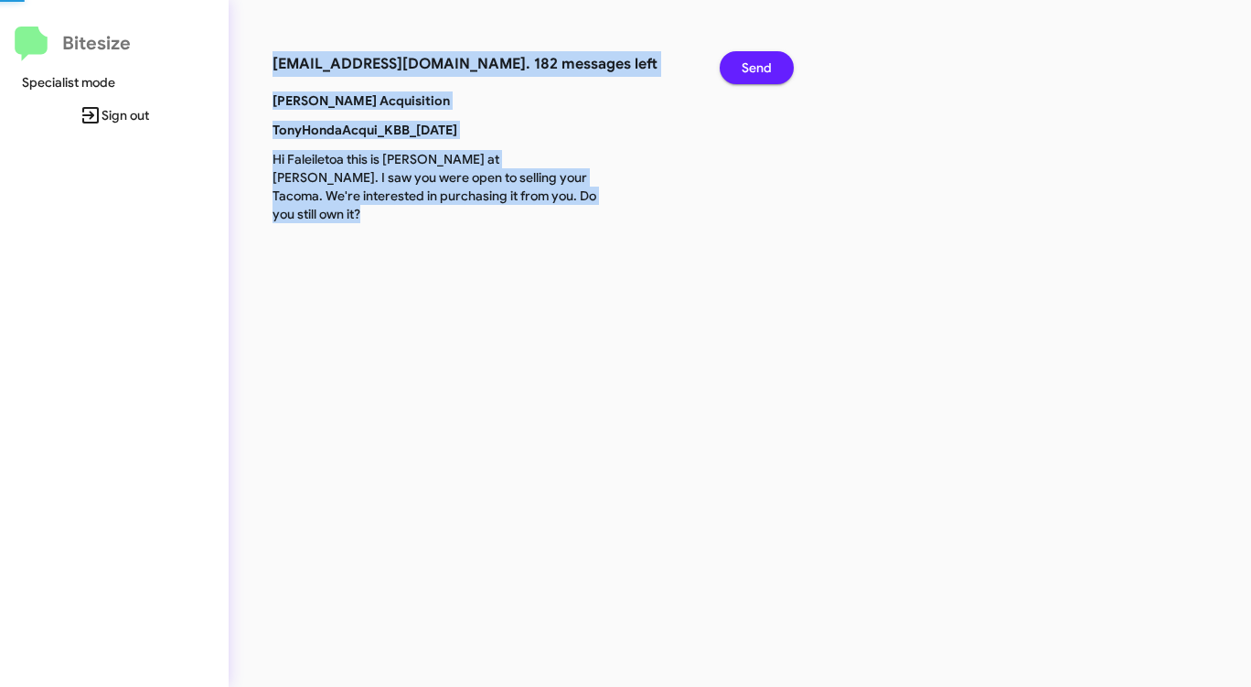
click at [759, 71] on span "Send" at bounding box center [756, 67] width 30 height 33
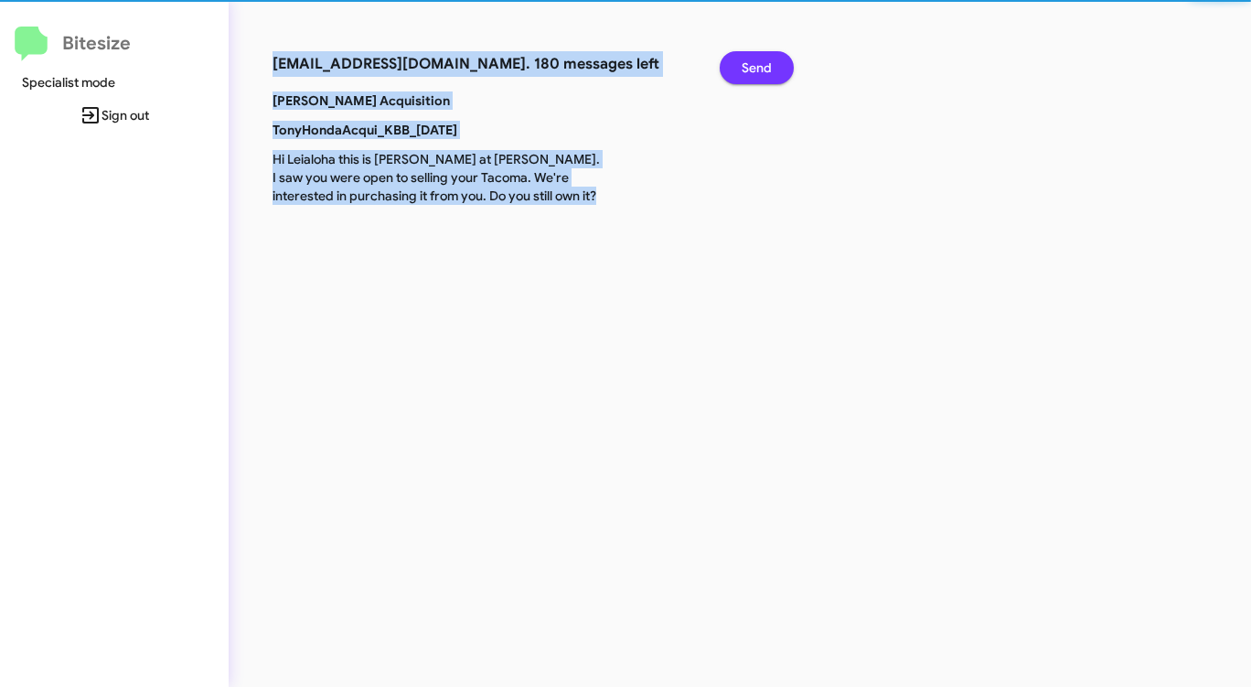
click at [759, 71] on span "Send" at bounding box center [756, 67] width 30 height 33
click at [756, 71] on span "Send" at bounding box center [756, 67] width 30 height 33
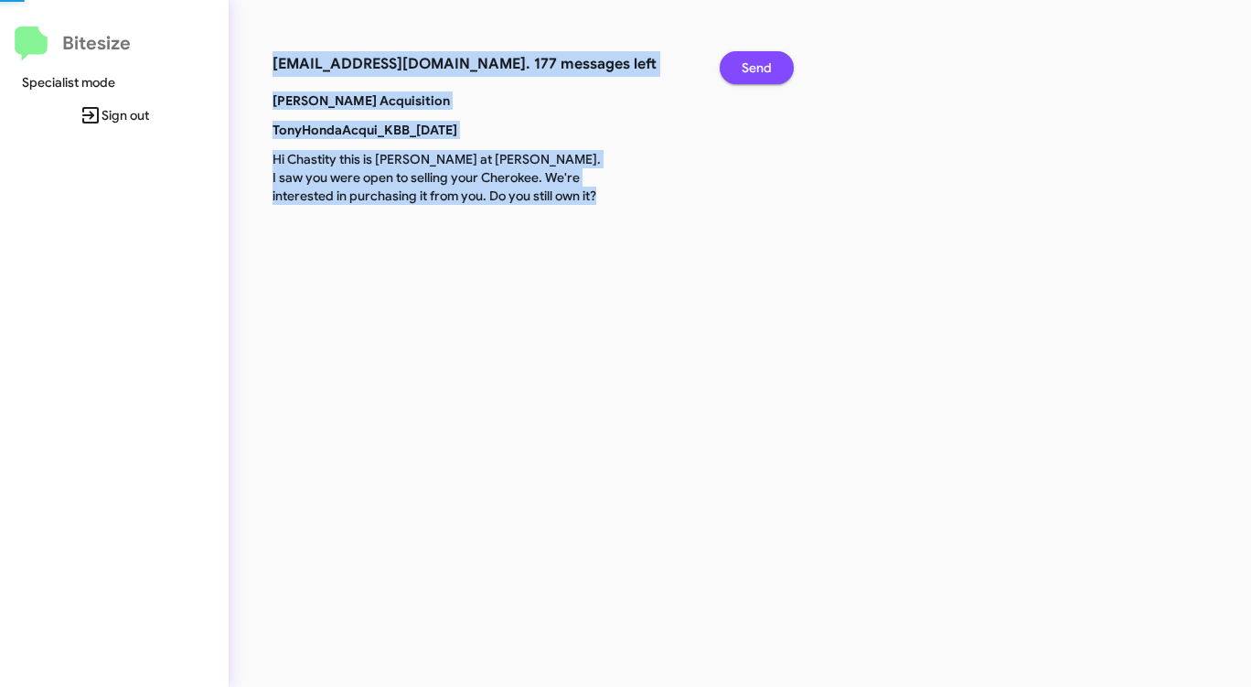
click at [756, 71] on span "Send" at bounding box center [756, 67] width 30 height 33
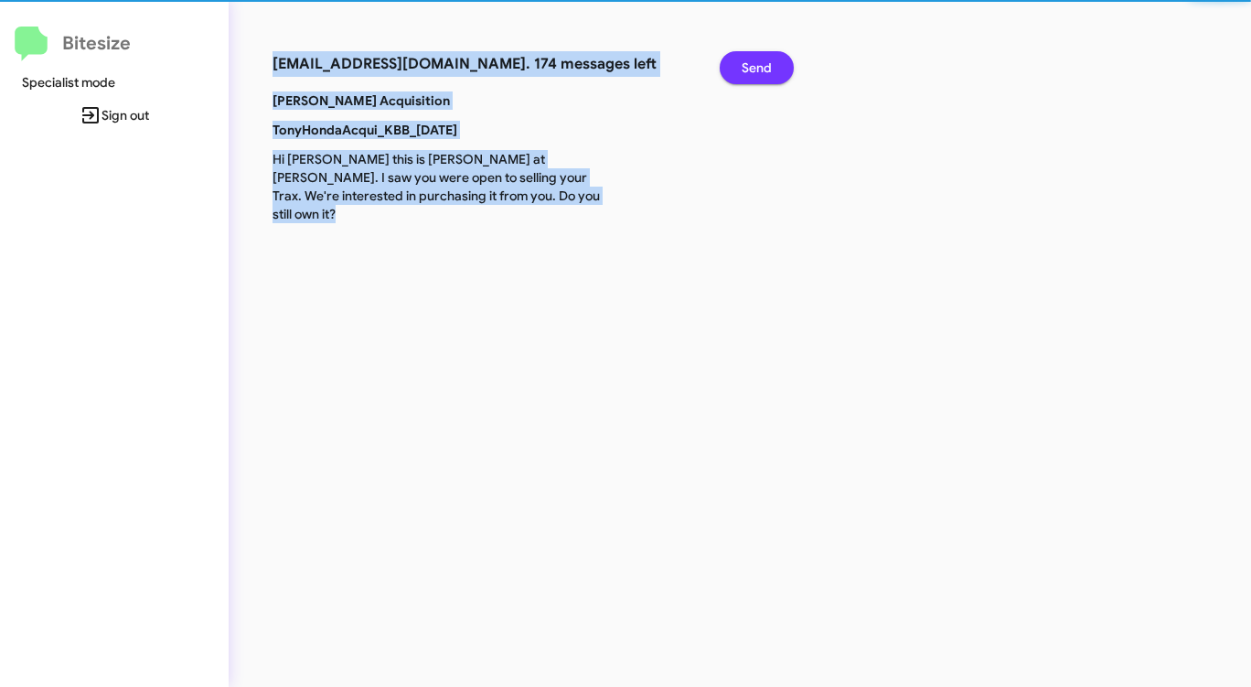
click at [756, 71] on span "Send" at bounding box center [756, 67] width 30 height 33
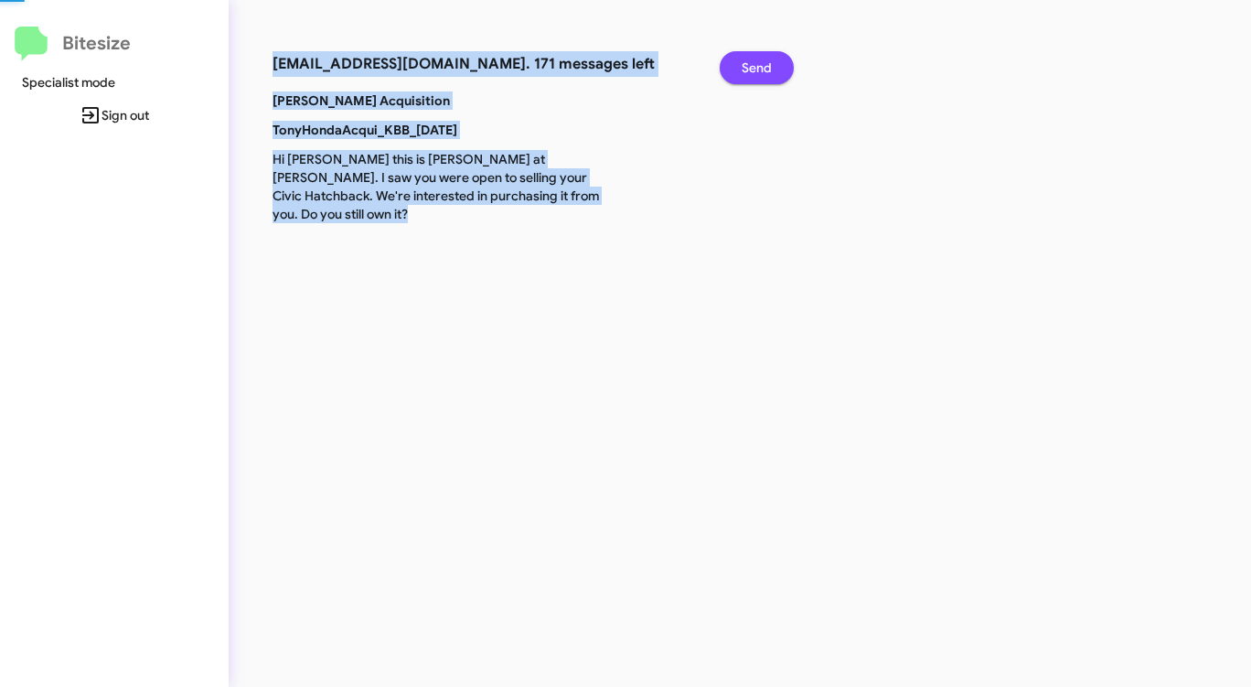
click at [756, 71] on span "Send" at bounding box center [756, 67] width 30 height 33
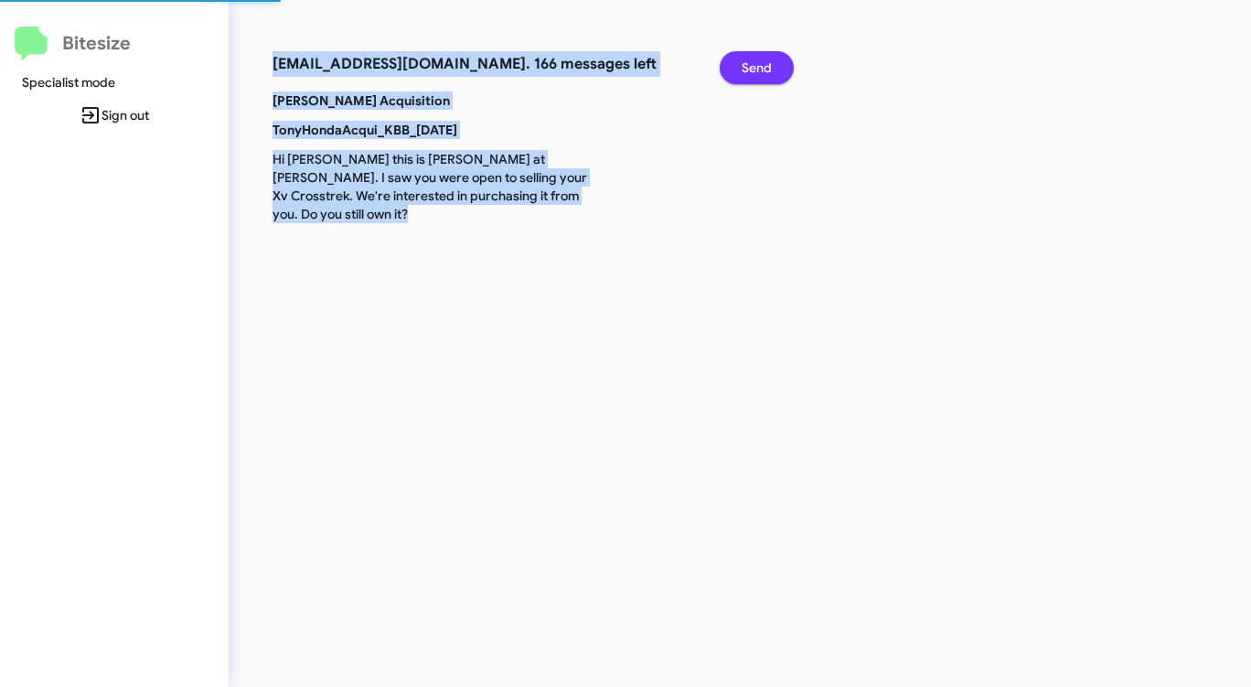
click at [756, 71] on span "Send" at bounding box center [756, 67] width 30 height 33
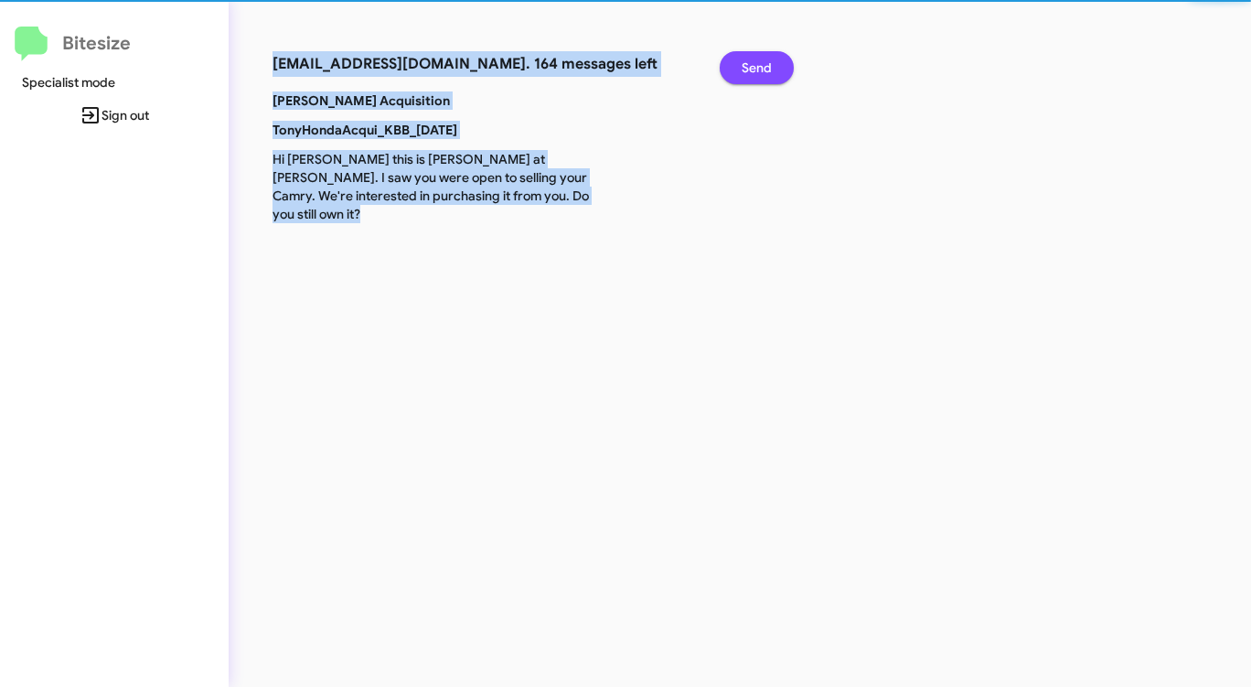
click at [756, 71] on span "Send" at bounding box center [756, 67] width 30 height 33
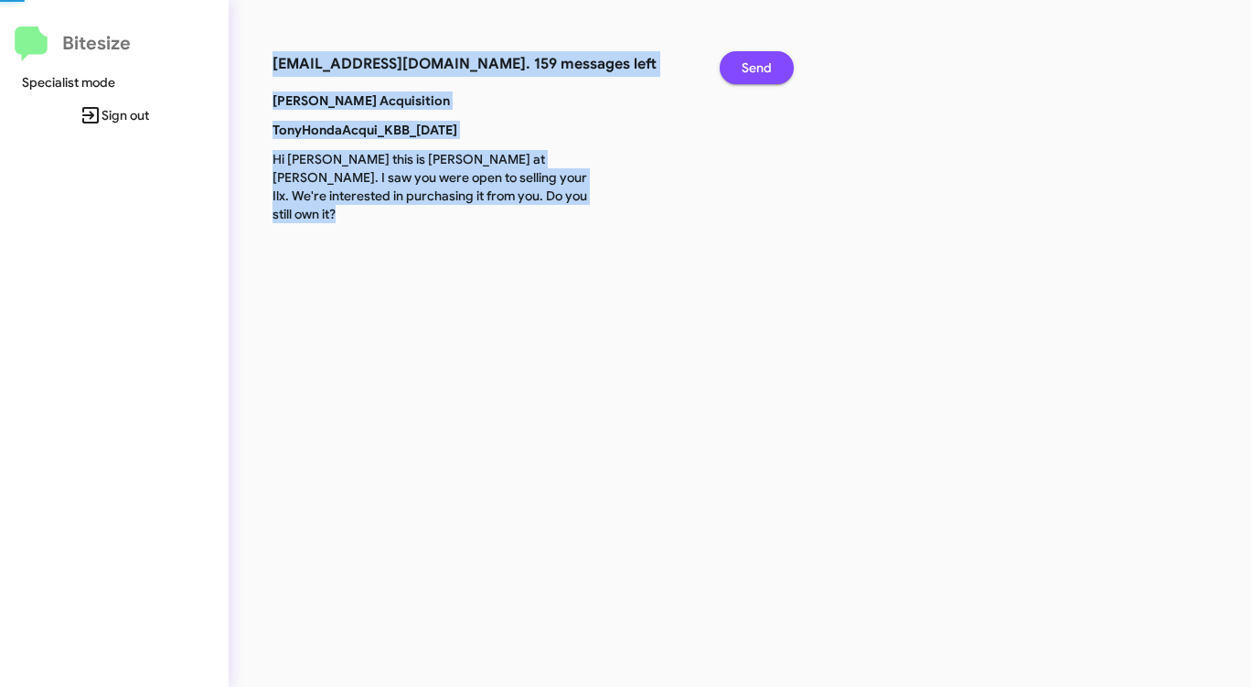
click at [756, 71] on span "Send" at bounding box center [756, 67] width 30 height 33
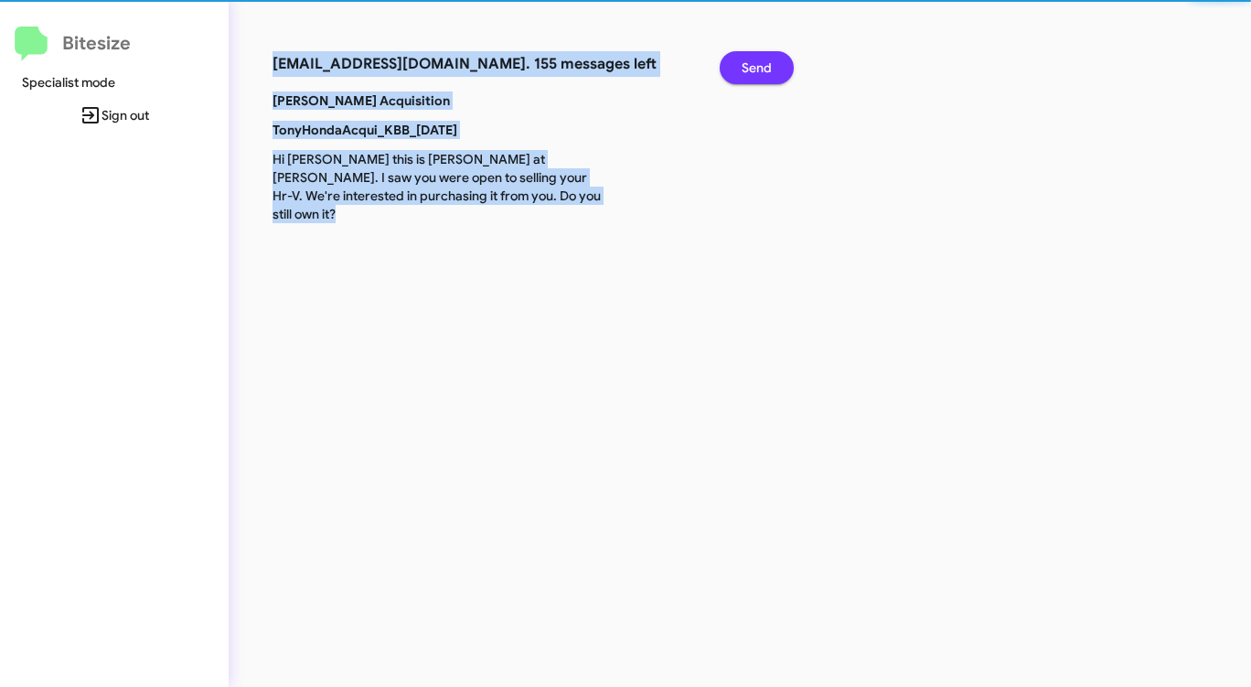
click at [756, 71] on span "Send" at bounding box center [756, 67] width 30 height 33
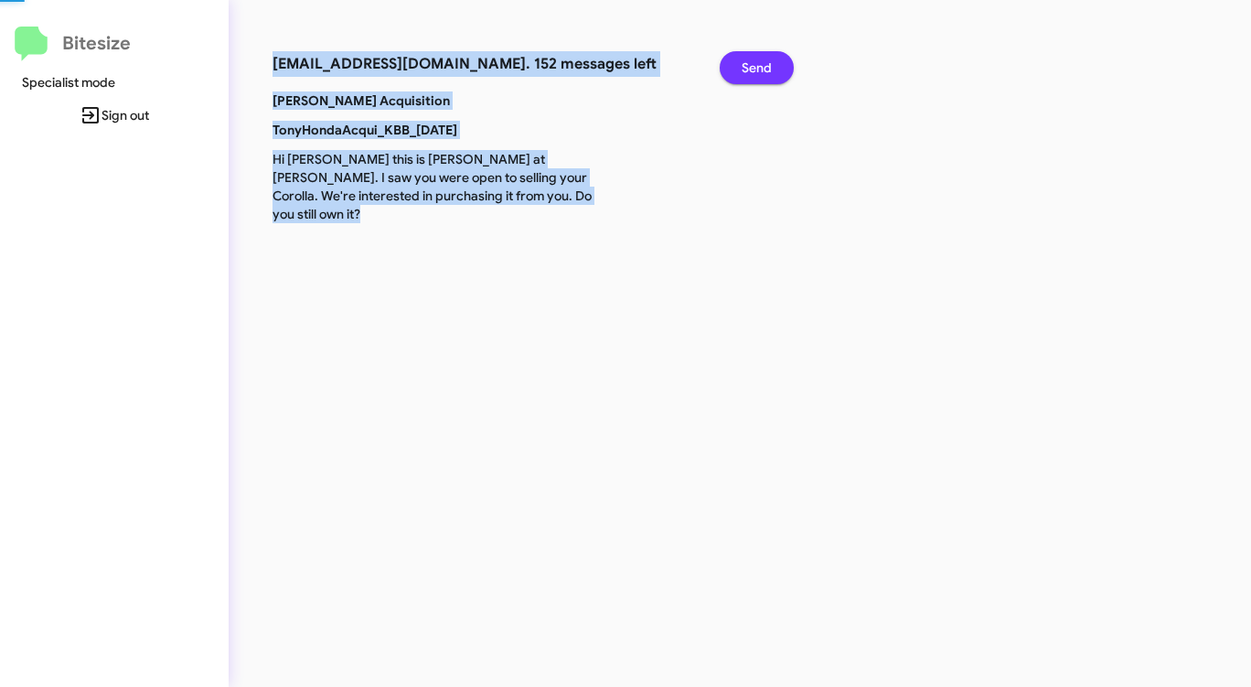
click at [756, 71] on span "Send" at bounding box center [756, 67] width 30 height 33
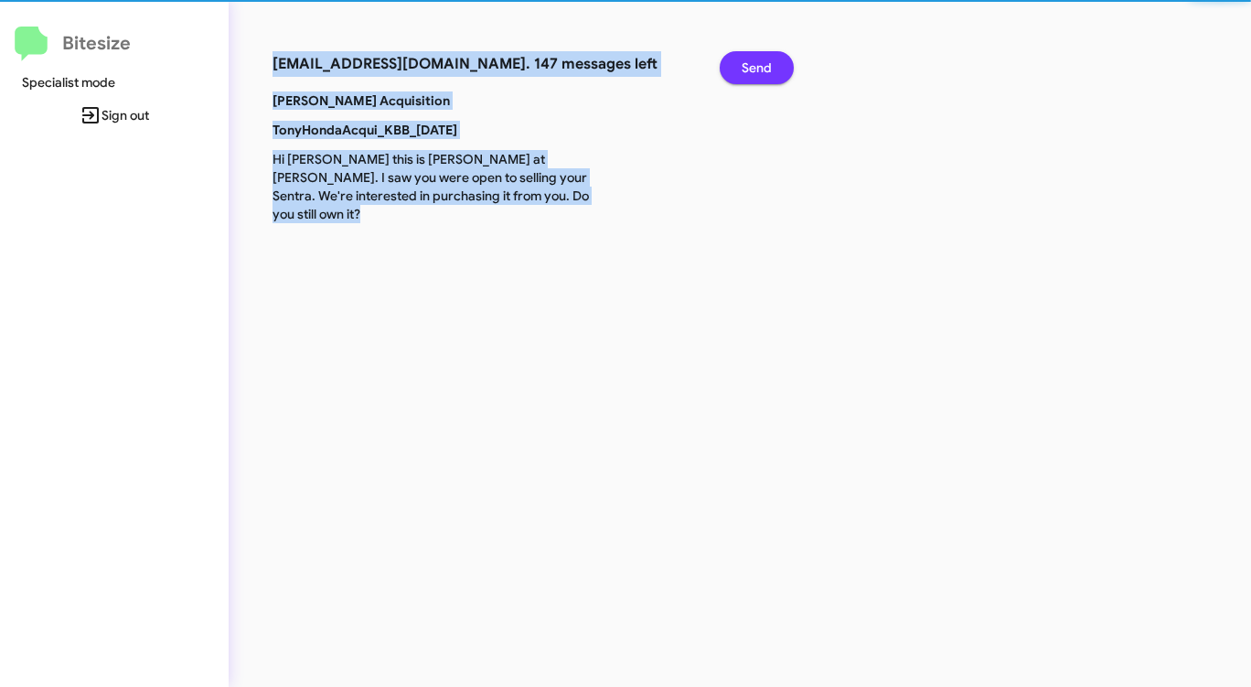
click at [756, 71] on span "Send" at bounding box center [756, 67] width 30 height 33
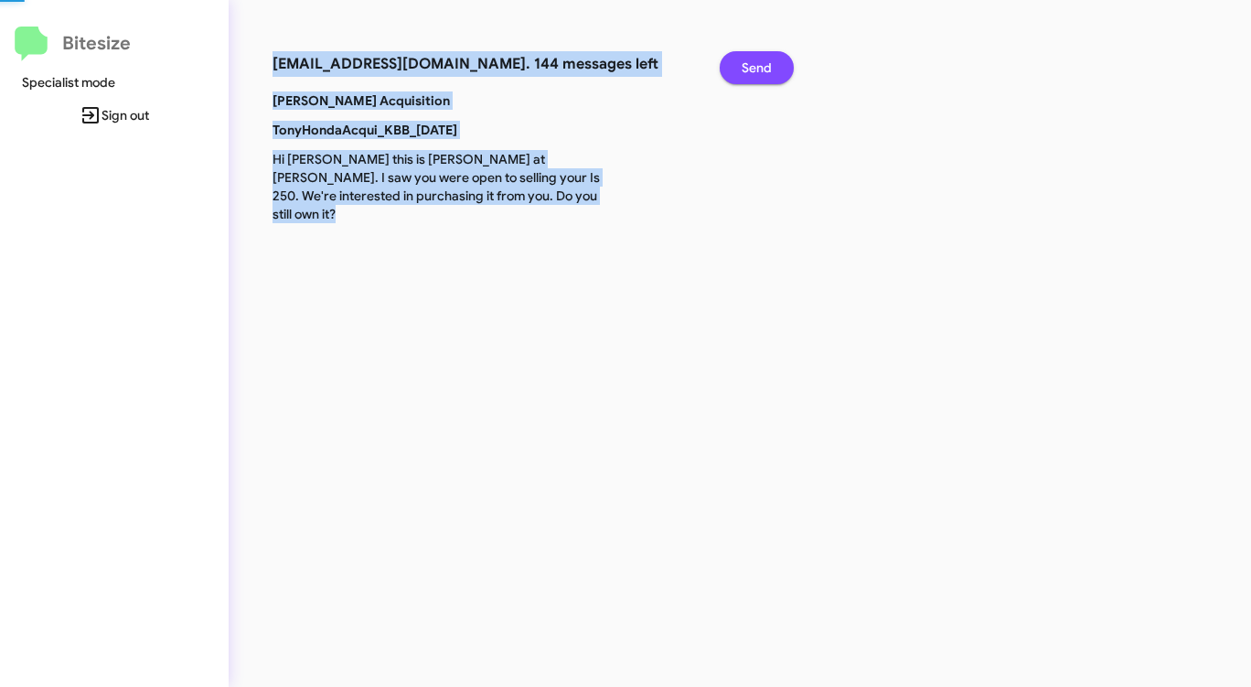
click at [756, 71] on span "Send" at bounding box center [756, 67] width 30 height 33
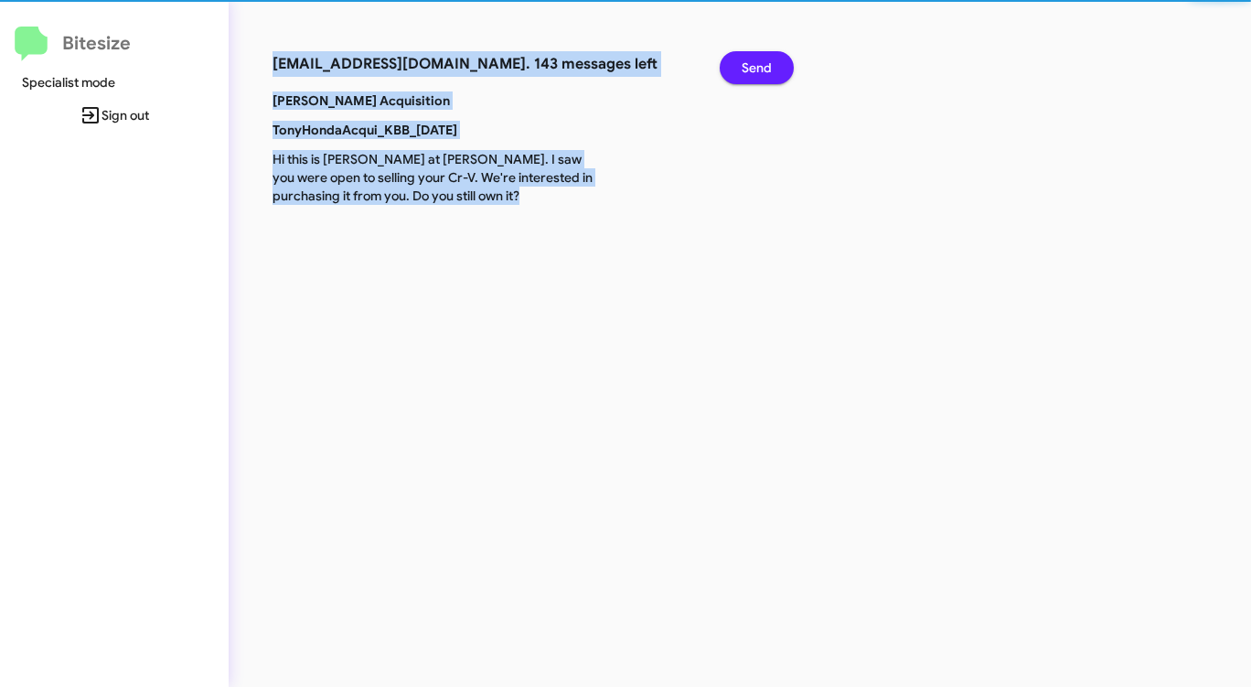
click at [756, 71] on span "Send" at bounding box center [756, 67] width 30 height 33
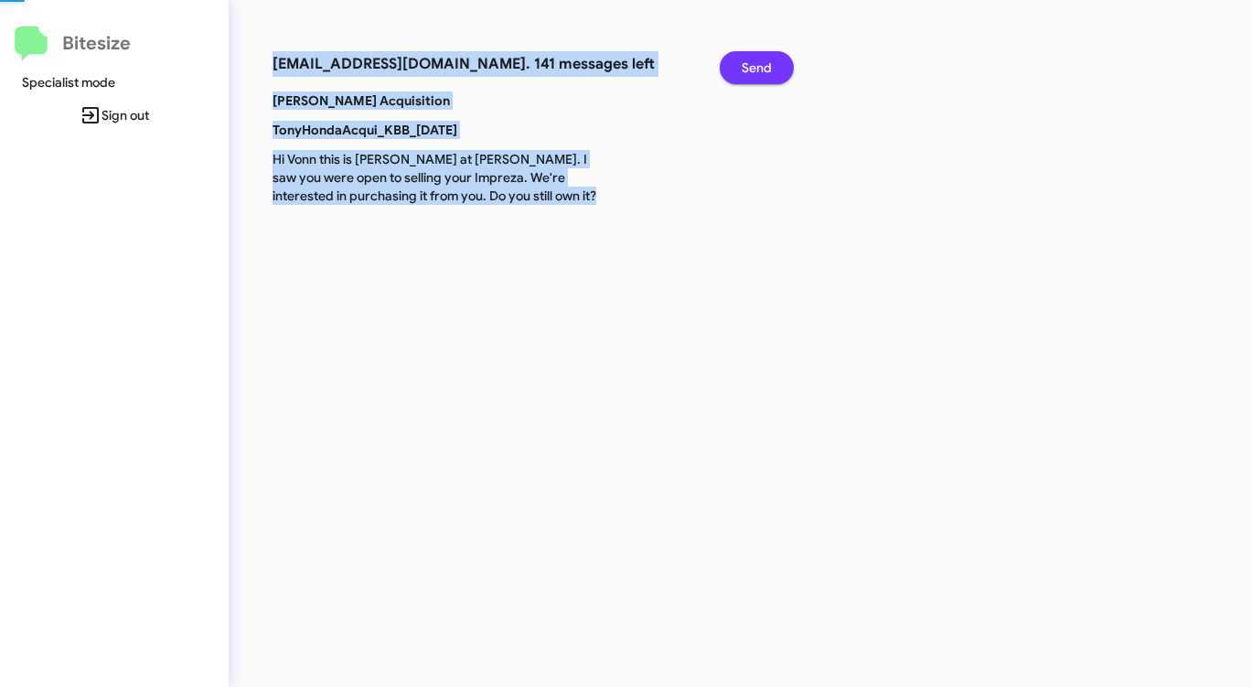
click at [756, 71] on span "Send" at bounding box center [756, 67] width 30 height 33
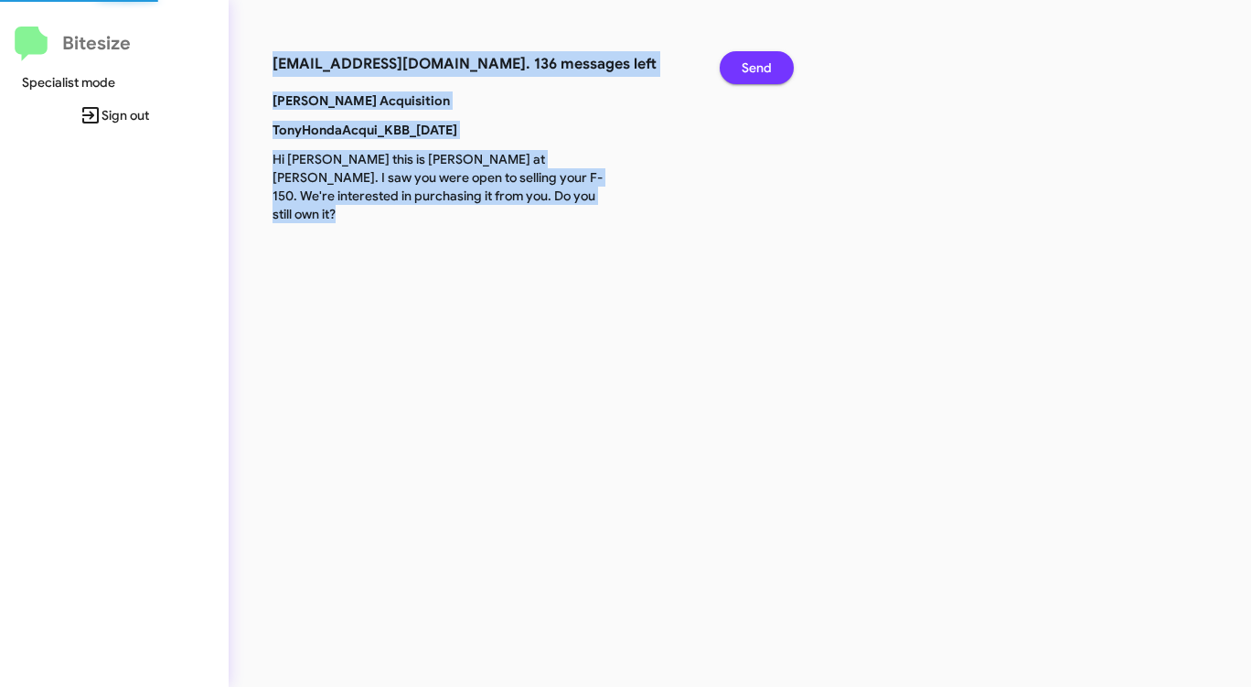
click at [756, 71] on span "Send" at bounding box center [756, 67] width 30 height 33
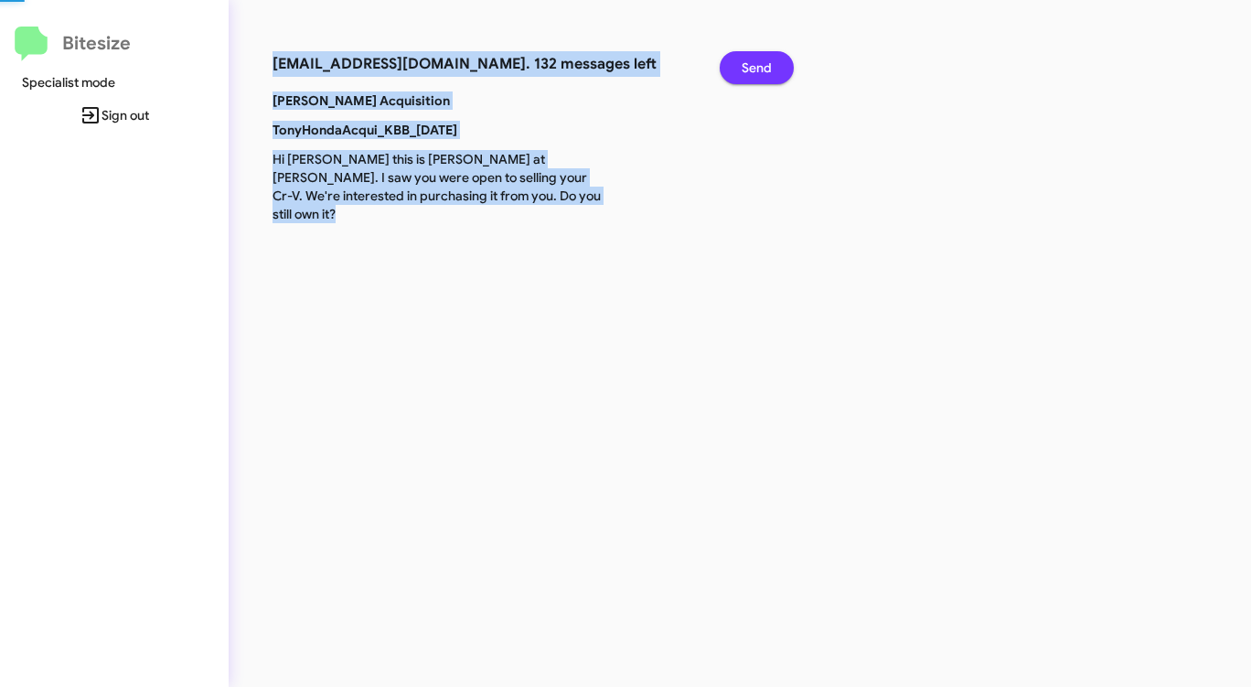
click at [756, 71] on span "Send" at bounding box center [756, 67] width 30 height 33
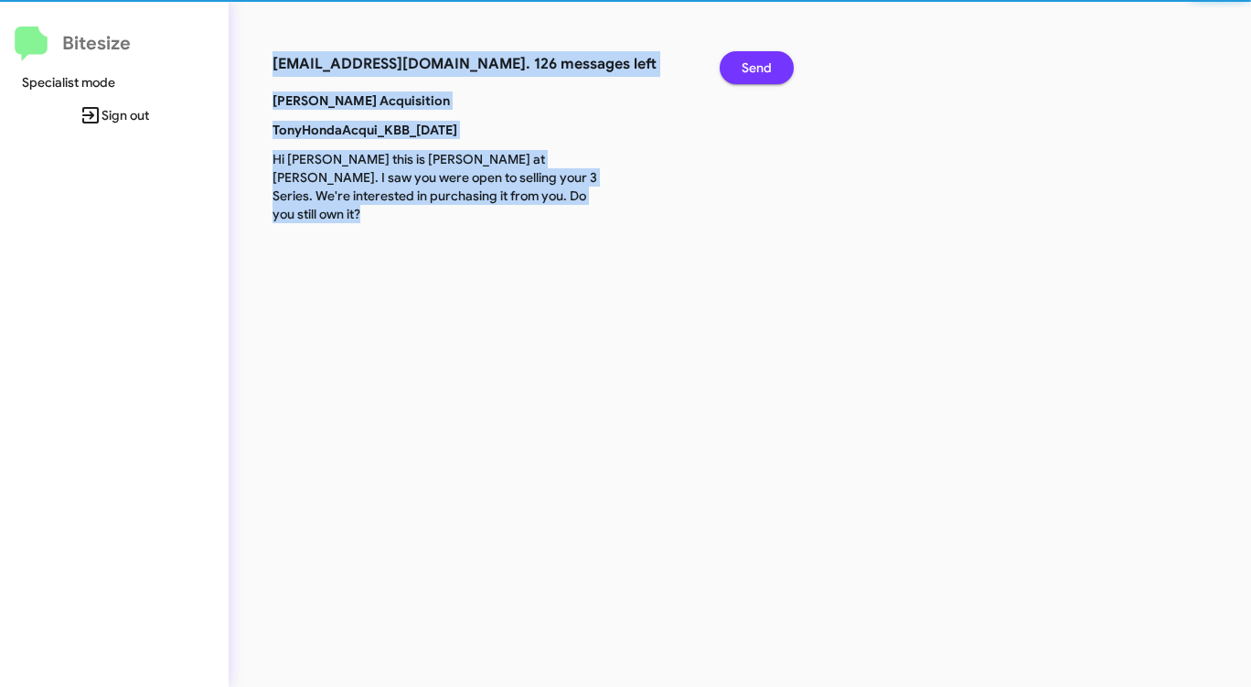
click at [756, 71] on span "Send" at bounding box center [756, 67] width 30 height 33
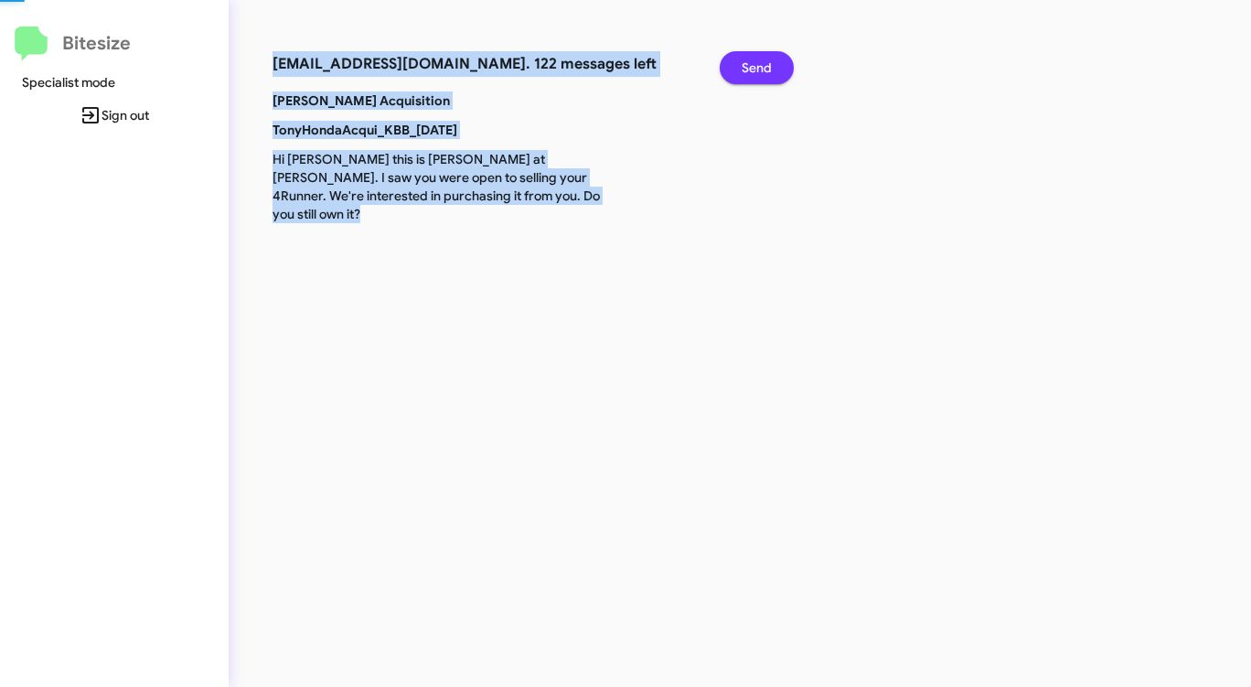
click at [756, 71] on span "Send" at bounding box center [756, 67] width 30 height 33
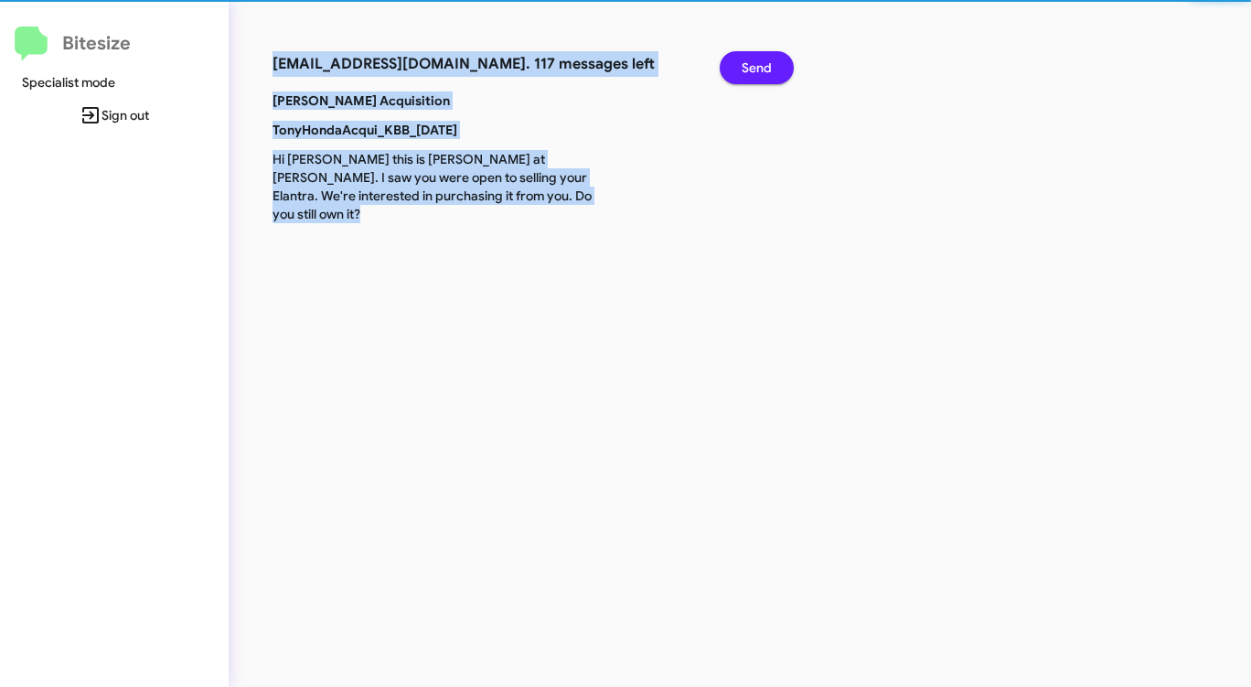
click at [756, 71] on span "Send" at bounding box center [756, 67] width 30 height 33
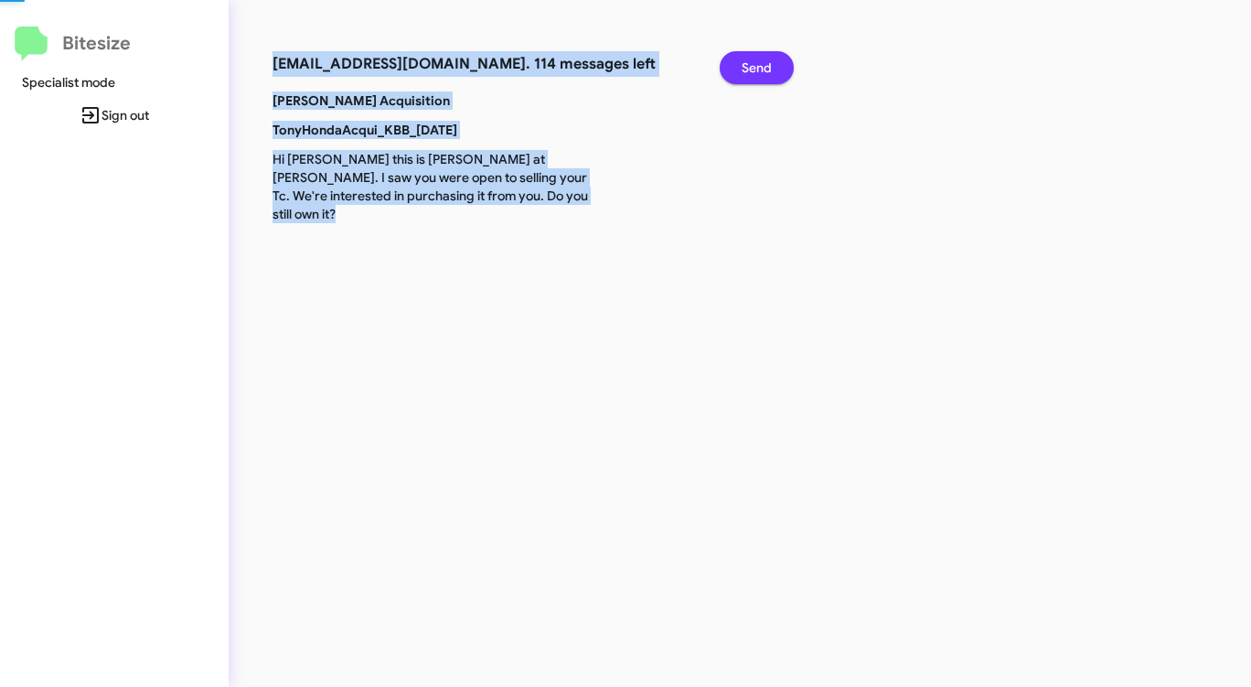
click at [756, 71] on span "Send" at bounding box center [756, 67] width 30 height 33
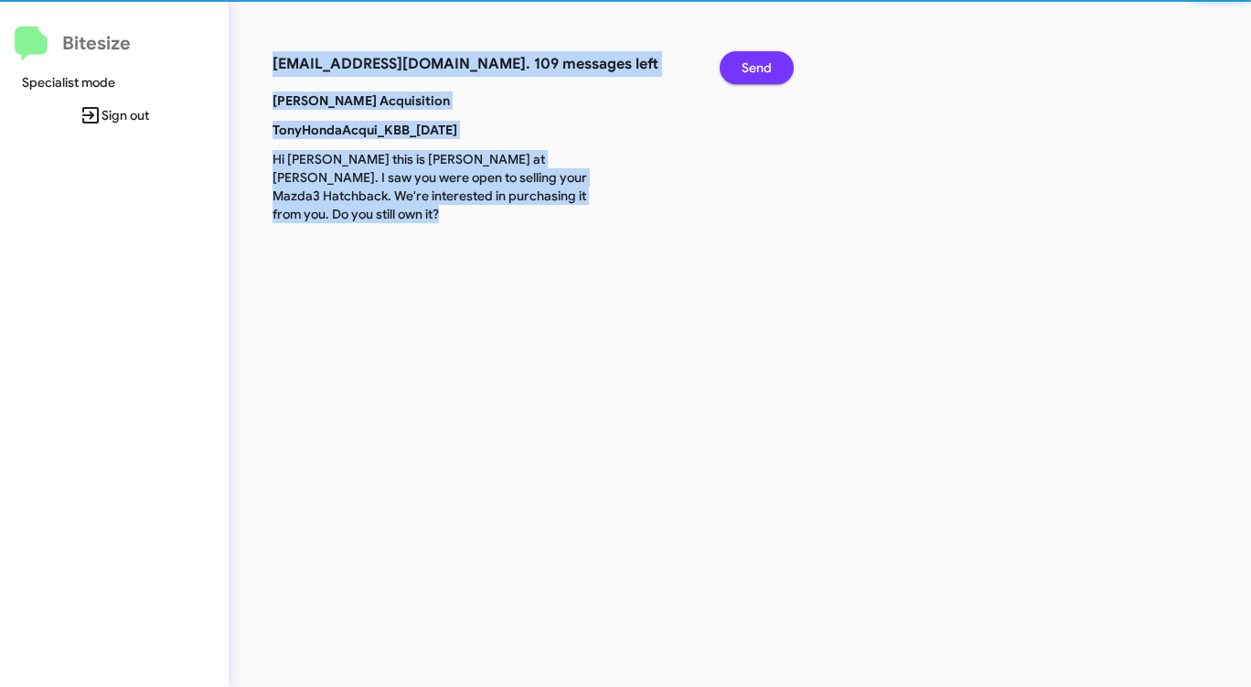
click at [756, 71] on span "Send" at bounding box center [756, 67] width 30 height 33
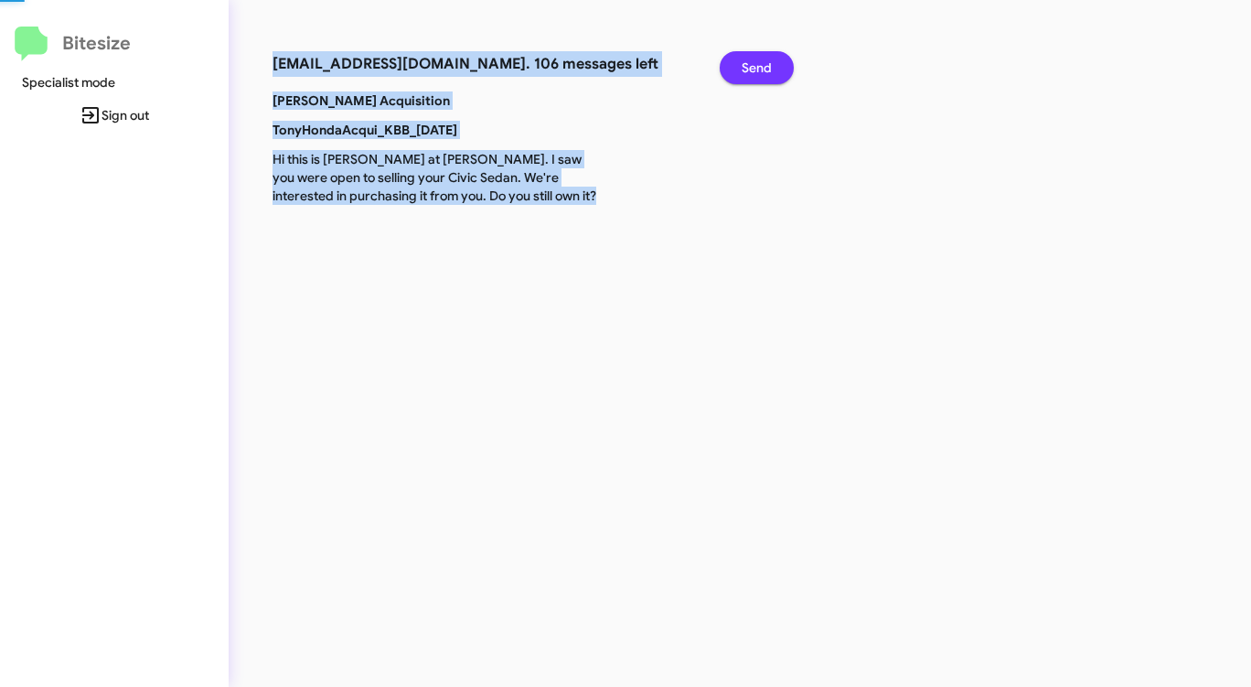
click at [756, 71] on span "Send" at bounding box center [756, 67] width 30 height 33
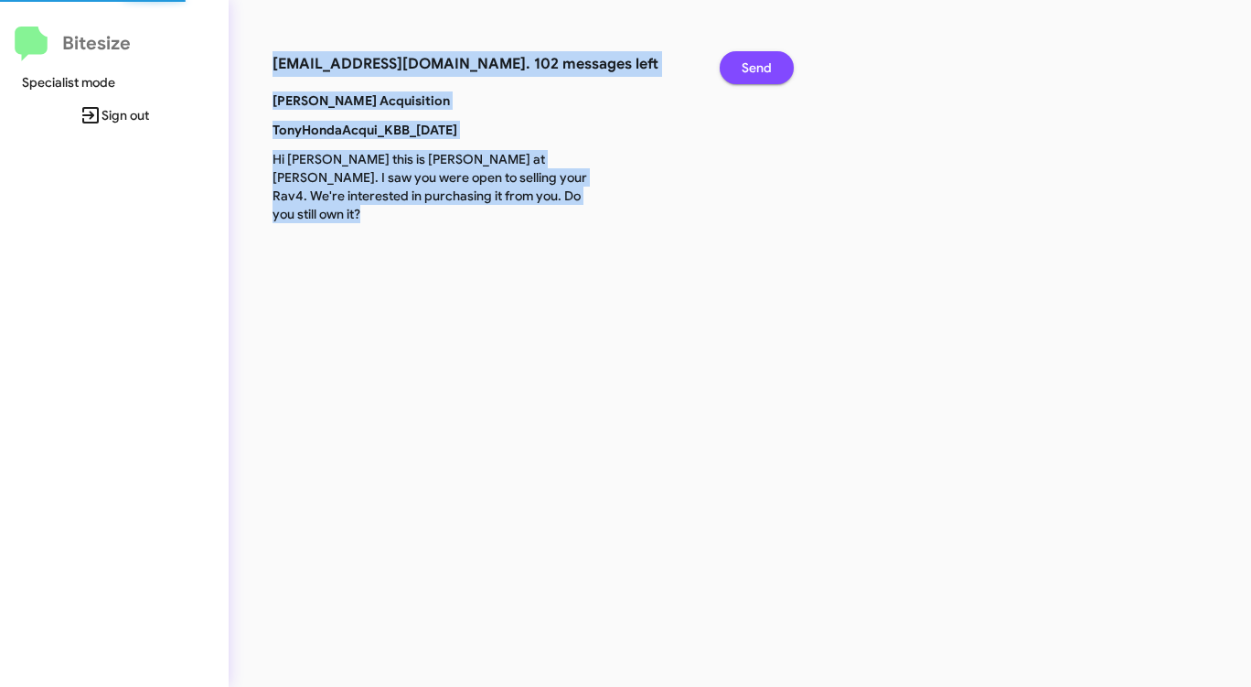
click at [756, 71] on span "Send" at bounding box center [756, 67] width 30 height 33
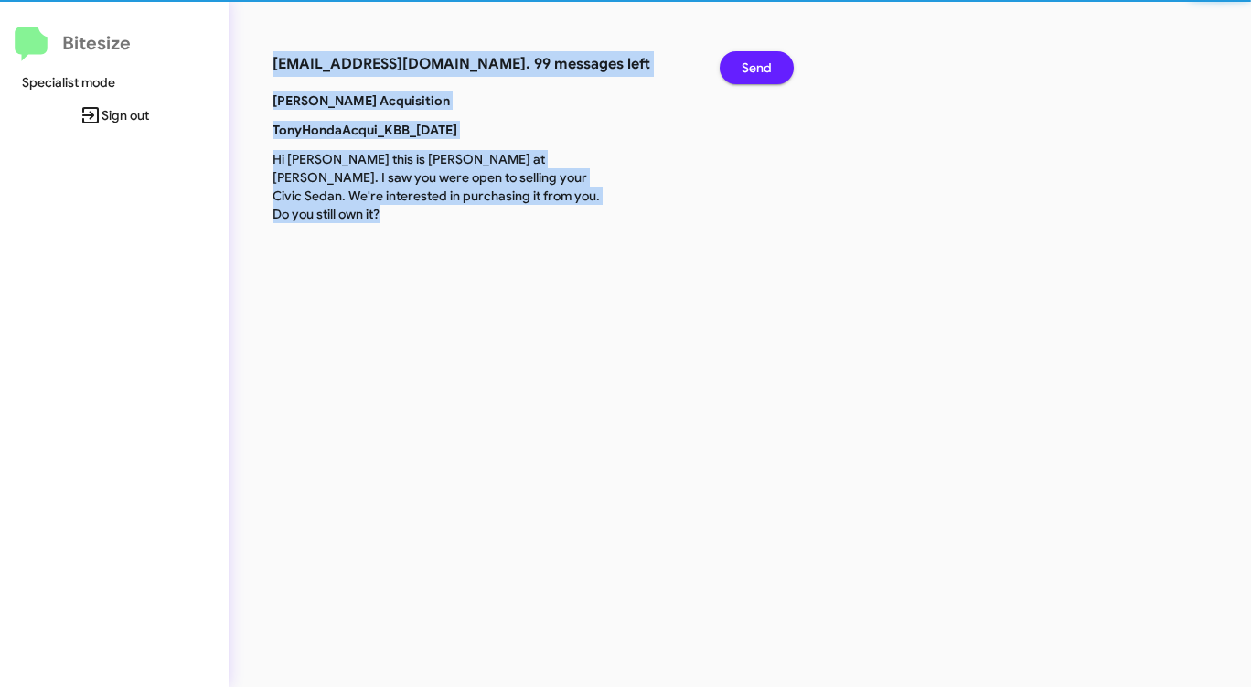
click at [756, 71] on span "Send" at bounding box center [756, 67] width 30 height 33
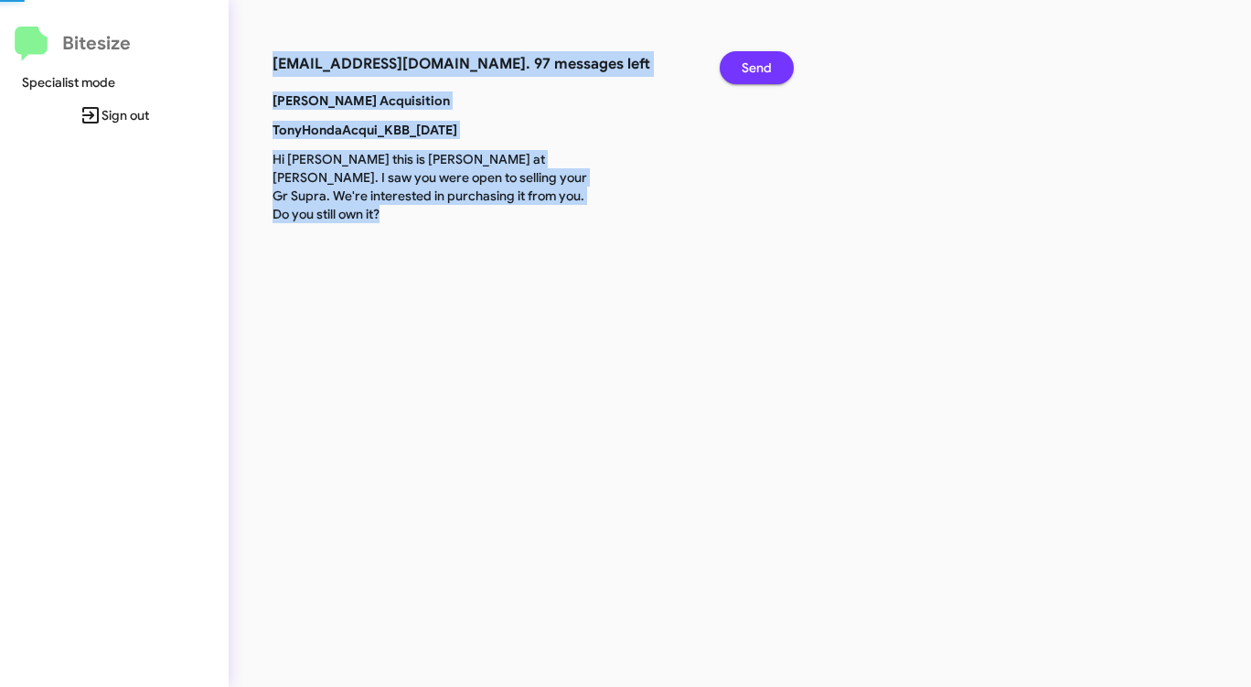
click at [756, 71] on span "Send" at bounding box center [756, 67] width 30 height 33
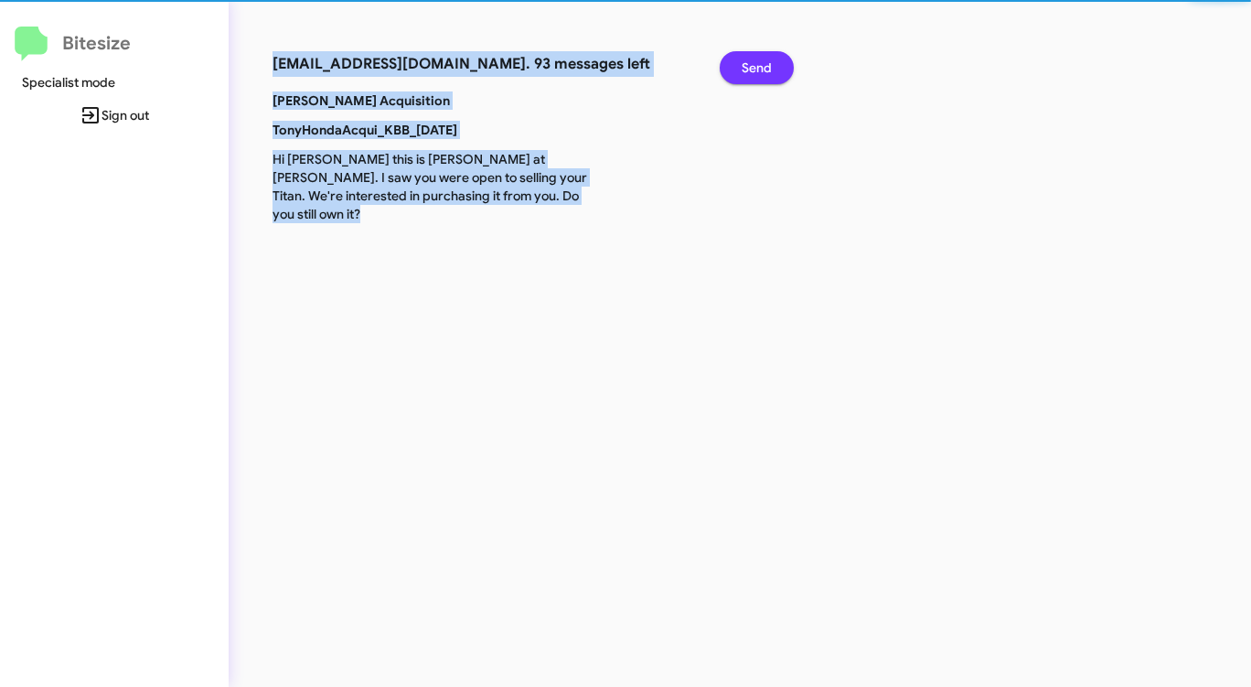
click at [756, 71] on span "Send" at bounding box center [756, 67] width 30 height 33
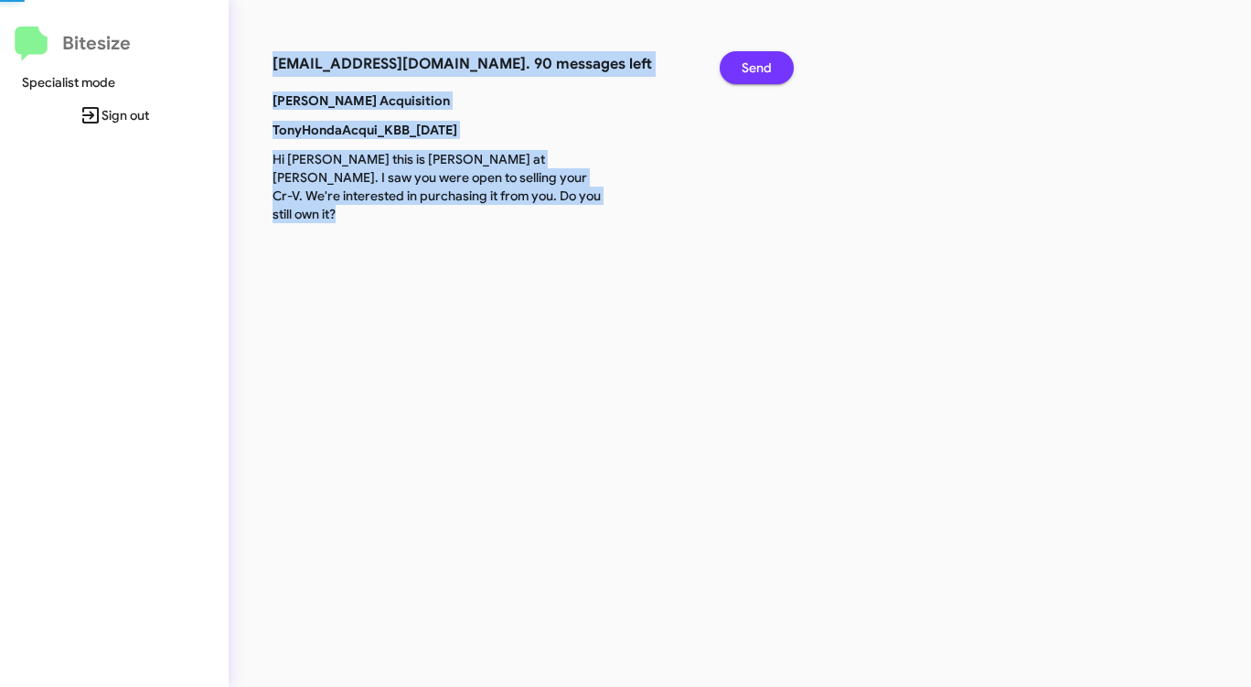
click at [756, 71] on span "Send" at bounding box center [756, 67] width 30 height 33
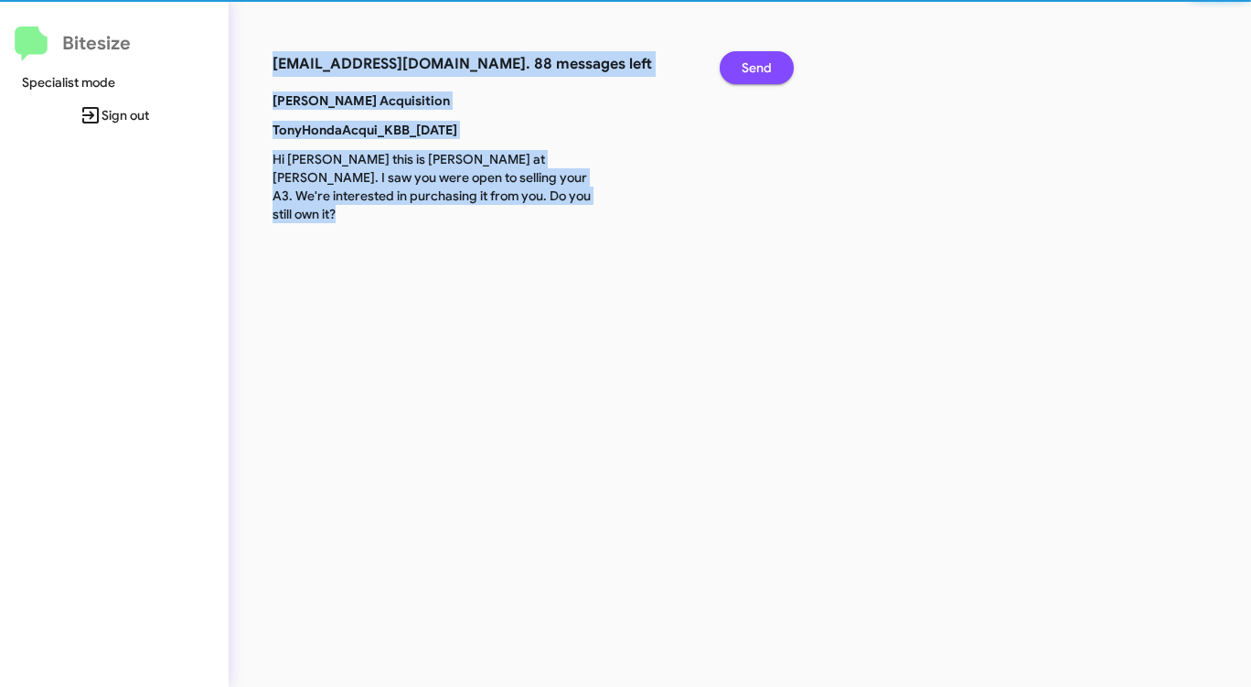
click at [756, 71] on span "Send" at bounding box center [756, 67] width 30 height 33
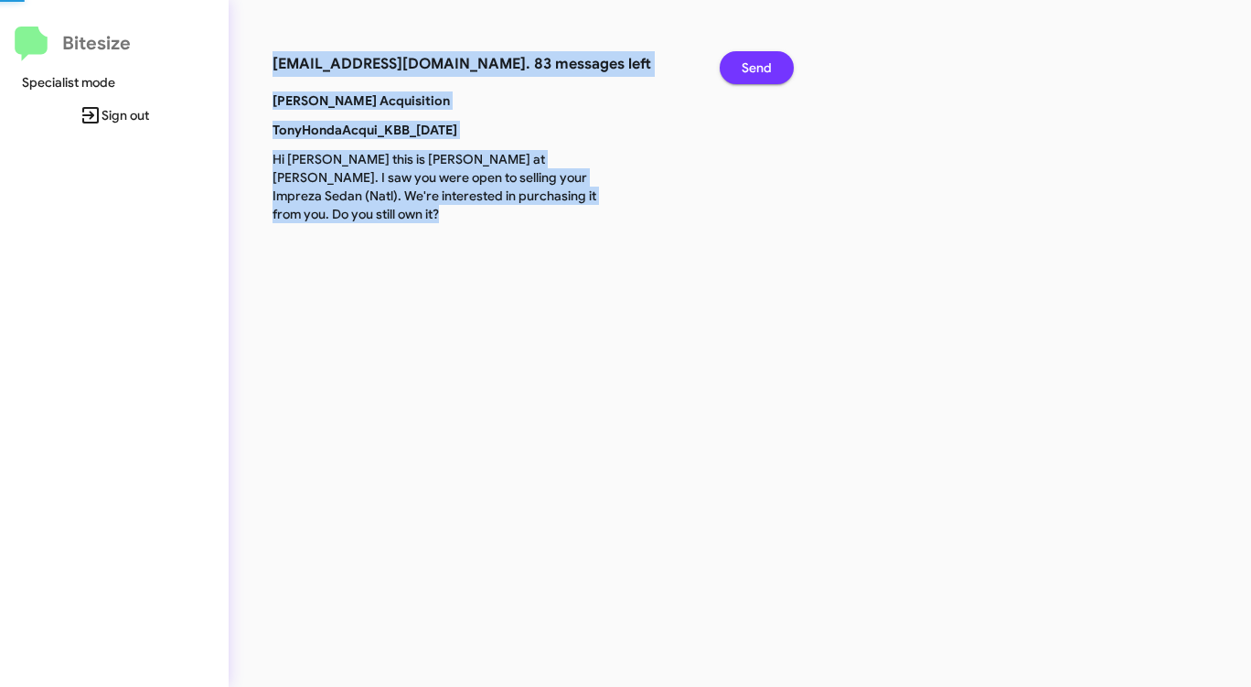
click at [756, 71] on span "Send" at bounding box center [756, 67] width 30 height 33
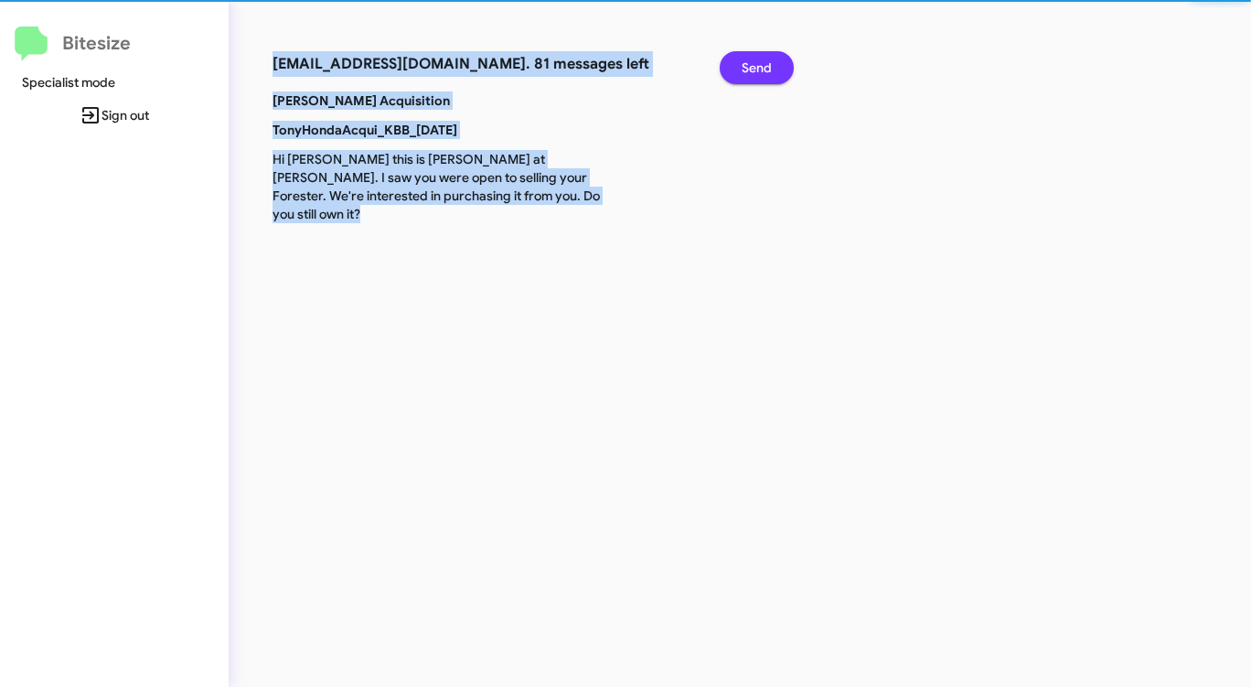
click at [756, 71] on span "Send" at bounding box center [756, 67] width 30 height 33
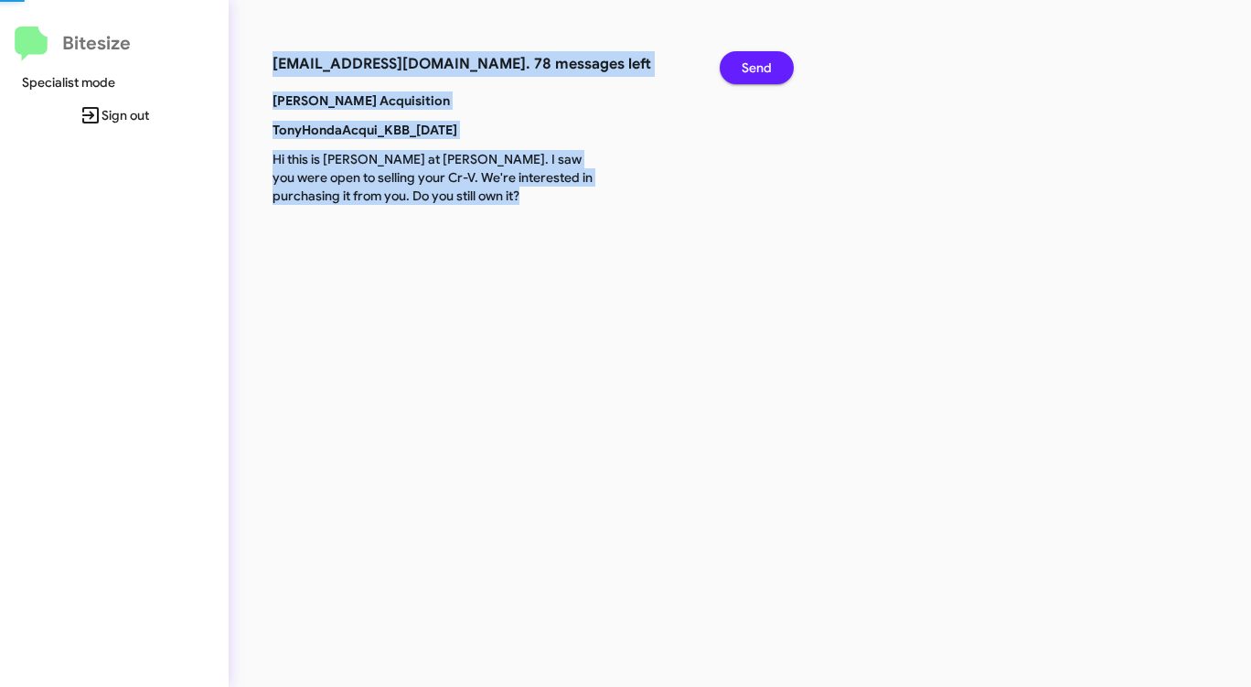
click at [756, 71] on span "Send" at bounding box center [756, 67] width 30 height 33
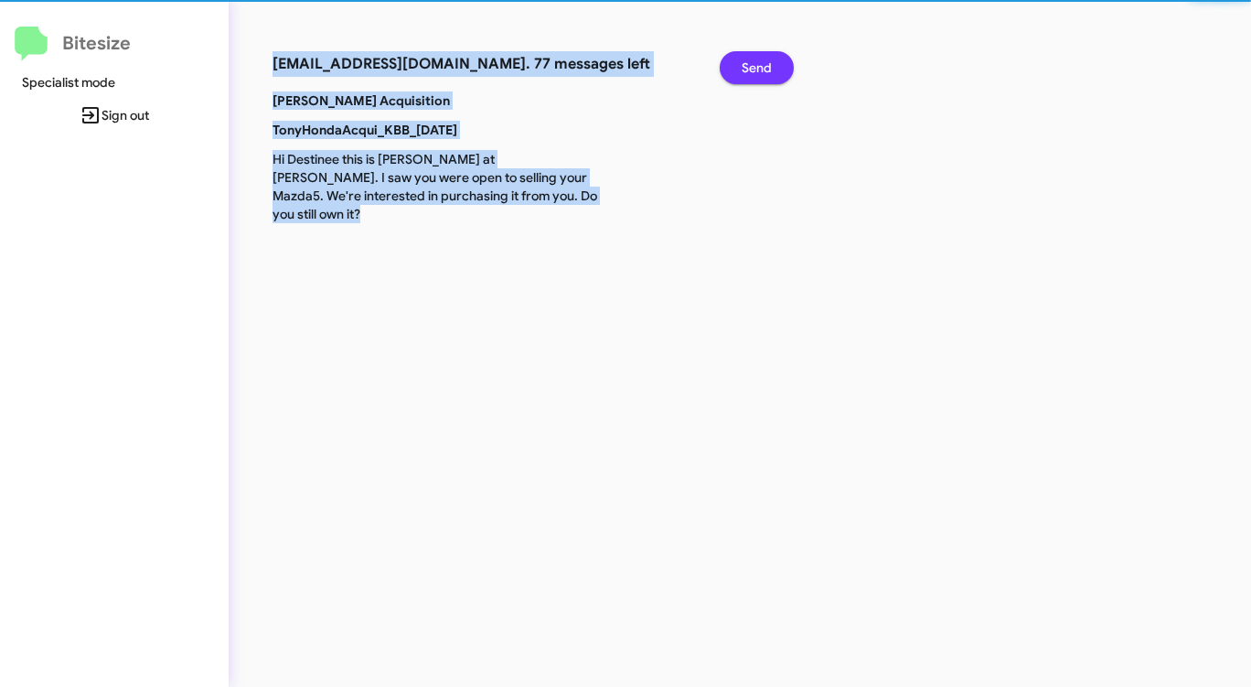
click at [756, 71] on span "Send" at bounding box center [756, 67] width 30 height 33
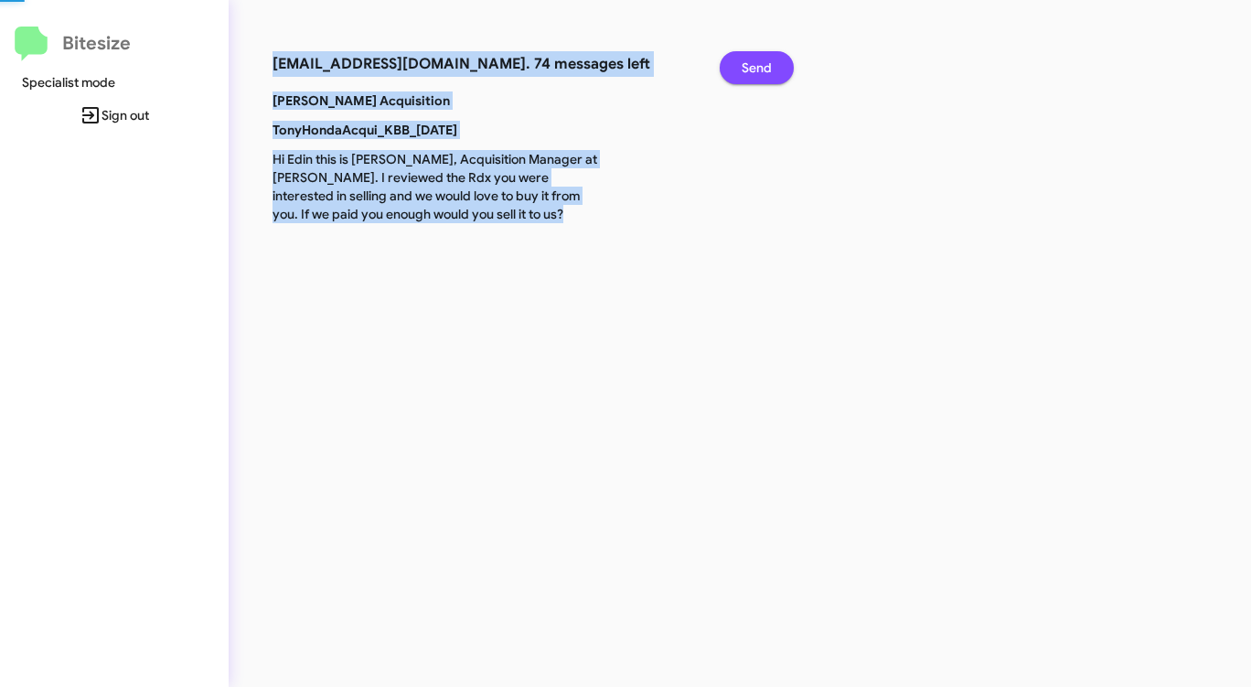
click at [756, 71] on span "Send" at bounding box center [756, 67] width 30 height 33
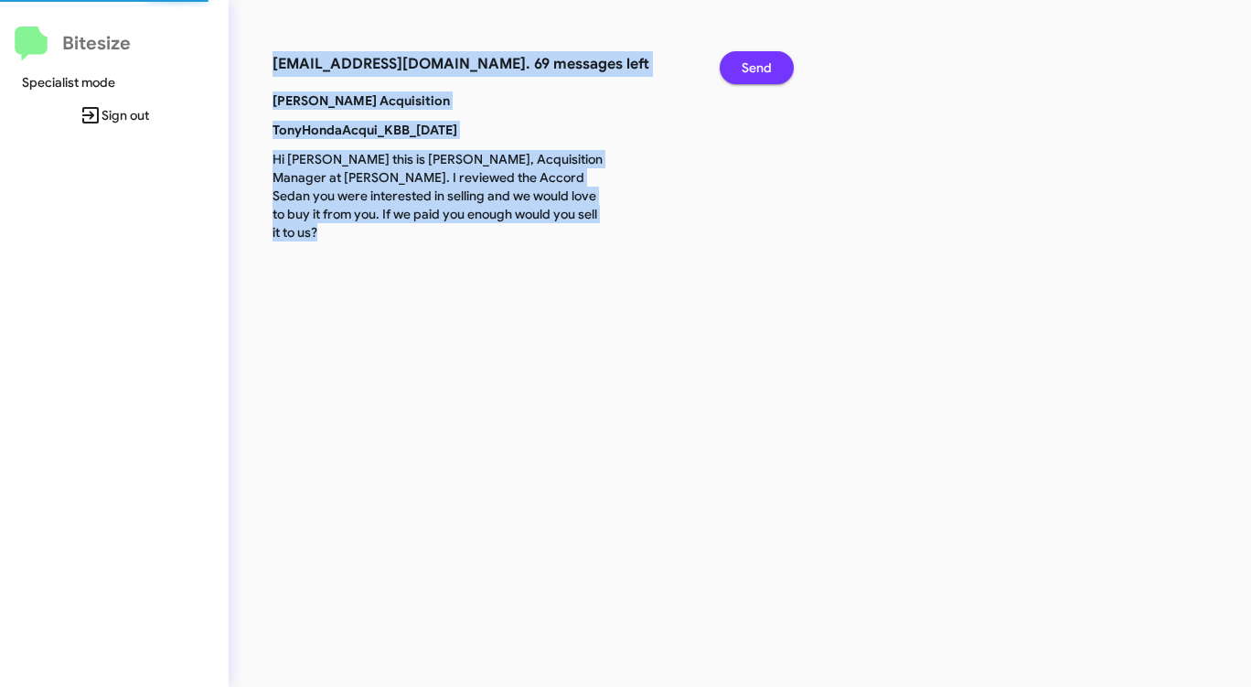
click at [756, 71] on span "Send" at bounding box center [756, 67] width 30 height 33
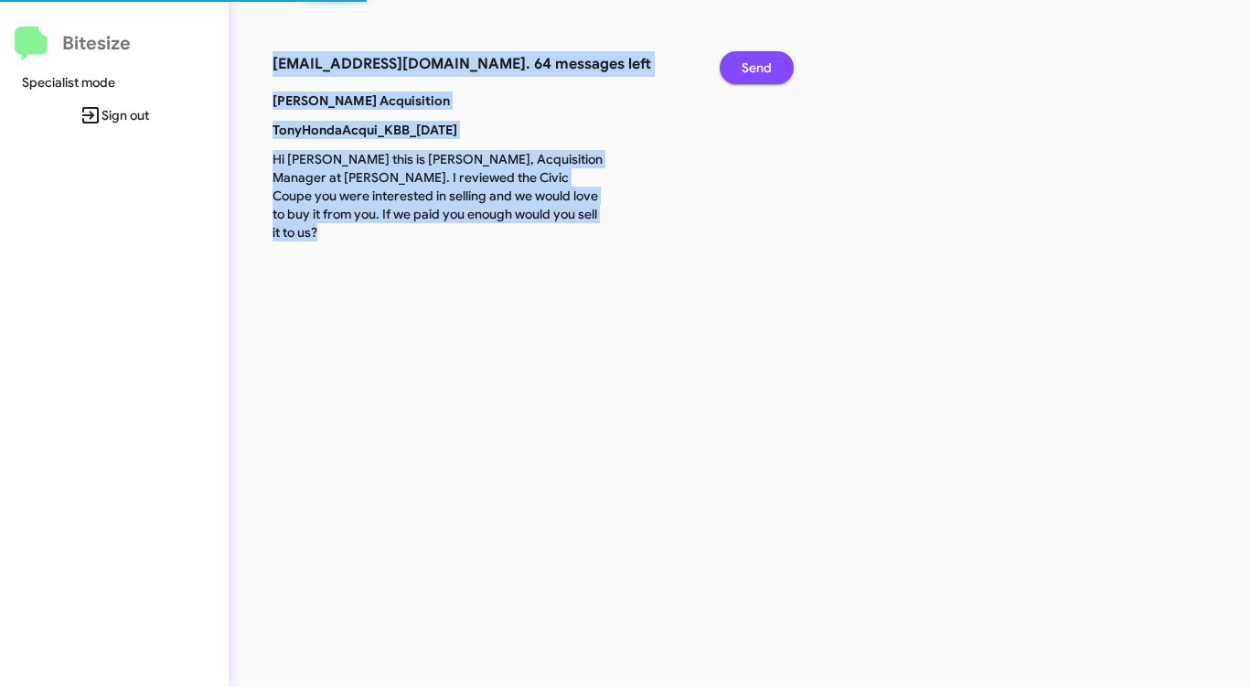
click at [756, 71] on span "Send" at bounding box center [756, 67] width 30 height 33
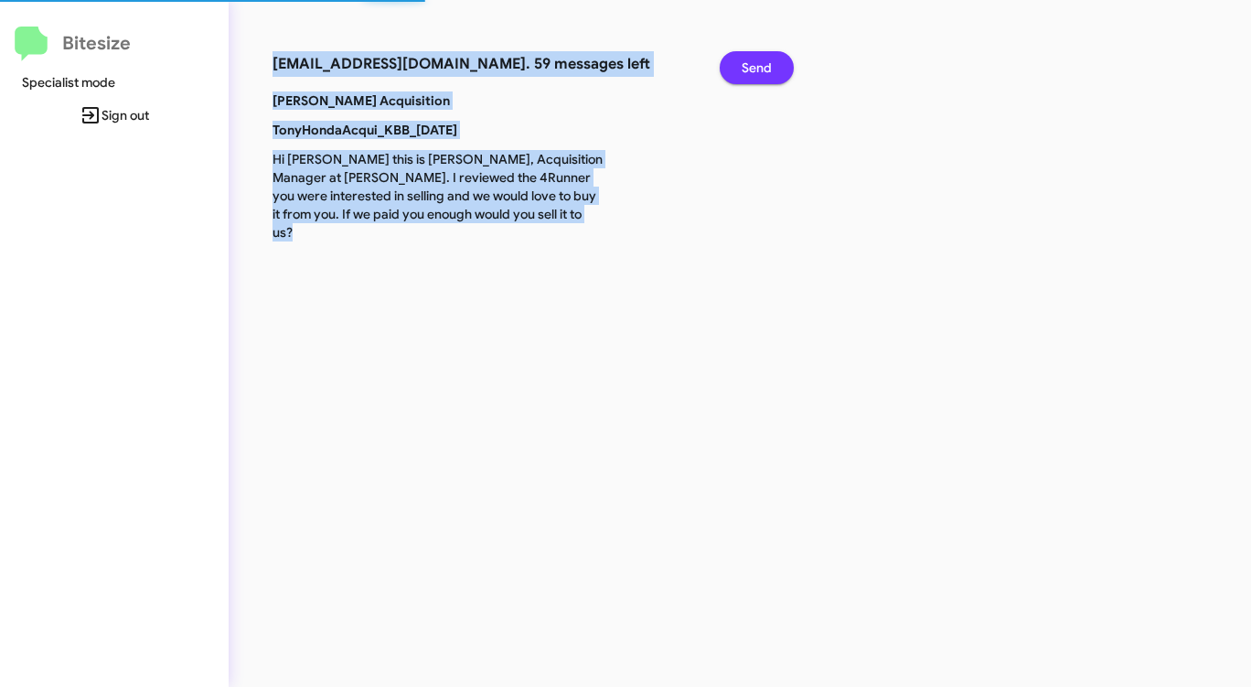
click at [756, 71] on span "Send" at bounding box center [756, 67] width 30 height 33
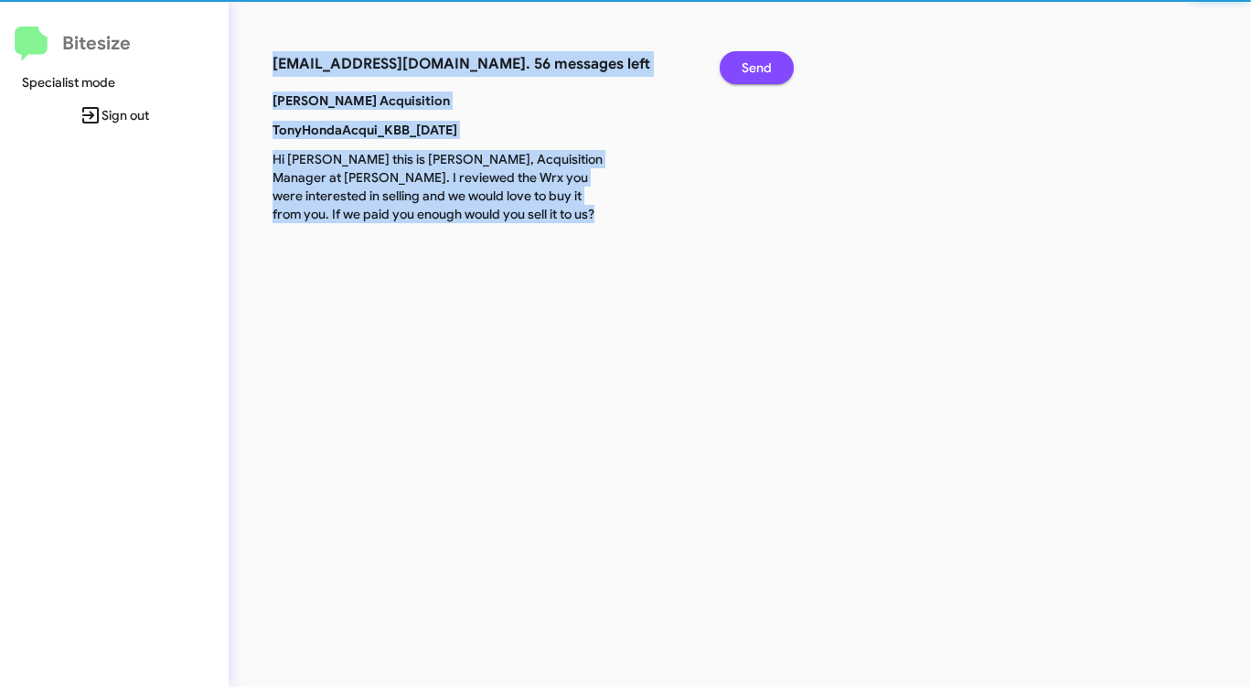
click at [756, 71] on span "Send" at bounding box center [756, 67] width 30 height 33
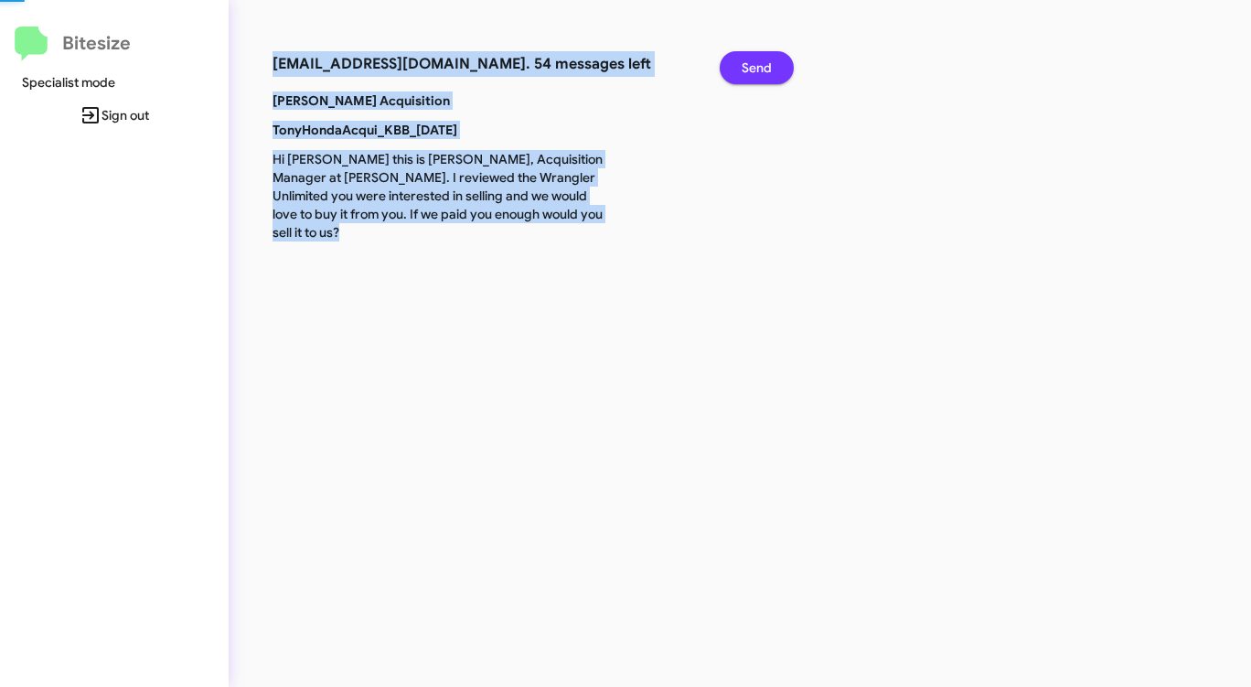
click at [756, 71] on span "Send" at bounding box center [756, 67] width 30 height 33
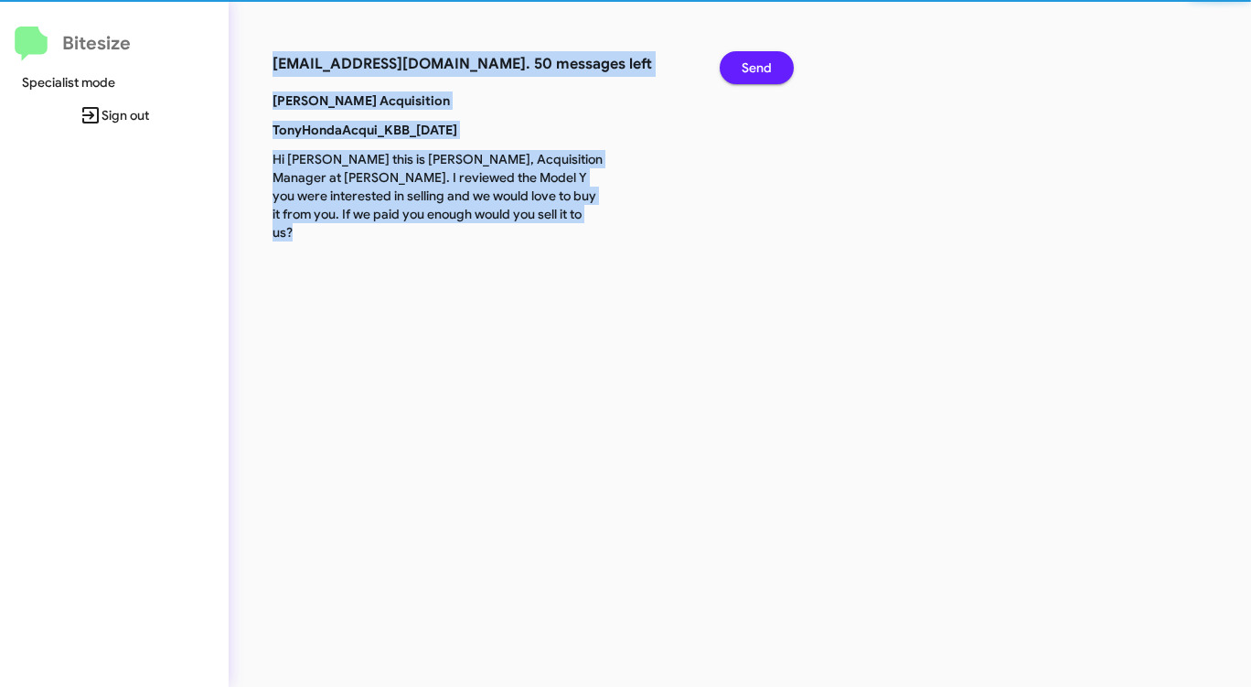
click at [756, 71] on span "Send" at bounding box center [756, 67] width 30 height 33
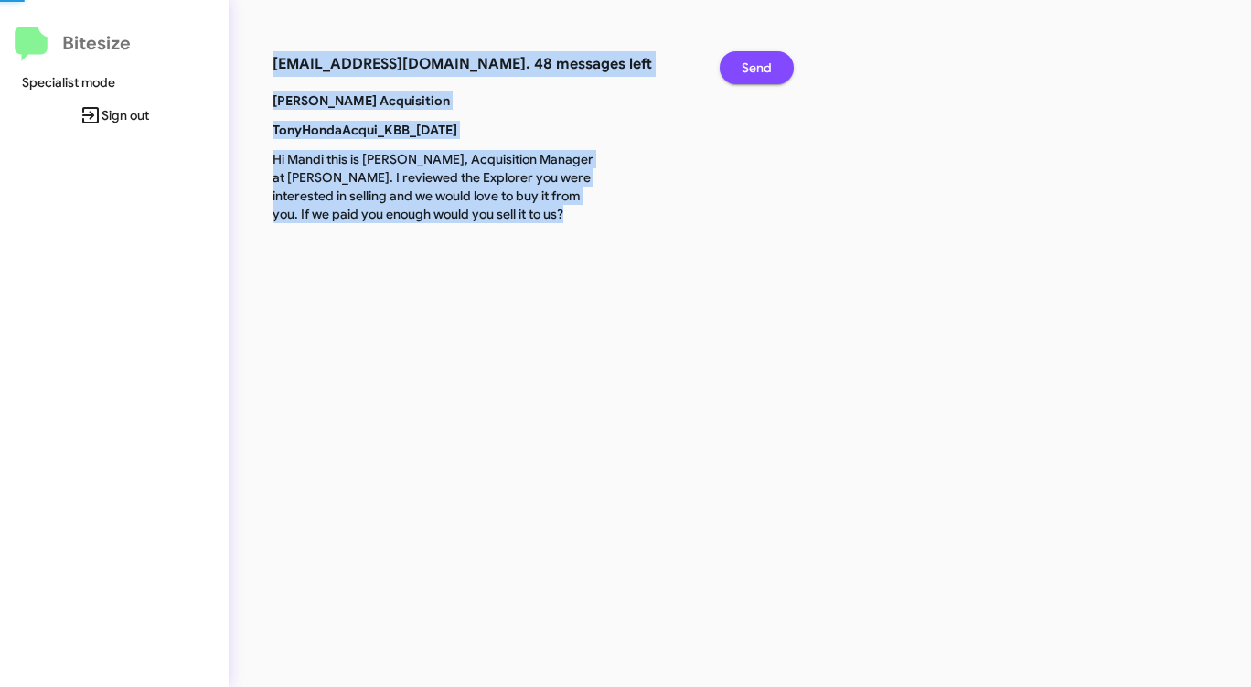
click at [756, 71] on span "Send" at bounding box center [756, 67] width 30 height 33
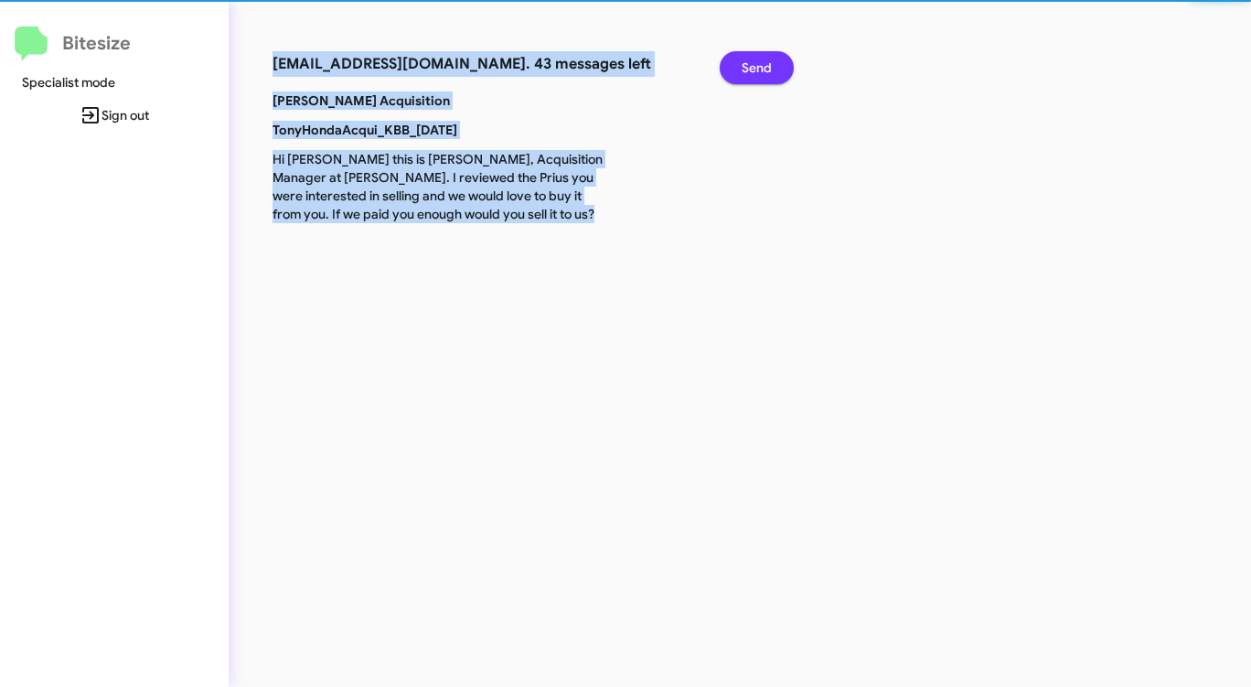
click at [756, 71] on span "Send" at bounding box center [756, 67] width 30 height 33
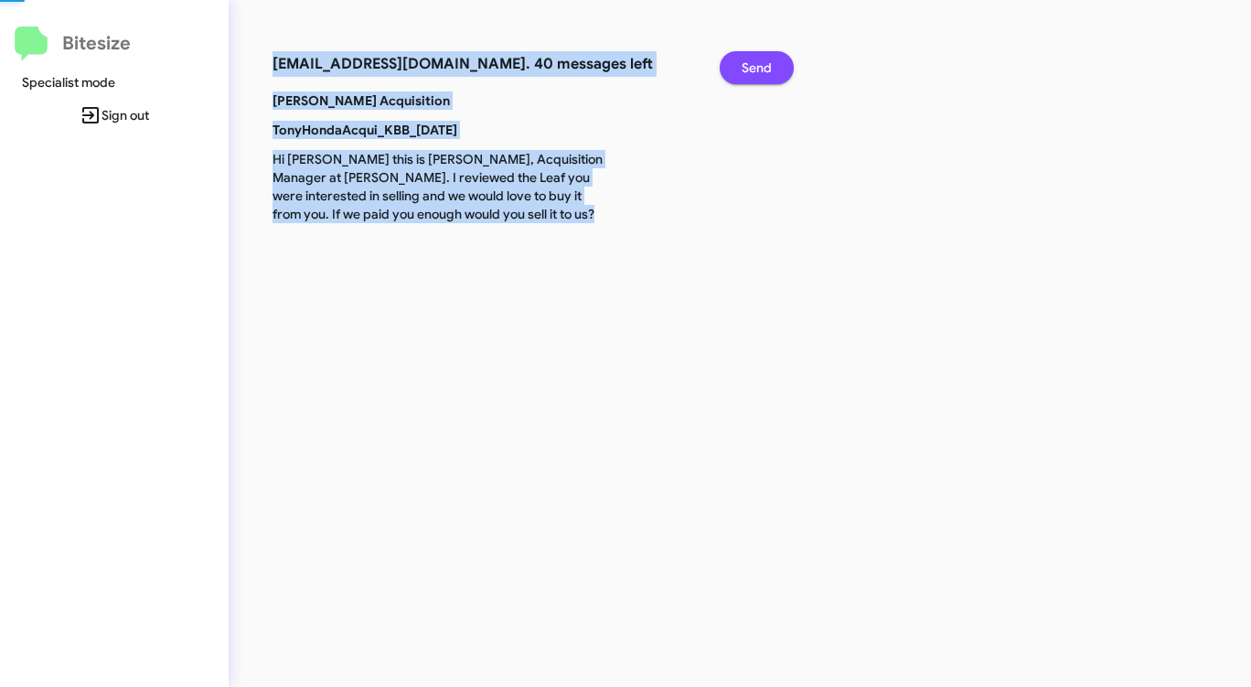
click at [756, 71] on span "Send" at bounding box center [756, 67] width 30 height 33
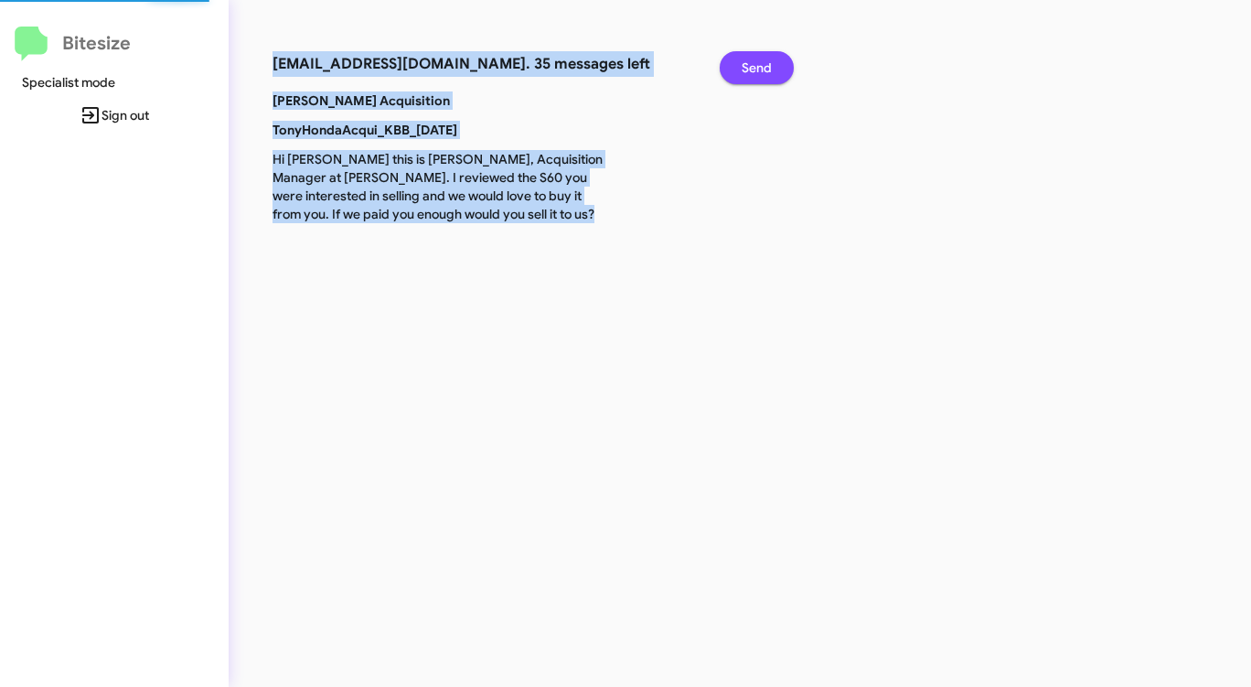
click at [756, 71] on span "Send" at bounding box center [756, 67] width 30 height 33
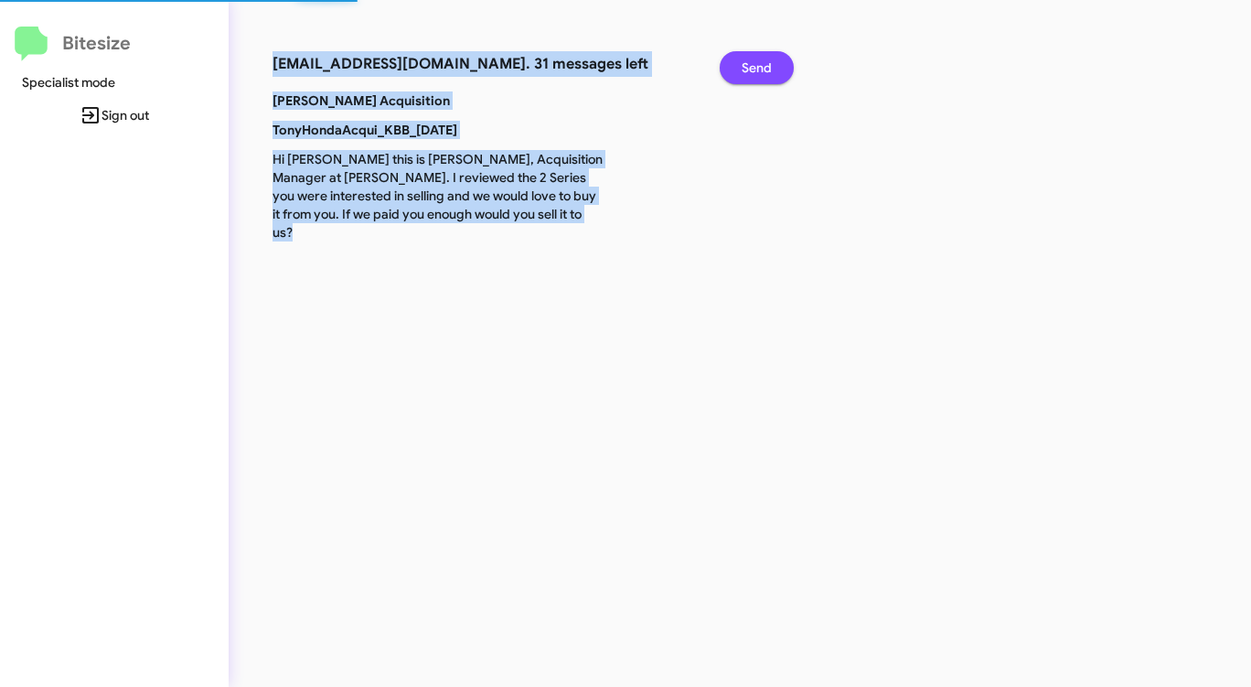
click at [756, 71] on span "Send" at bounding box center [756, 67] width 30 height 33
click at [755, 71] on span "Send" at bounding box center [756, 67] width 30 height 33
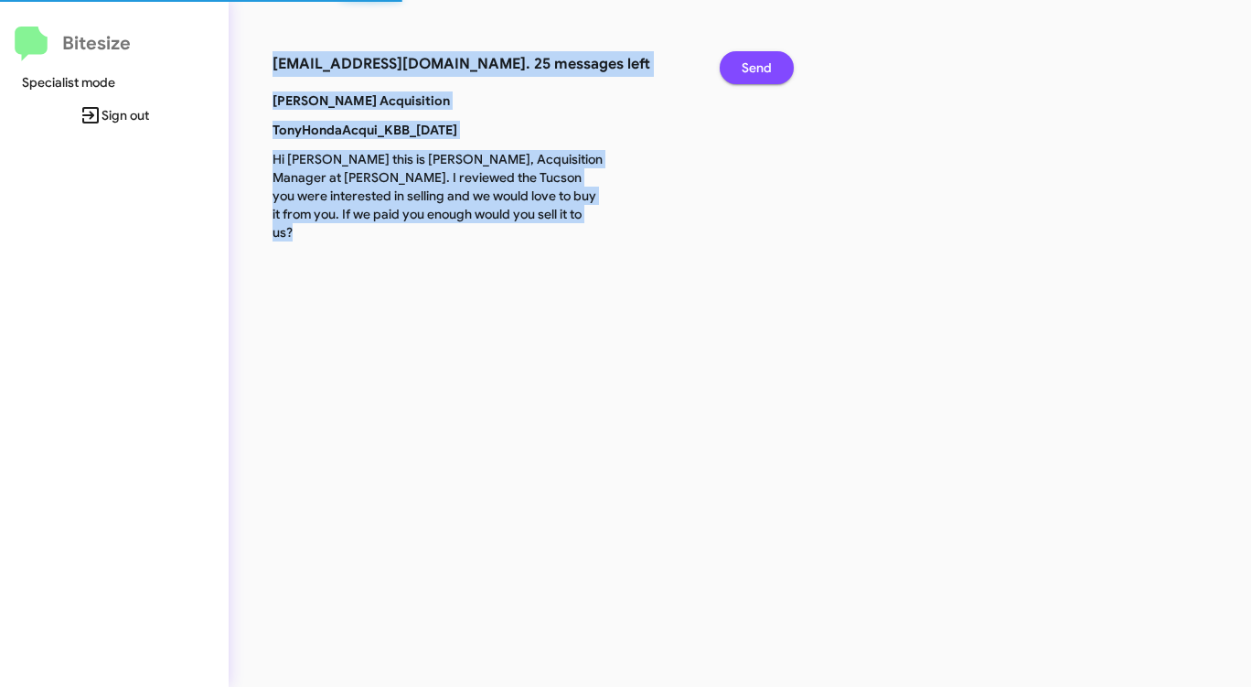
click at [755, 71] on span "Send" at bounding box center [756, 67] width 30 height 33
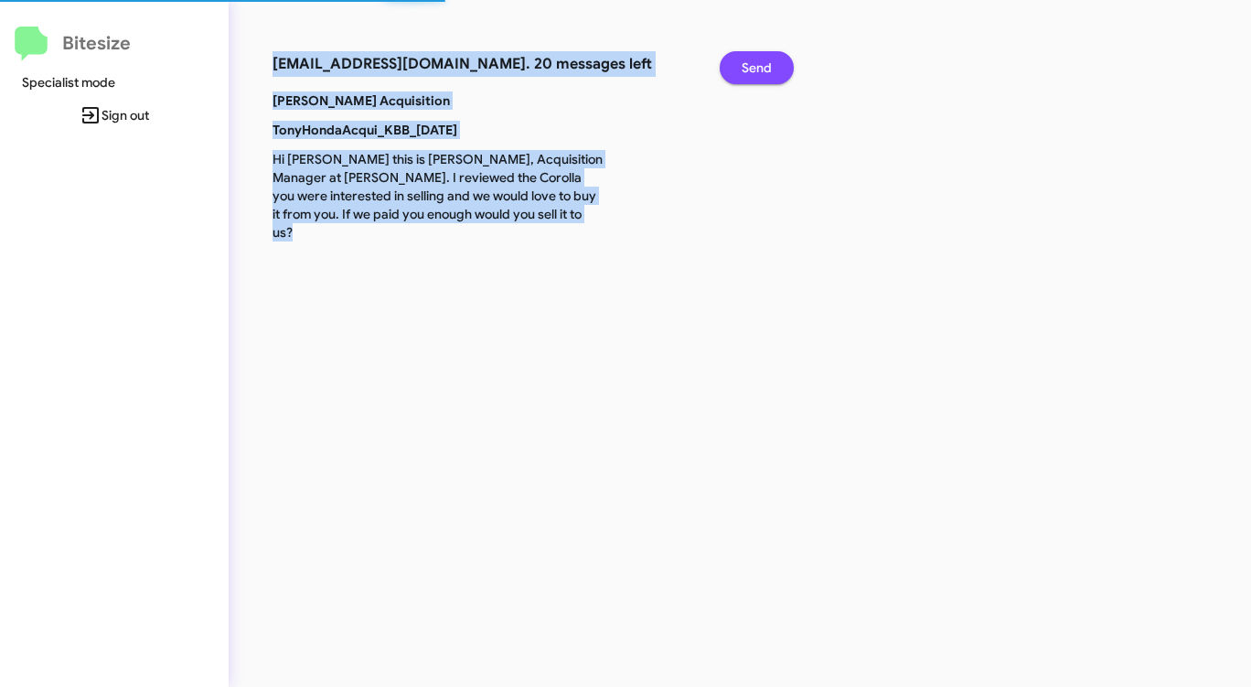
click at [755, 71] on span "Send" at bounding box center [756, 67] width 30 height 33
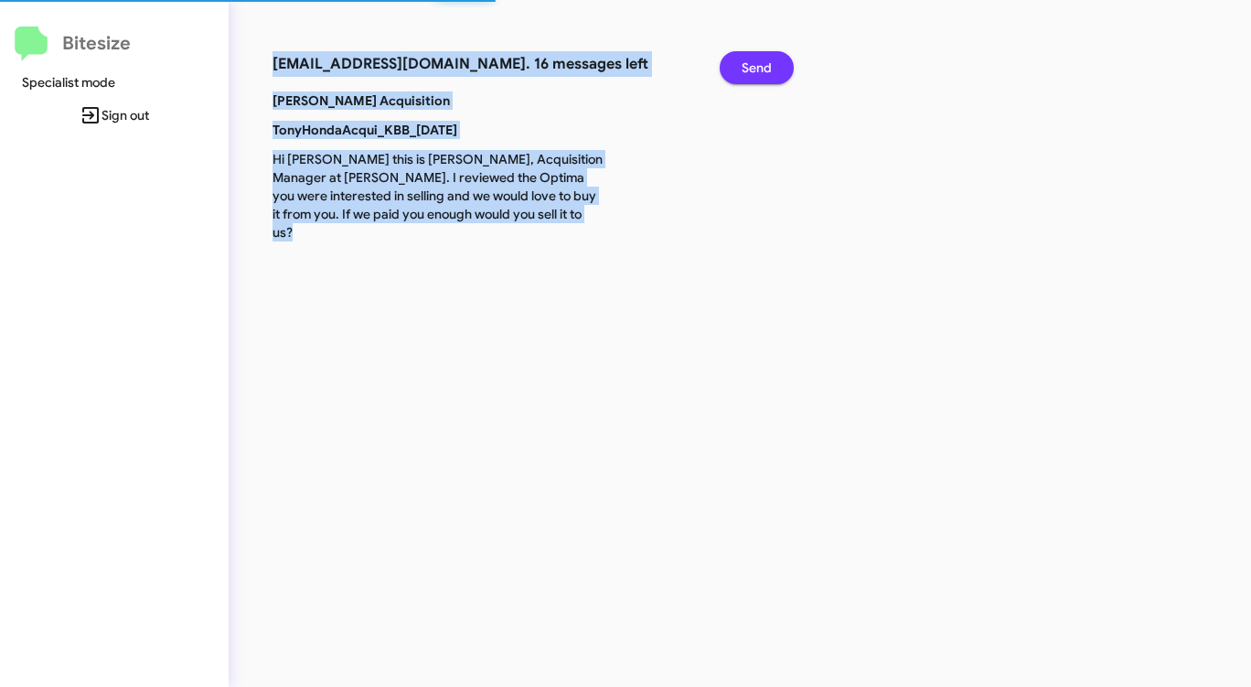
click at [755, 71] on span "Send" at bounding box center [756, 67] width 30 height 33
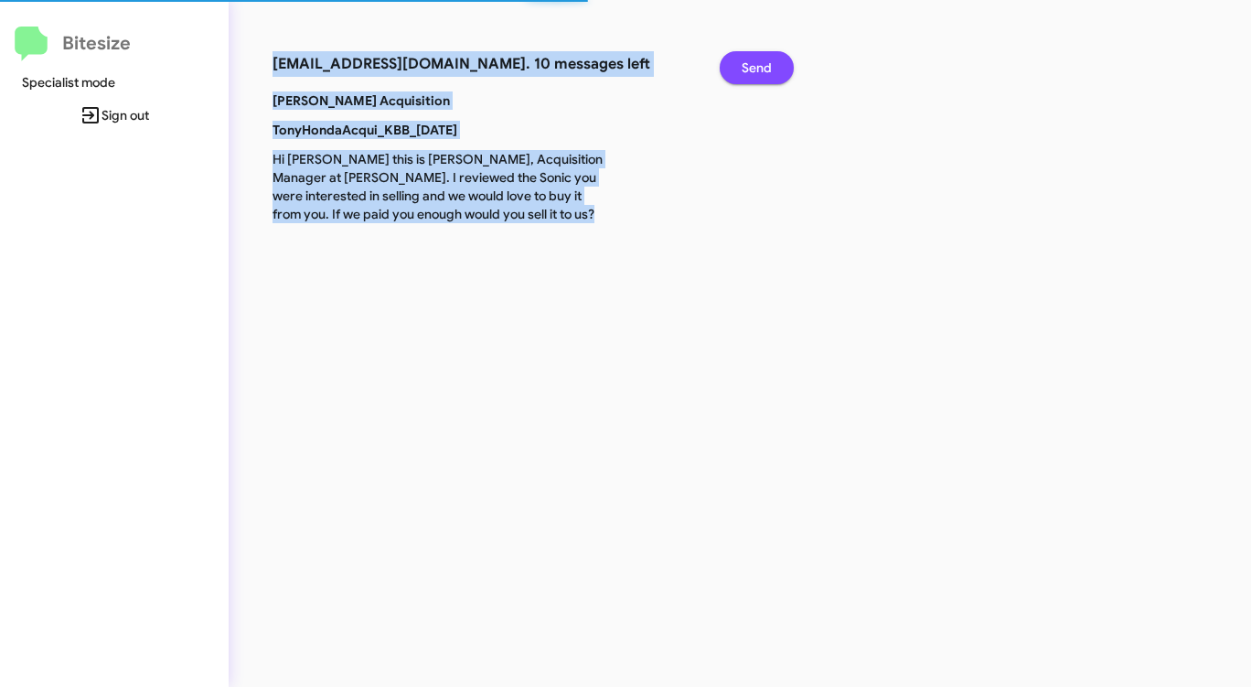
click at [755, 71] on span "Send" at bounding box center [756, 67] width 30 height 33
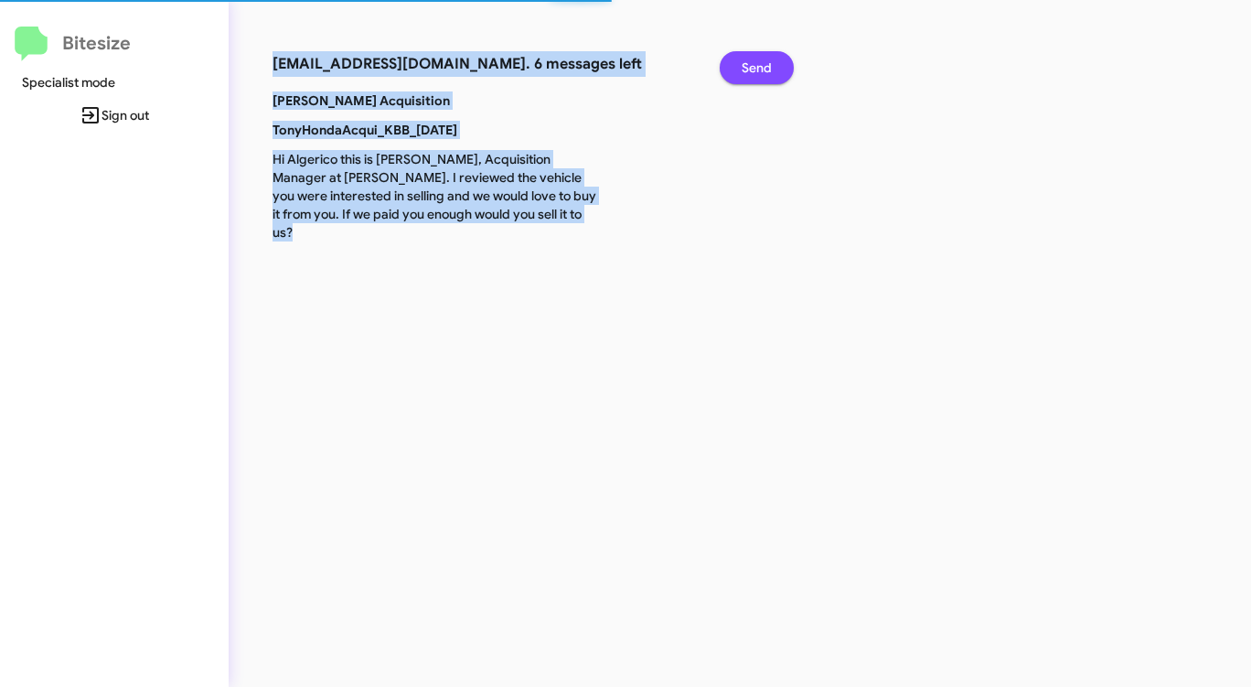
click at [755, 71] on span "Send" at bounding box center [756, 67] width 30 height 33
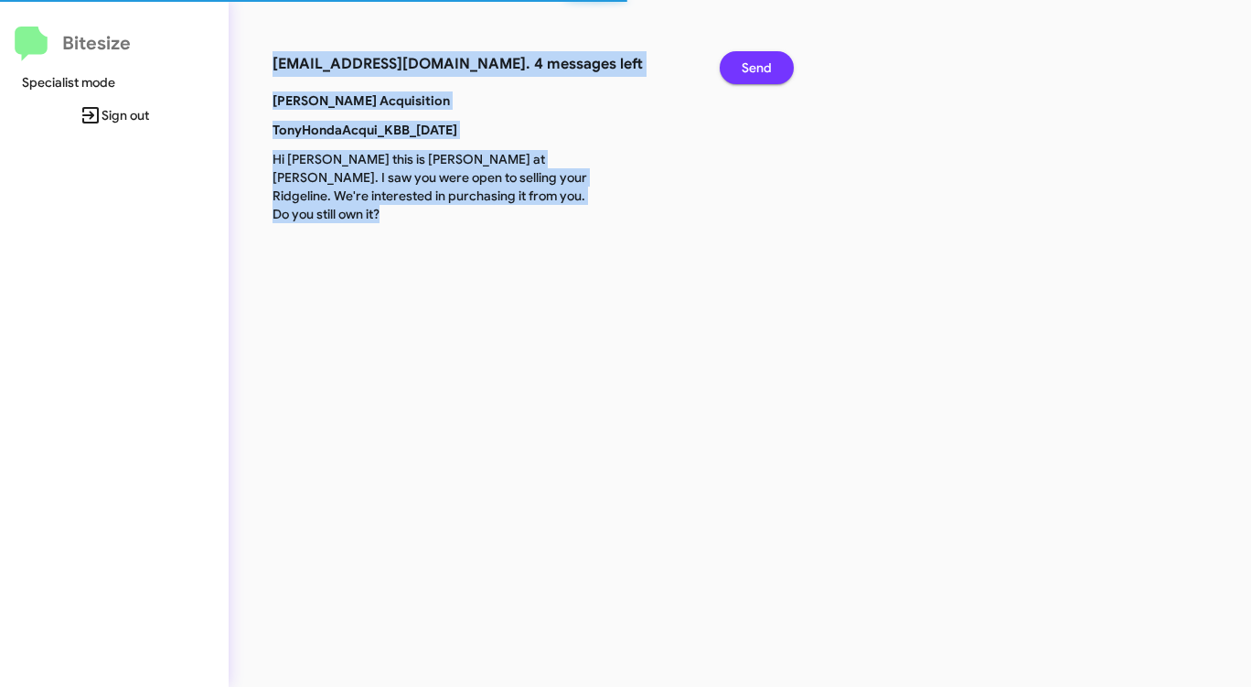
click at [755, 71] on span "Send" at bounding box center [756, 67] width 30 height 33
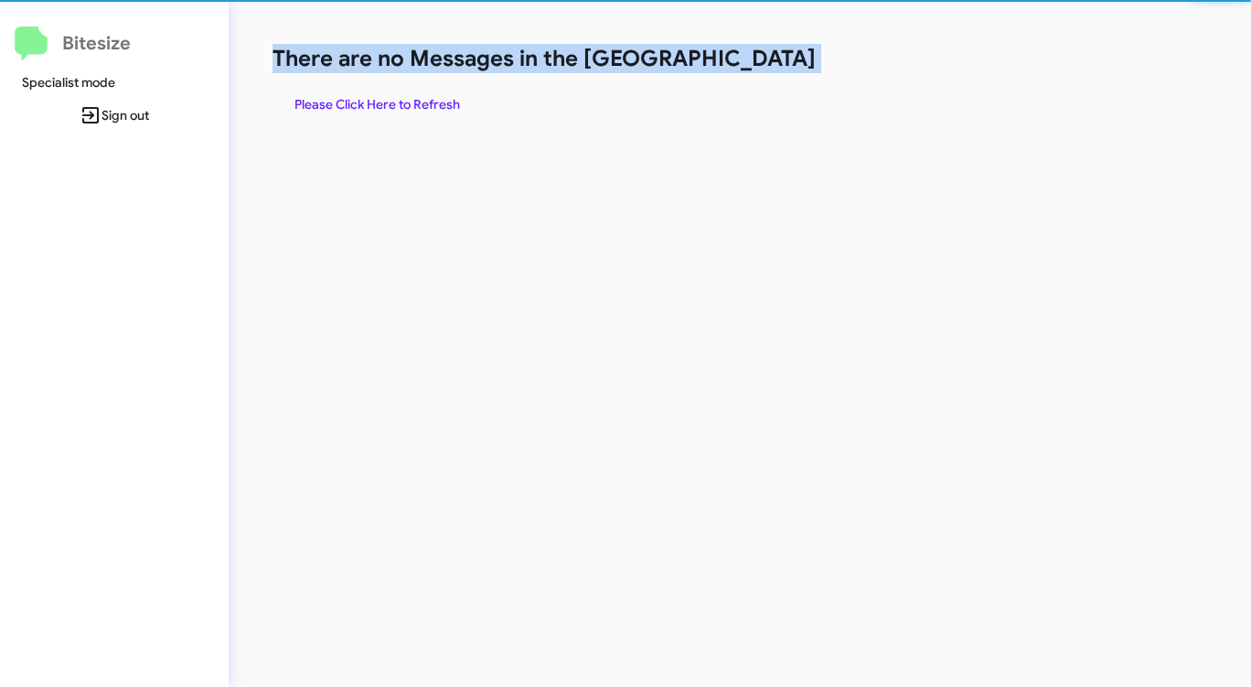
click at [754, 71] on h1 "There are no Messages in the [GEOGRAPHIC_DATA]" at bounding box center [654, 58] width 764 height 29
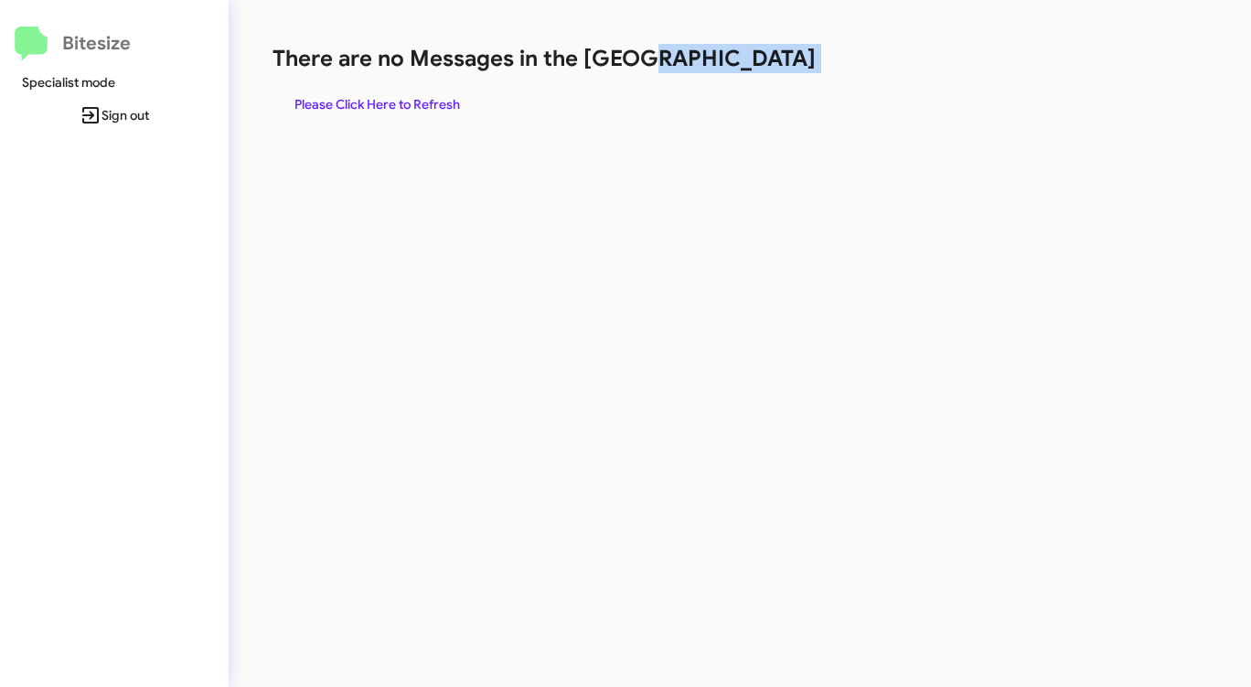
click at [754, 71] on h1 "There are no Messages in the [GEOGRAPHIC_DATA]" at bounding box center [654, 58] width 764 height 29
click at [421, 91] on span "Please Click Here to Refresh" at bounding box center [376, 104] width 165 height 33
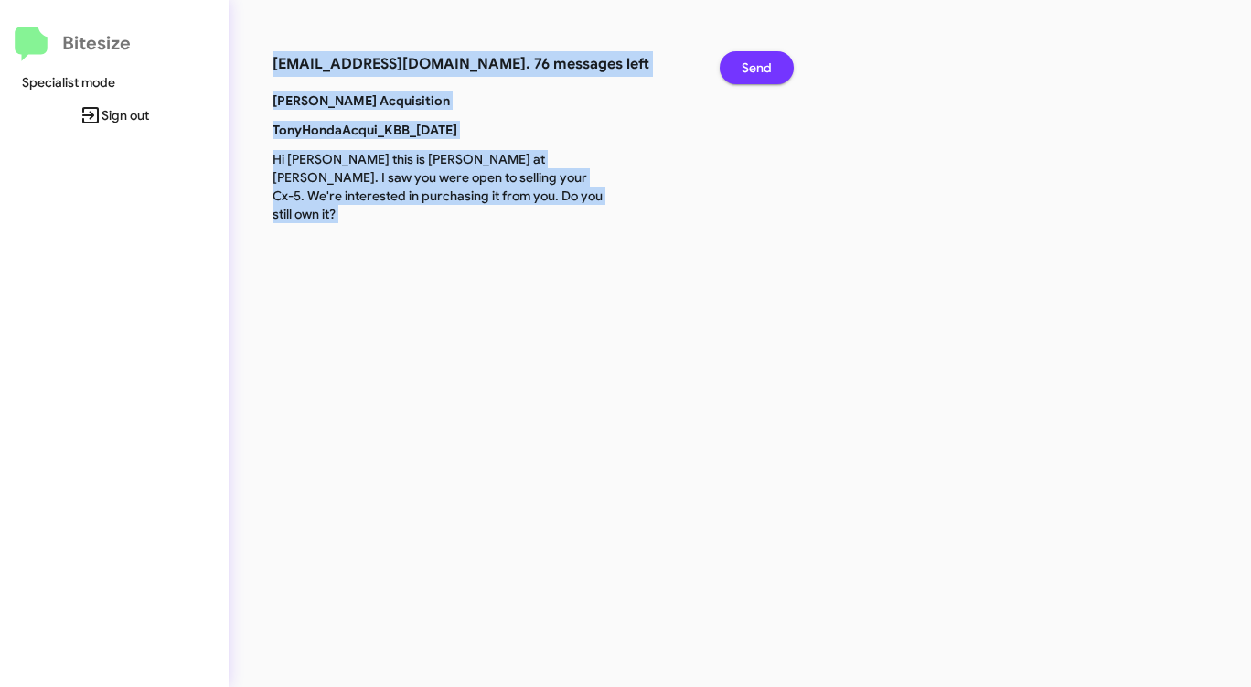
click at [770, 60] on span "Send" at bounding box center [756, 67] width 30 height 33
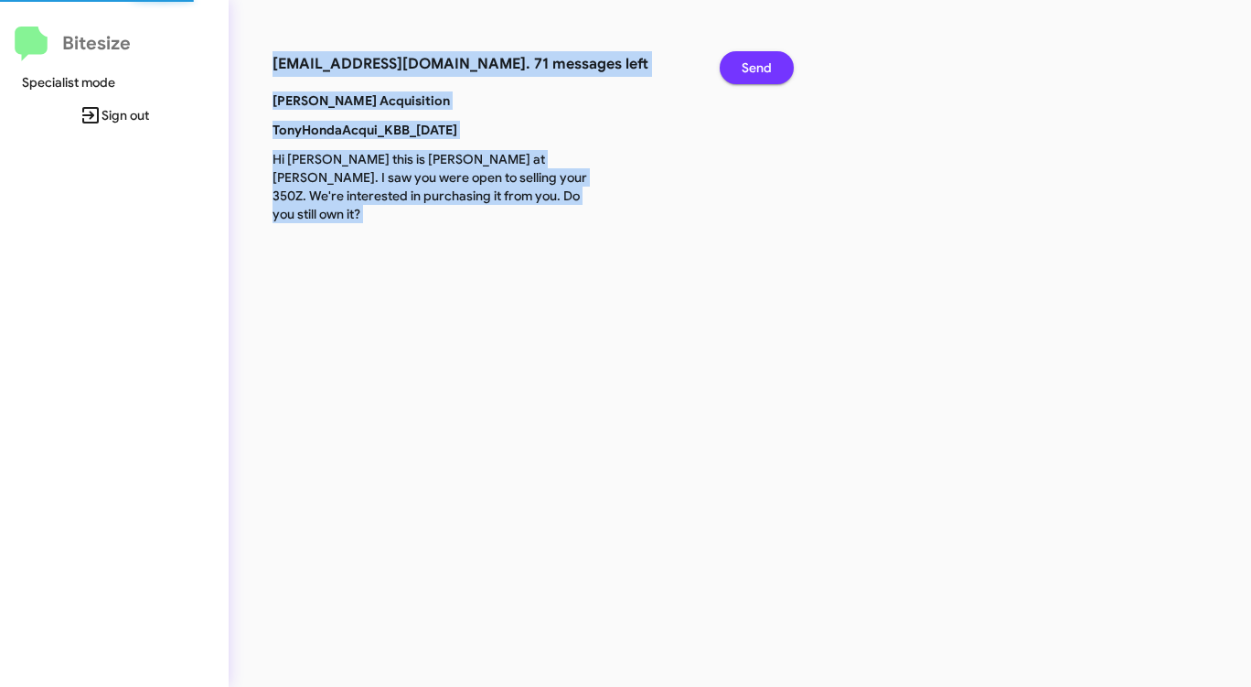
click at [770, 60] on span "Send" at bounding box center [756, 67] width 30 height 33
click at [769, 60] on span "Send" at bounding box center [756, 67] width 30 height 33
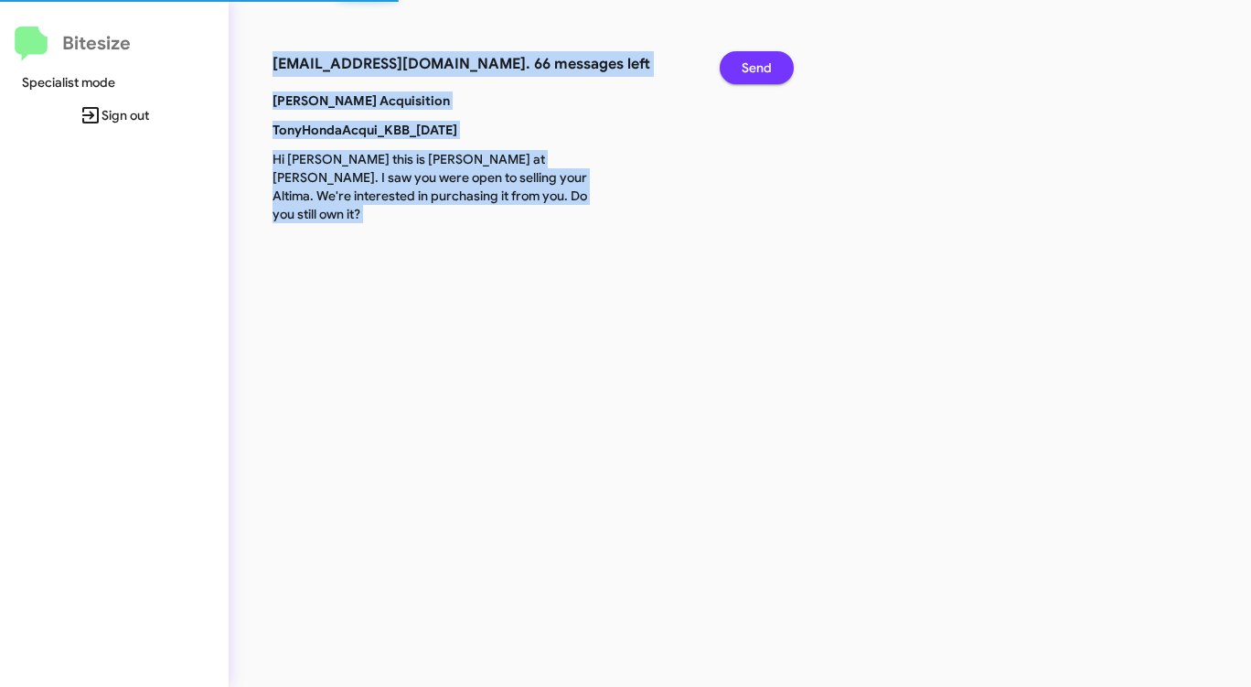
click at [769, 60] on span "Send" at bounding box center [756, 67] width 30 height 33
click at [768, 60] on span "Send" at bounding box center [756, 67] width 30 height 33
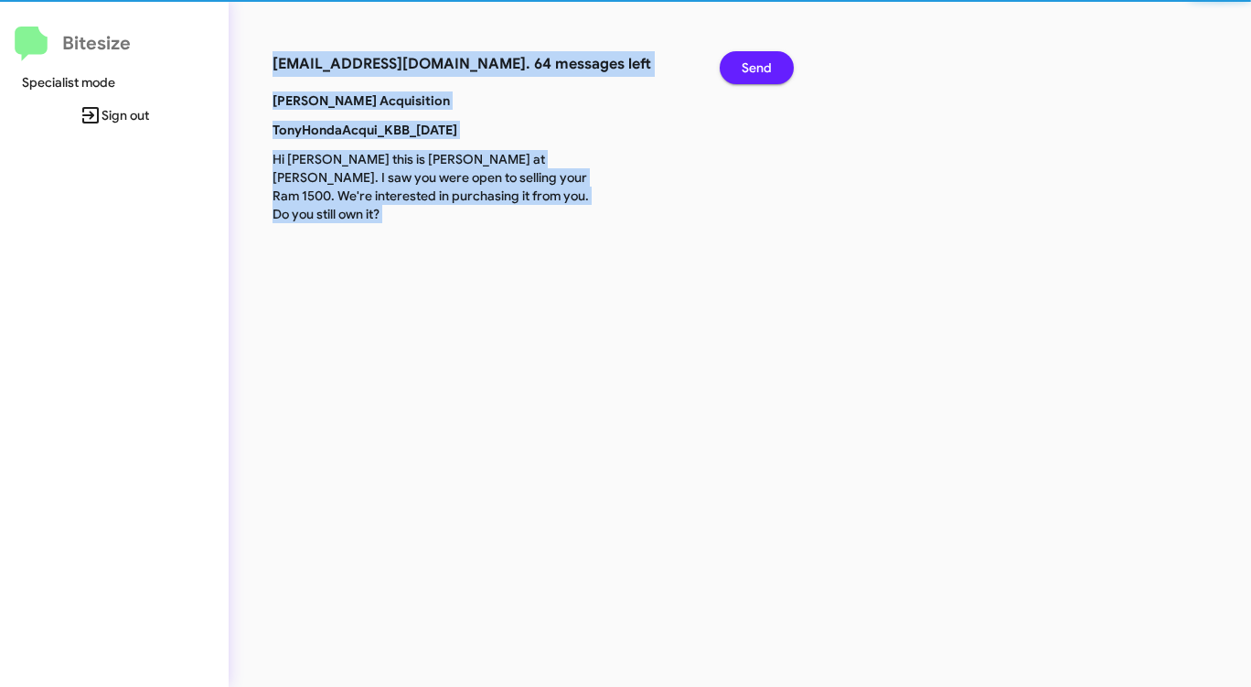
click at [768, 60] on span "Send" at bounding box center [756, 67] width 30 height 33
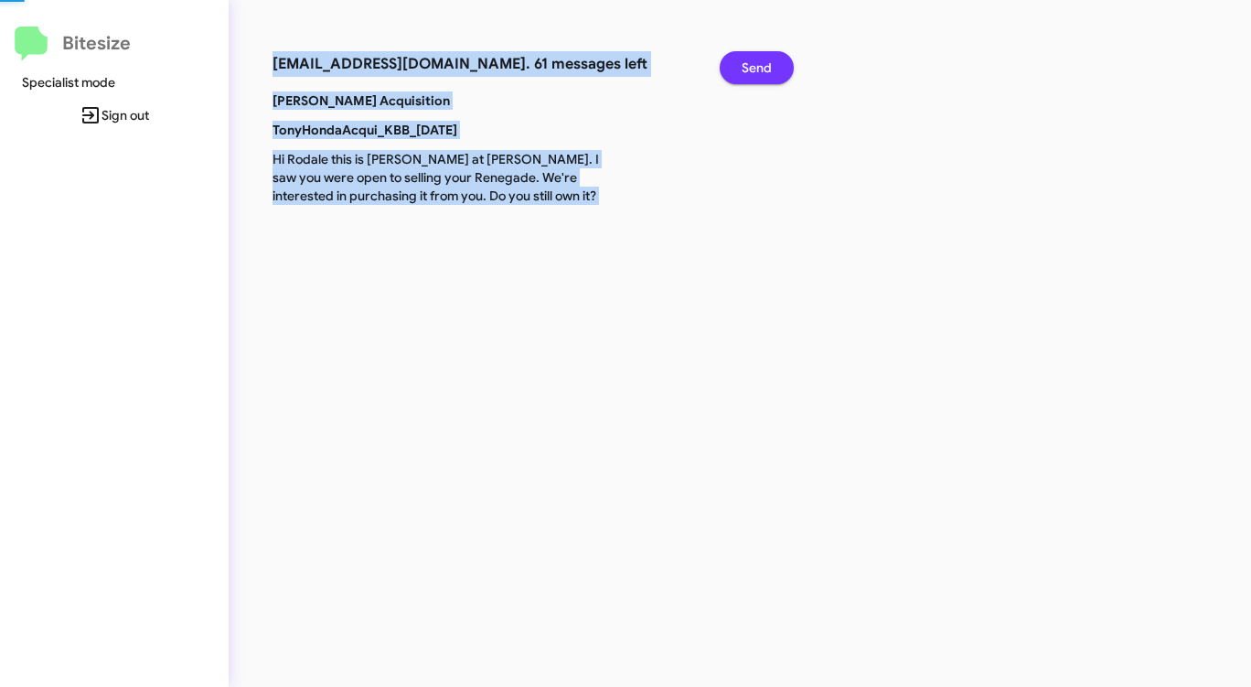
click at [767, 60] on span "Send" at bounding box center [756, 67] width 30 height 33
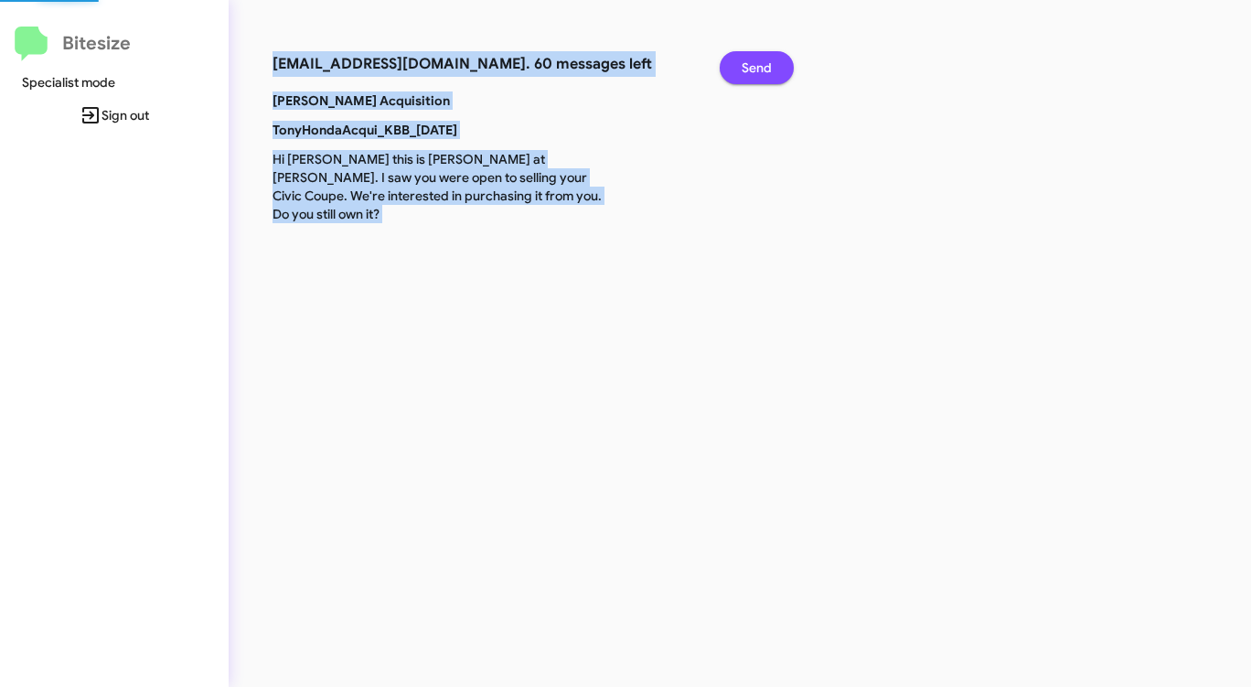
click at [767, 60] on span "Send" at bounding box center [756, 67] width 30 height 33
click at [766, 60] on span "Send" at bounding box center [756, 67] width 30 height 33
click at [765, 60] on span "Send" at bounding box center [756, 67] width 30 height 33
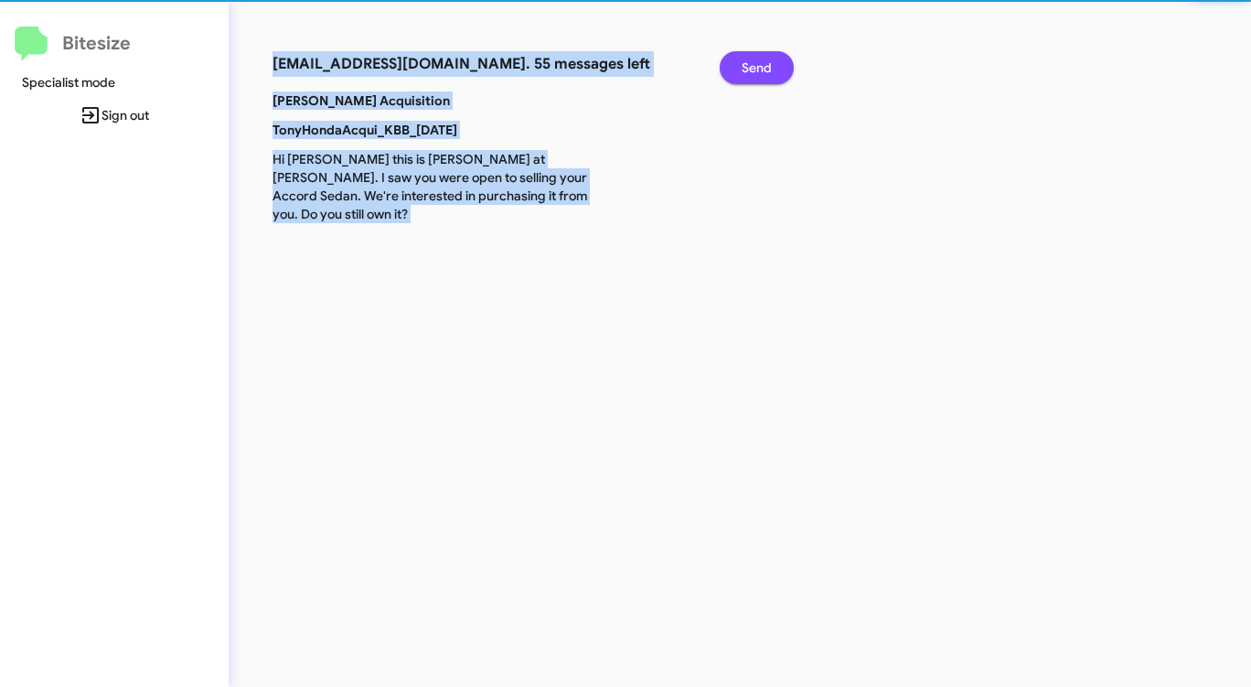
click at [764, 60] on span "Send" at bounding box center [756, 67] width 30 height 33
click at [762, 61] on span "Send" at bounding box center [756, 67] width 30 height 33
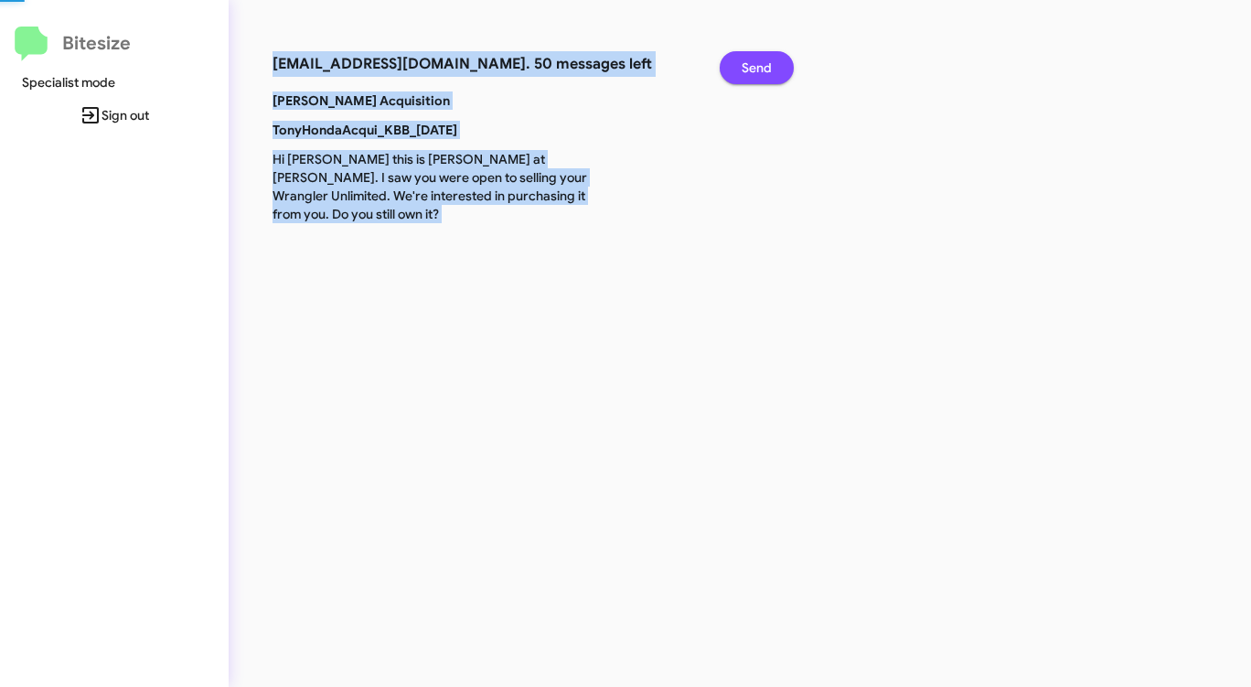
click at [761, 61] on span "Send" at bounding box center [756, 67] width 30 height 33
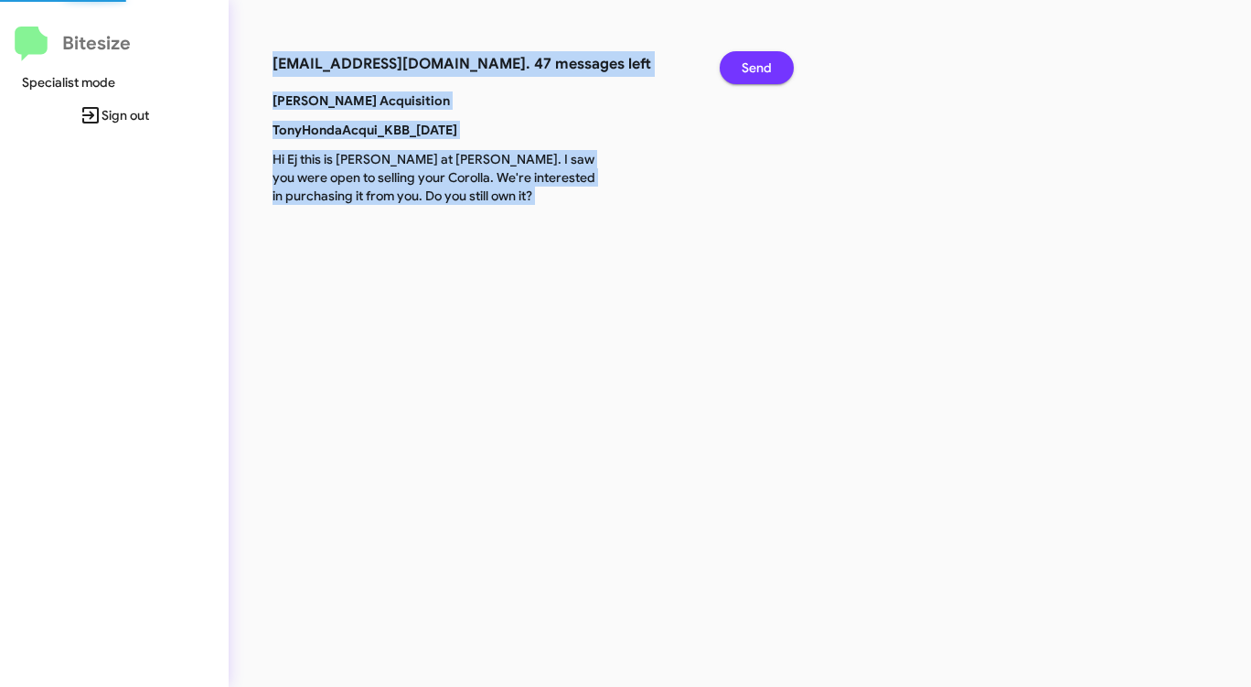
click at [760, 61] on span "Send" at bounding box center [756, 67] width 30 height 33
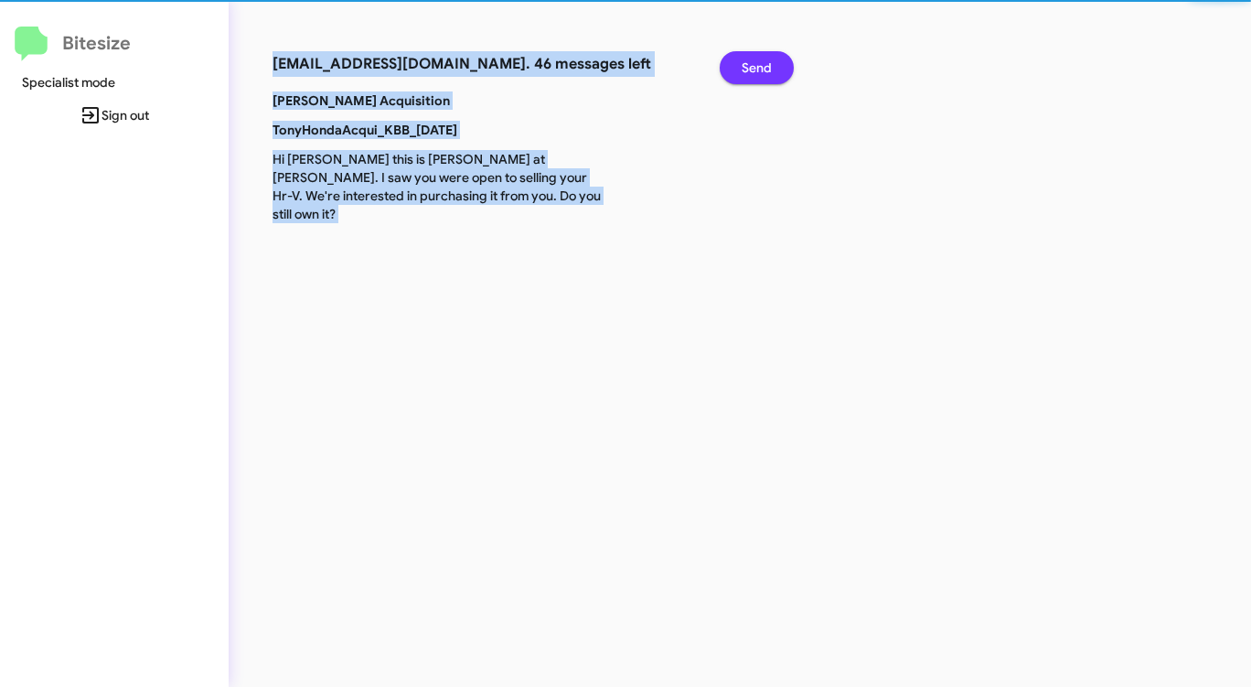
click at [757, 62] on span "Send" at bounding box center [756, 67] width 30 height 33
click at [756, 62] on span "Send" at bounding box center [756, 67] width 30 height 33
click at [756, 63] on span "Send" at bounding box center [756, 67] width 30 height 33
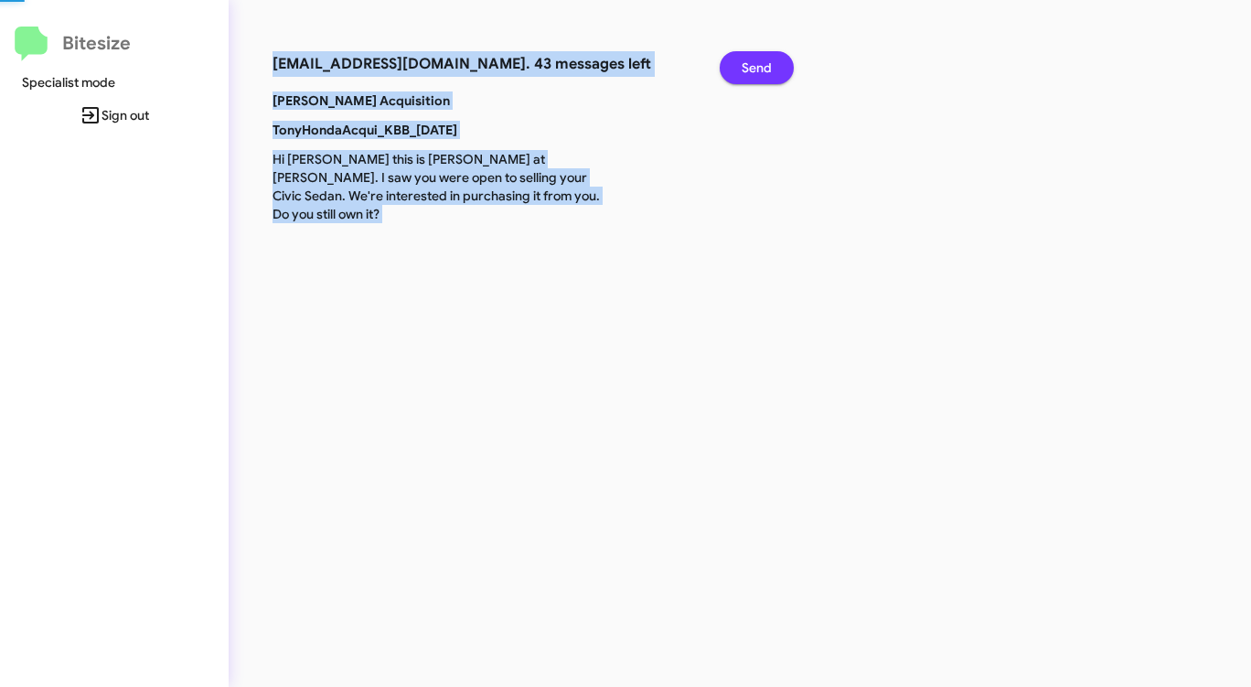
click at [754, 63] on span "Send" at bounding box center [756, 67] width 30 height 33
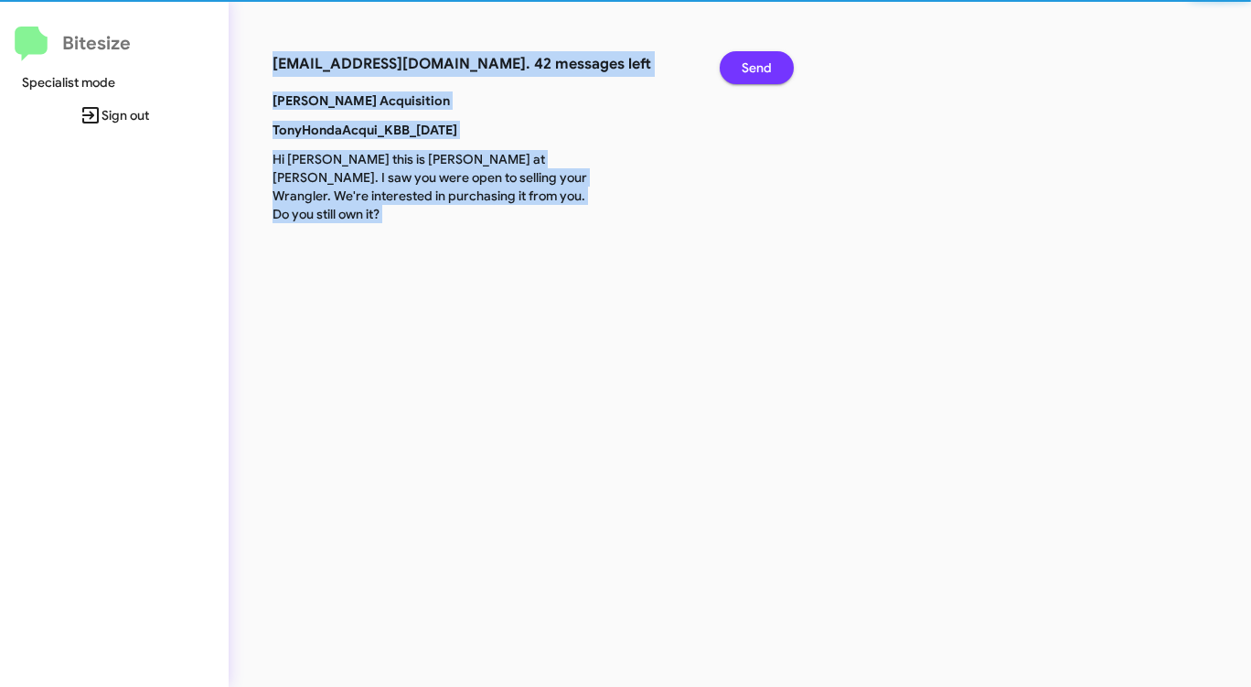
click at [754, 63] on span "Send" at bounding box center [756, 67] width 30 height 33
click at [753, 63] on span "Send" at bounding box center [756, 67] width 30 height 33
click at [751, 63] on span "Send" at bounding box center [756, 67] width 30 height 33
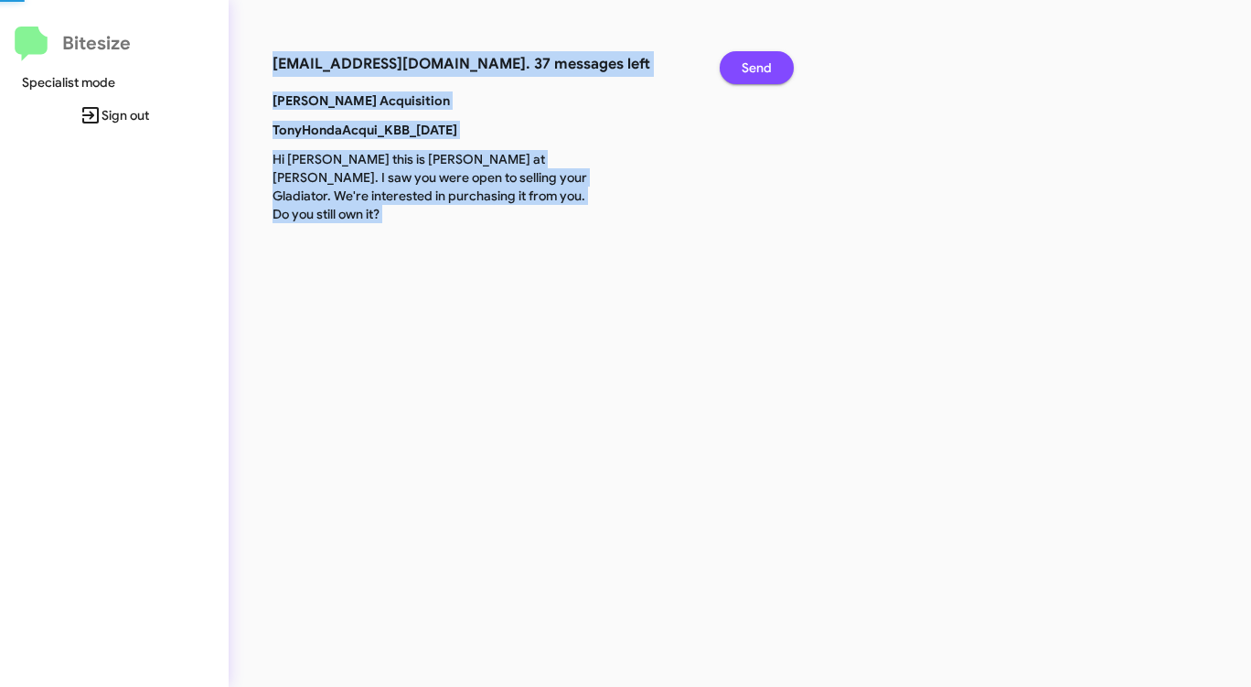
click at [750, 63] on span "Send" at bounding box center [756, 67] width 30 height 33
click at [749, 63] on span "Send" at bounding box center [756, 67] width 30 height 33
click at [748, 63] on span "Send" at bounding box center [756, 67] width 30 height 33
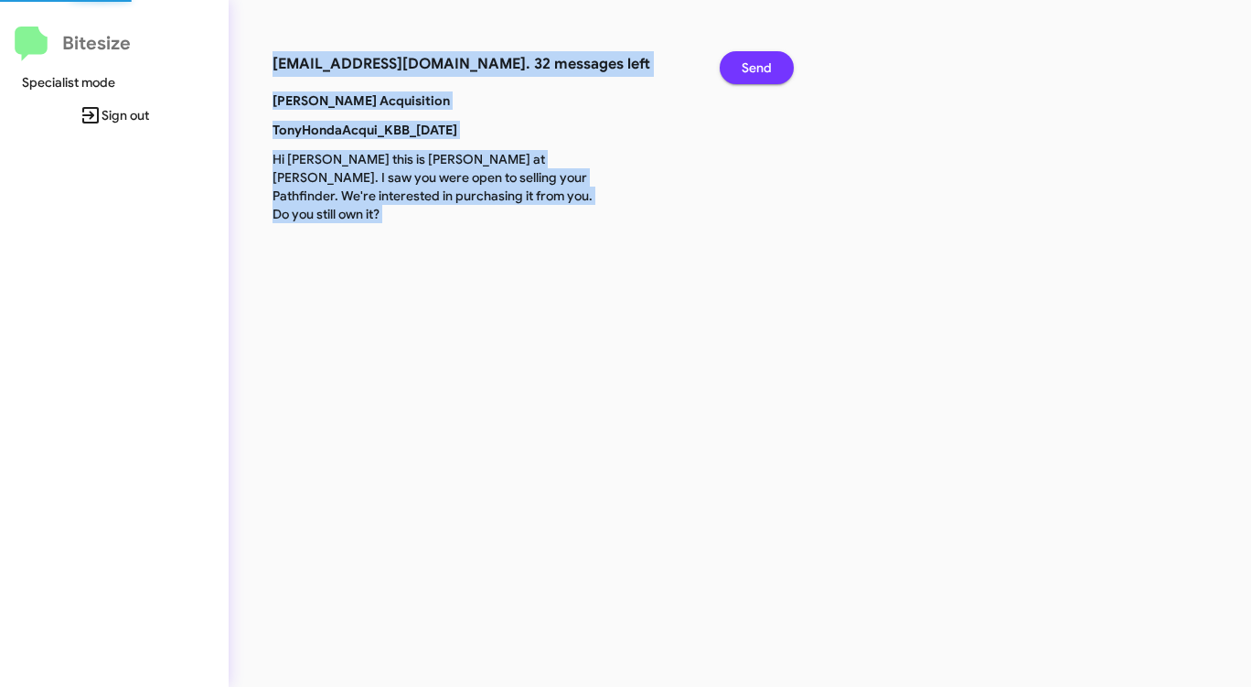
click at [748, 63] on span "Send" at bounding box center [756, 67] width 30 height 33
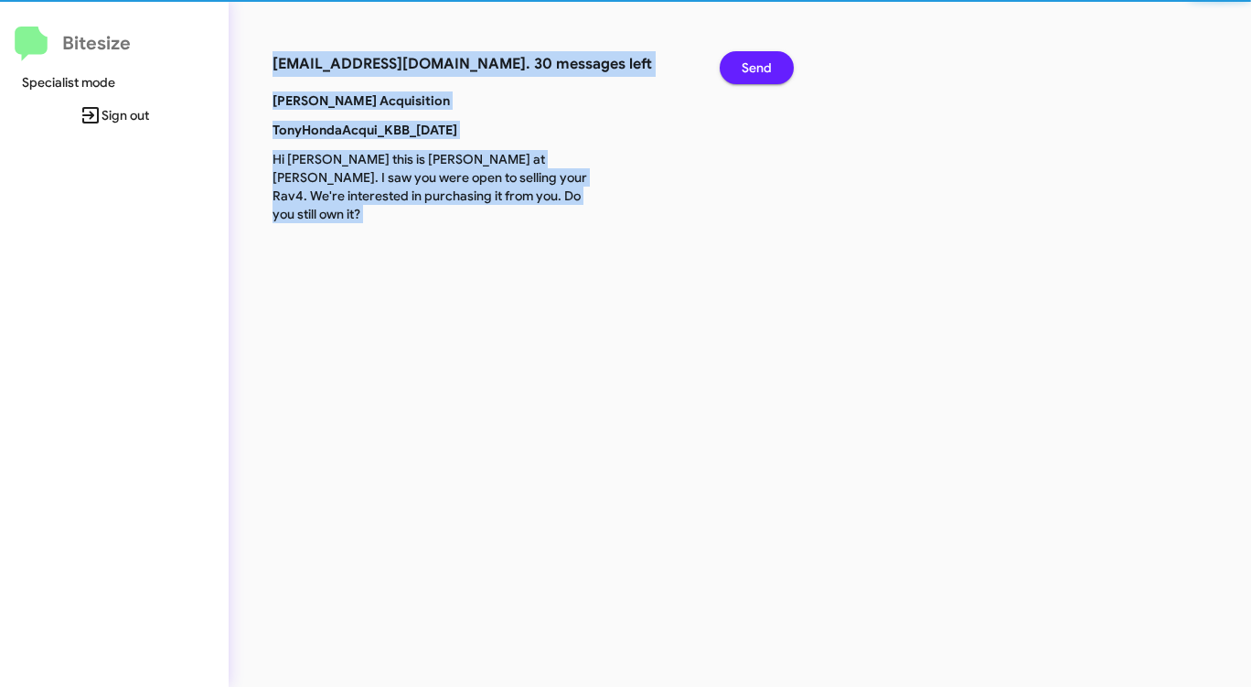
click at [746, 63] on span "Send" at bounding box center [756, 67] width 30 height 33
click at [745, 63] on span "Send" at bounding box center [756, 67] width 30 height 33
click at [743, 63] on span "Send" at bounding box center [756, 67] width 30 height 33
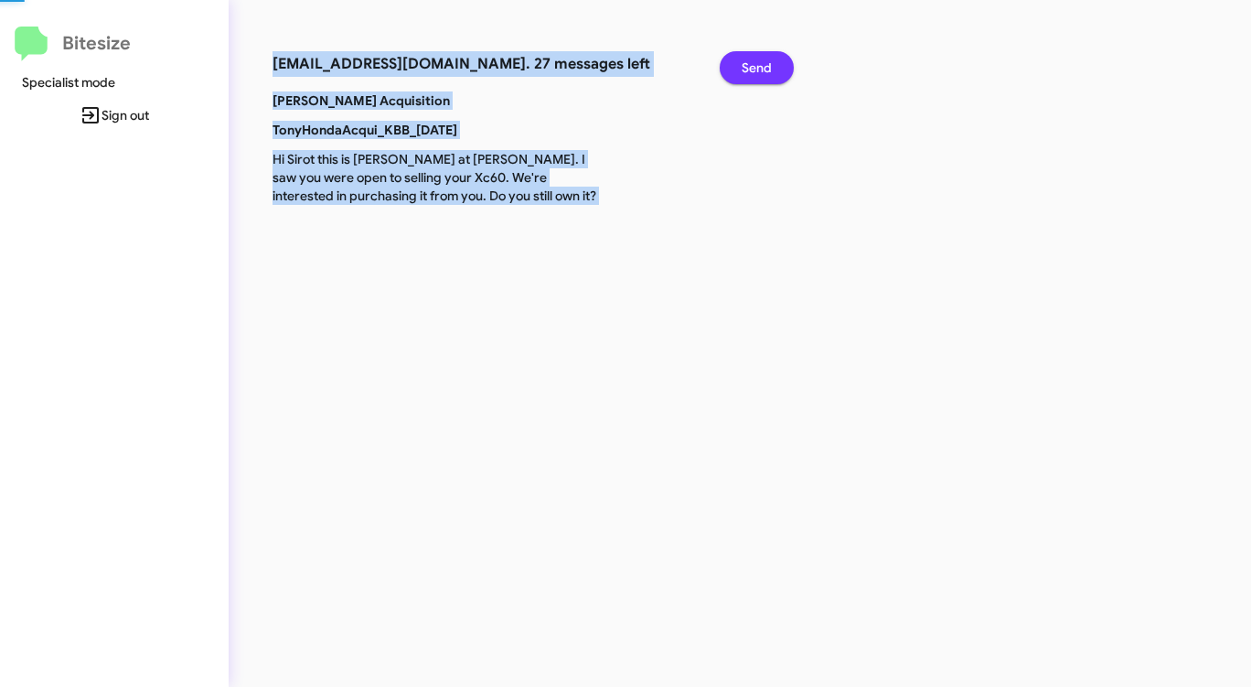
click at [742, 63] on span "Send" at bounding box center [756, 67] width 30 height 33
click at [741, 63] on span "Send" at bounding box center [756, 67] width 30 height 33
click at [741, 63] on button "Send" at bounding box center [756, 67] width 74 height 33
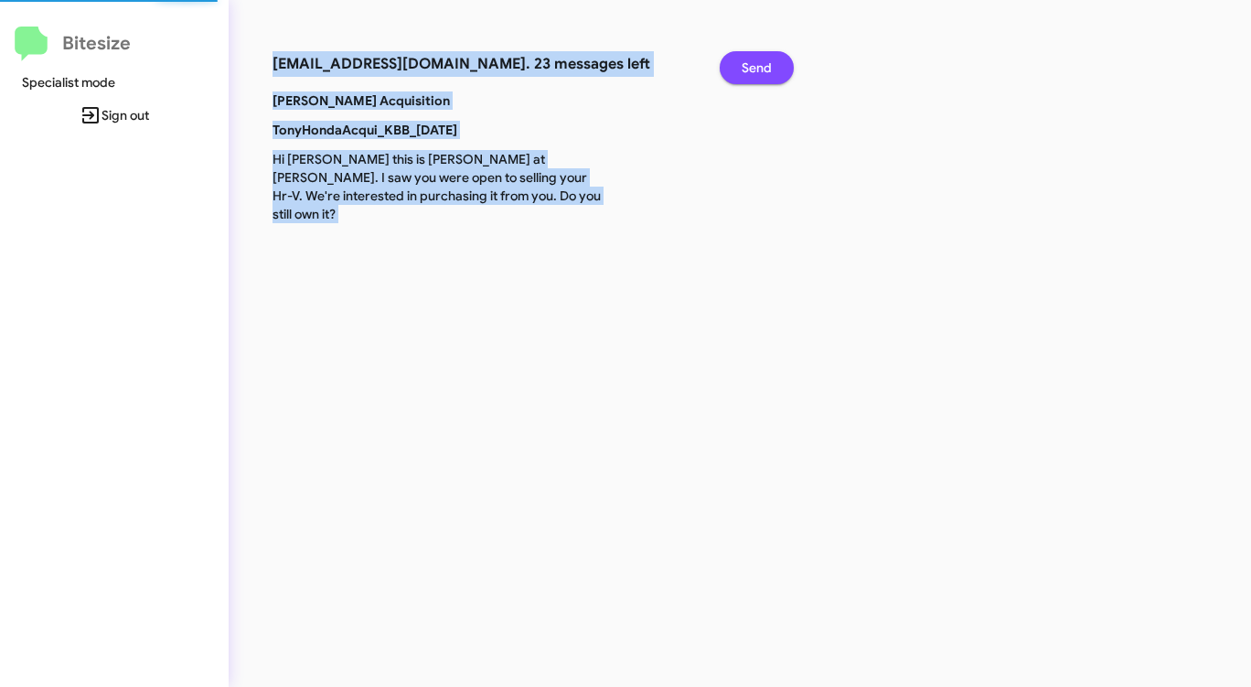
click
